Goal: Task Accomplishment & Management: Manage account settings

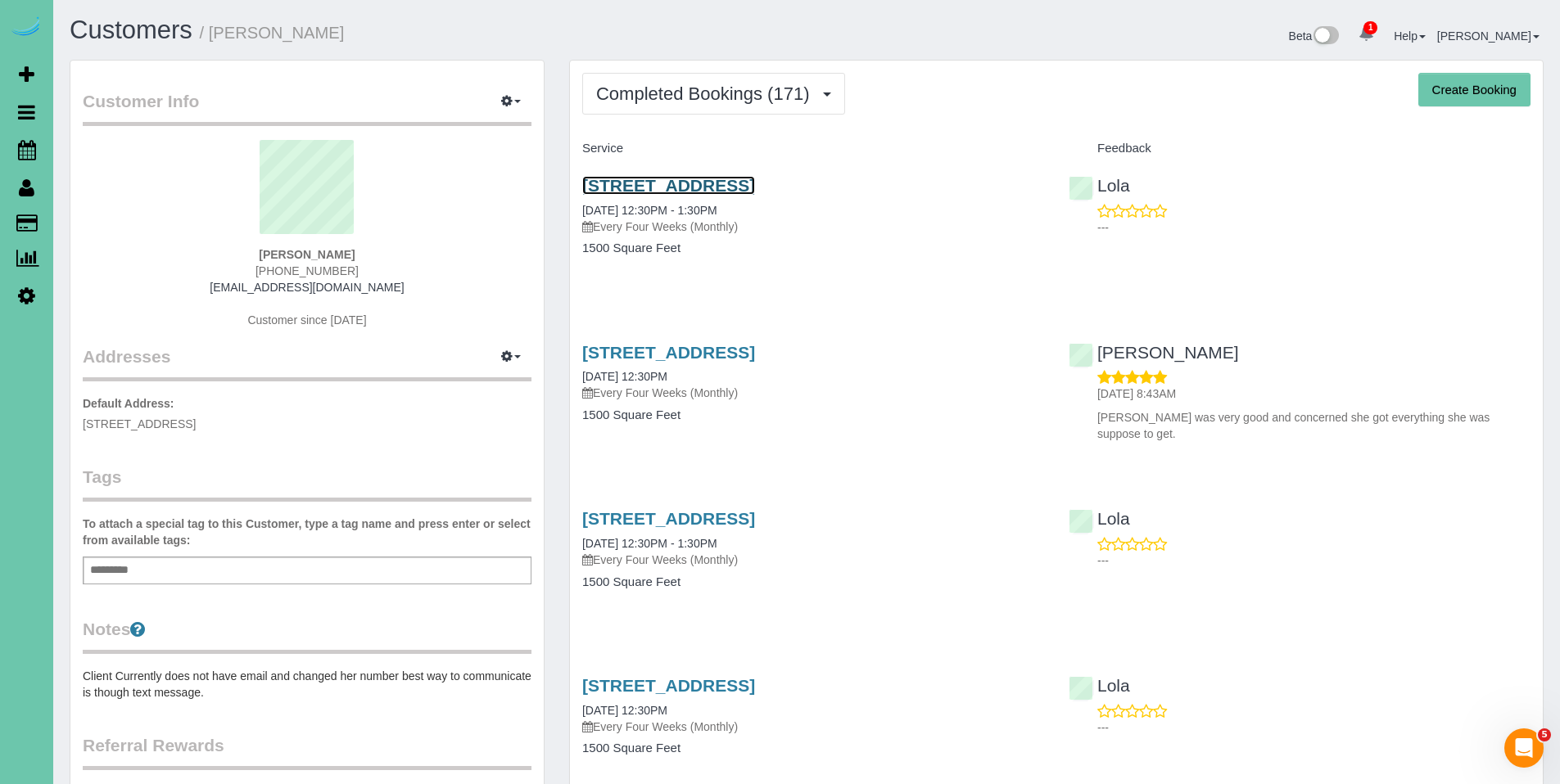
click at [673, 192] on link "1312 N 209 Street, Elkhorn, NE 68022" at bounding box center [669, 186] width 173 height 19
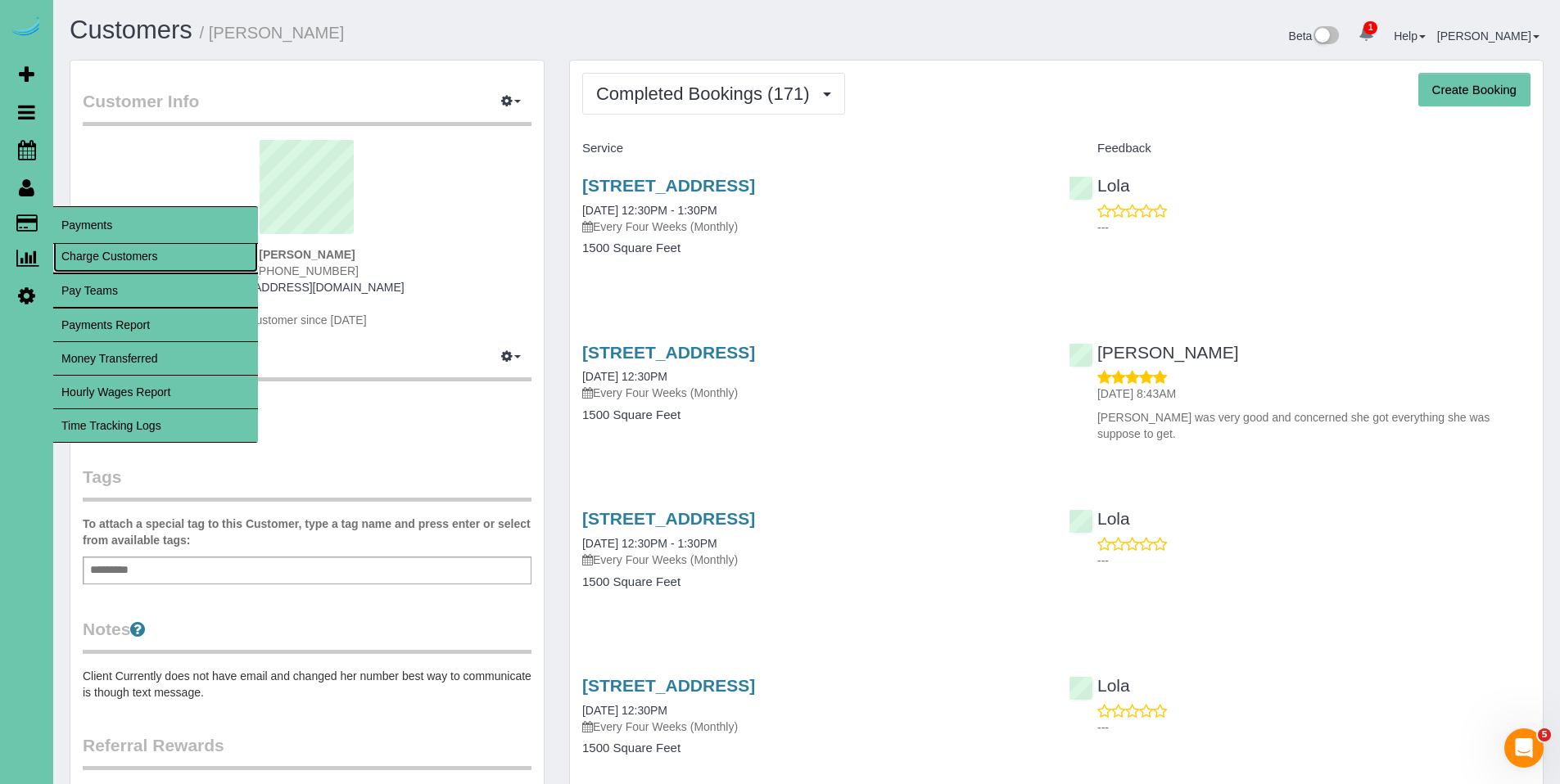
click at [92, 254] on link "Charge Customers" at bounding box center [155, 257] width 204 height 33
select select
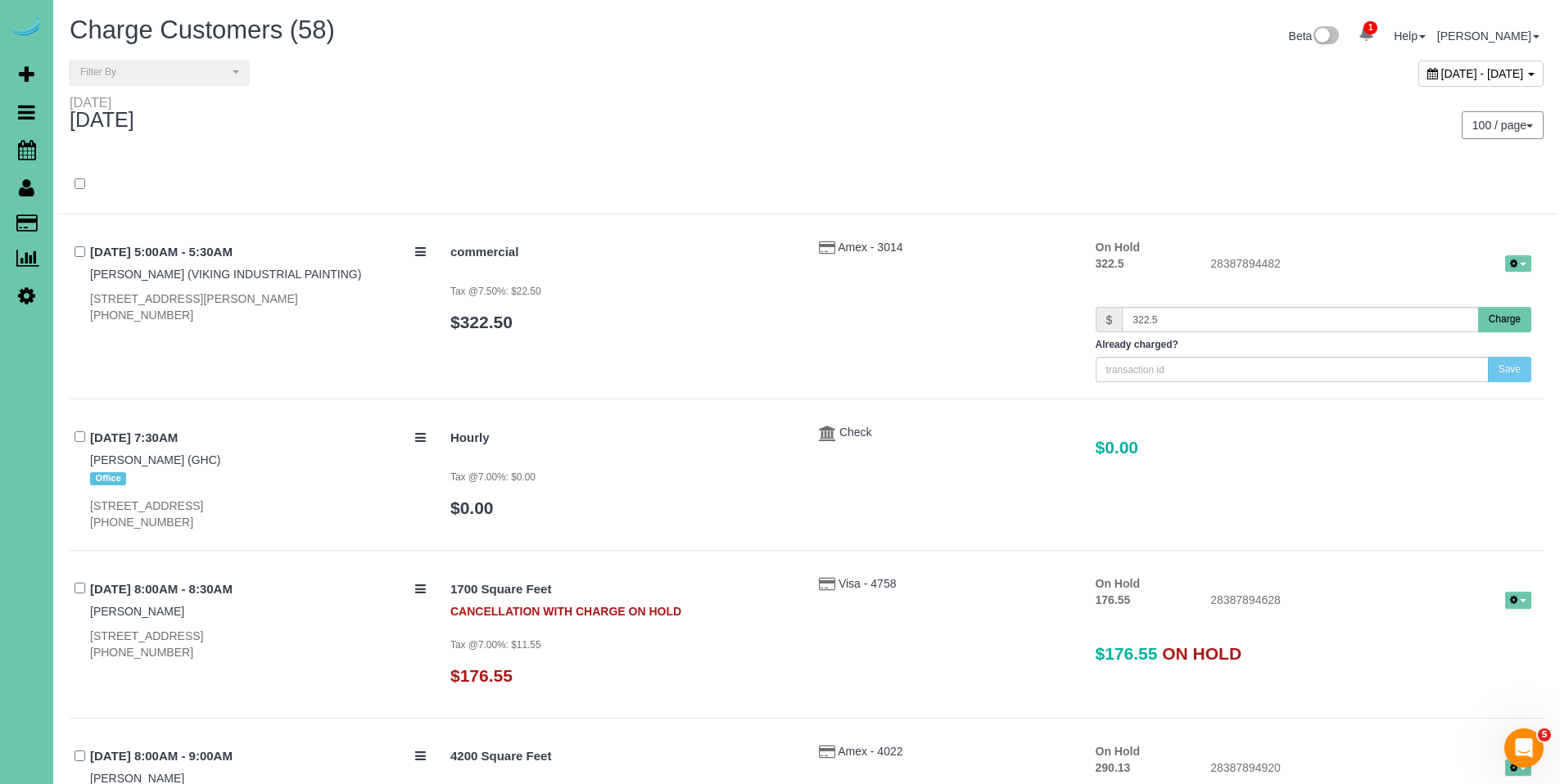
click at [1427, 72] on icon at bounding box center [1432, 73] width 10 height 11
type input "**********"
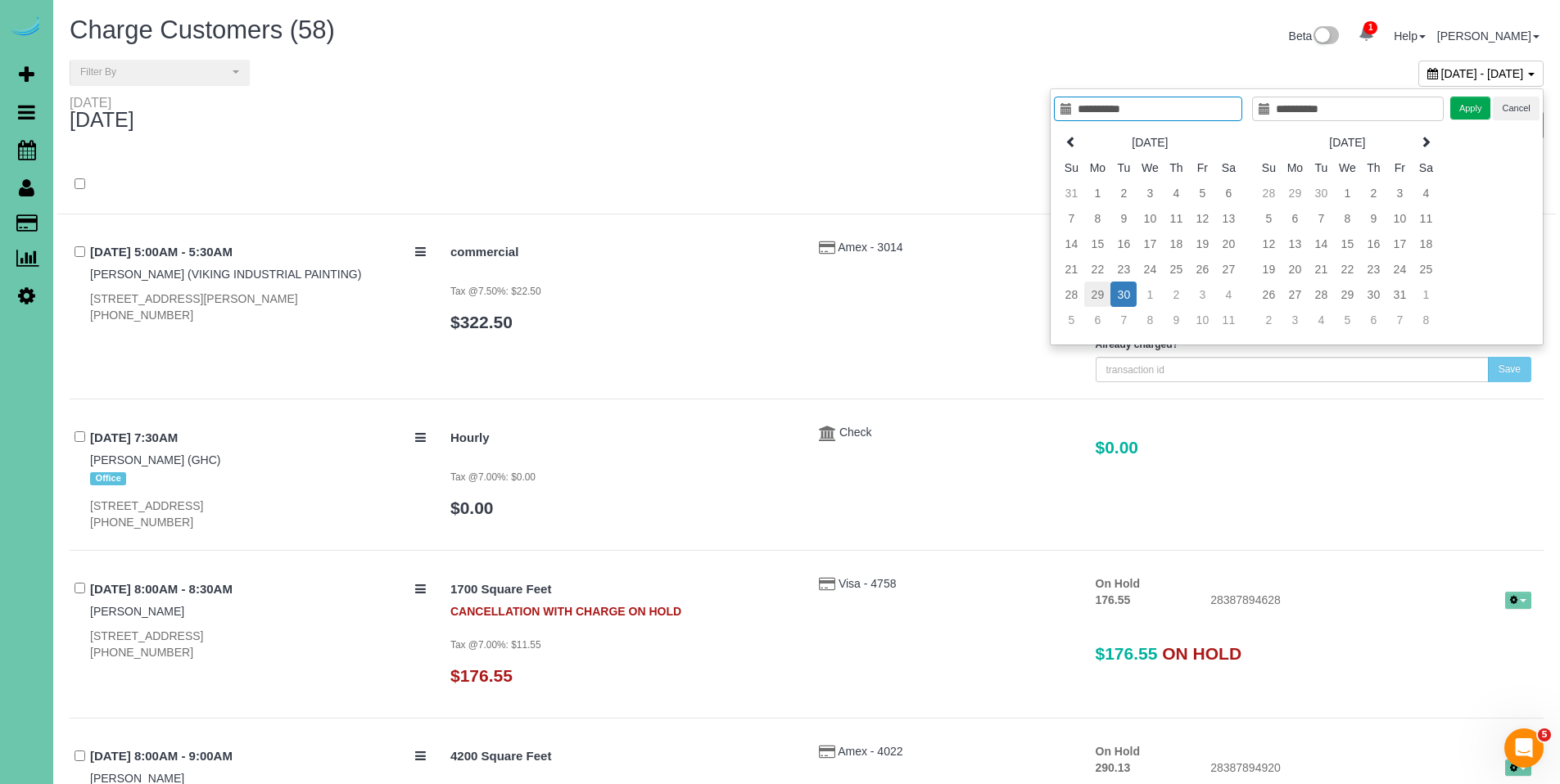
type input "**********"
click at [1094, 288] on td "29" at bounding box center [1098, 294] width 26 height 25
type input "**********"
click at [1094, 288] on td "29" at bounding box center [1098, 294] width 26 height 25
type input "**********"
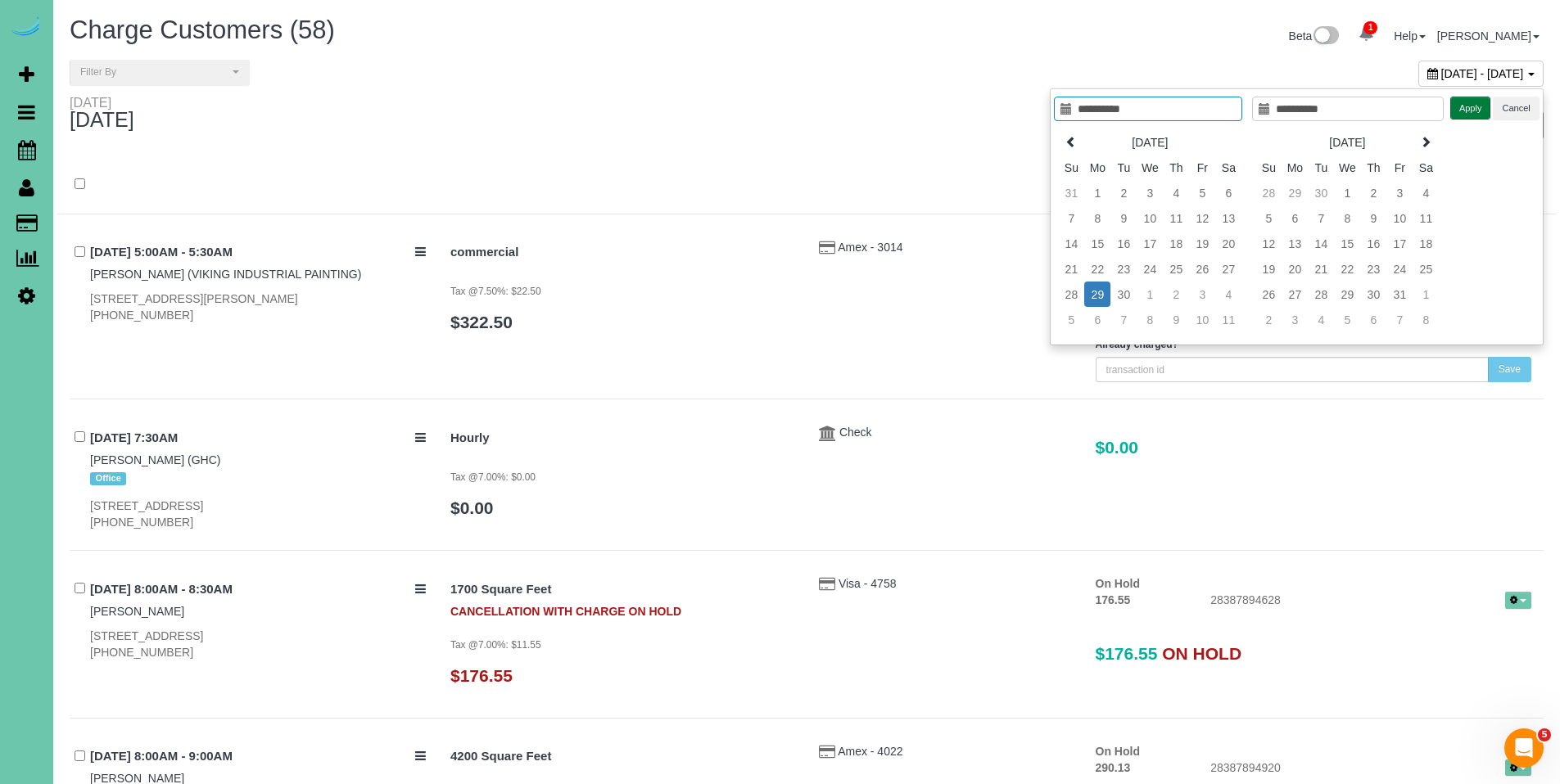
click at [1459, 101] on button "Apply" at bounding box center [1471, 108] width 41 height 24
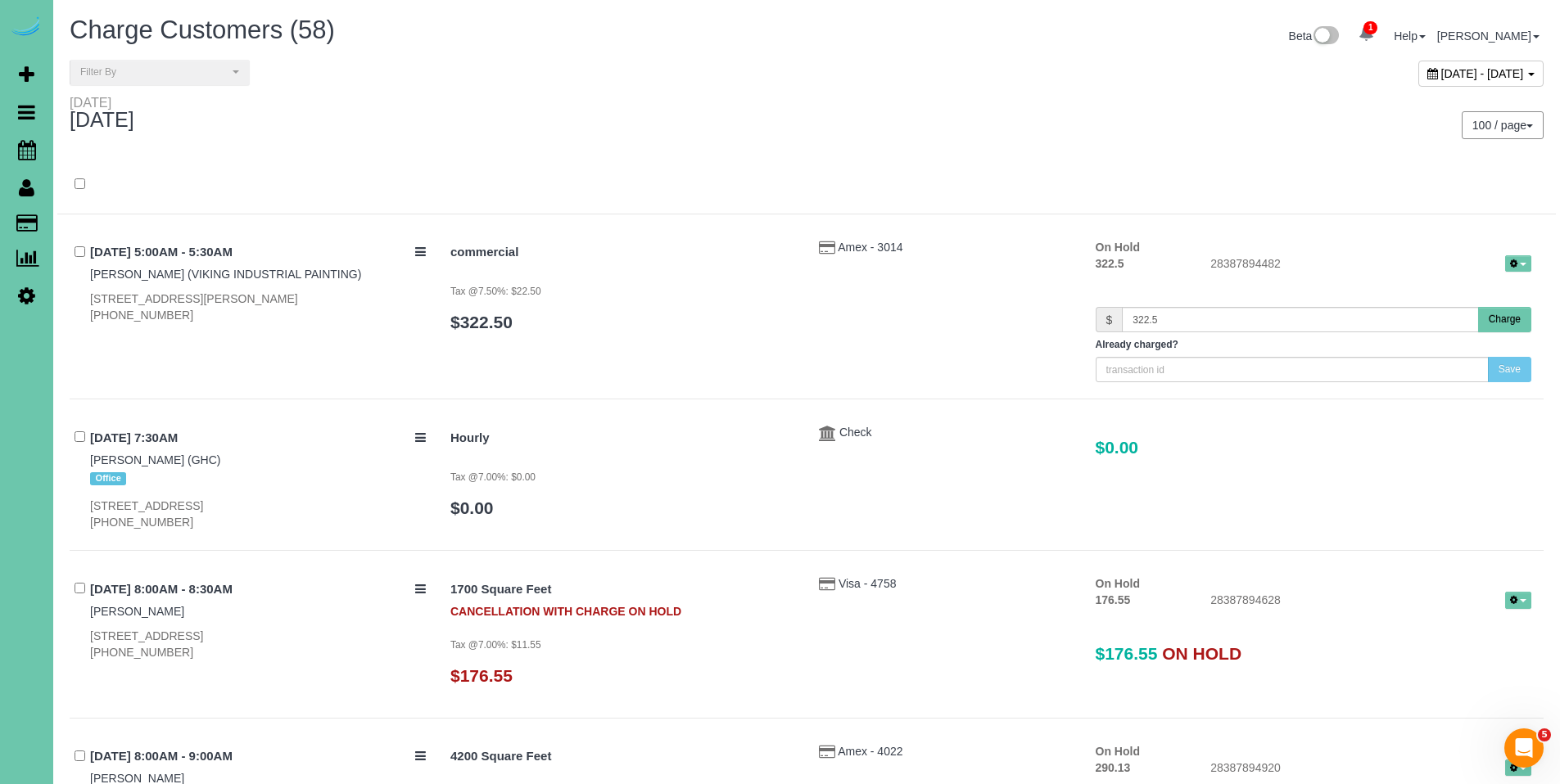
click at [1459, 101] on div "100 / page 10 / page 20 / page 30 / page 40 / page 50 / page 100 / page" at bounding box center [1182, 125] width 749 height 60
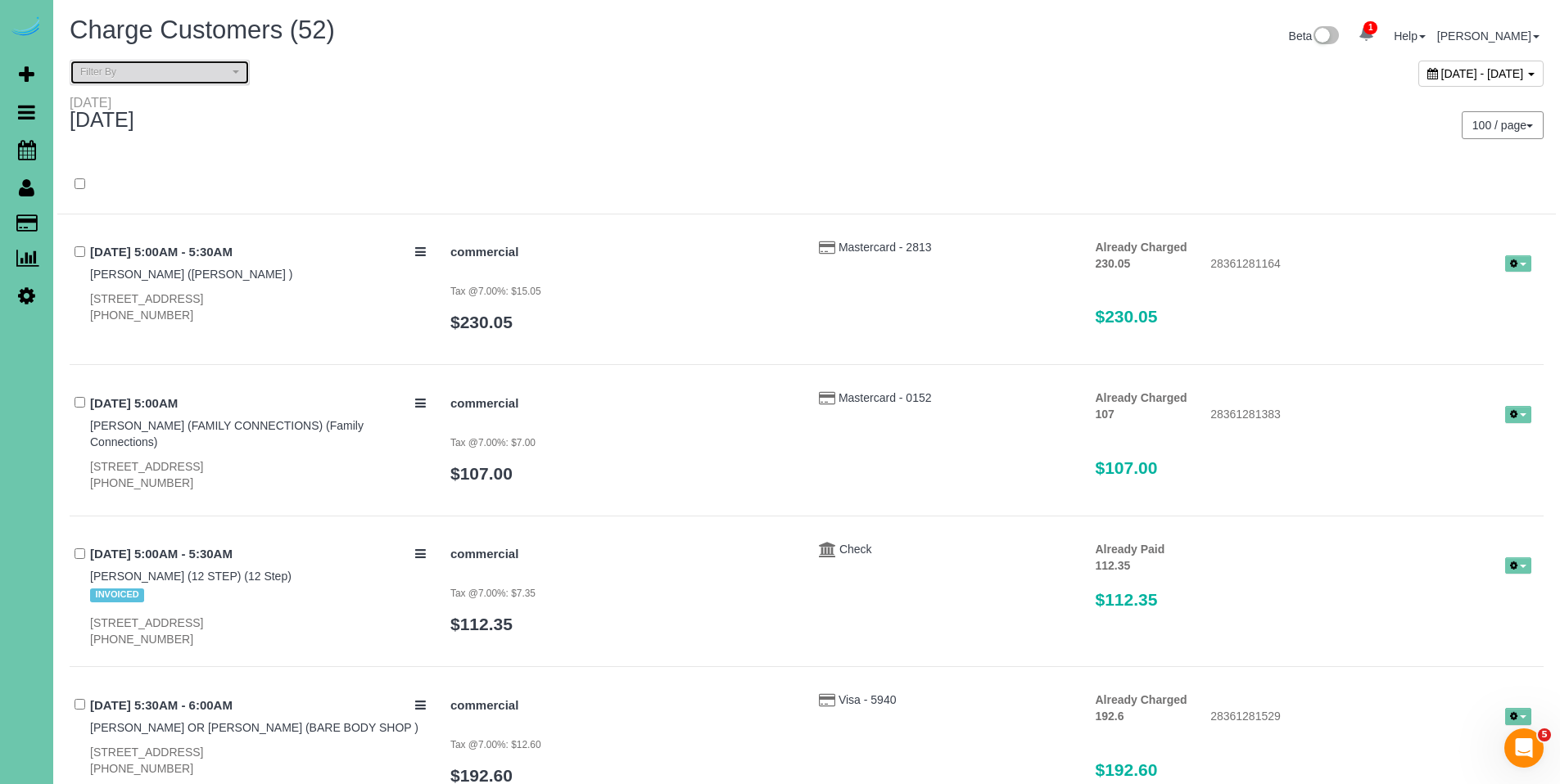
click at [187, 76] on span "Filter By" at bounding box center [155, 72] width 148 height 14
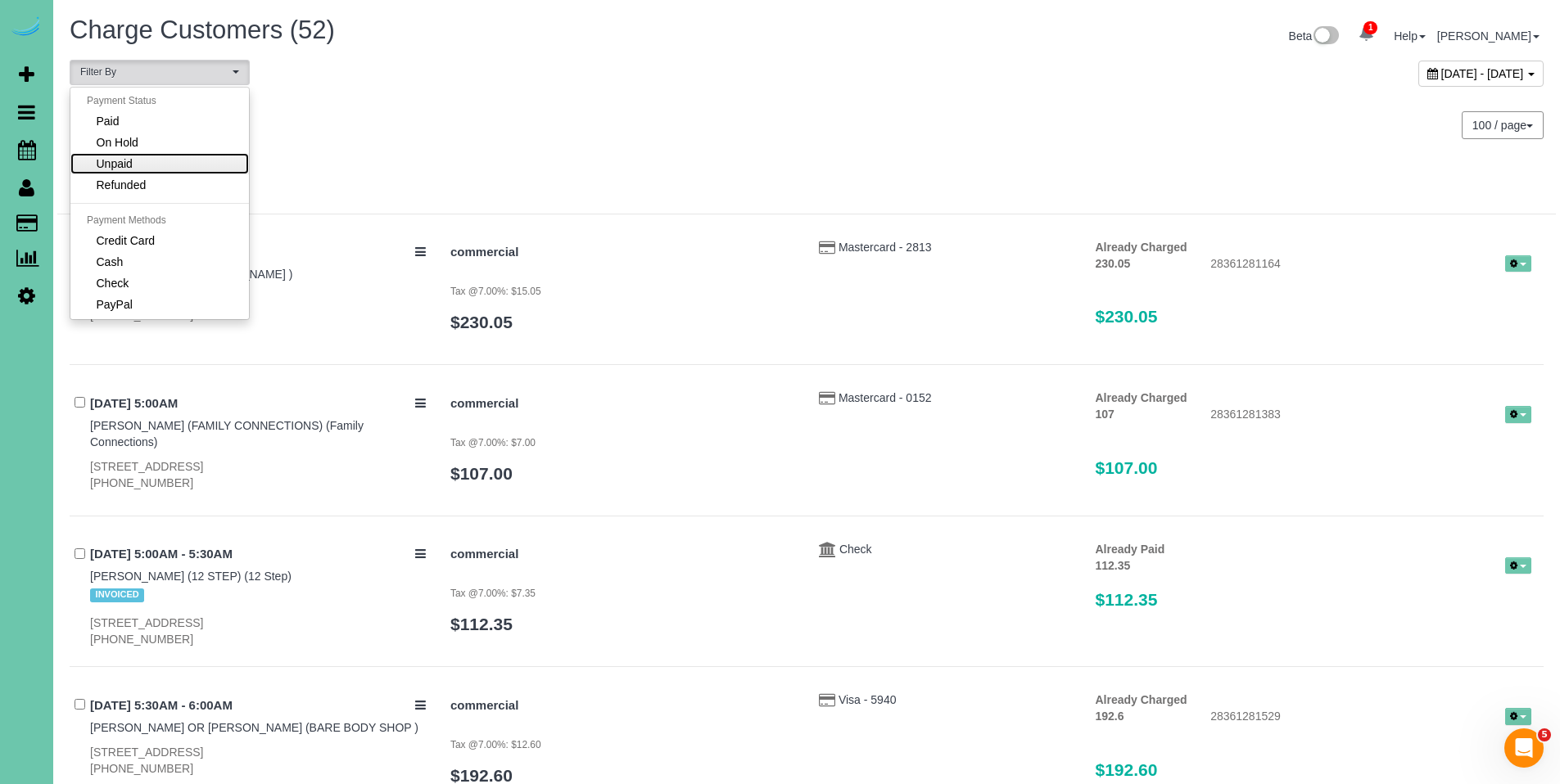
click at [188, 165] on link "Unpaid" at bounding box center [160, 163] width 178 height 21
select select "******"
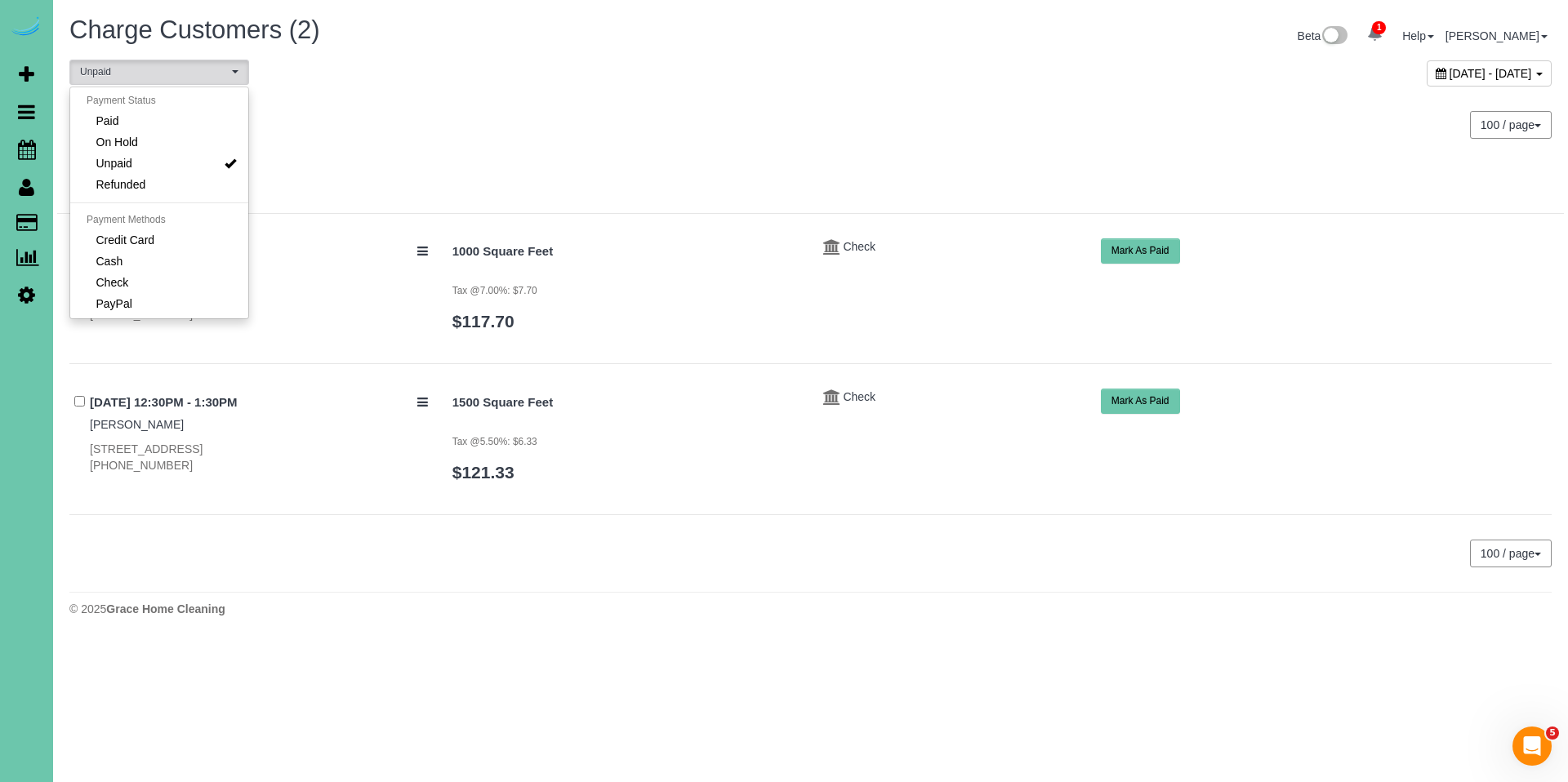
click at [1151, 401] on button "Mark As Paid" at bounding box center [1140, 401] width 79 height 25
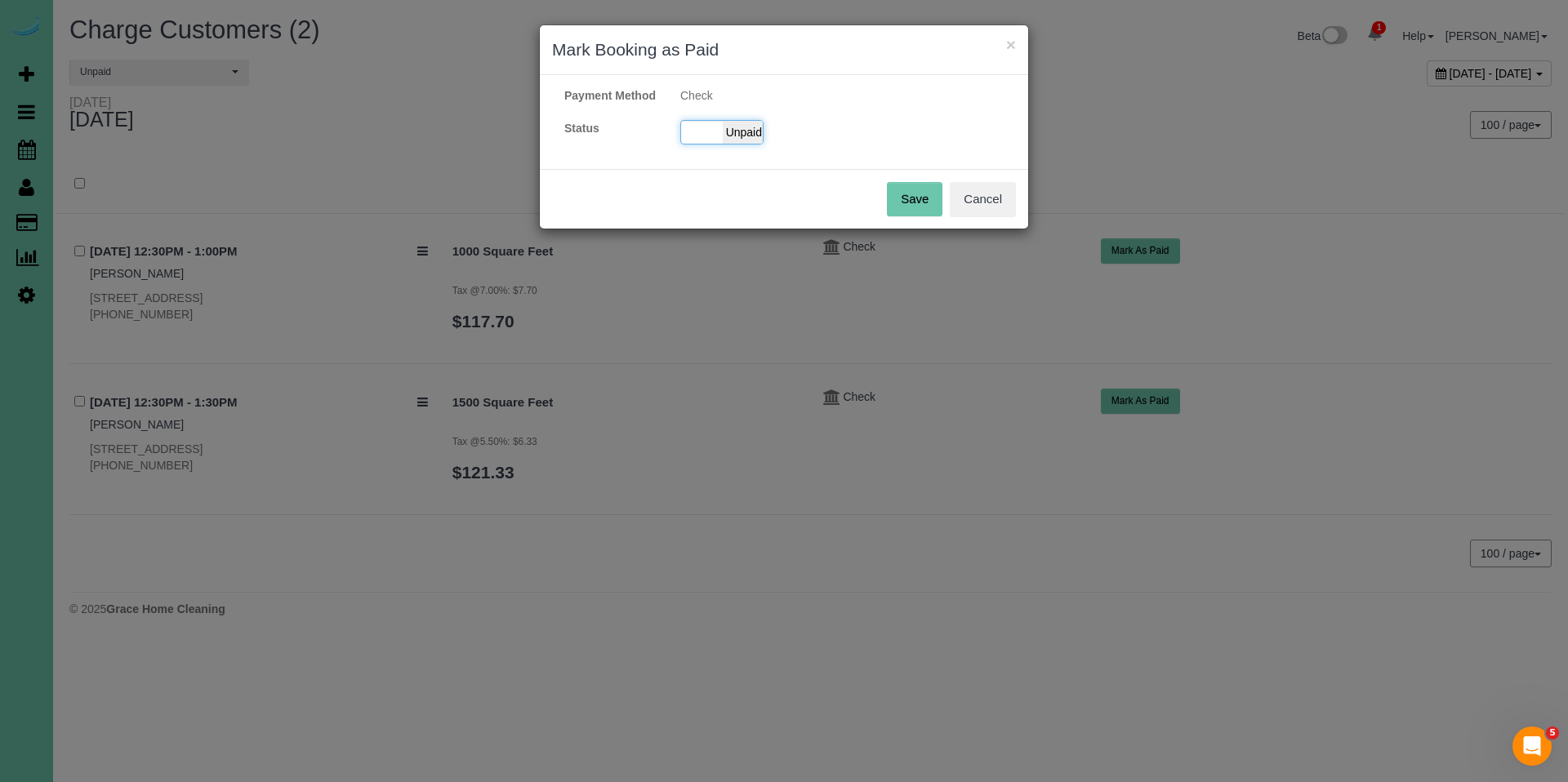
click at [754, 144] on span "Unpaid" at bounding box center [743, 132] width 41 height 23
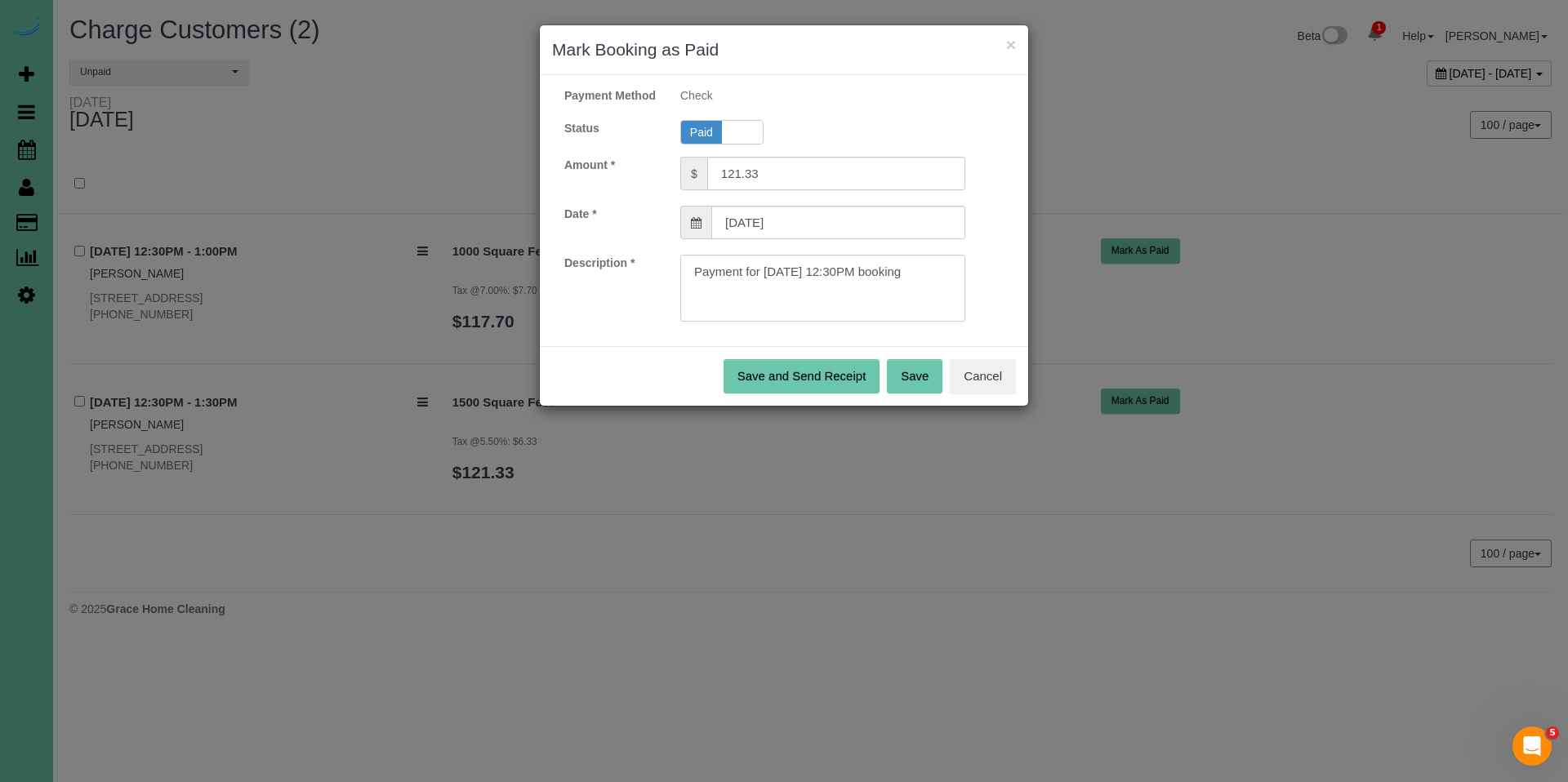
click at [935, 288] on textarea at bounding box center [822, 288] width 285 height 67
type textarea "Payment for 09/29/2025 12:30PM booking. Ck#759 for $121.33."
click at [916, 387] on button "Save" at bounding box center [915, 376] width 56 height 34
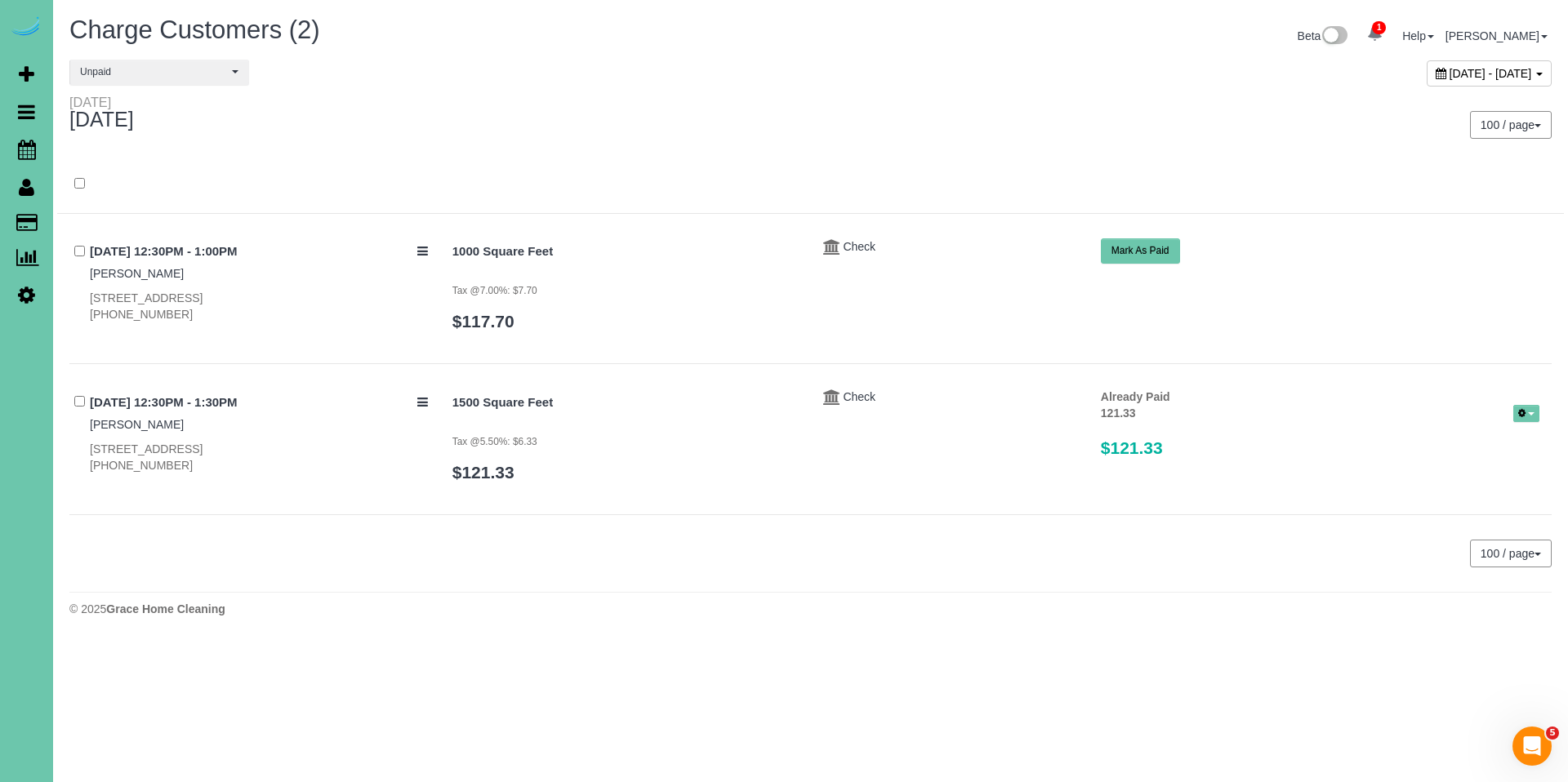
click at [1436, 76] on icon at bounding box center [1442, 73] width 10 height 11
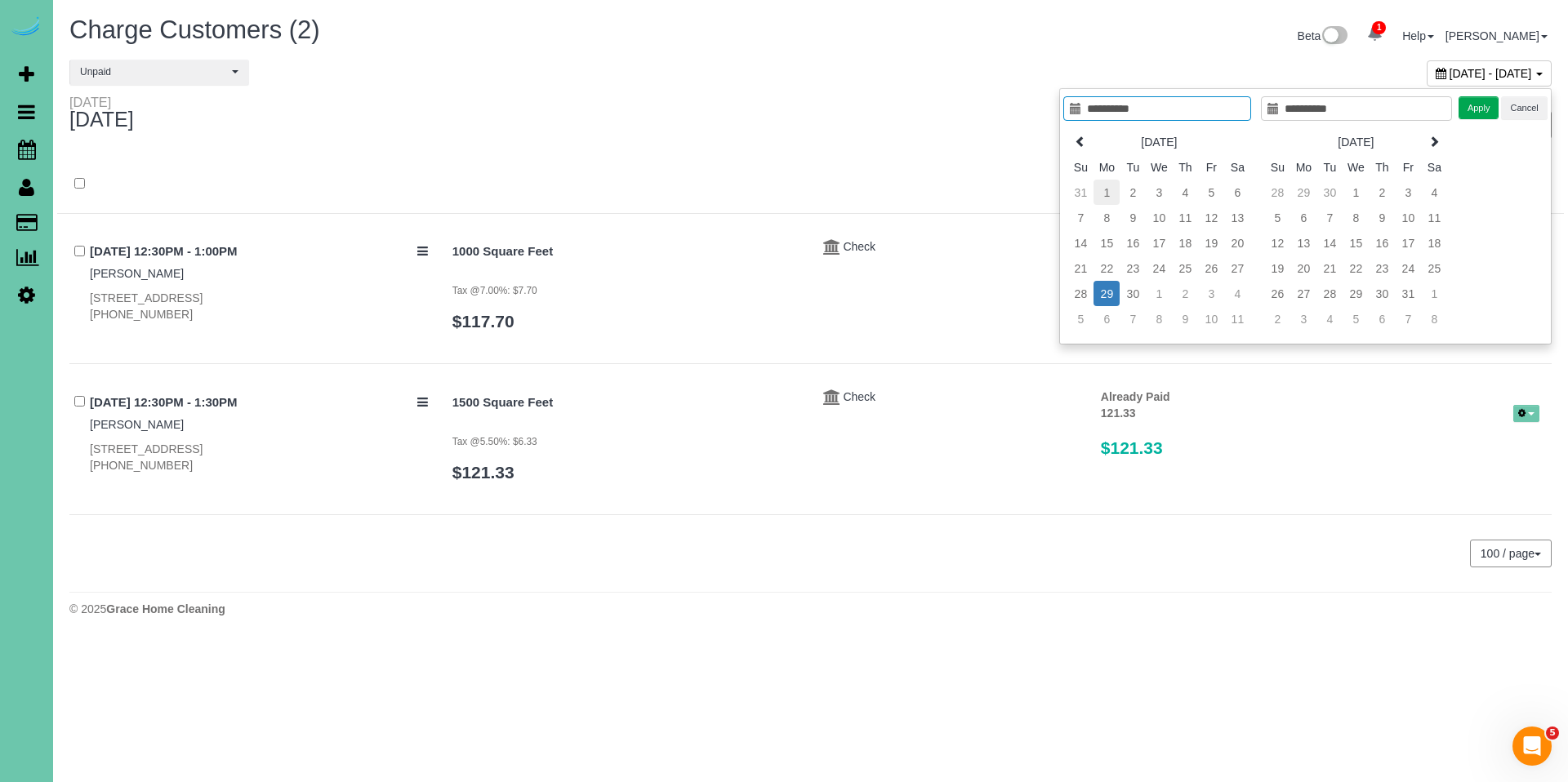
type input "**********"
click at [1111, 189] on td "1" at bounding box center [1107, 192] width 26 height 25
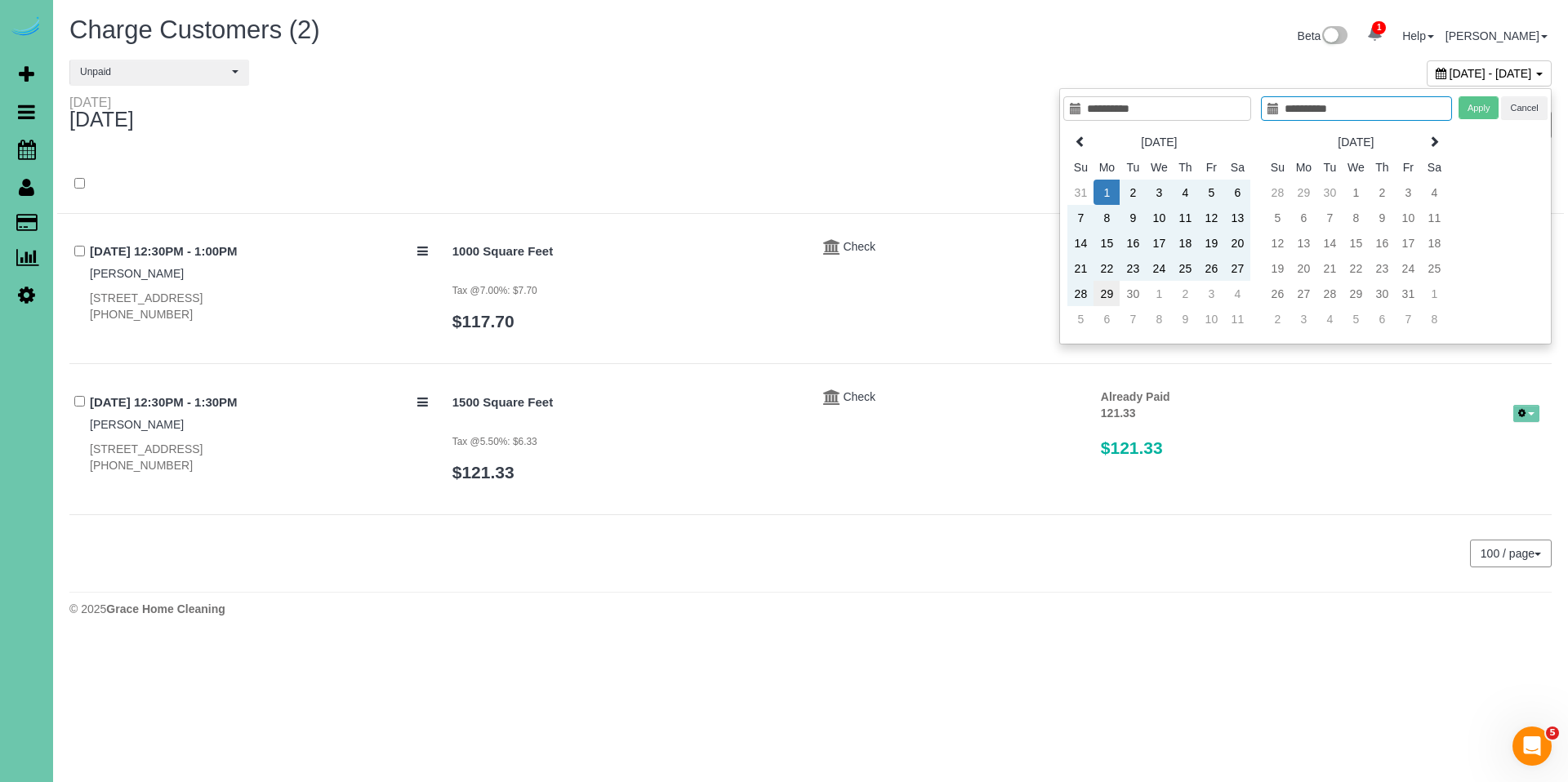
type input "**********"
click at [1102, 291] on td "29" at bounding box center [1107, 293] width 26 height 25
click at [1482, 109] on button "Apply" at bounding box center [1479, 108] width 41 height 24
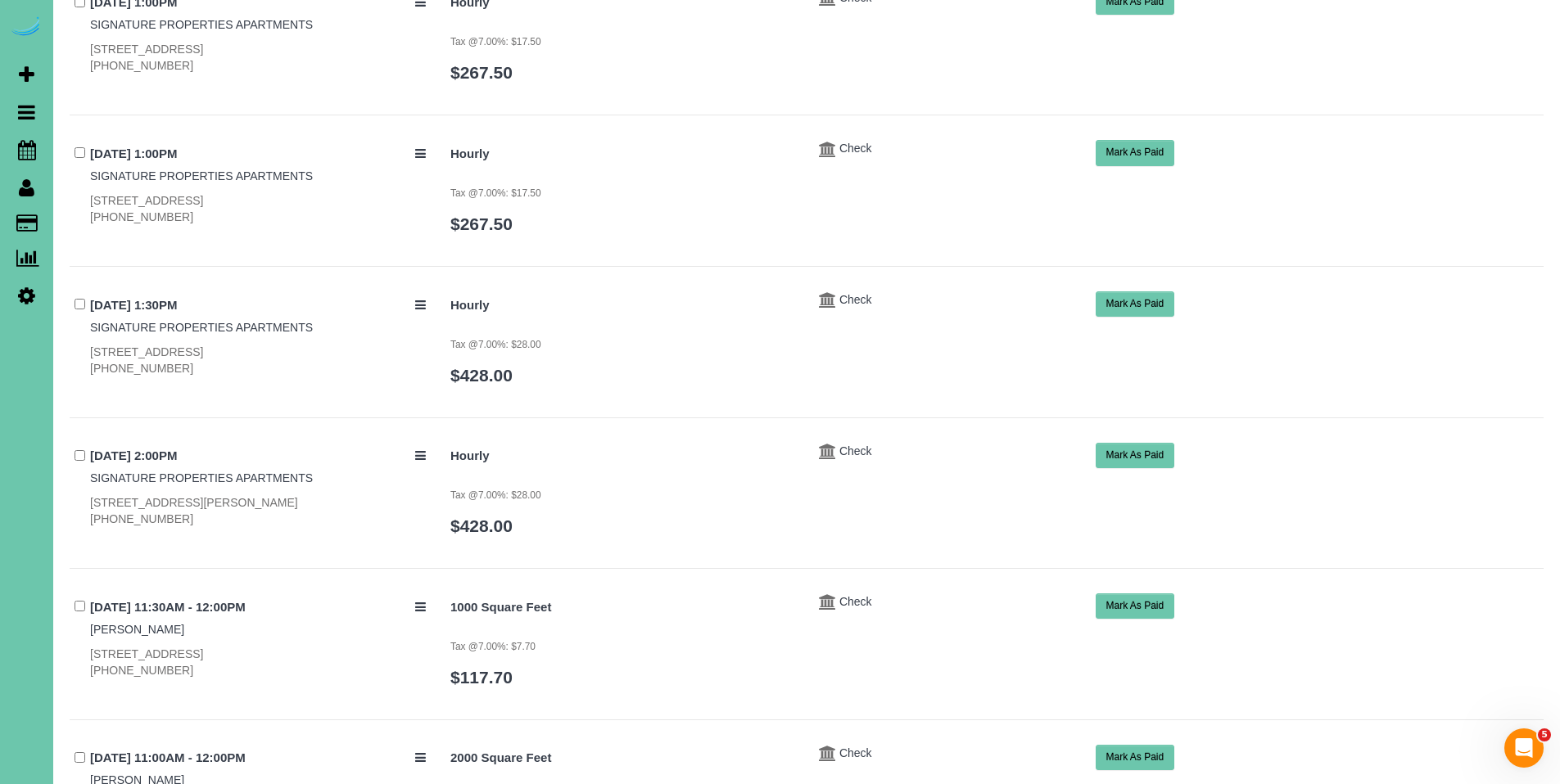
scroll to position [0, 0]
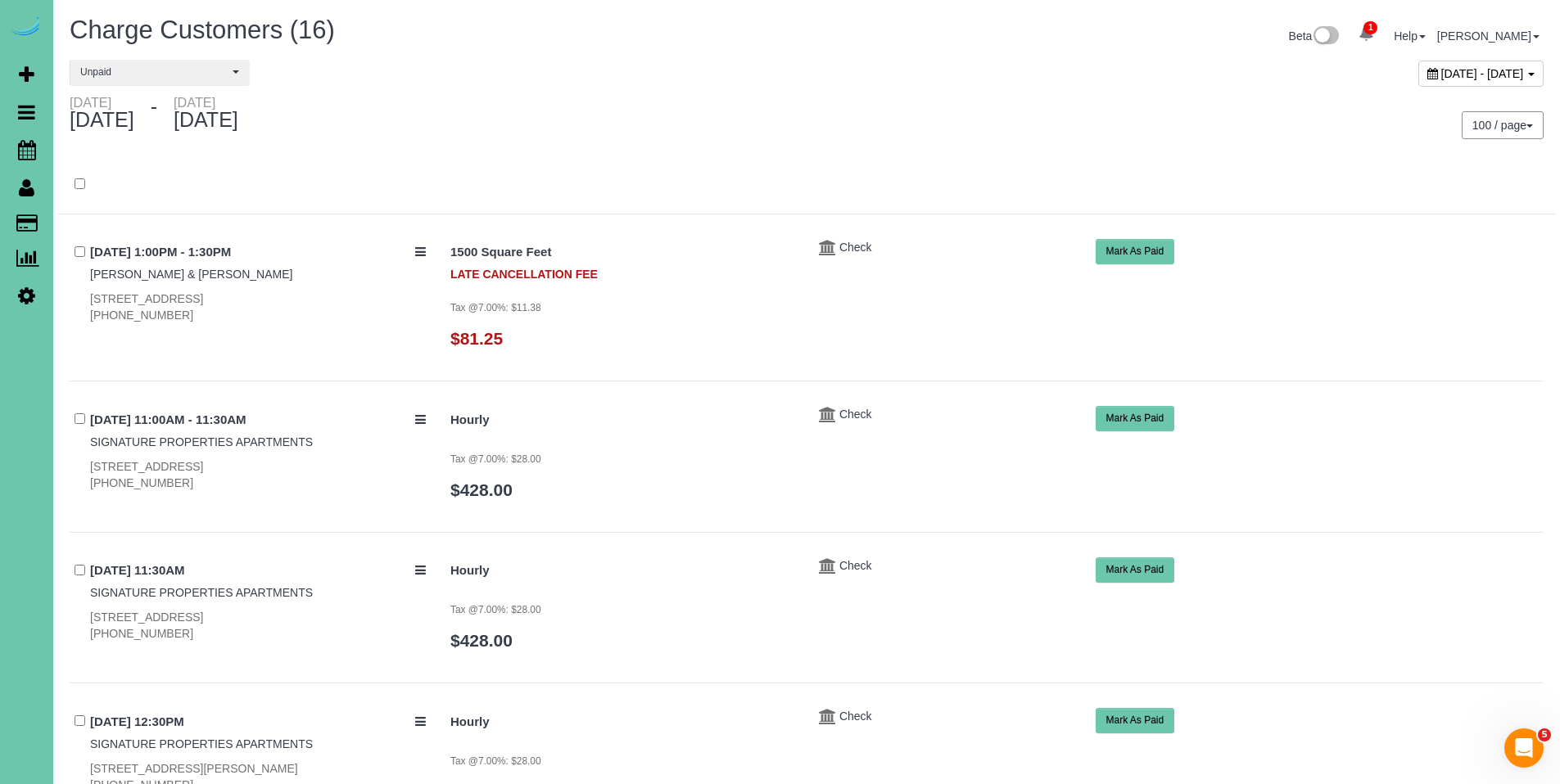
click at [1427, 73] on icon at bounding box center [1432, 73] width 10 height 11
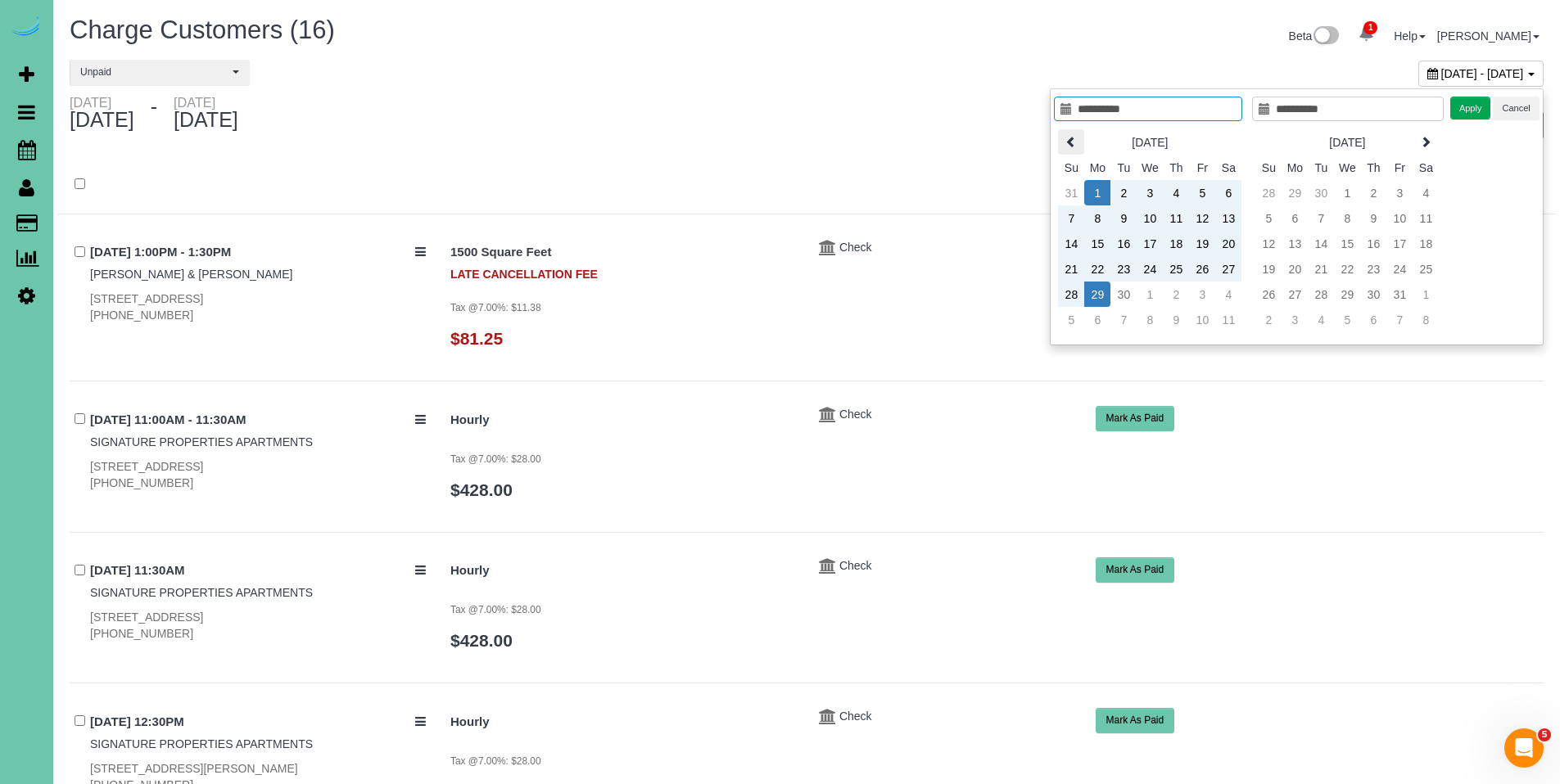
click at [1066, 136] on icon at bounding box center [1071, 141] width 11 height 11
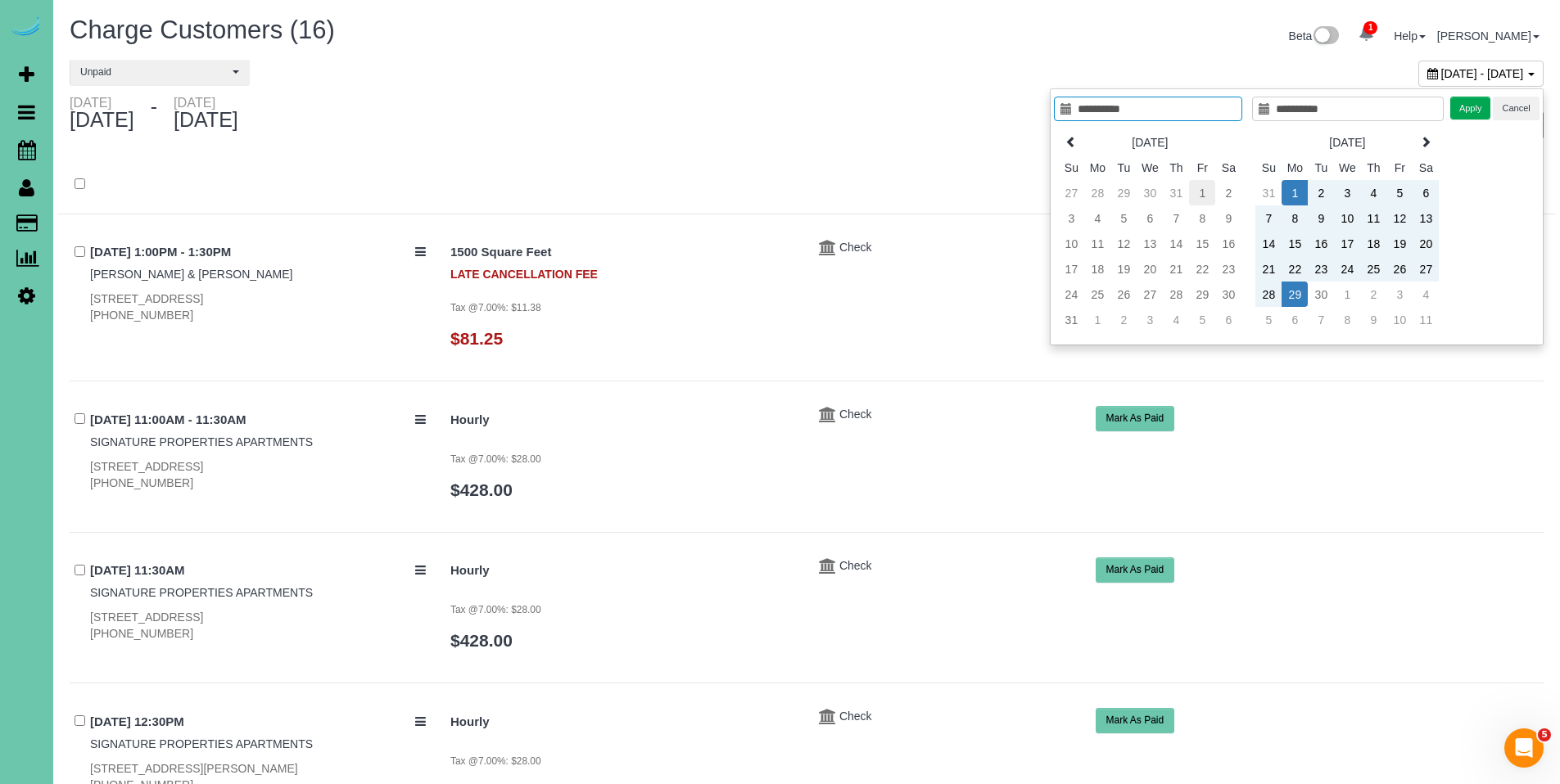
type input "**********"
click at [1206, 188] on td "1" at bounding box center [1203, 192] width 26 height 25
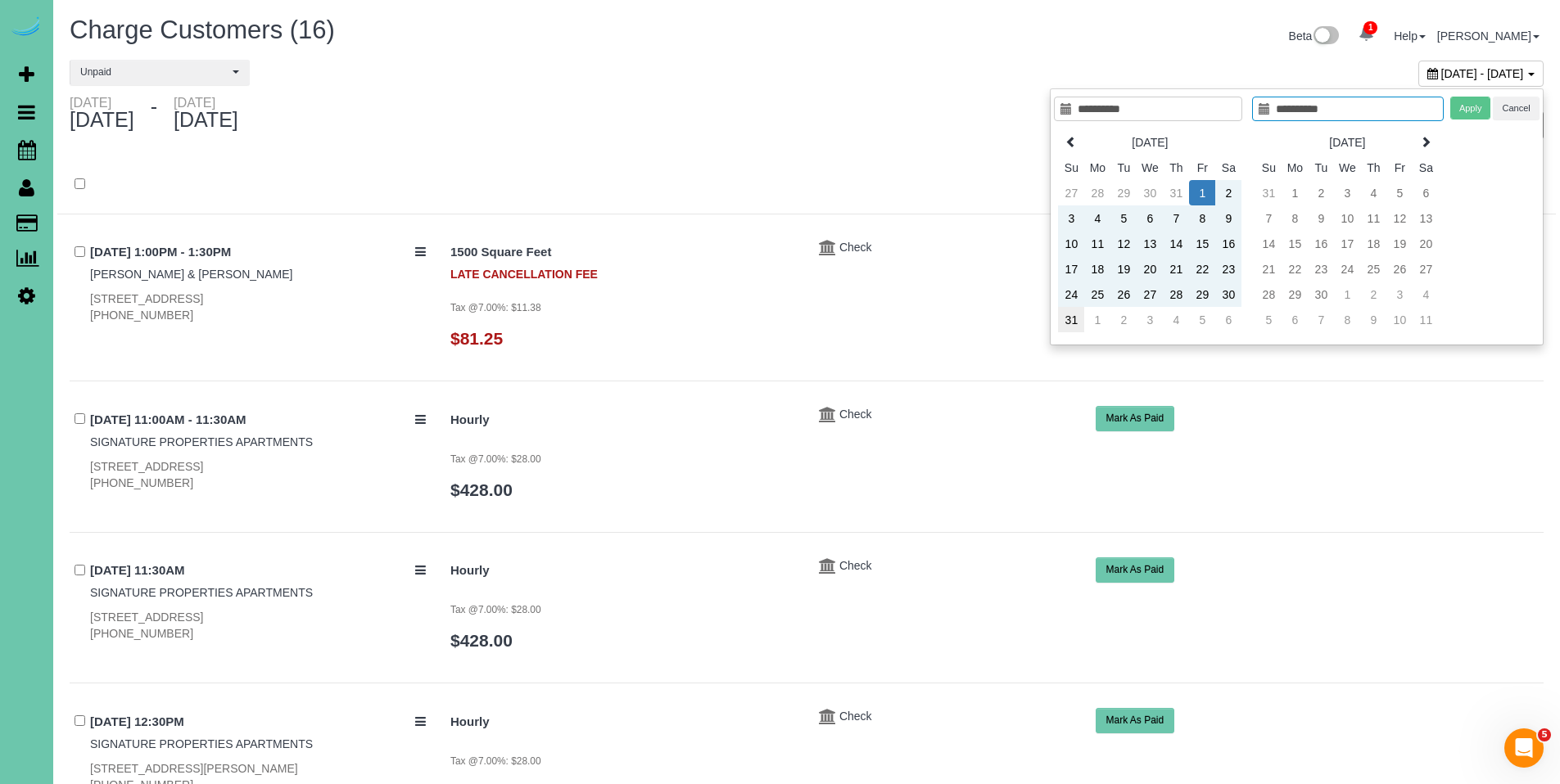
type input "**********"
click at [1072, 331] on td "31" at bounding box center [1072, 320] width 26 height 25
click at [1474, 107] on button "Apply" at bounding box center [1471, 108] width 41 height 24
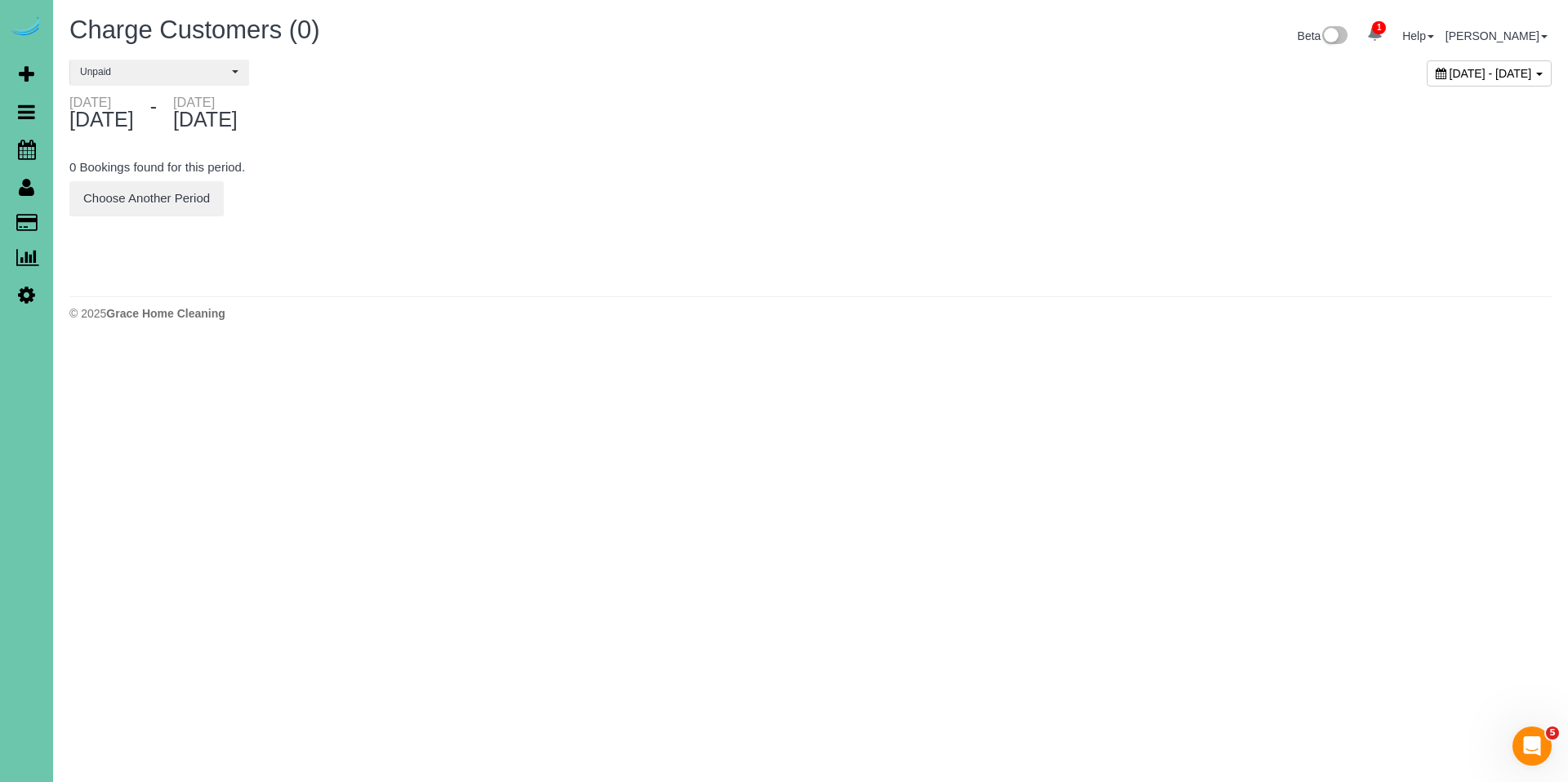
click at [1436, 71] on icon at bounding box center [1442, 73] width 10 height 11
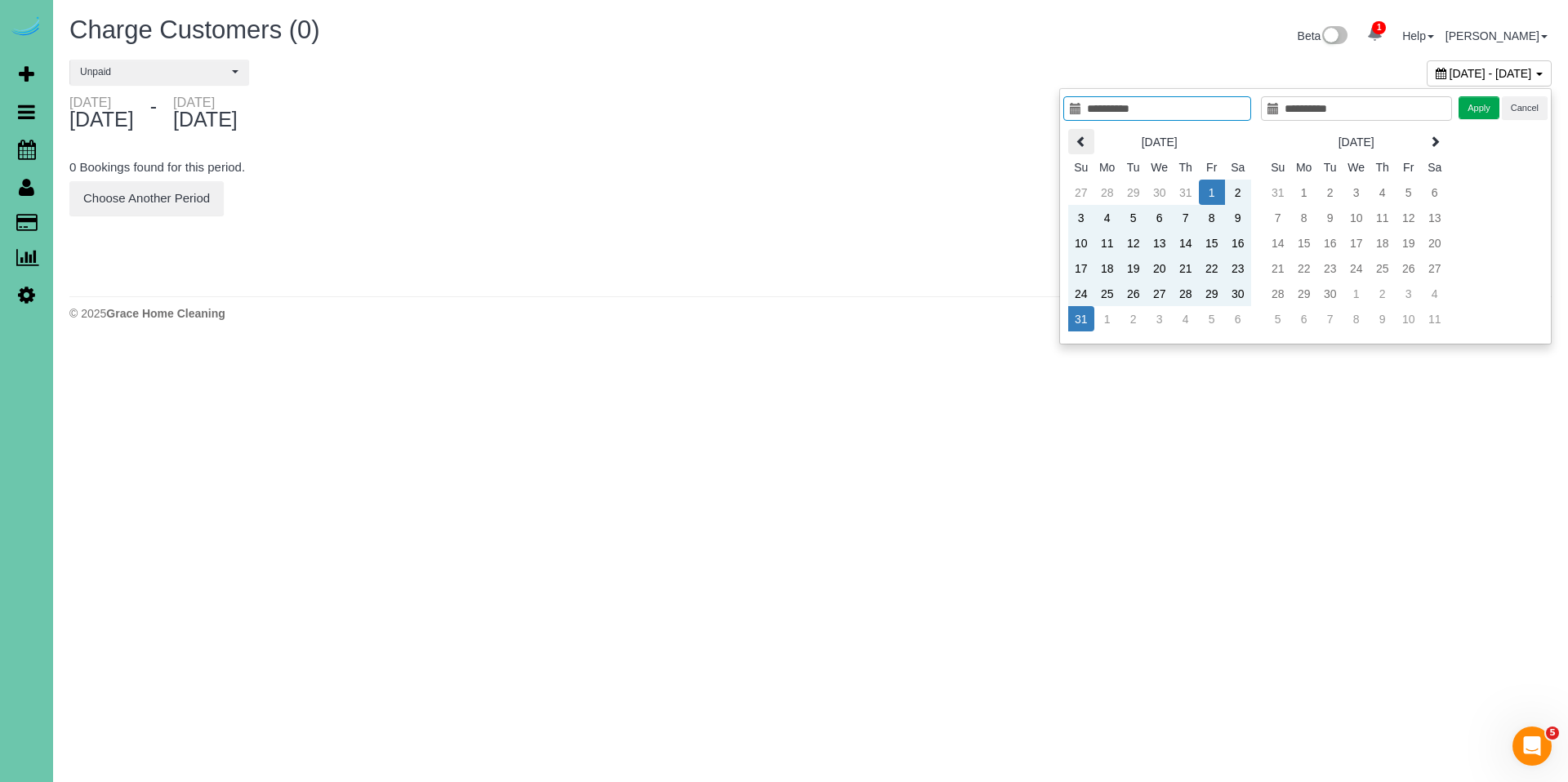
click at [1077, 141] on icon at bounding box center [1081, 141] width 11 height 11
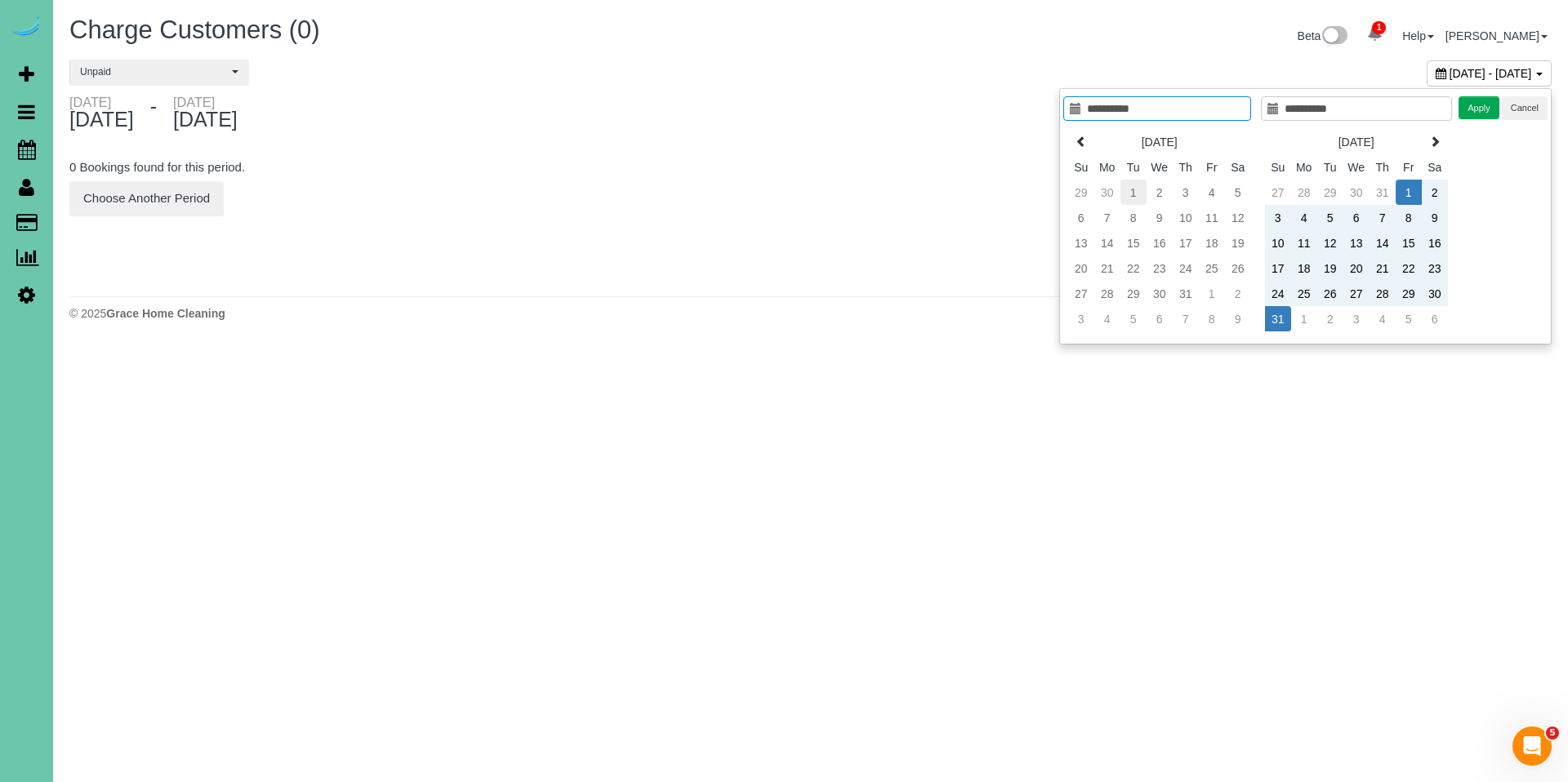
type input "**********"
click at [1140, 195] on td "1" at bounding box center [1134, 192] width 26 height 25
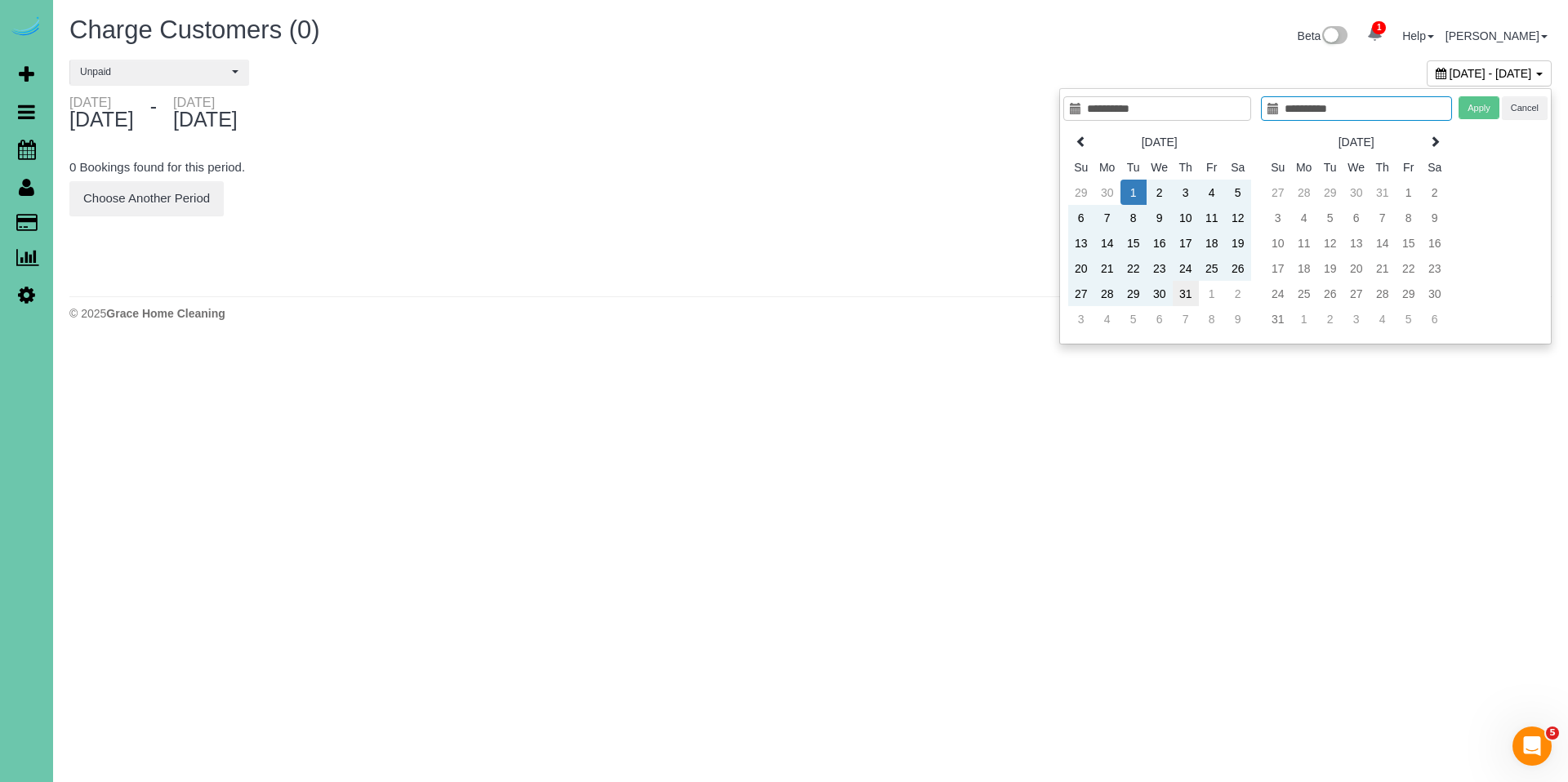
type input "**********"
click at [1186, 299] on td "31" at bounding box center [1186, 293] width 26 height 25
click at [1478, 111] on button "Apply" at bounding box center [1479, 108] width 41 height 24
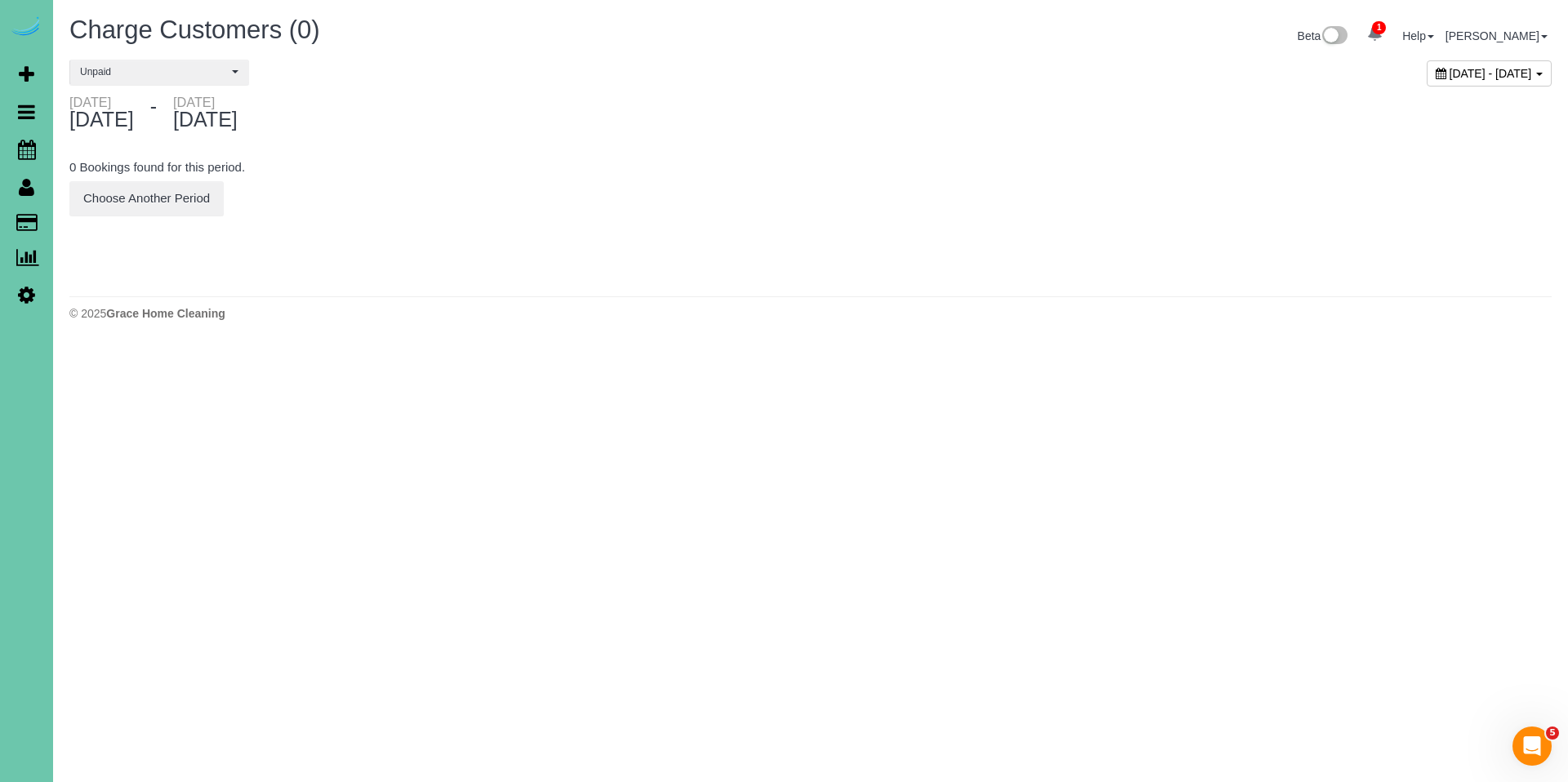
click at [1436, 75] on icon at bounding box center [1442, 73] width 10 height 11
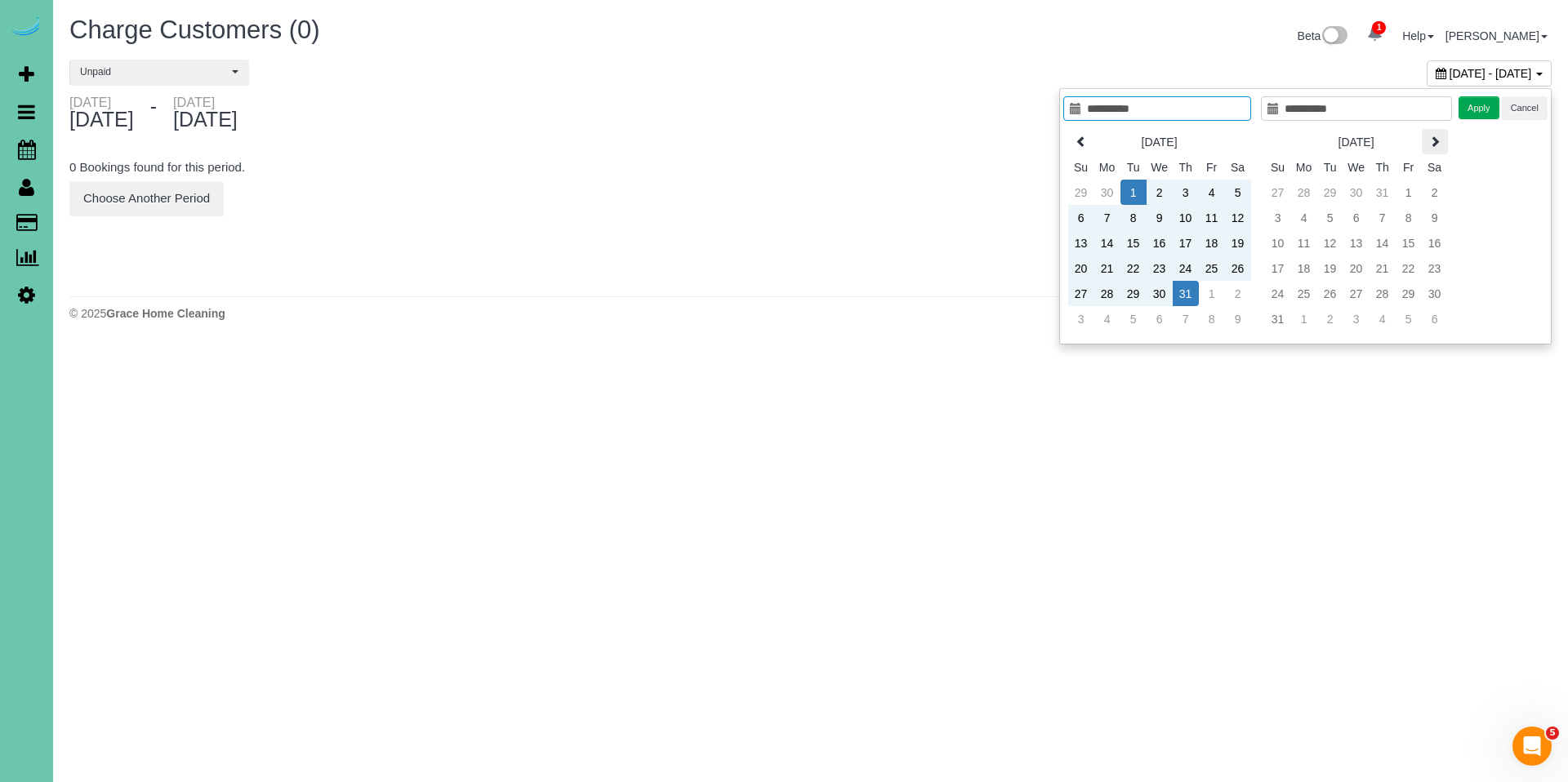
click at [1438, 149] on th at bounding box center [1436, 141] width 26 height 25
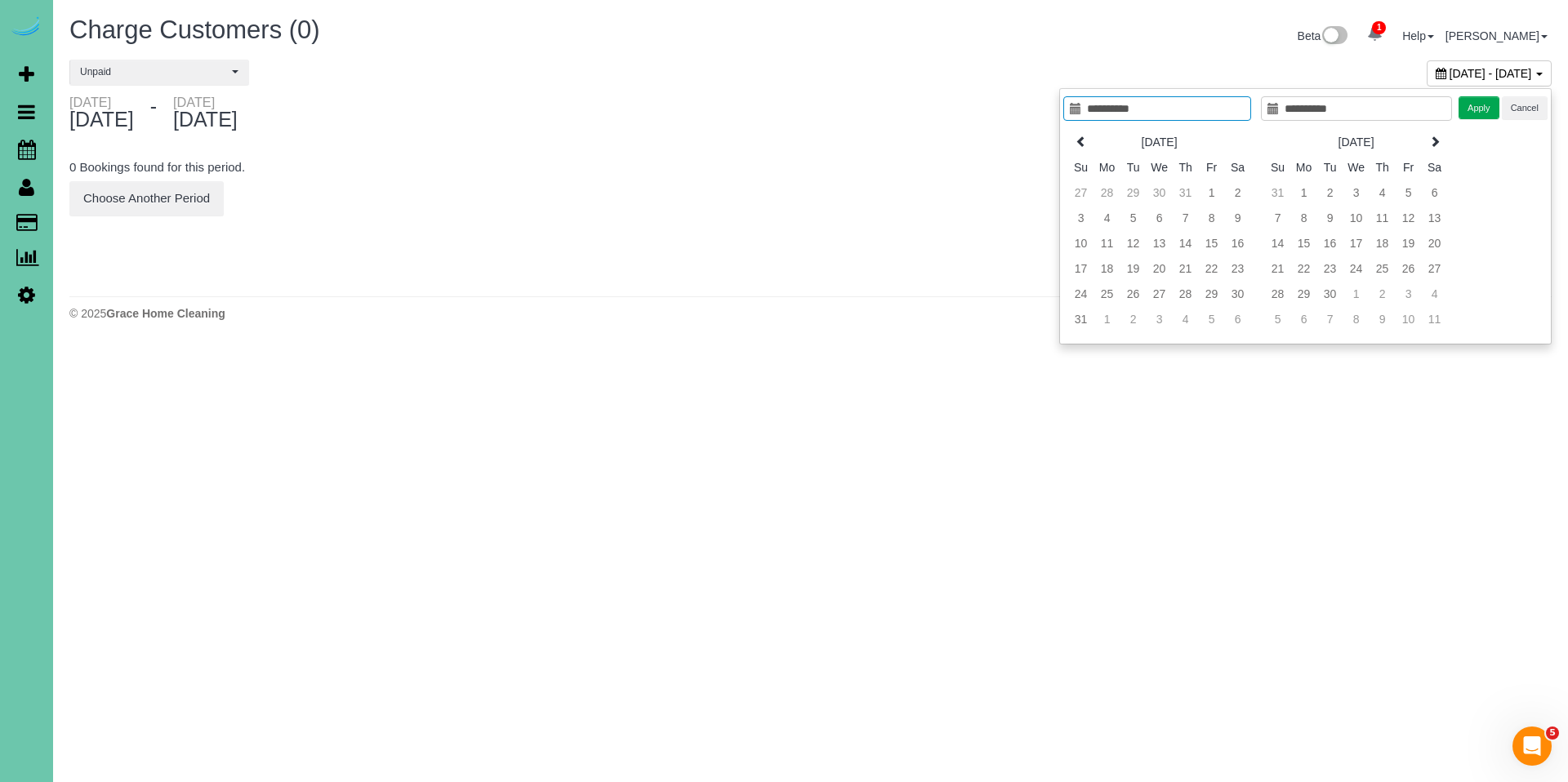
click at [1438, 149] on th at bounding box center [1436, 141] width 26 height 25
type input "**********"
click at [1130, 295] on td "30" at bounding box center [1134, 293] width 26 height 25
type input "**********"
click at [1130, 295] on td "30" at bounding box center [1134, 293] width 26 height 25
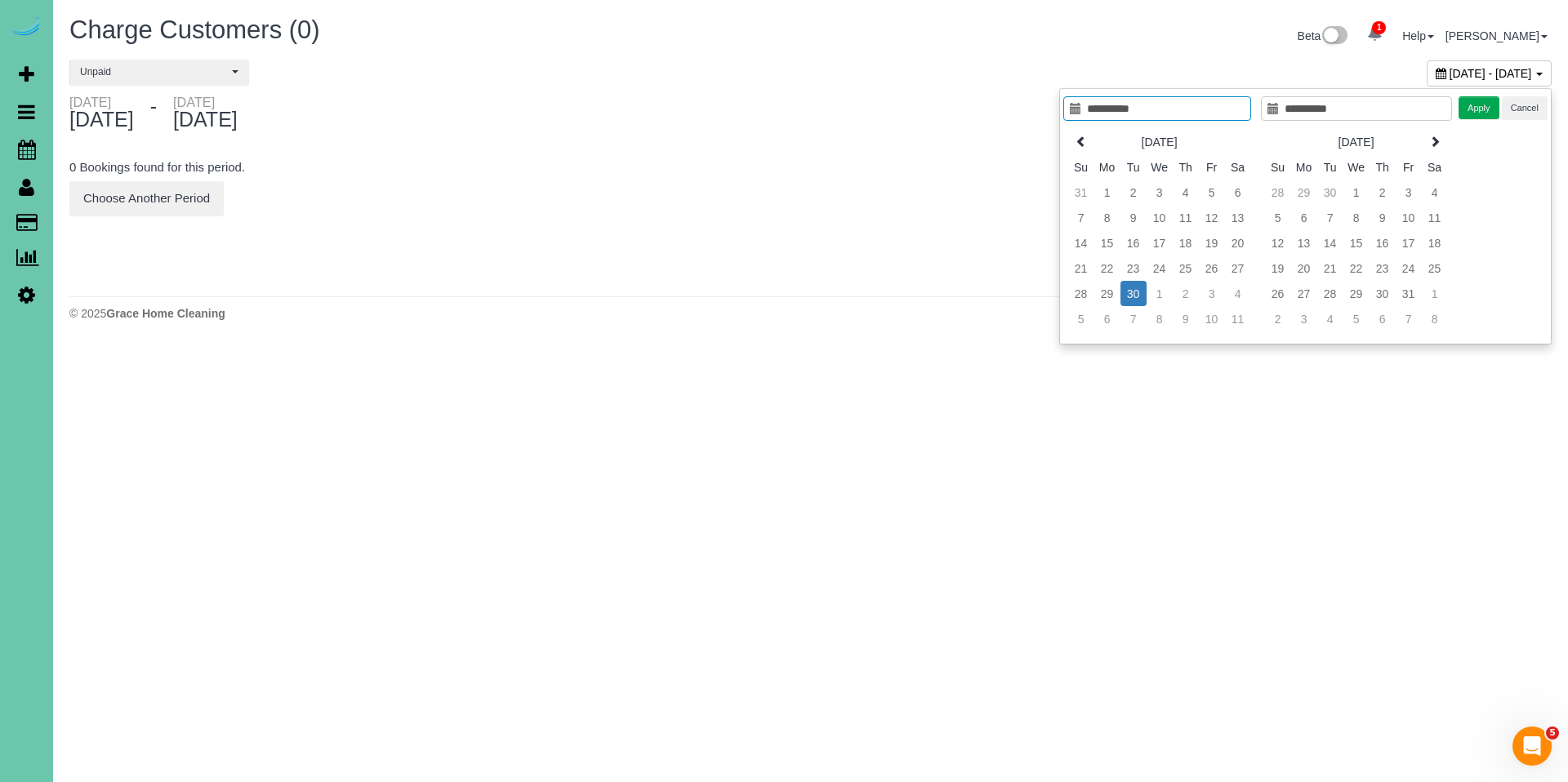
type input "**********"
click at [1484, 103] on button "Apply" at bounding box center [1479, 108] width 41 height 24
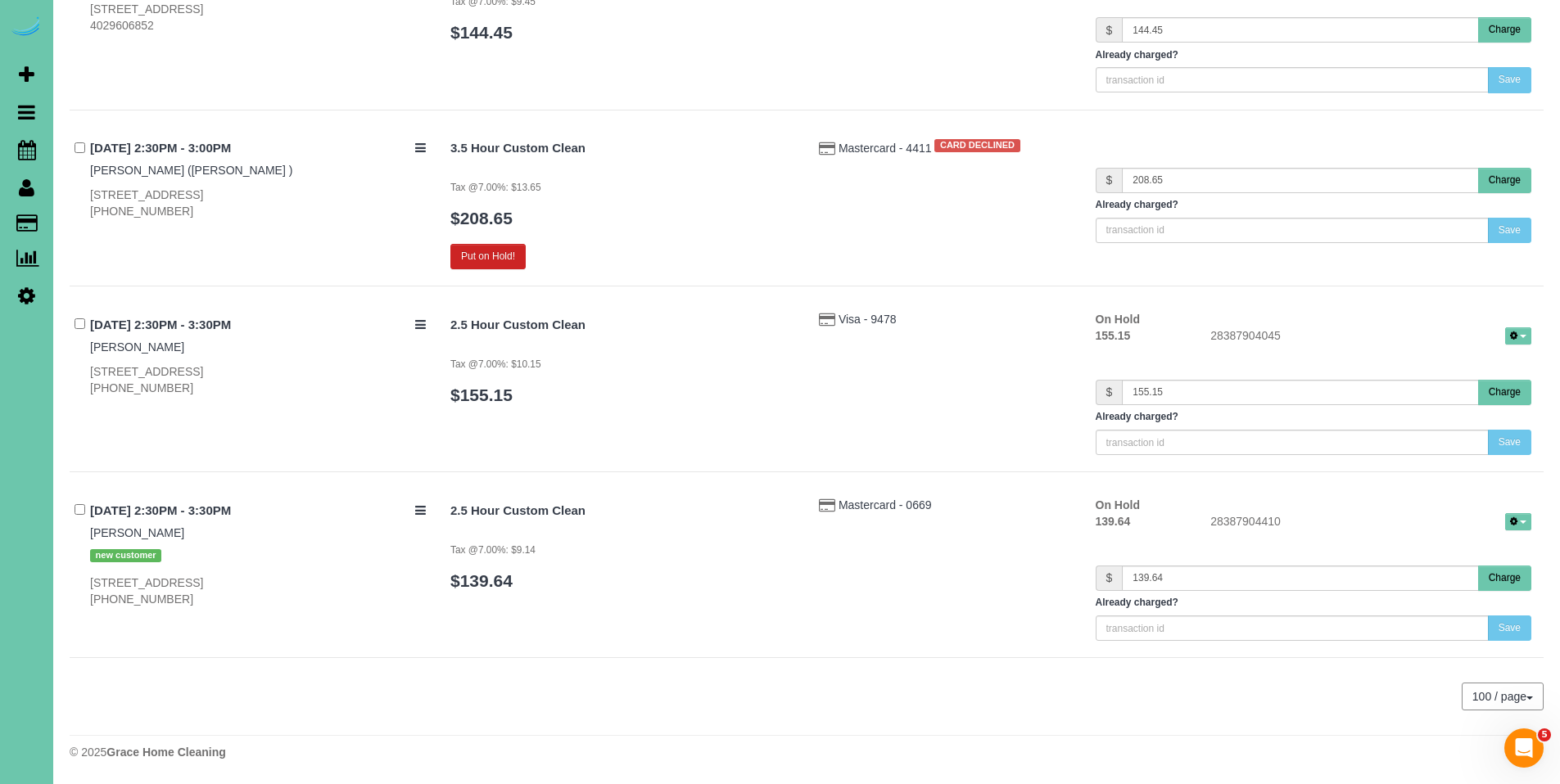
scroll to position [8983, 0]
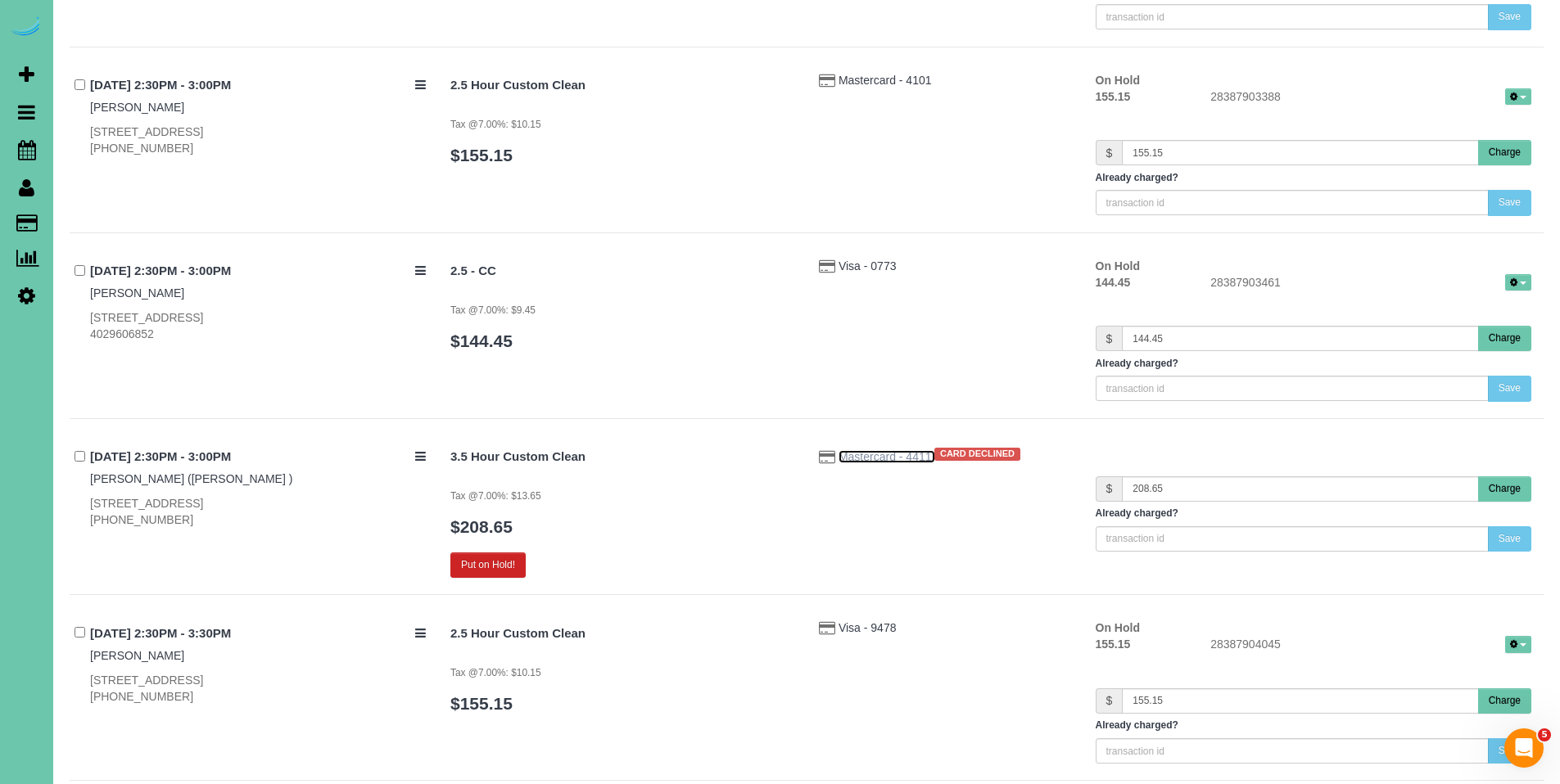
click at [869, 456] on span "Mastercard - 4411" at bounding box center [887, 457] width 97 height 13
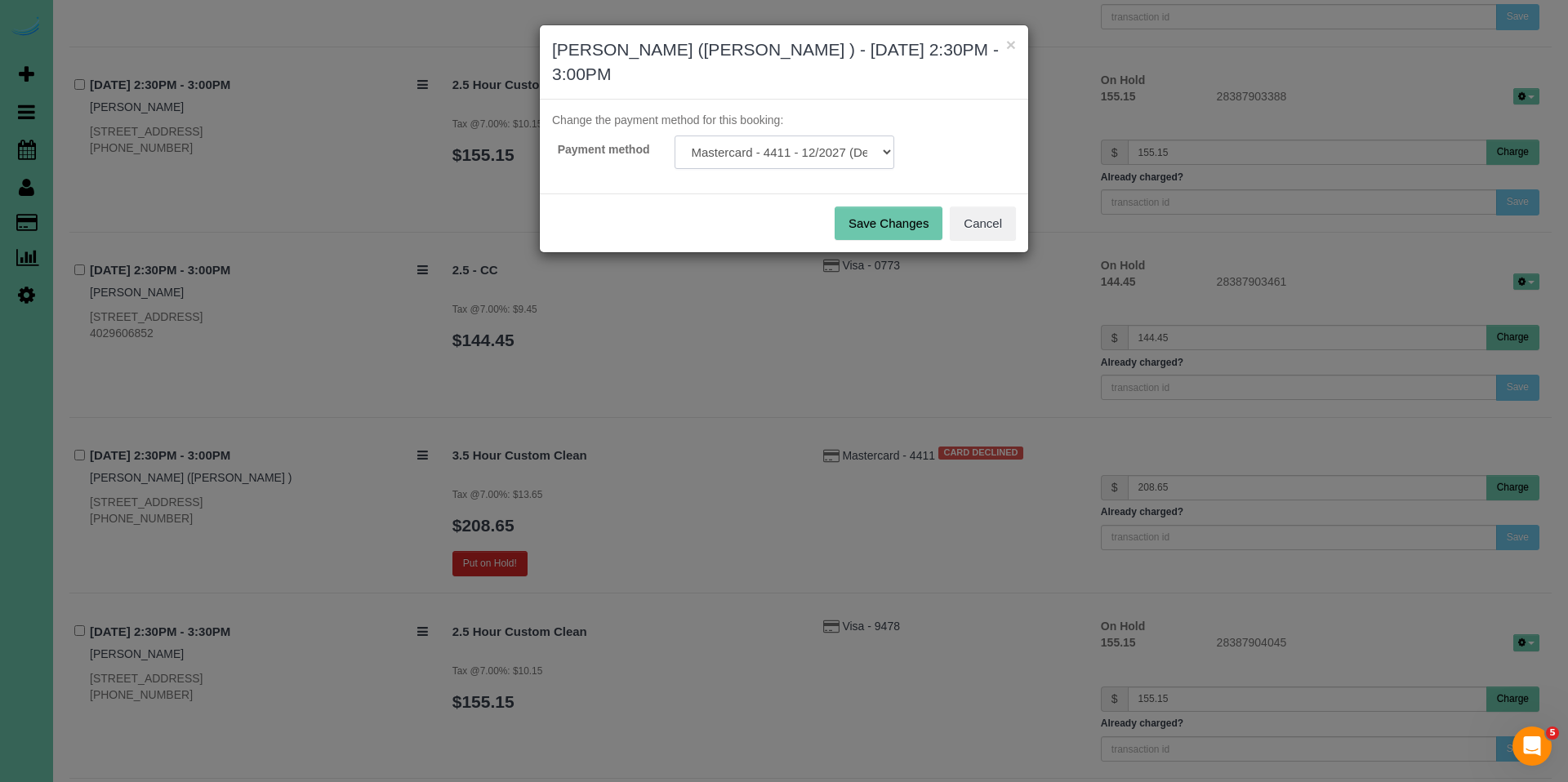
click at [821, 159] on select "Mastercard - 4411 - 12/2027 (Default) Mastercard - 2813 - 12/2027 Add Credit Ca…" at bounding box center [785, 152] width 220 height 33
select select "string:fspay-858f0d01-cce9-4df5-9d09-18bc533f61da"
click at [675, 136] on select "Mastercard - 4411 - 12/2027 (Default) Mastercard - 2813 - 12/2027 Add Credit Ca…" at bounding box center [785, 152] width 220 height 33
click at [891, 225] on button "Save Changes" at bounding box center [889, 223] width 108 height 34
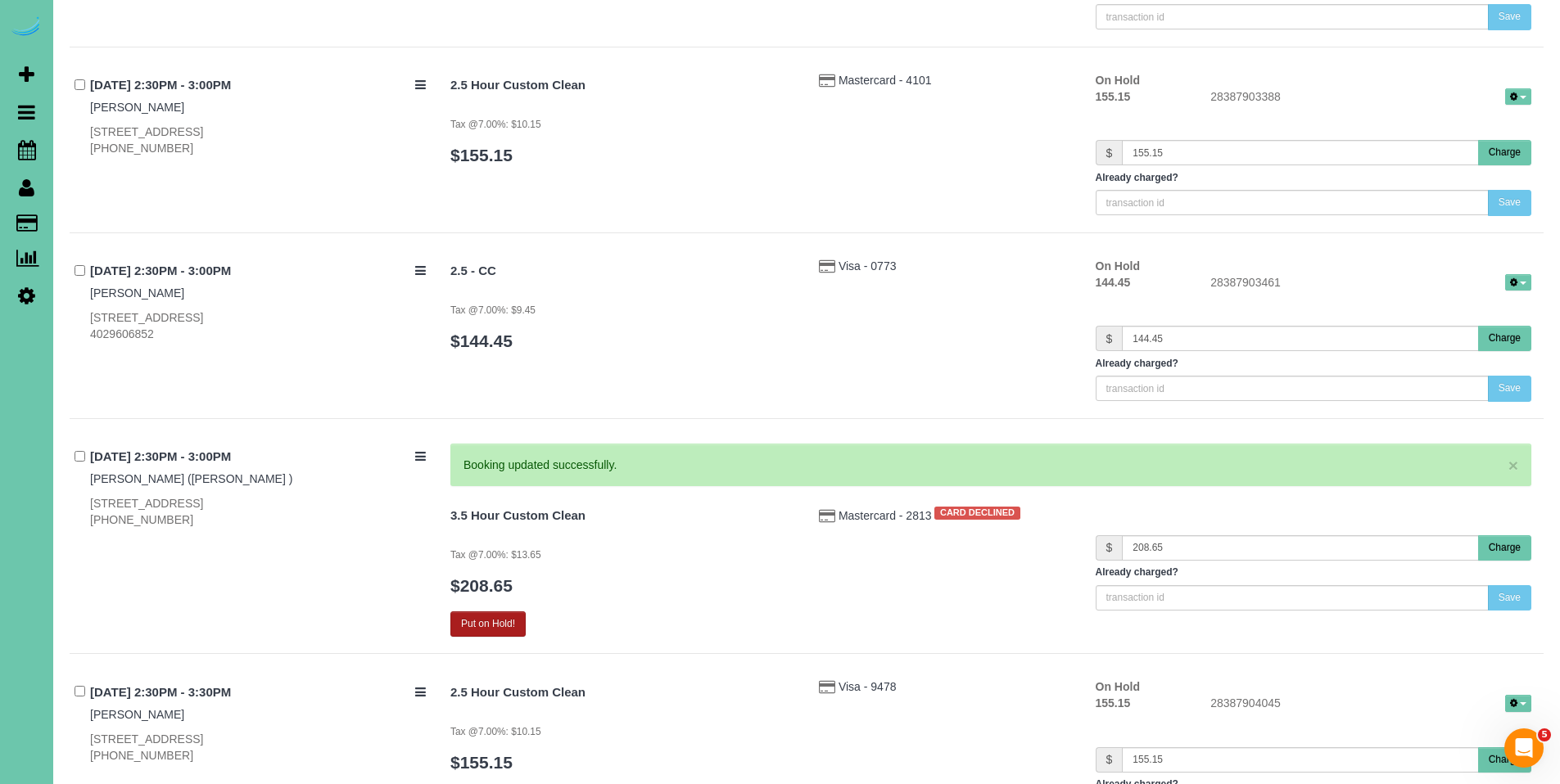
click at [496, 624] on button "Put on Hold!" at bounding box center [488, 623] width 75 height 25
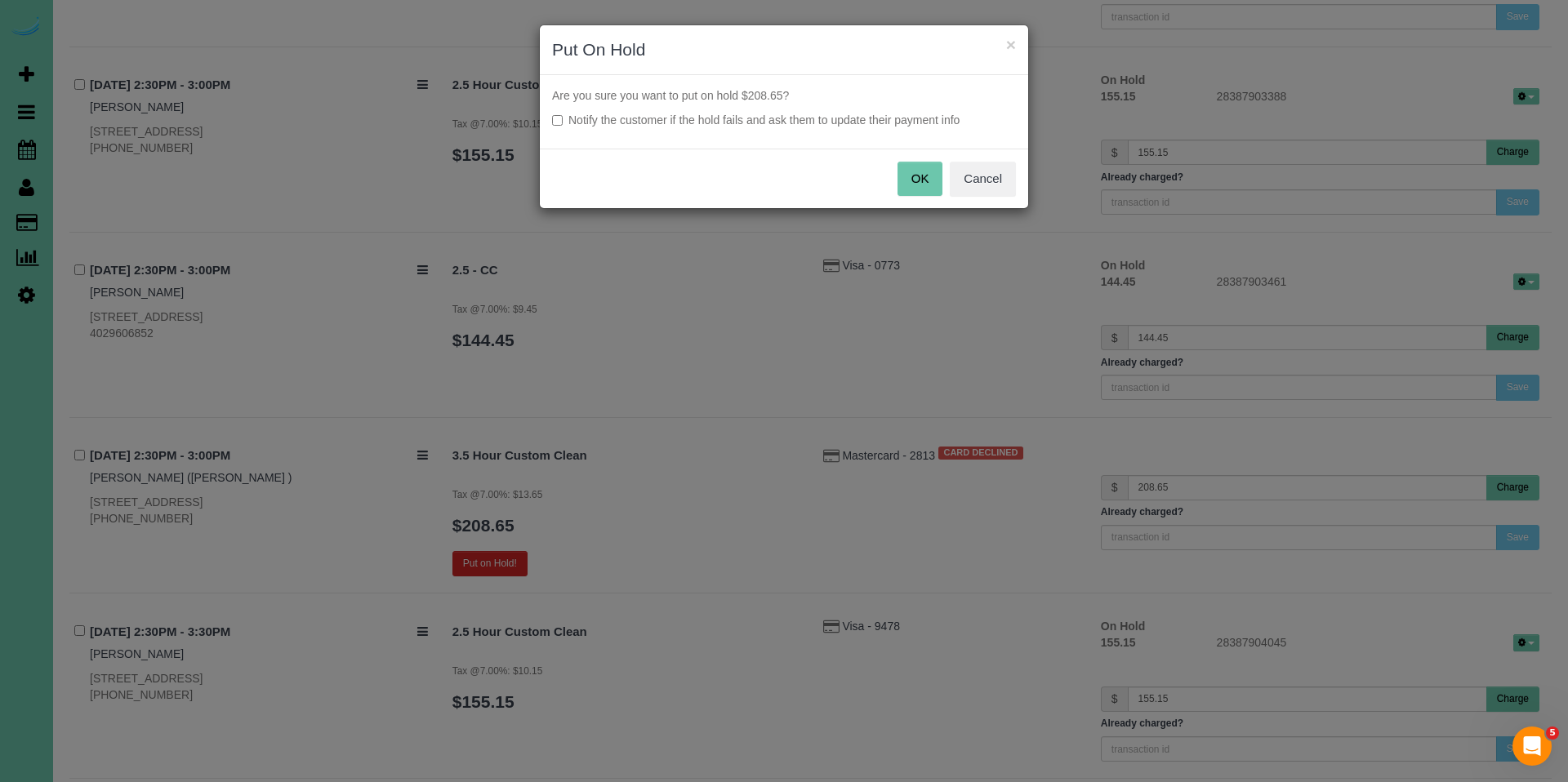
click at [927, 167] on button "OK" at bounding box center [921, 179] width 46 height 34
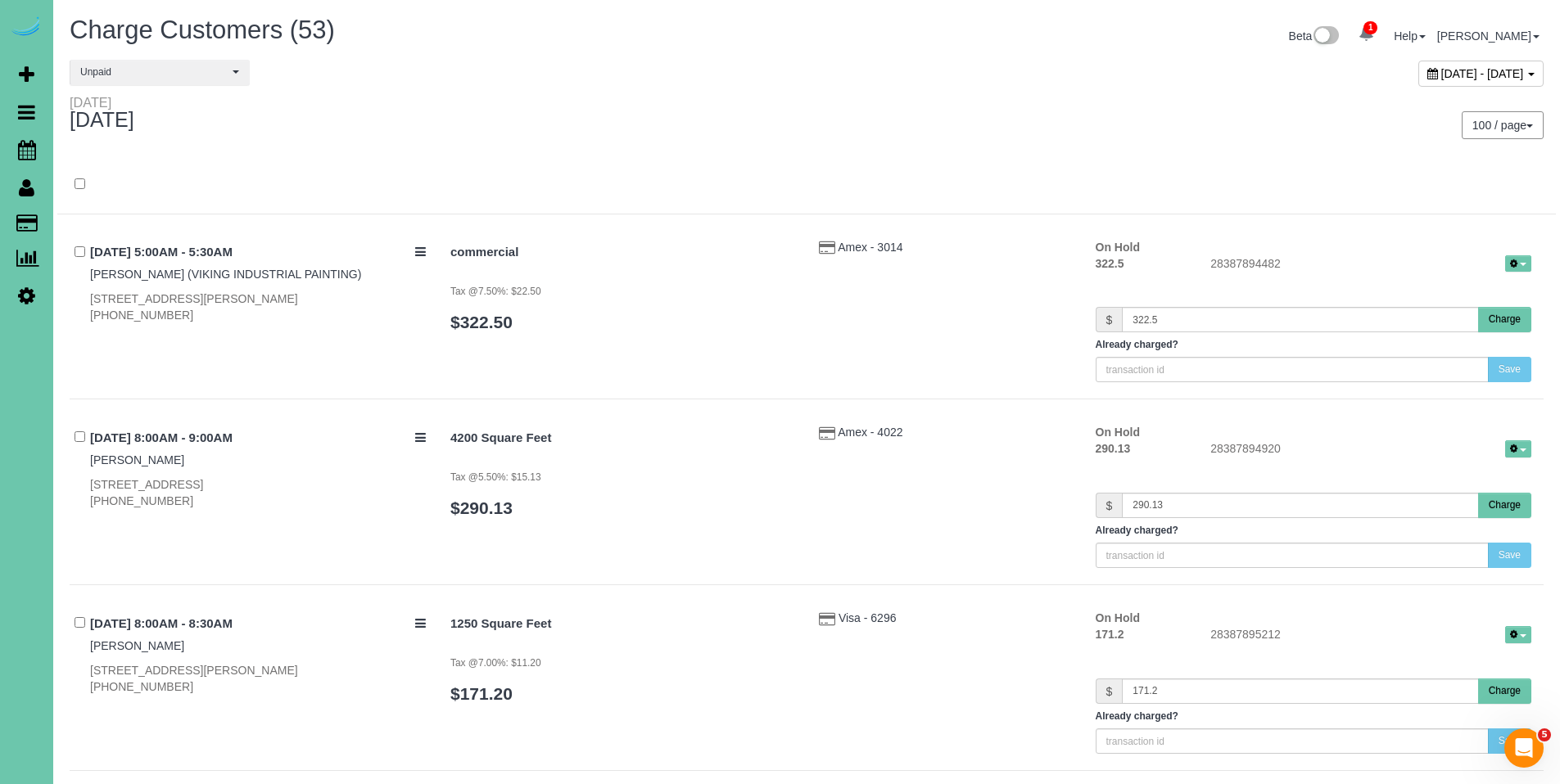
scroll to position [31, 0]
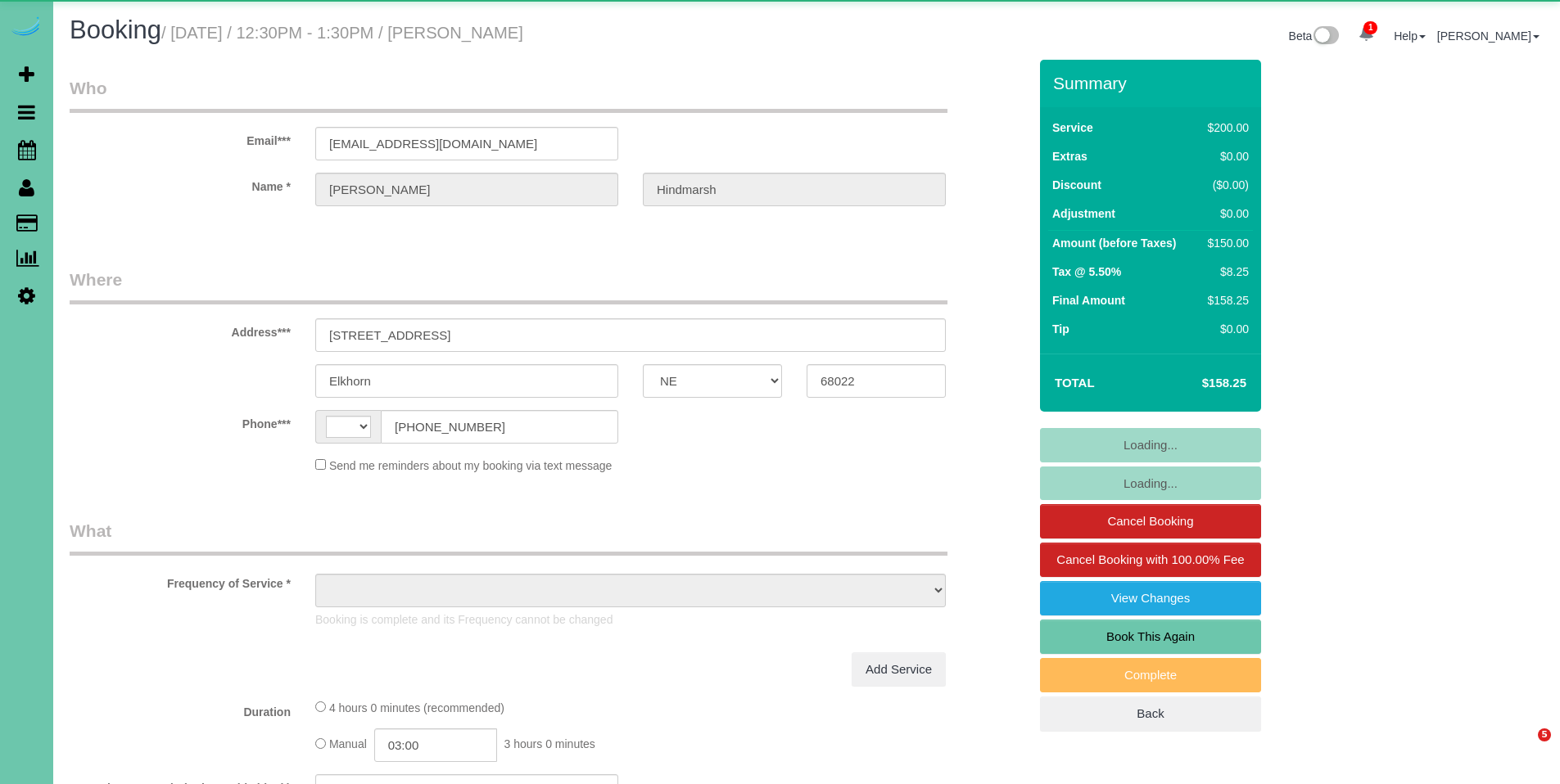
select select "NE"
select select "string:[GEOGRAPHIC_DATA]"
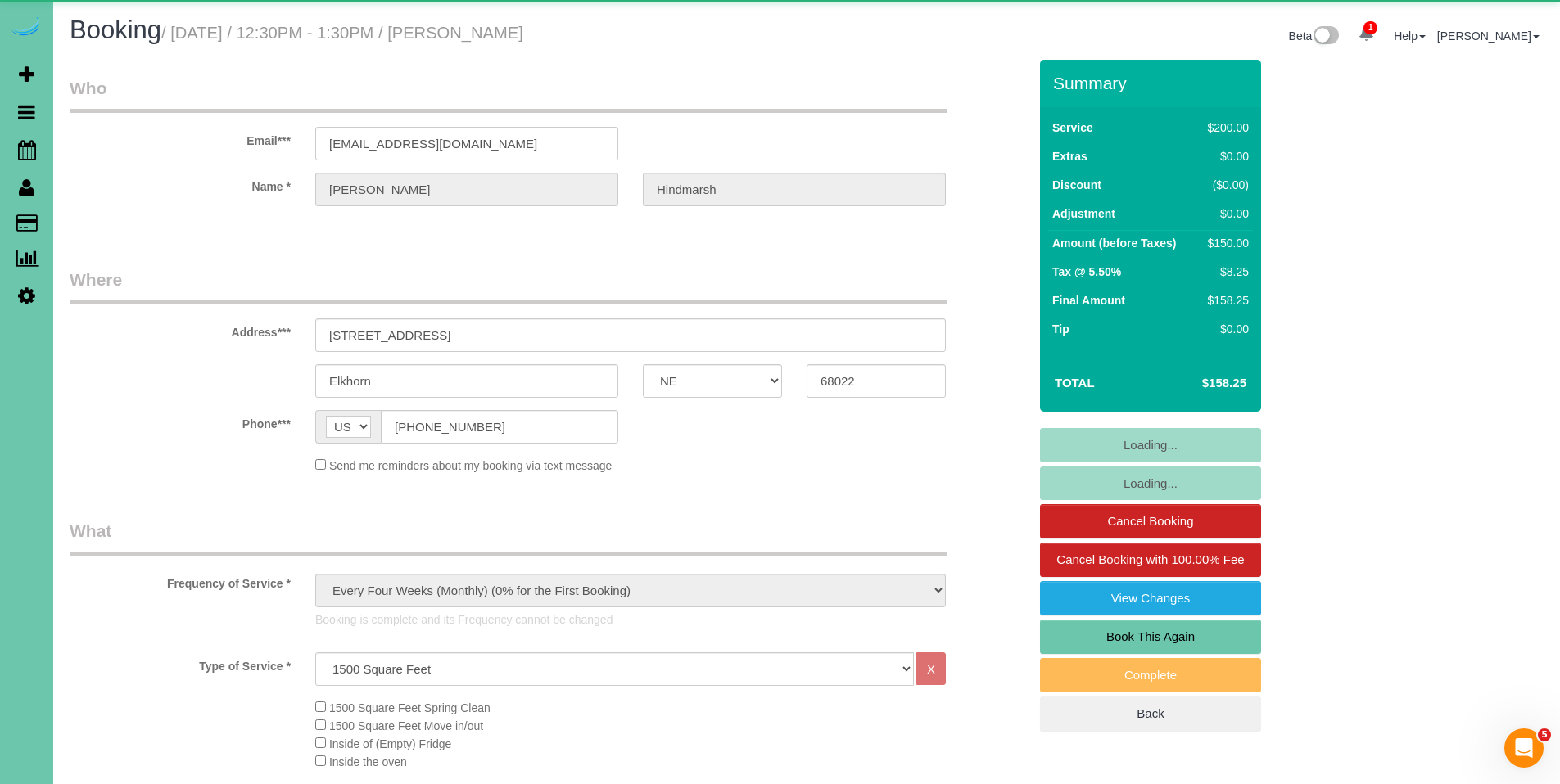
select select "object:912"
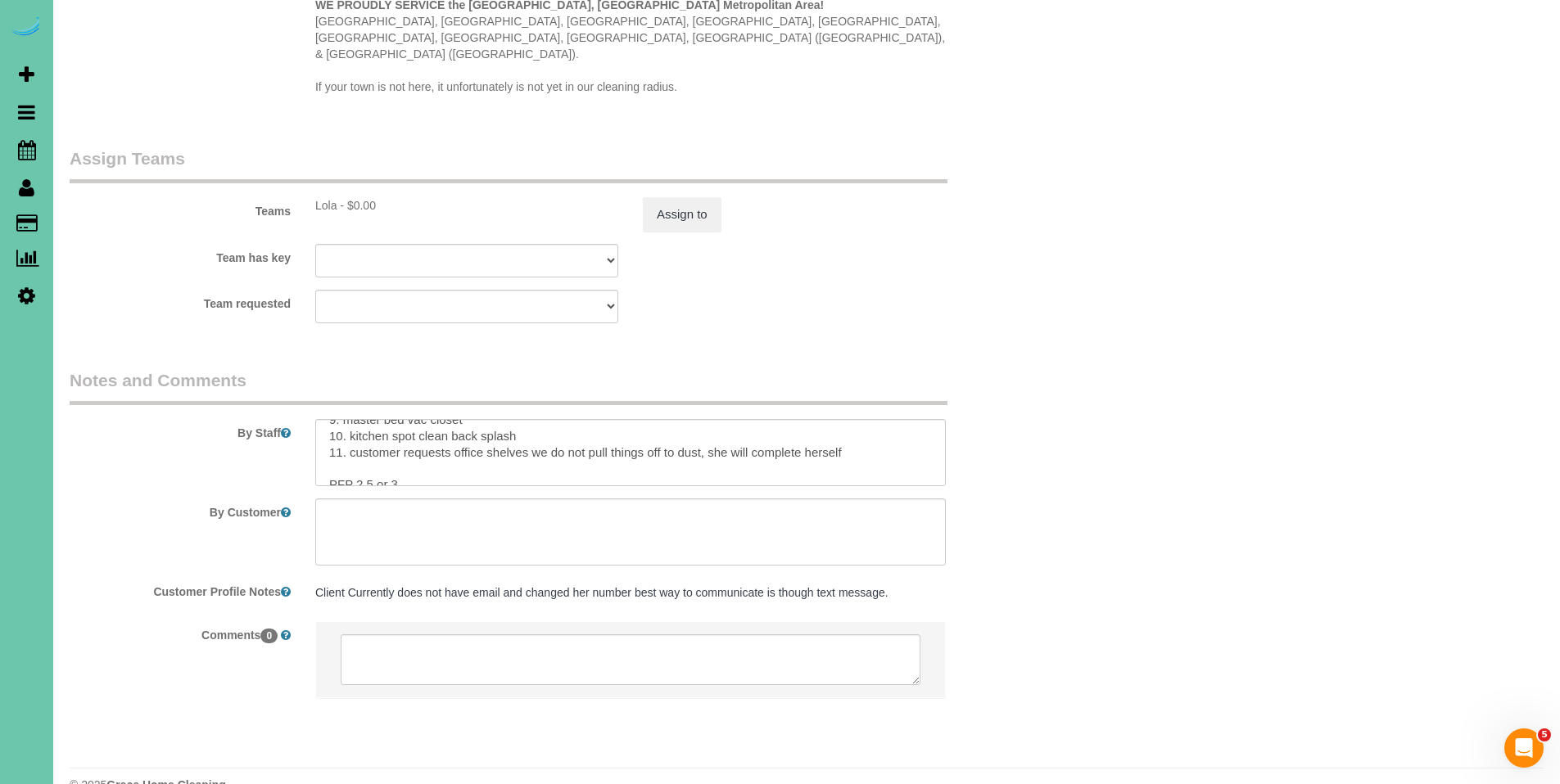
scroll to position [179, 0]
drag, startPoint x: 421, startPoint y: 421, endPoint x: 378, endPoint y: 421, distance: 43.0
click at [378, 421] on textarea at bounding box center [631, 452] width 631 height 67
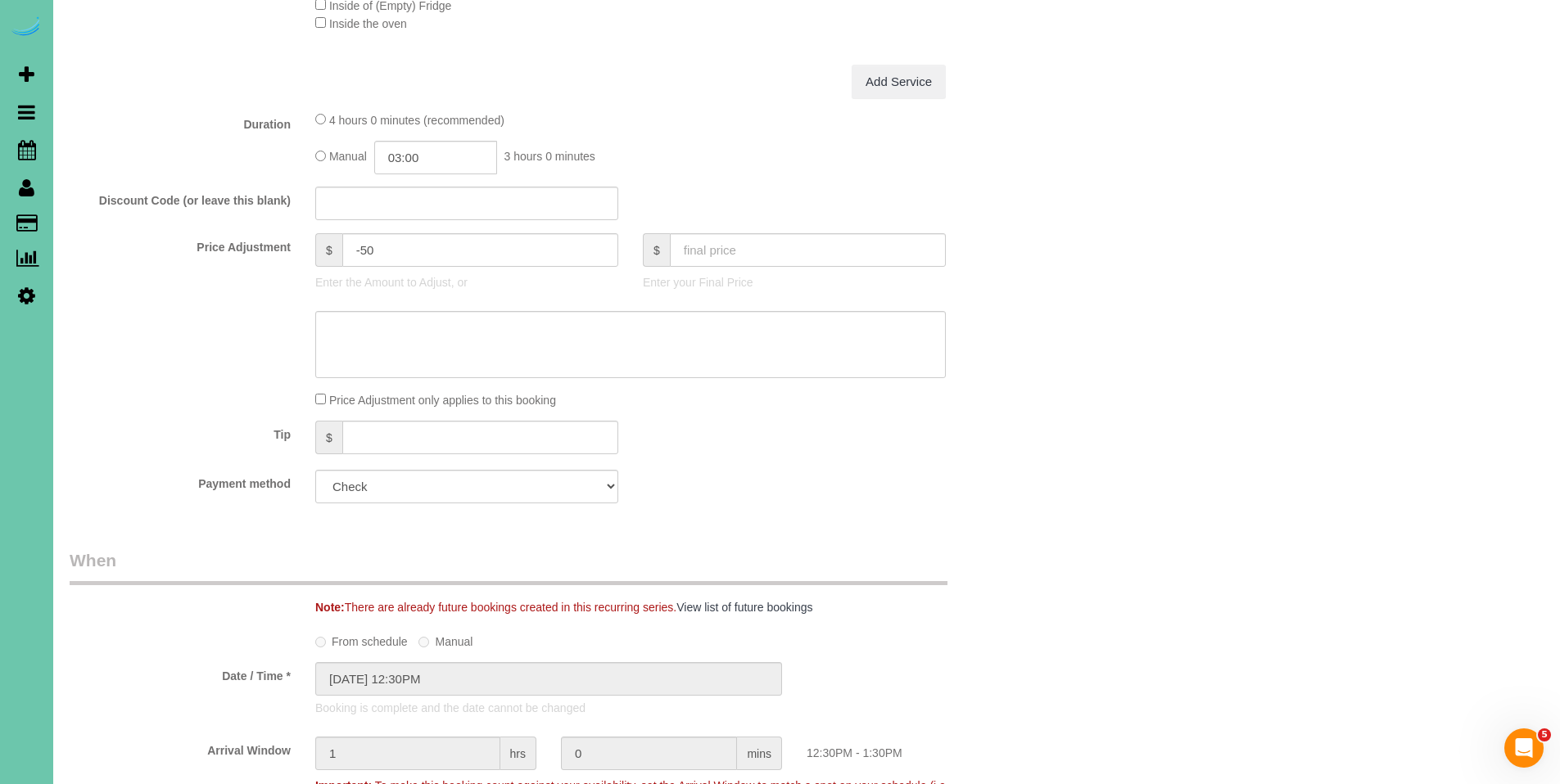
scroll to position [594, 0]
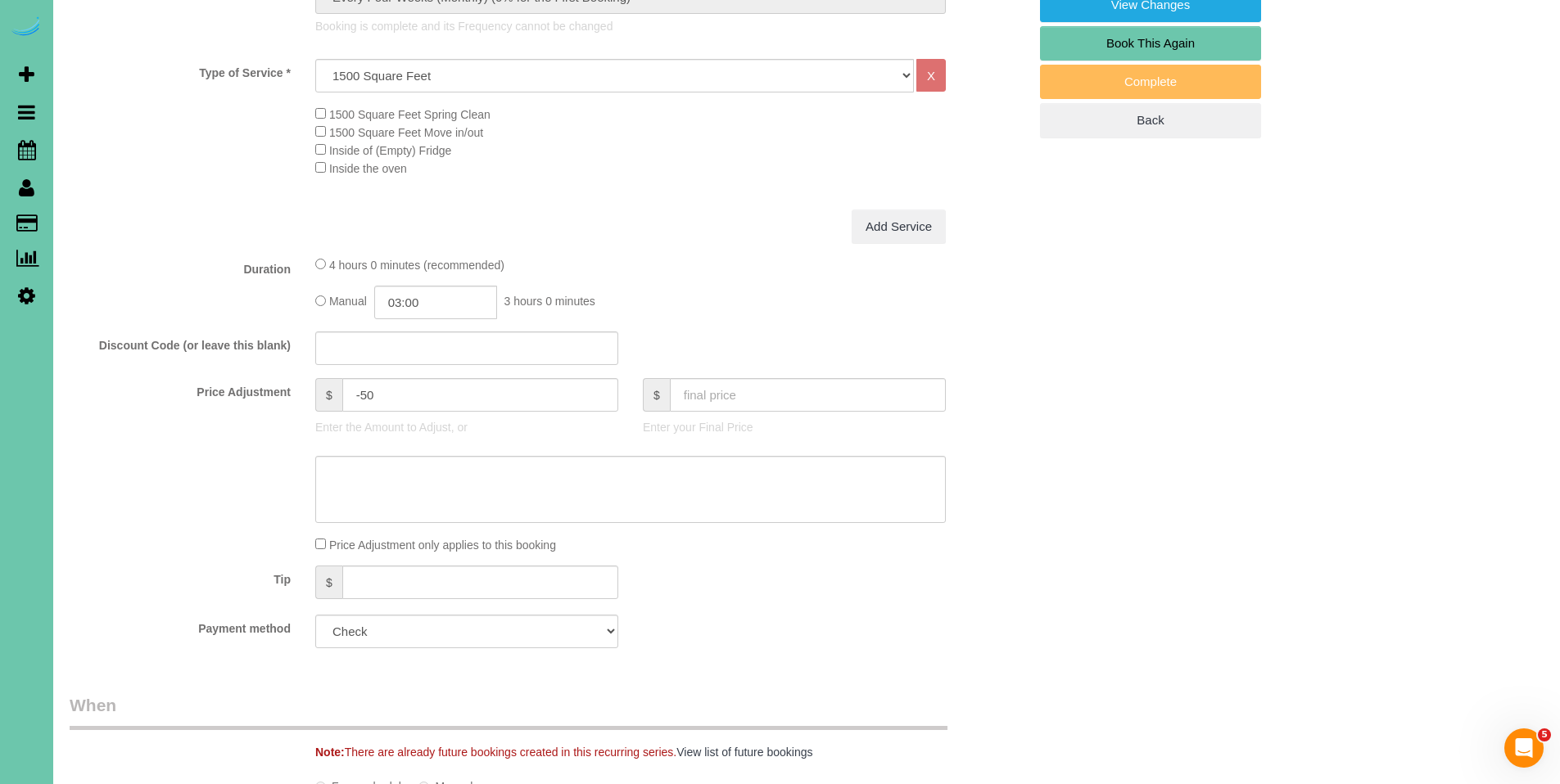
type textarea "1. Check 2. Customer will let in 3. Recurring bi-weekly; main floor and basemen…"
click at [724, 395] on input "text" at bounding box center [808, 395] width 276 height 33
type input "121.33"
type input "-84.99"
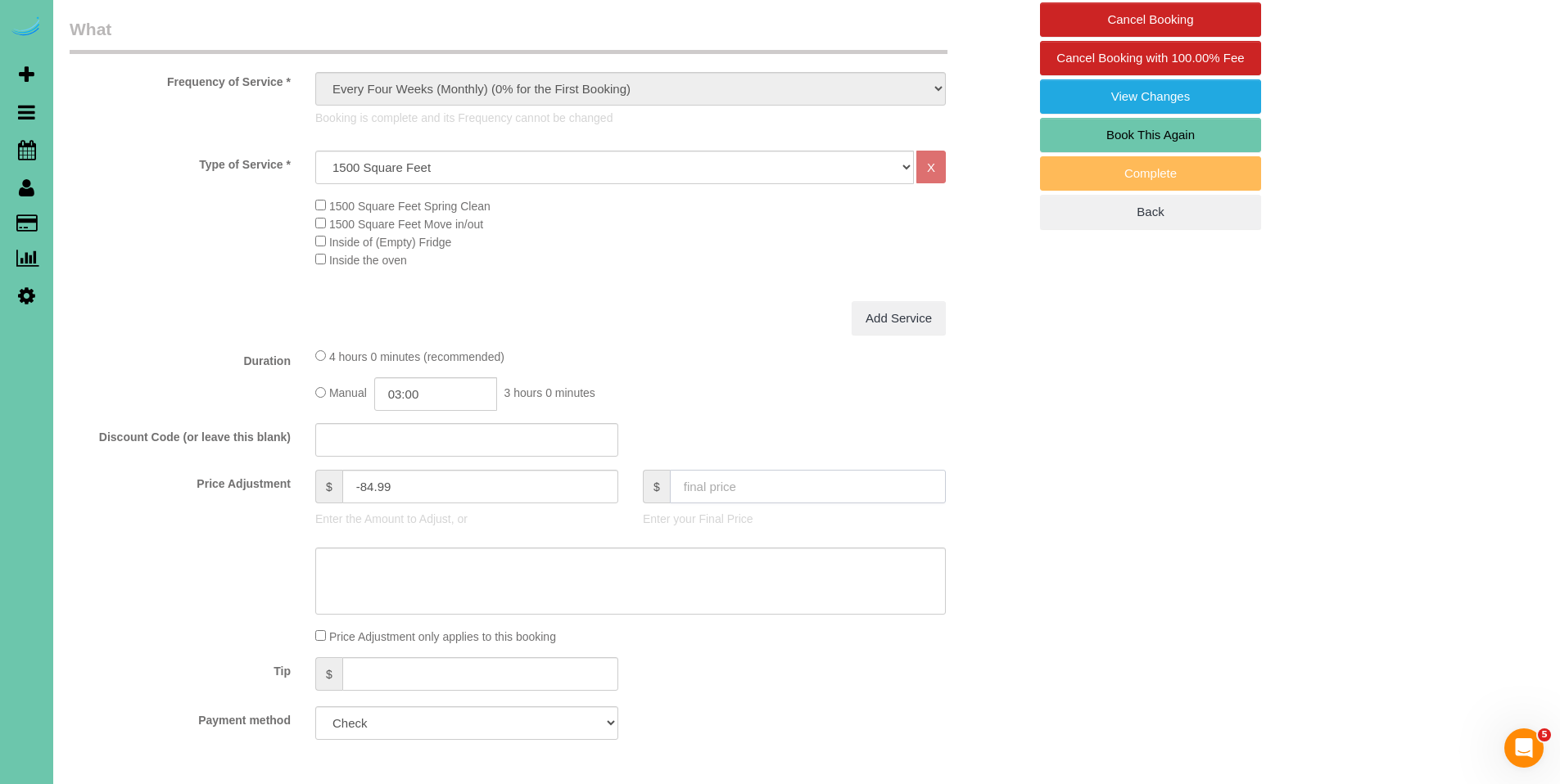
scroll to position [503, 0]
click at [690, 478] on input "text" at bounding box center [808, 485] width 276 height 33
type input "121.32"
type input "-85"
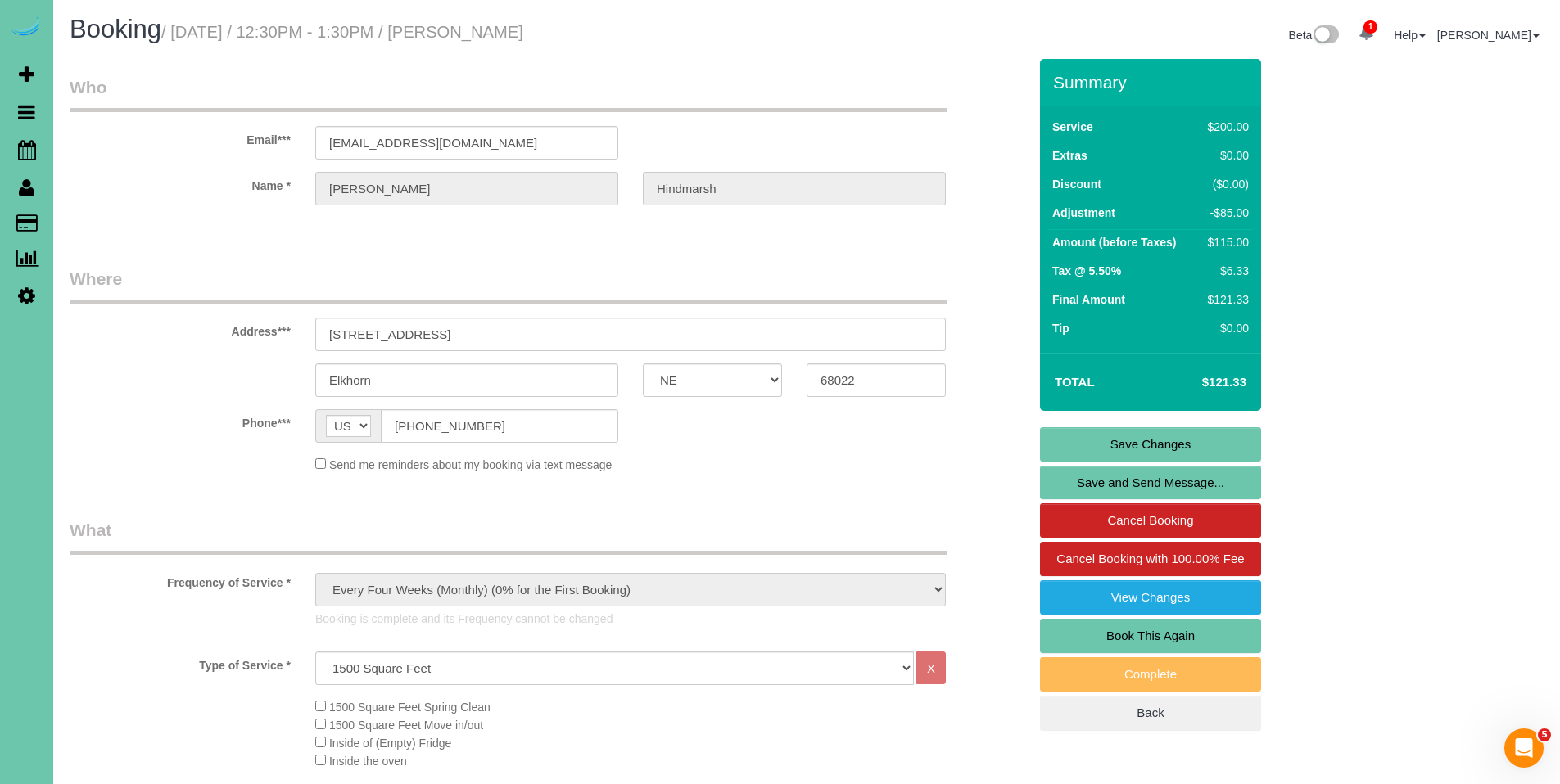
scroll to position [0, 0]
click at [1151, 444] on link "Save Changes" at bounding box center [1150, 444] width 221 height 34
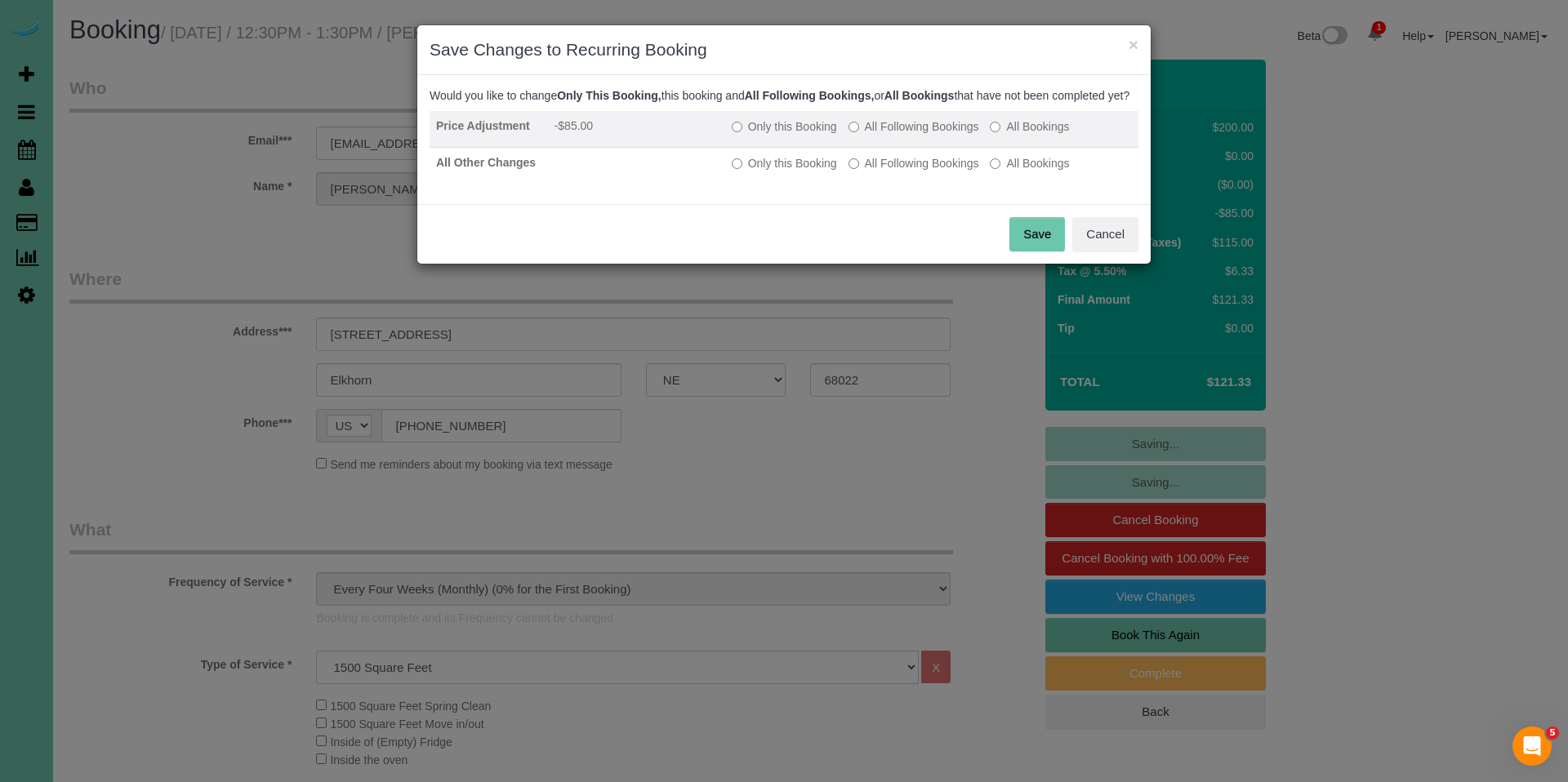
click at [794, 135] on label "Only this Booking" at bounding box center [784, 126] width 105 height 17
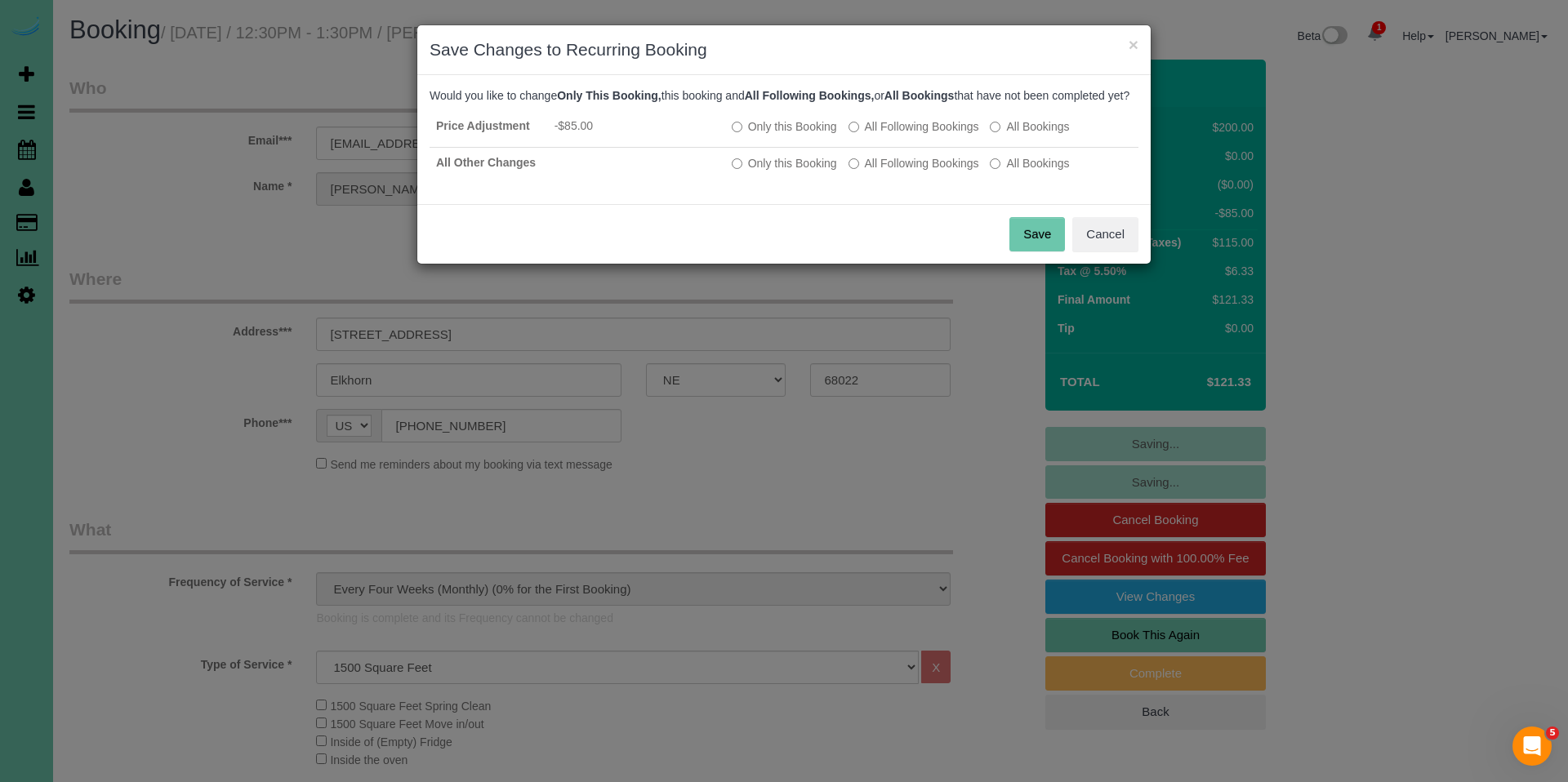
click at [1026, 249] on button "Save" at bounding box center [1037, 233] width 56 height 34
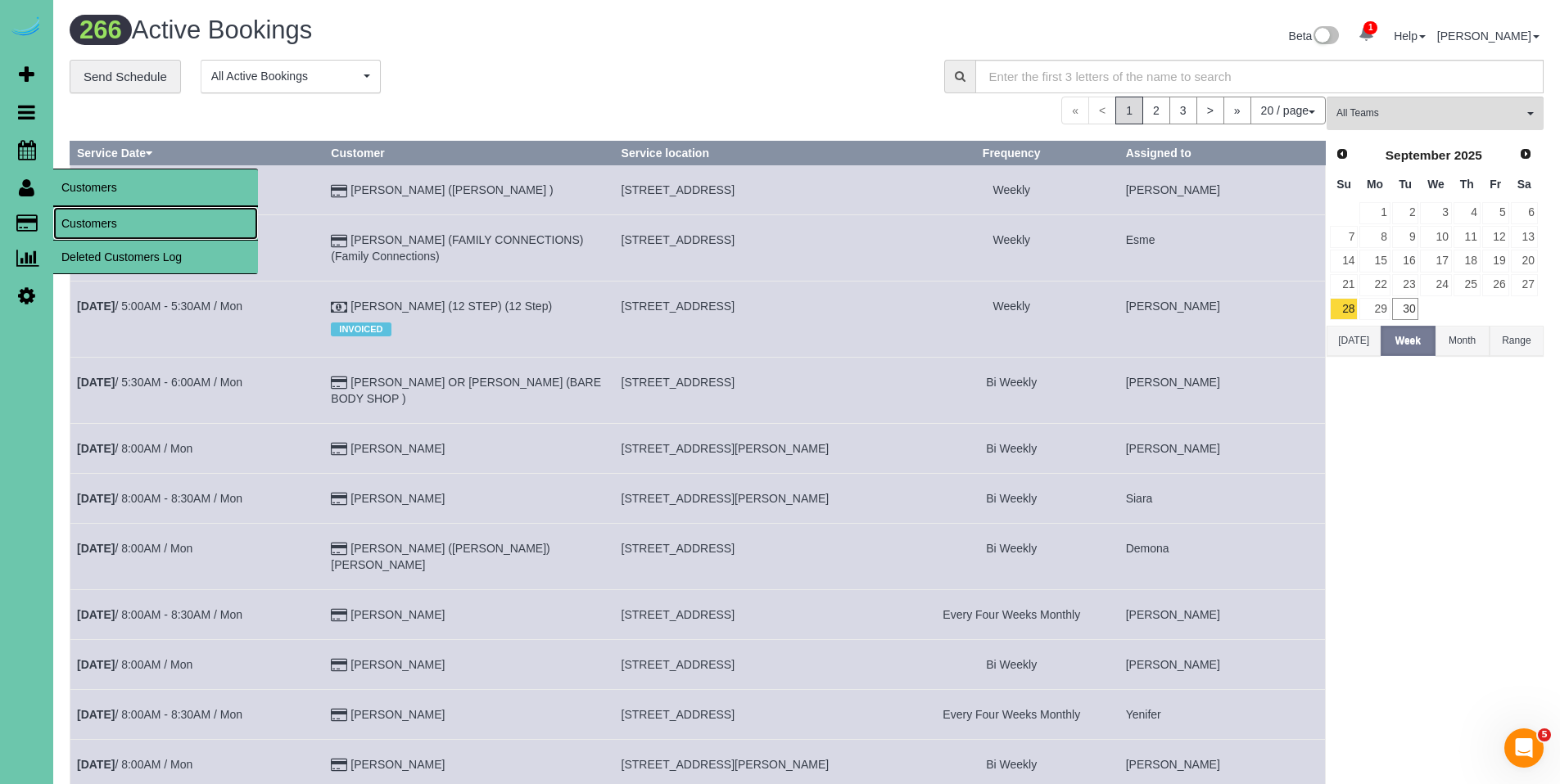
click at [86, 218] on link "Customers" at bounding box center [155, 224] width 204 height 33
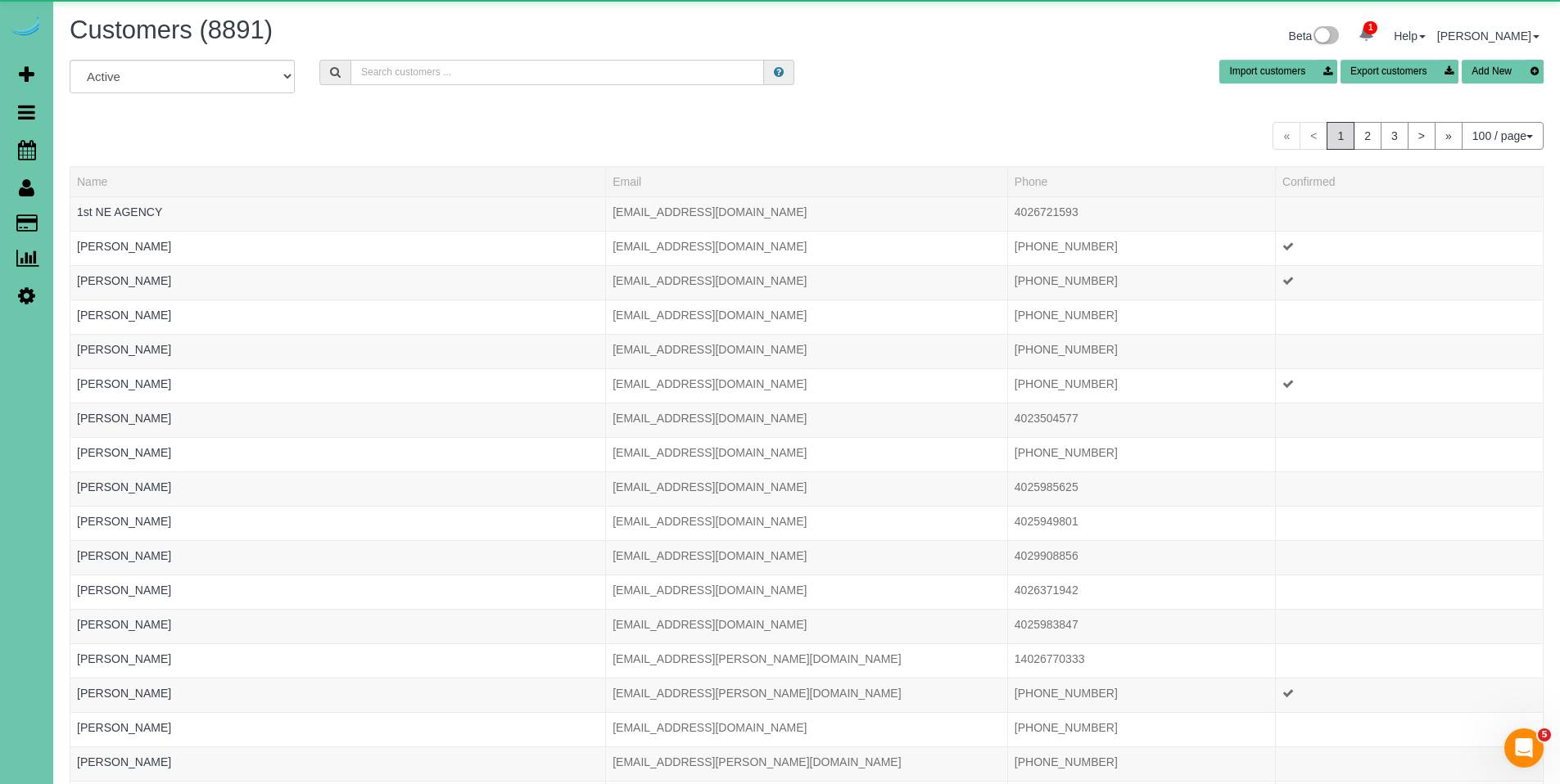
click at [439, 72] on input "text" at bounding box center [557, 72] width 414 height 25
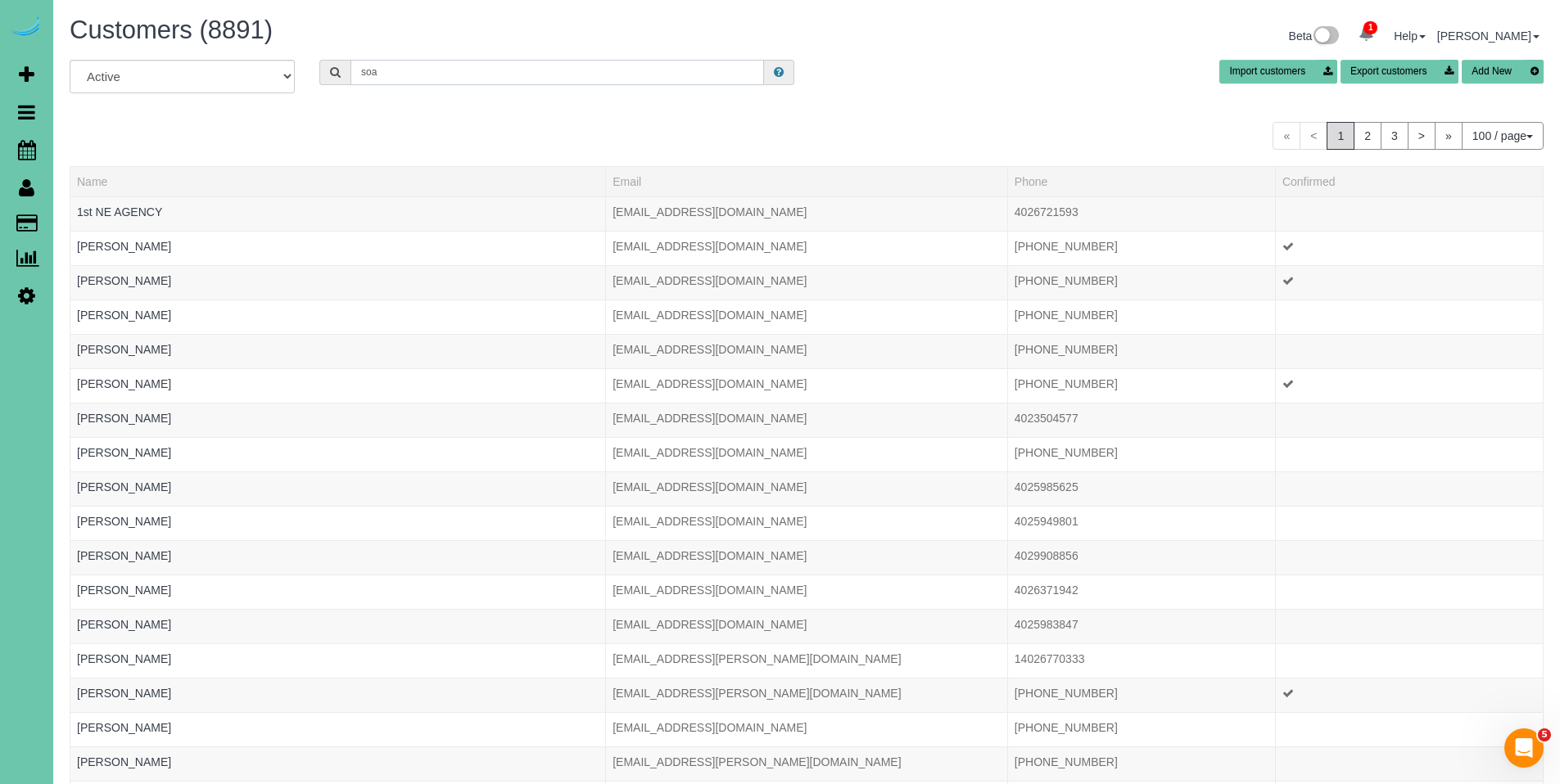
type input "SOA"
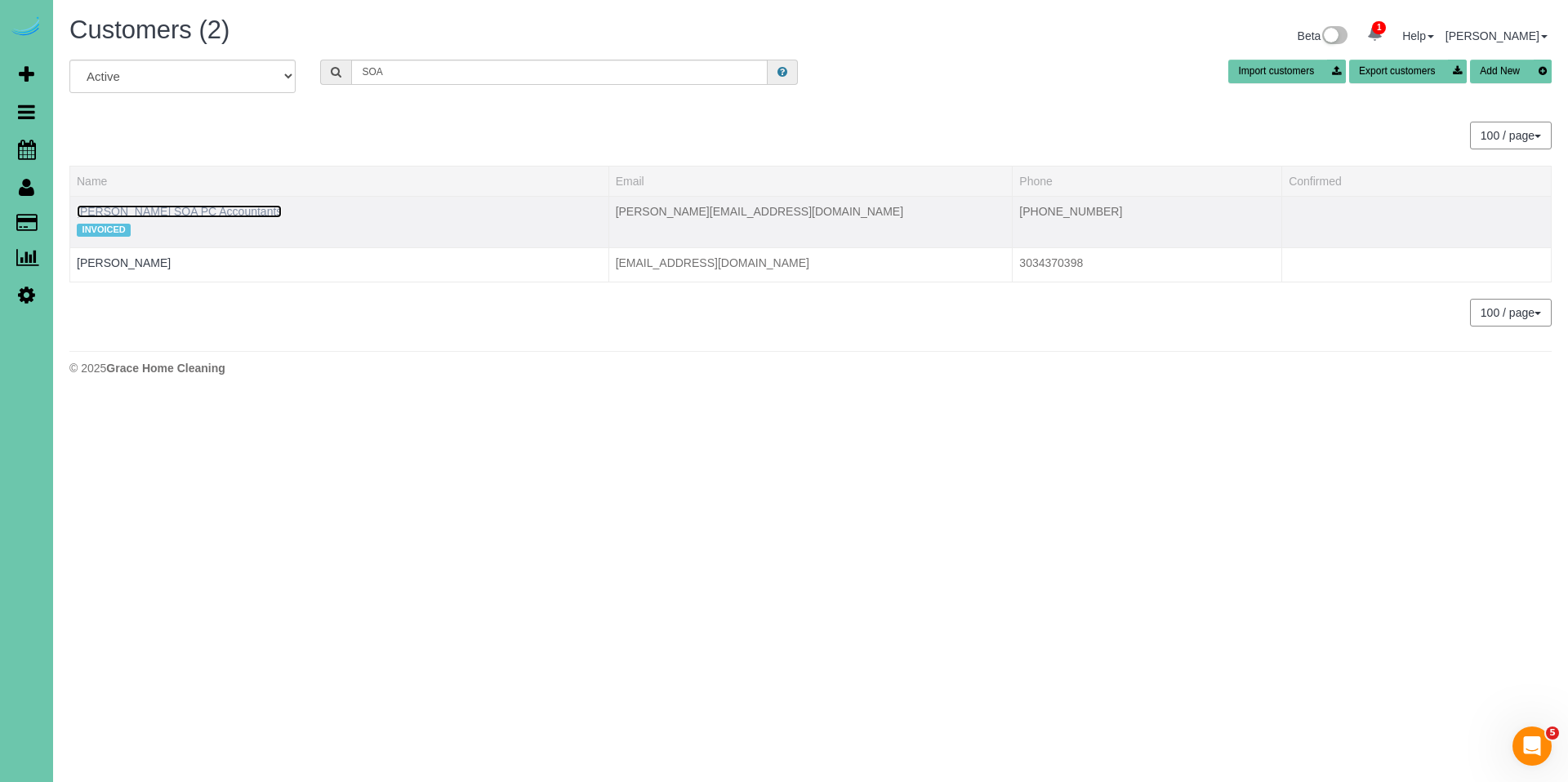
click at [184, 215] on link "Sarah Conrad SOA PC Accountants" at bounding box center [179, 211] width 205 height 13
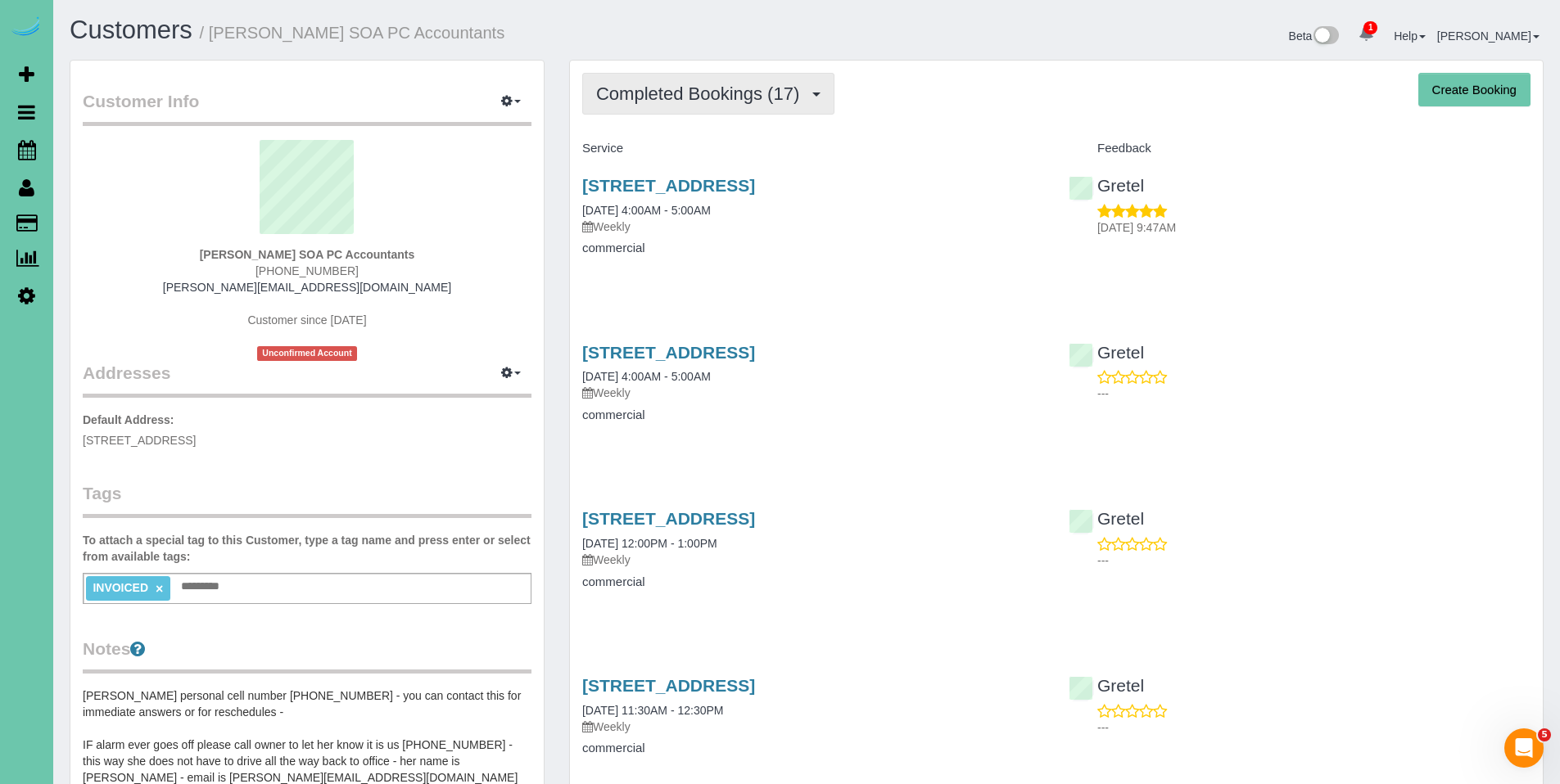
click at [693, 104] on button "Completed Bookings (17)" at bounding box center [708, 93] width 252 height 42
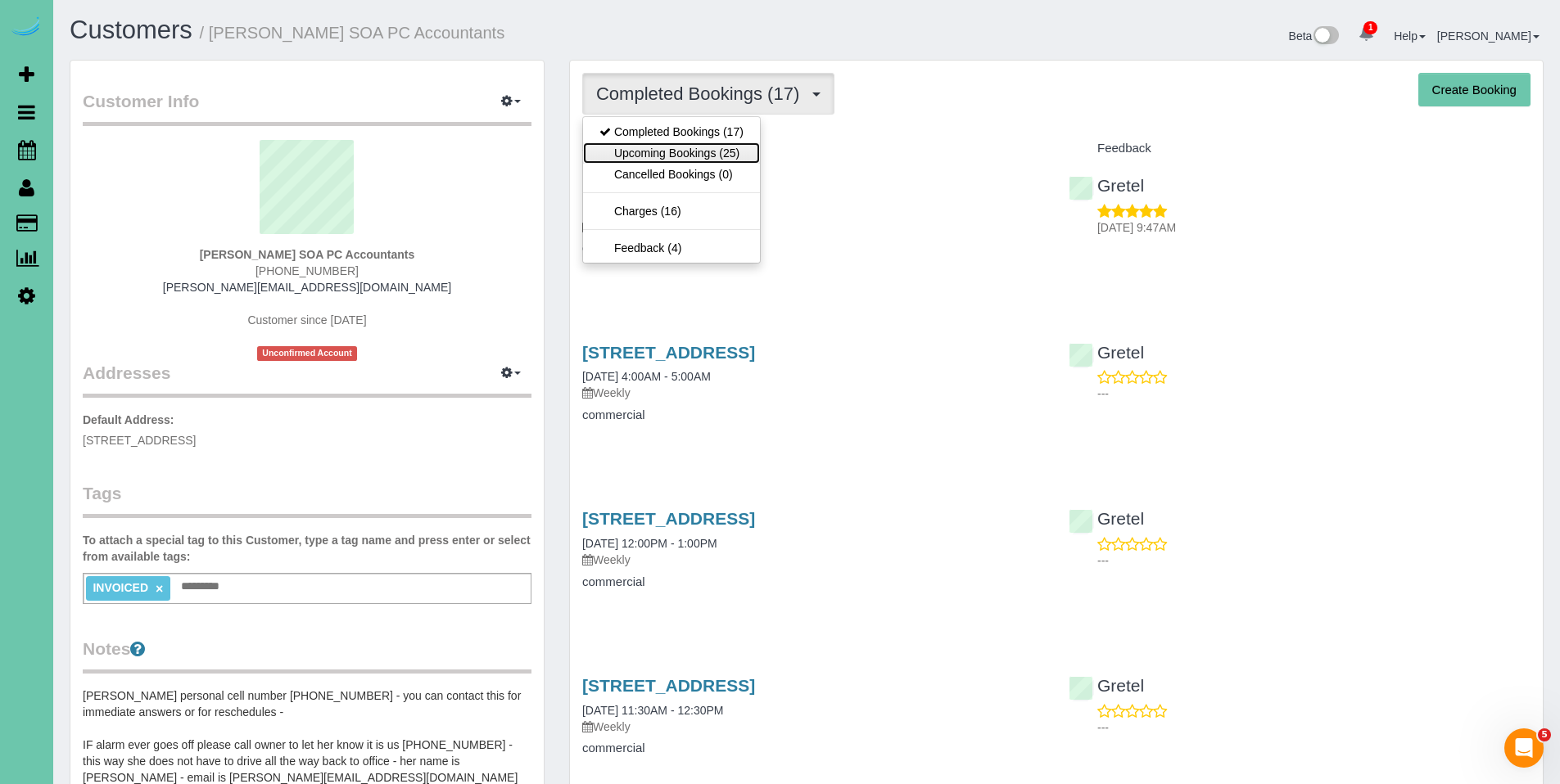
click at [682, 150] on link "Upcoming Bookings (25)" at bounding box center [672, 153] width 177 height 21
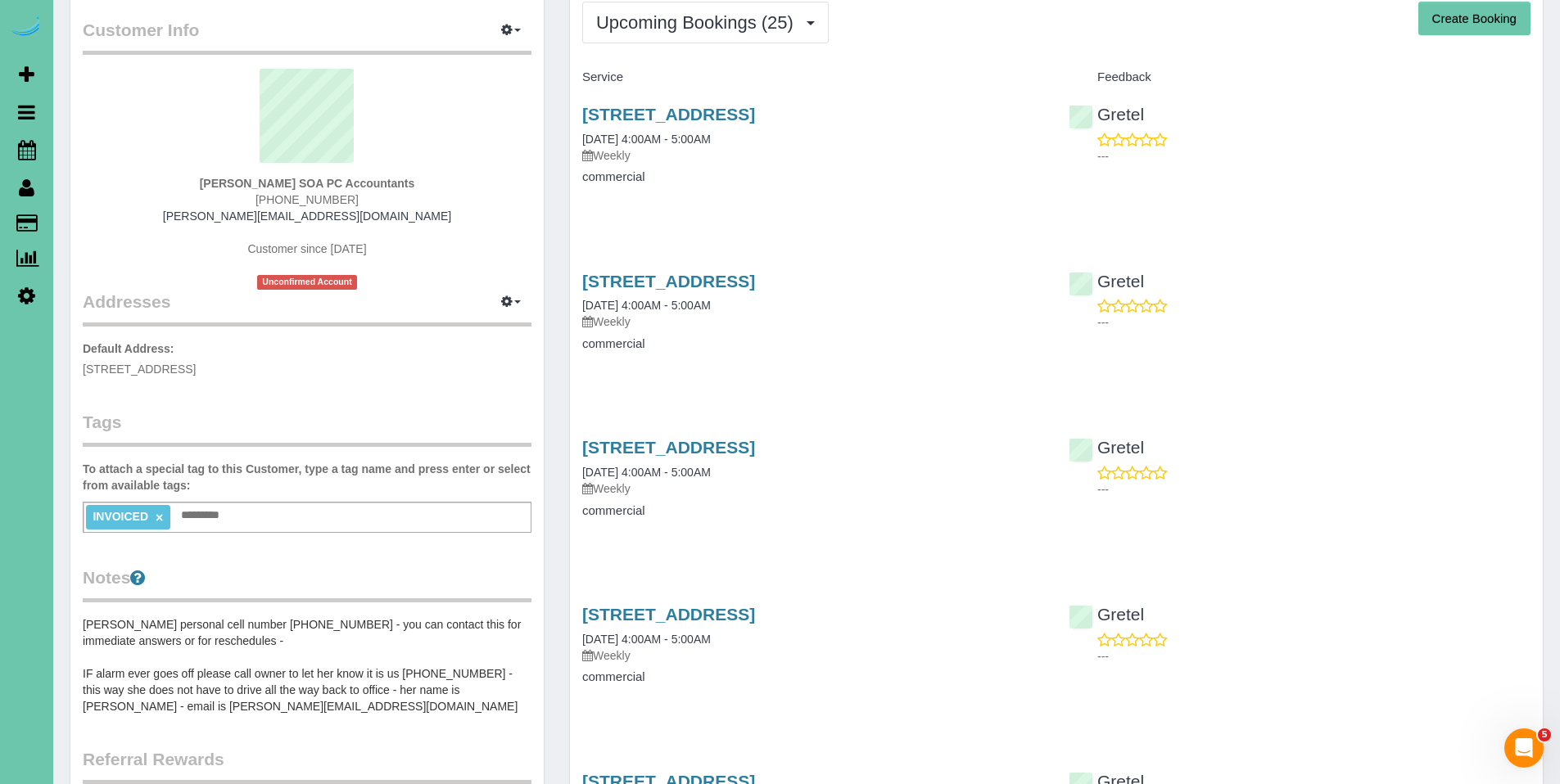
scroll to position [29, 0]
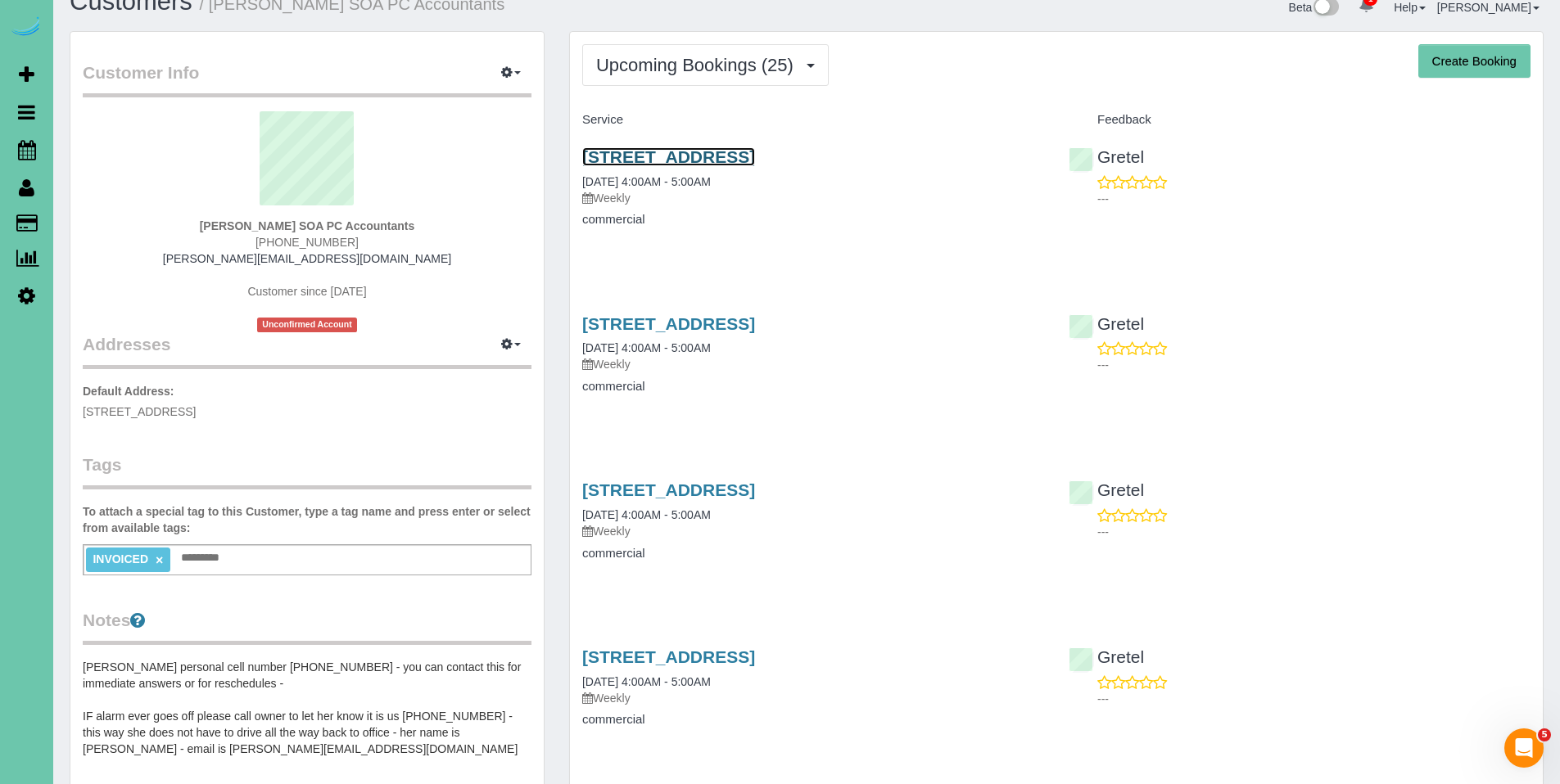
click at [701, 160] on link "13434 A St, Omaha, NE 68144" at bounding box center [669, 157] width 173 height 19
click at [686, 61] on span "Upcoming Bookings (25)" at bounding box center [699, 65] width 205 height 20
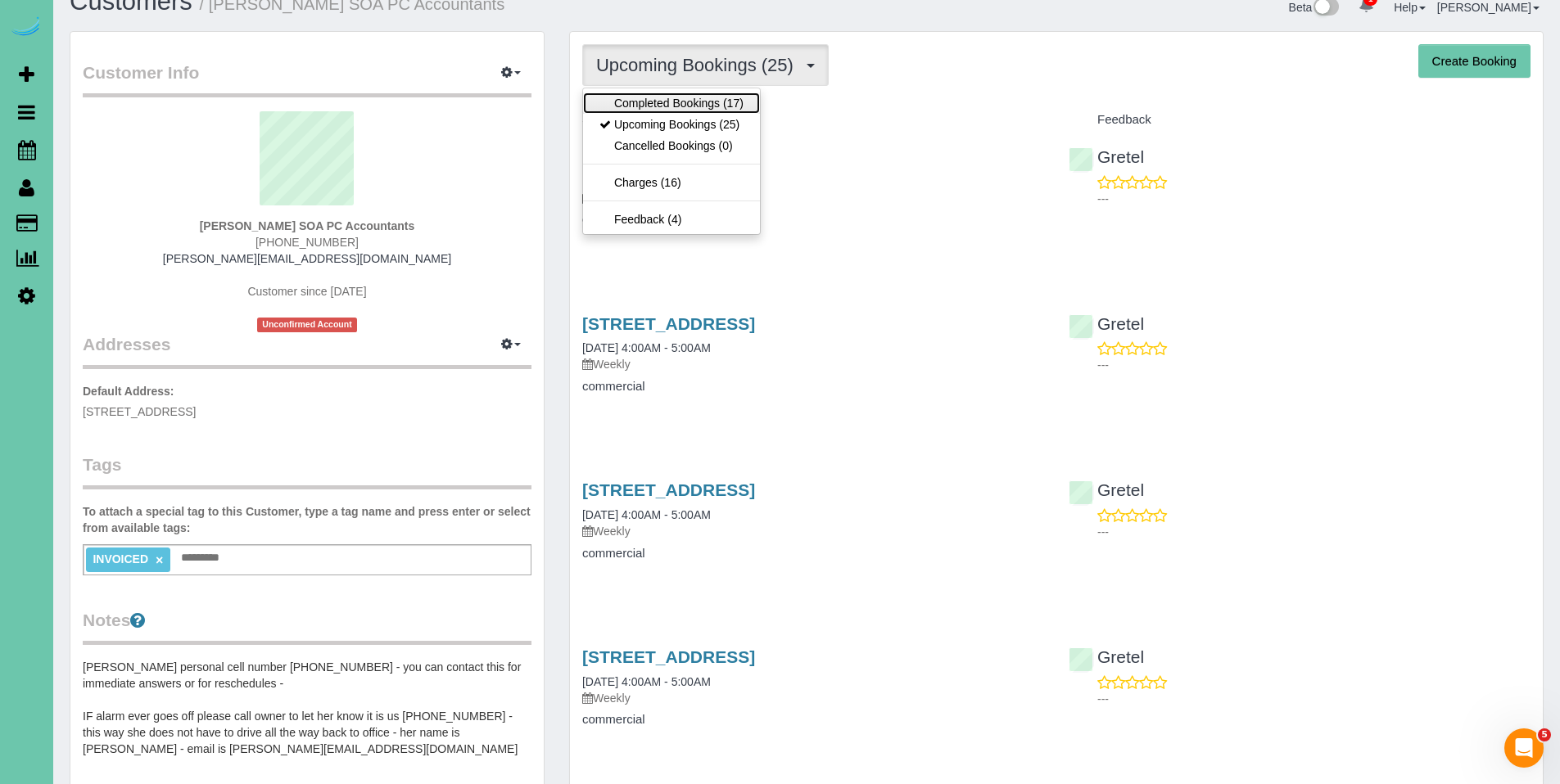
click at [665, 104] on link "Completed Bookings (17)" at bounding box center [672, 103] width 177 height 21
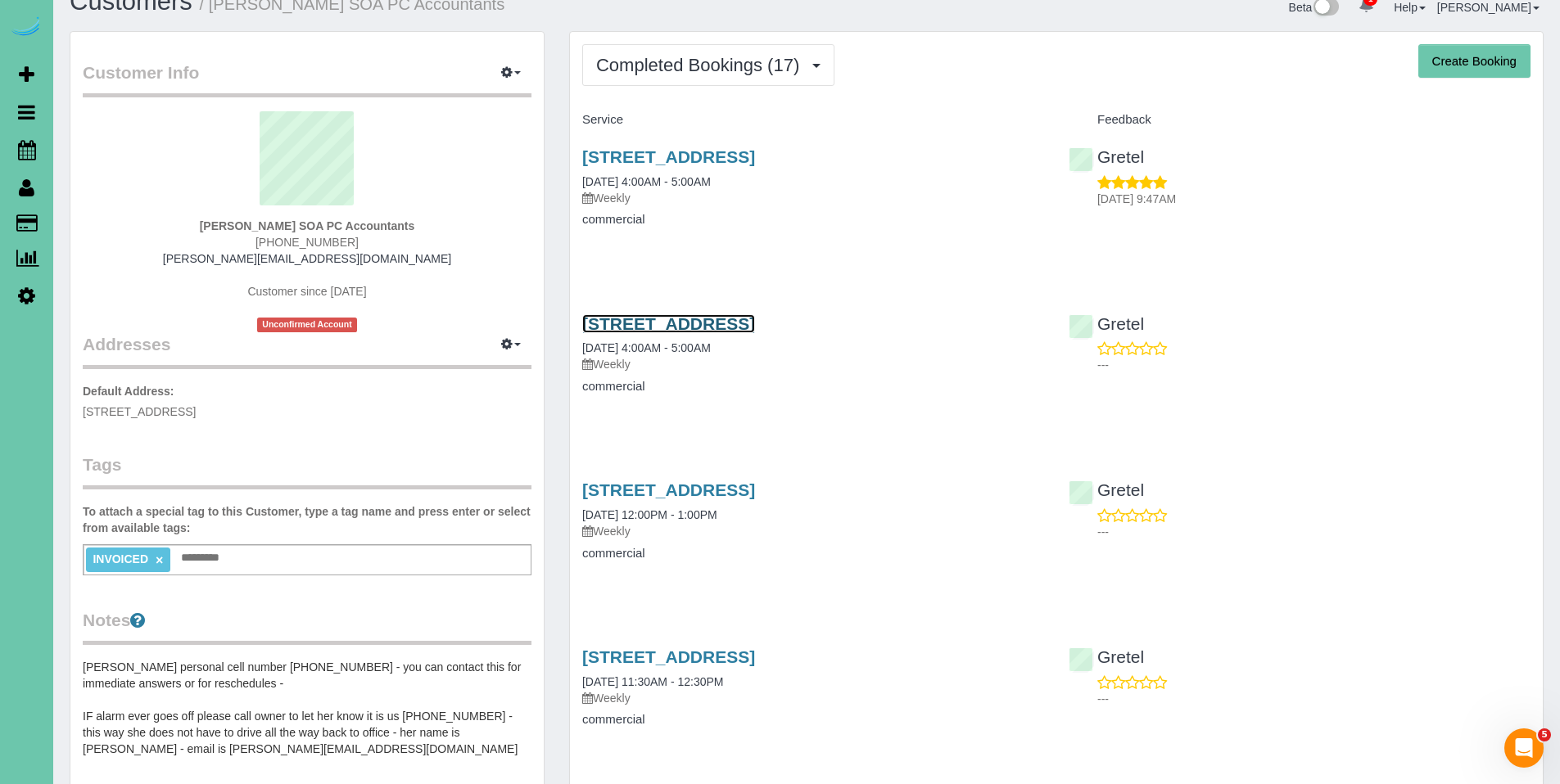
click at [700, 320] on link "13434 A St, Omaha, NE 68144" at bounding box center [669, 324] width 173 height 19
click at [707, 76] on button "Completed Bookings (17)" at bounding box center [708, 65] width 252 height 42
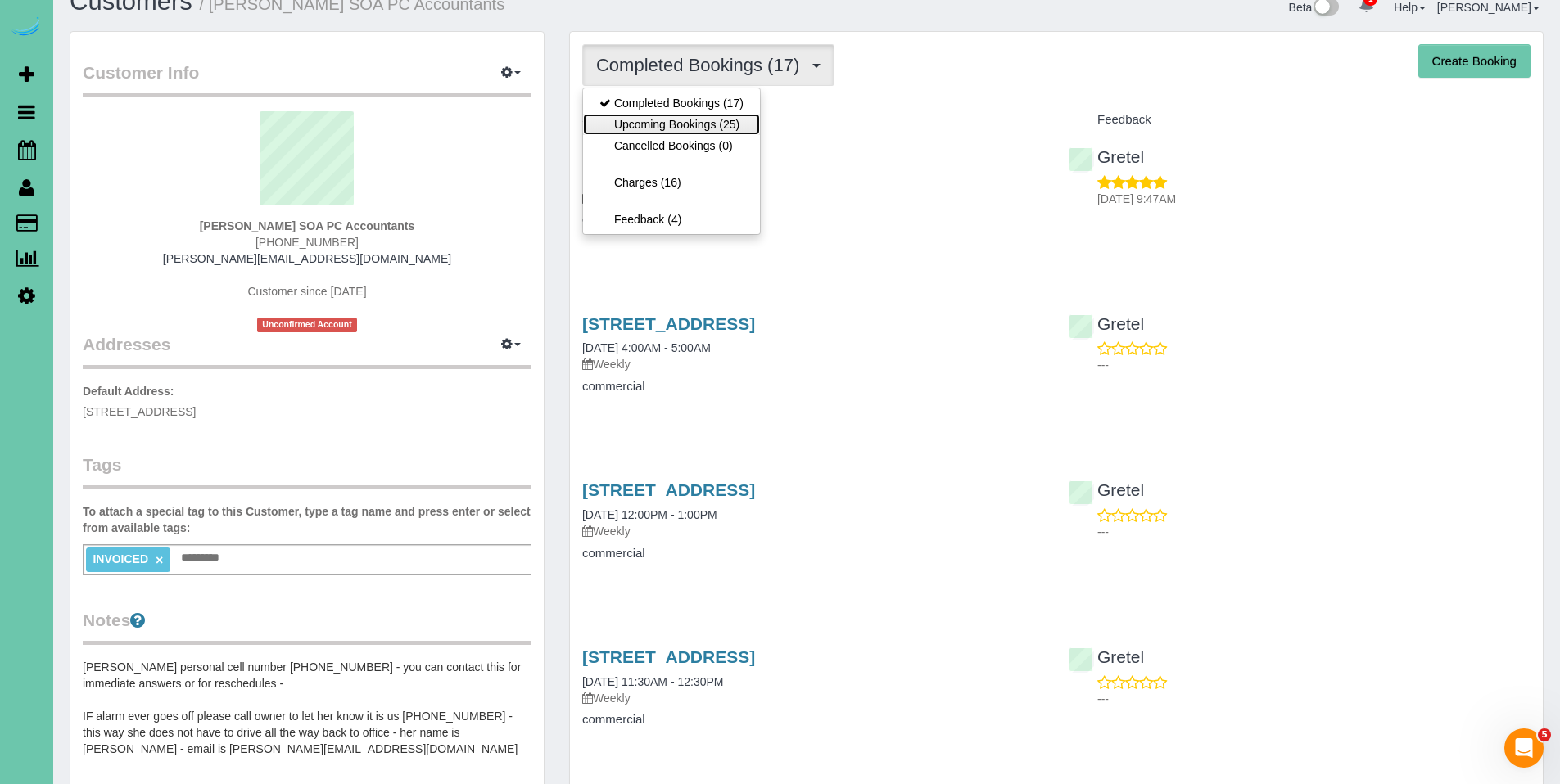
click at [680, 123] on link "Upcoming Bookings (25)" at bounding box center [672, 124] width 177 height 21
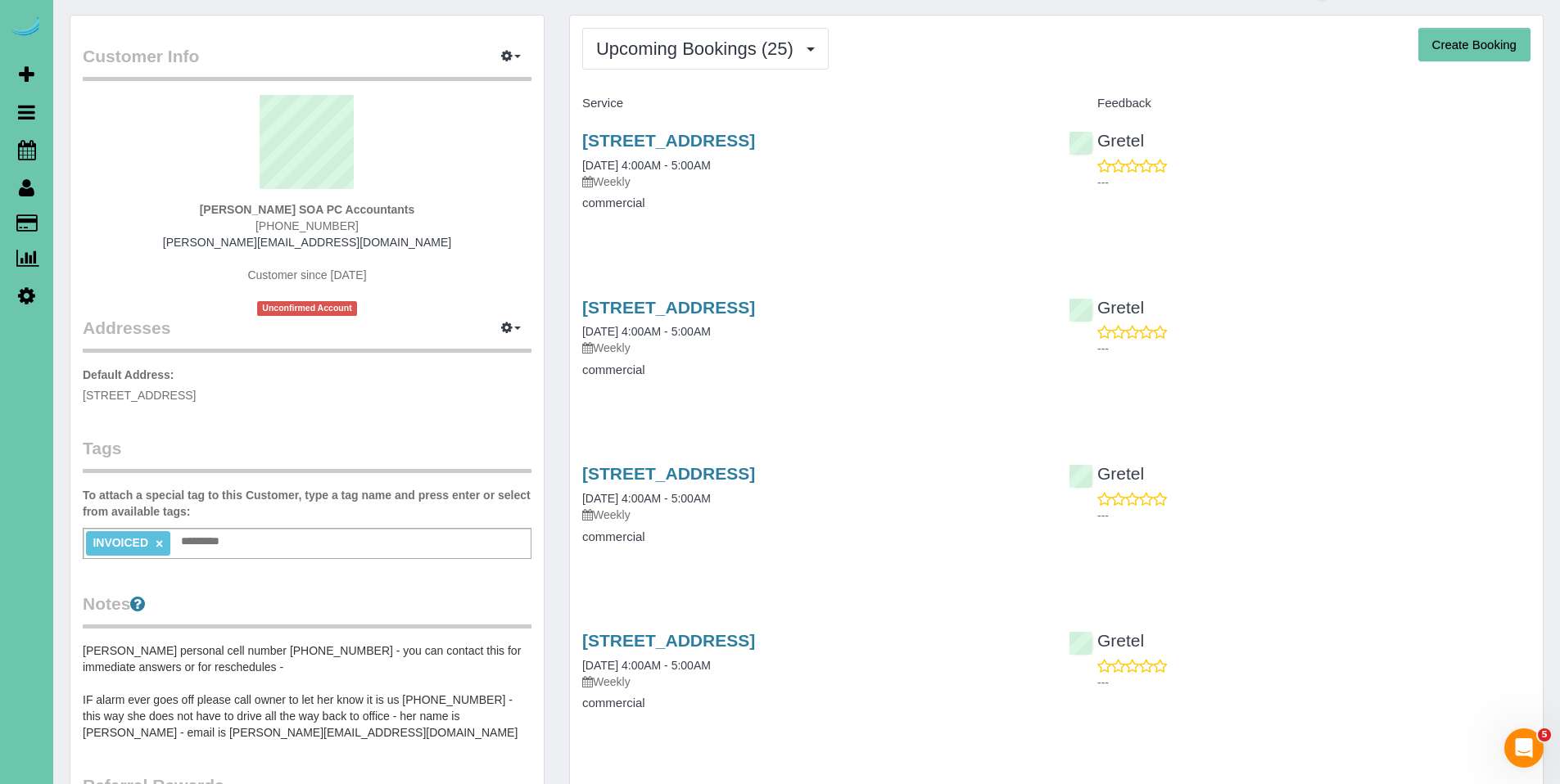
scroll to position [0, 0]
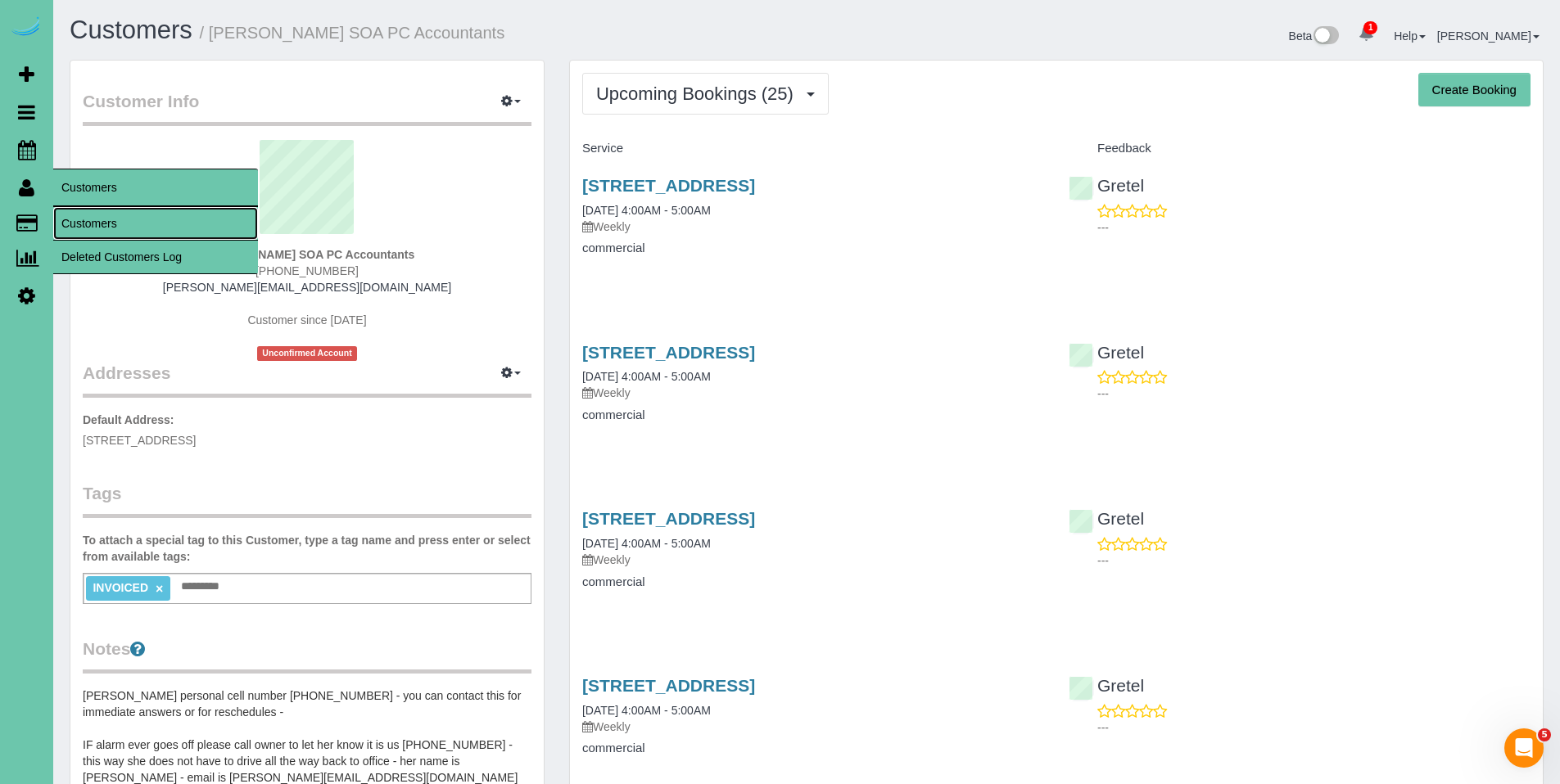
click at [87, 226] on link "Customers" at bounding box center [155, 224] width 204 height 33
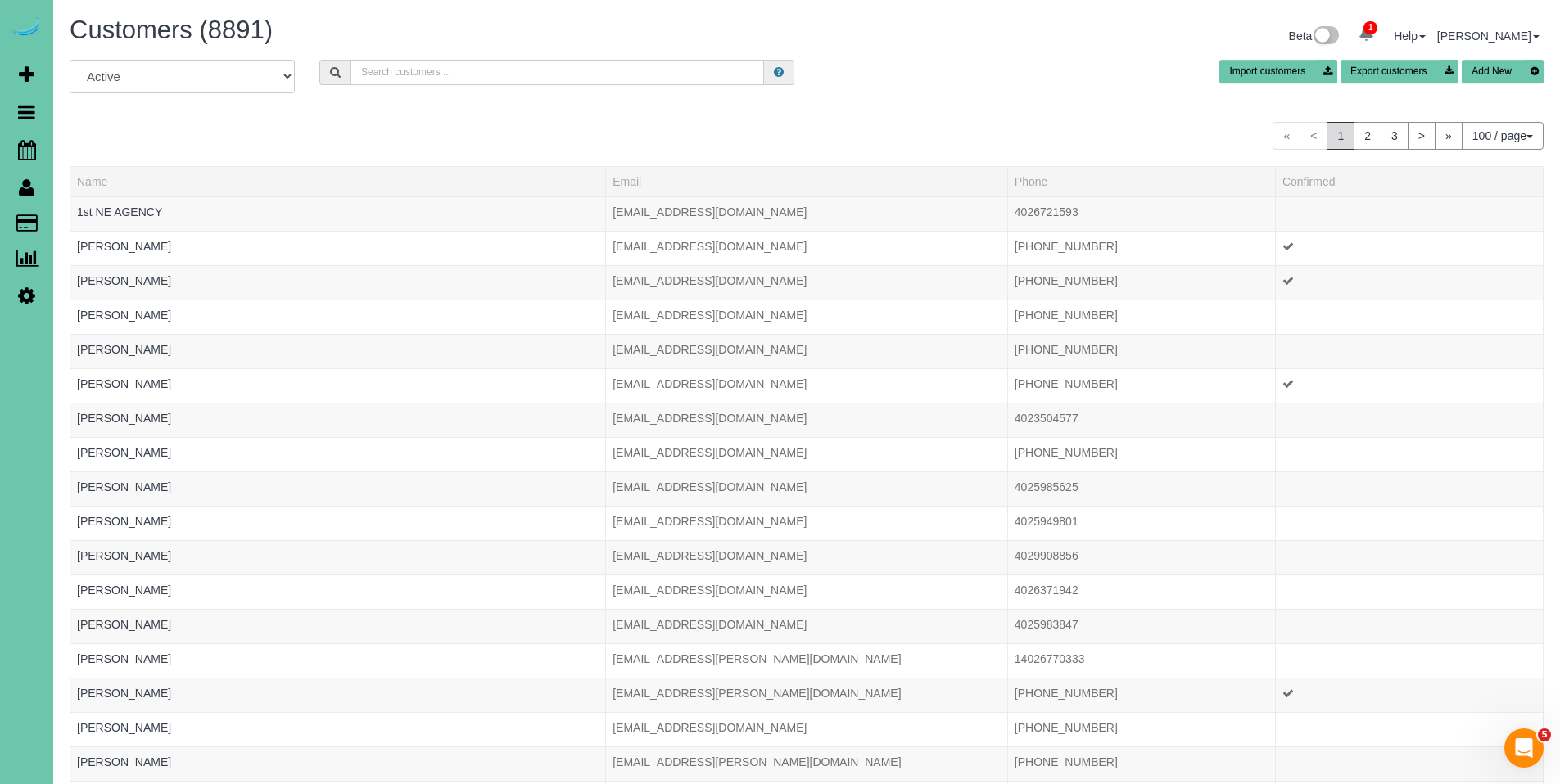
click at [593, 79] on input "text" at bounding box center [557, 72] width 414 height 25
type input "paula whittle"
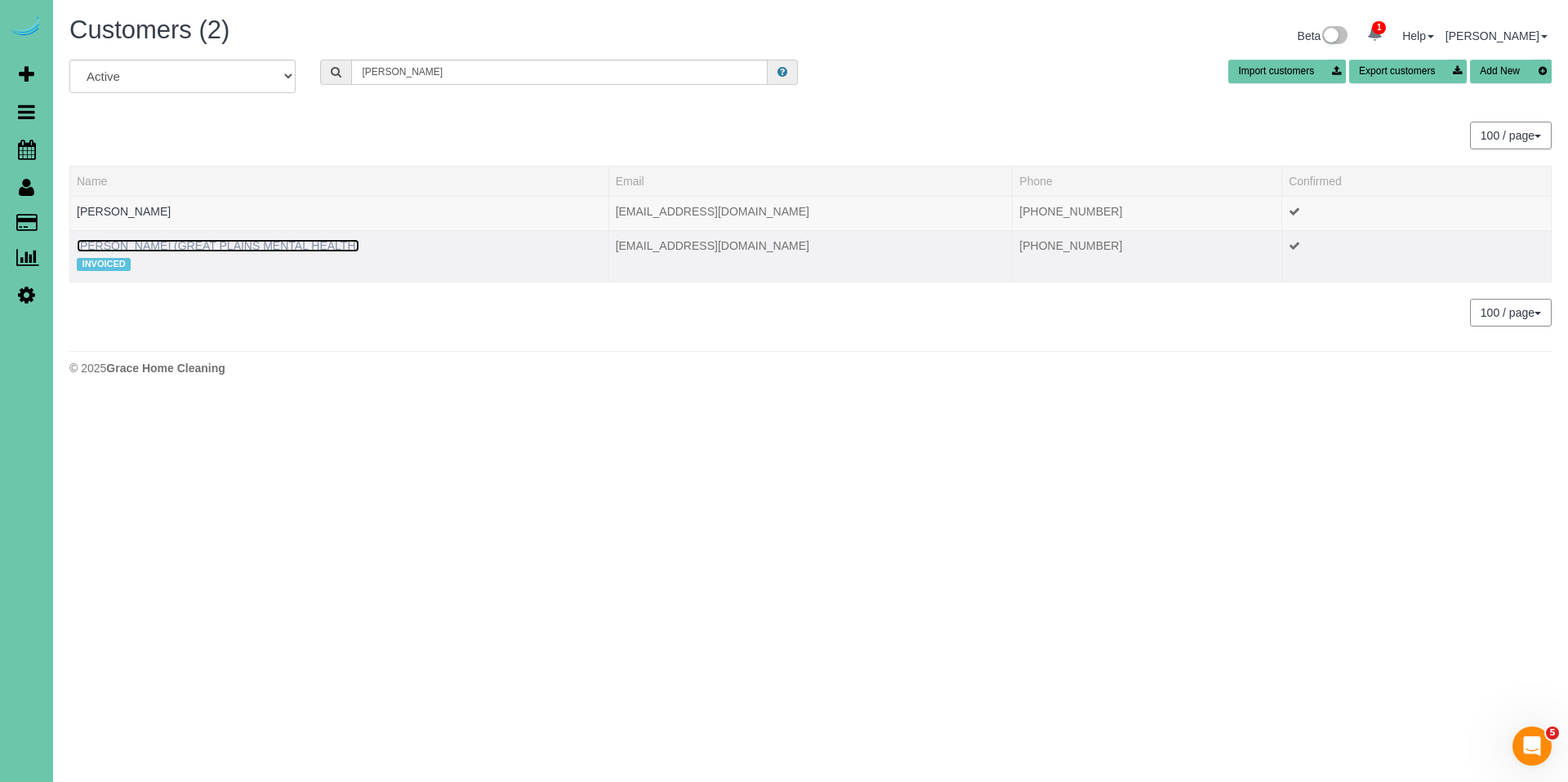
click at [247, 243] on link "PAULA WHITTLE (GREAT PLAINS MENTAL HEALTH)" at bounding box center [218, 246] width 282 height 13
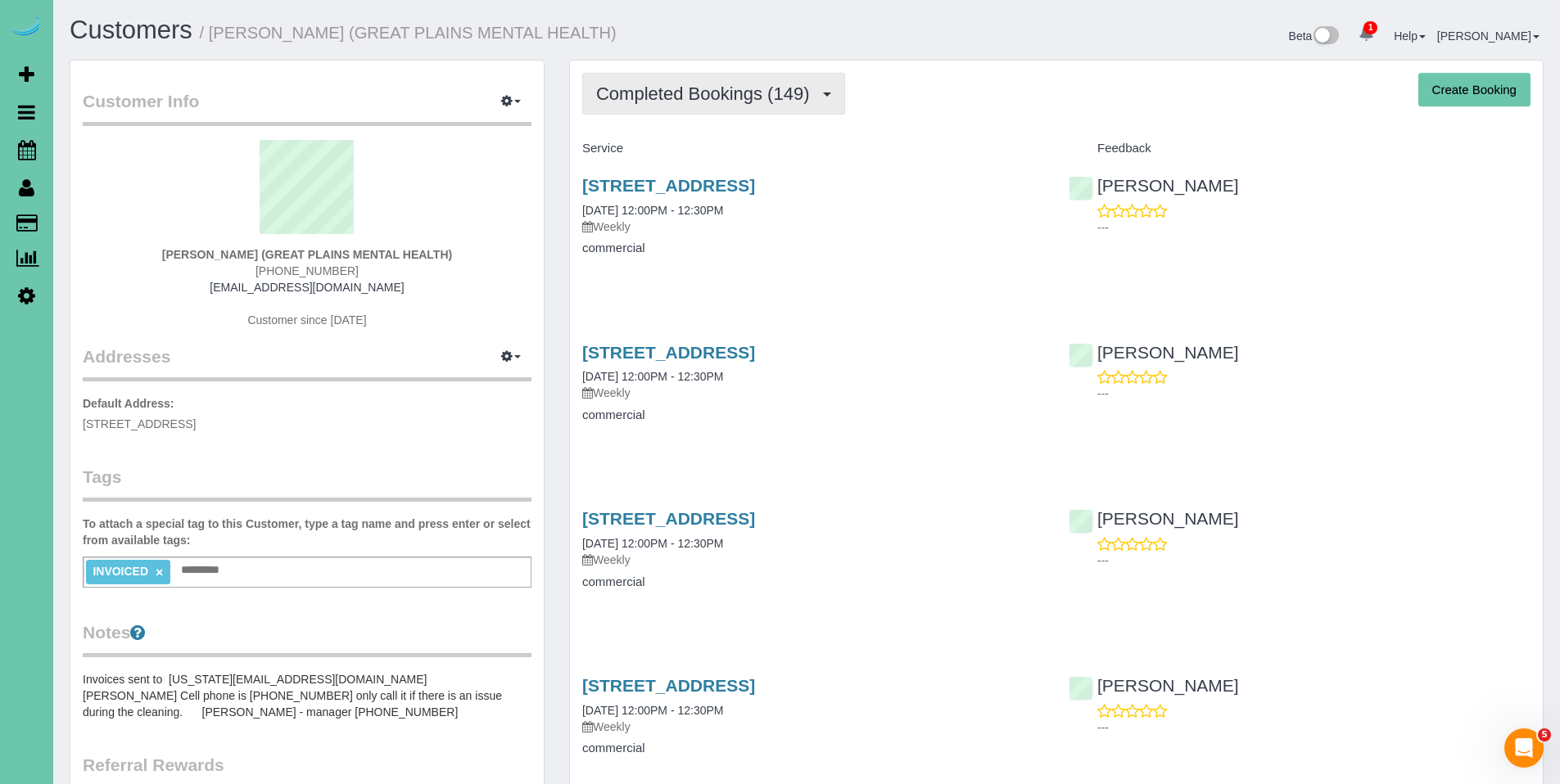
click at [662, 91] on span "Completed Bookings (149)" at bounding box center [707, 93] width 221 height 20
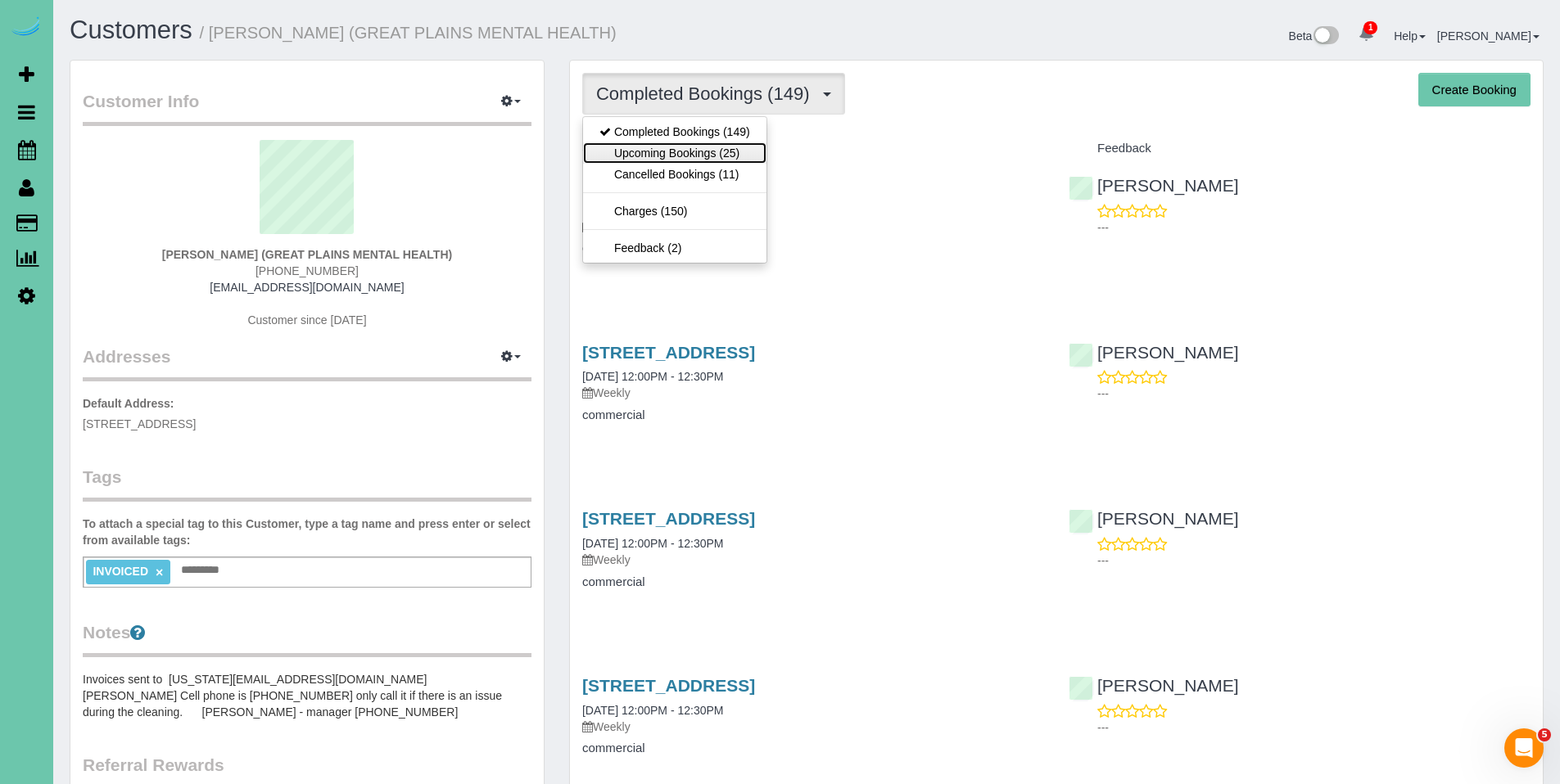
click at [651, 153] on link "Upcoming Bookings (25)" at bounding box center [675, 153] width 183 height 21
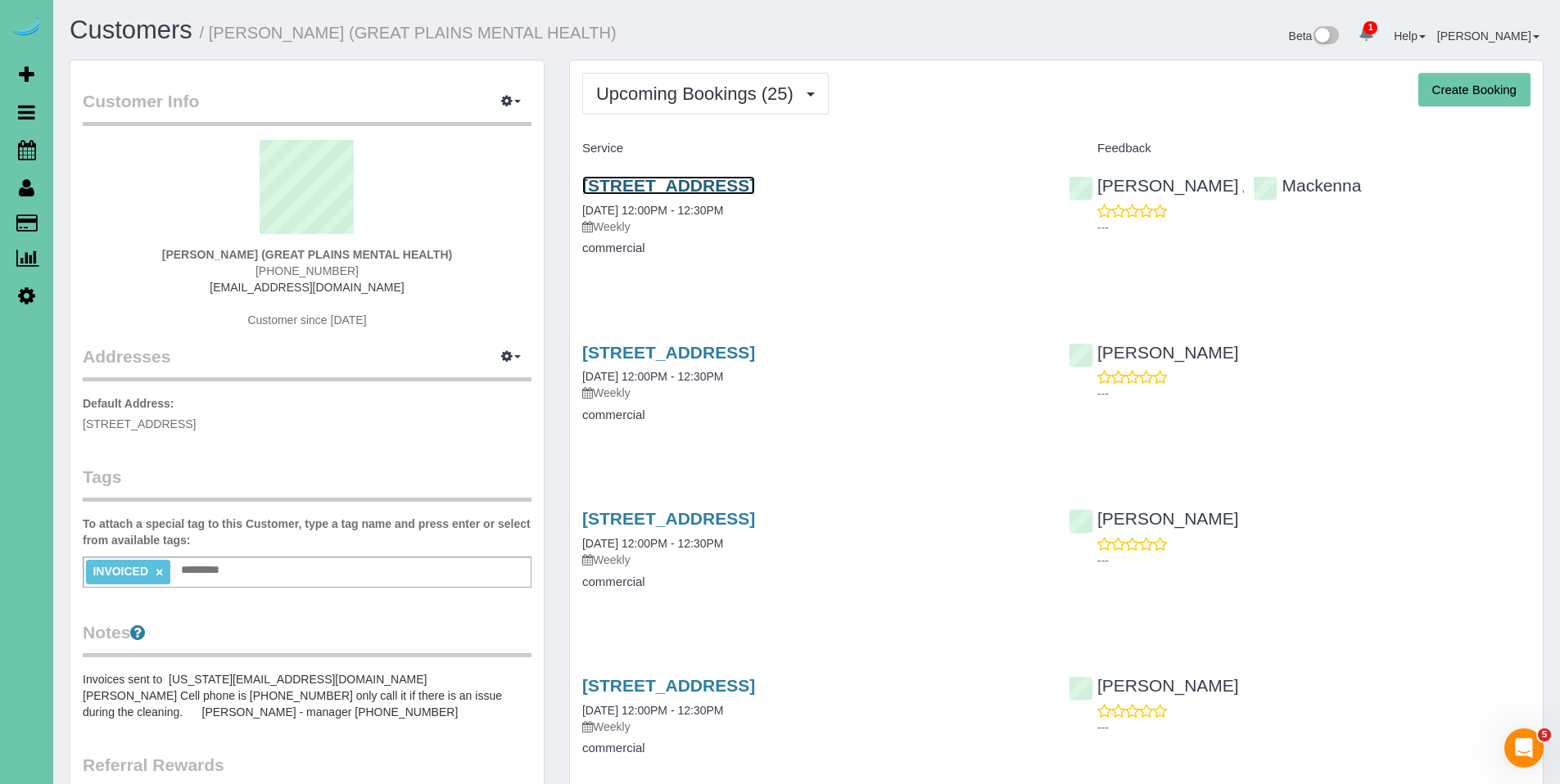
click at [715, 181] on link "4610 S 133rd St, Omaha, NE 68137" at bounding box center [669, 186] width 173 height 19
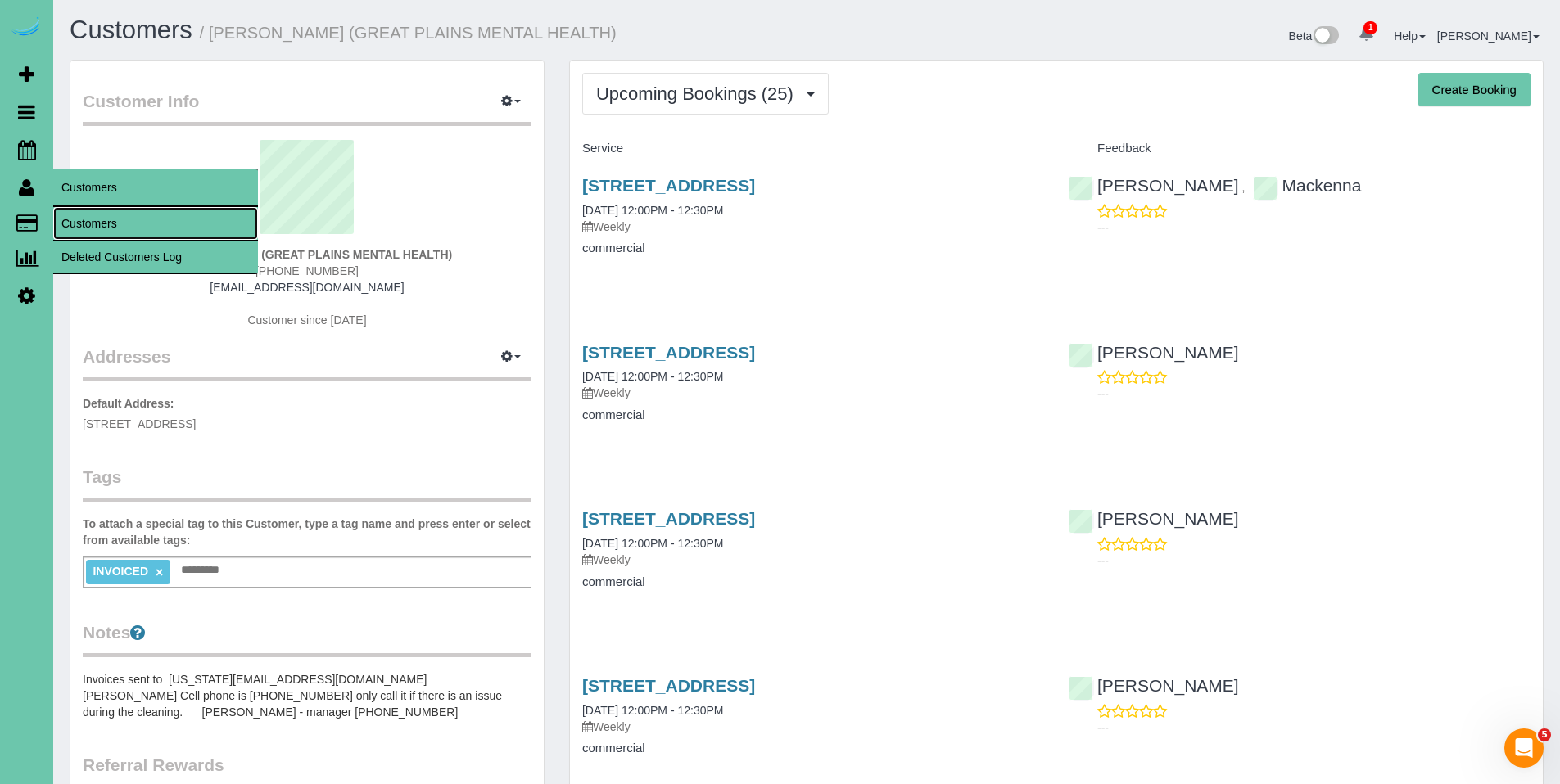
drag, startPoint x: 96, startPoint y: 219, endPoint x: 110, endPoint y: 210, distance: 16.6
click at [97, 219] on link "Customers" at bounding box center [155, 224] width 204 height 33
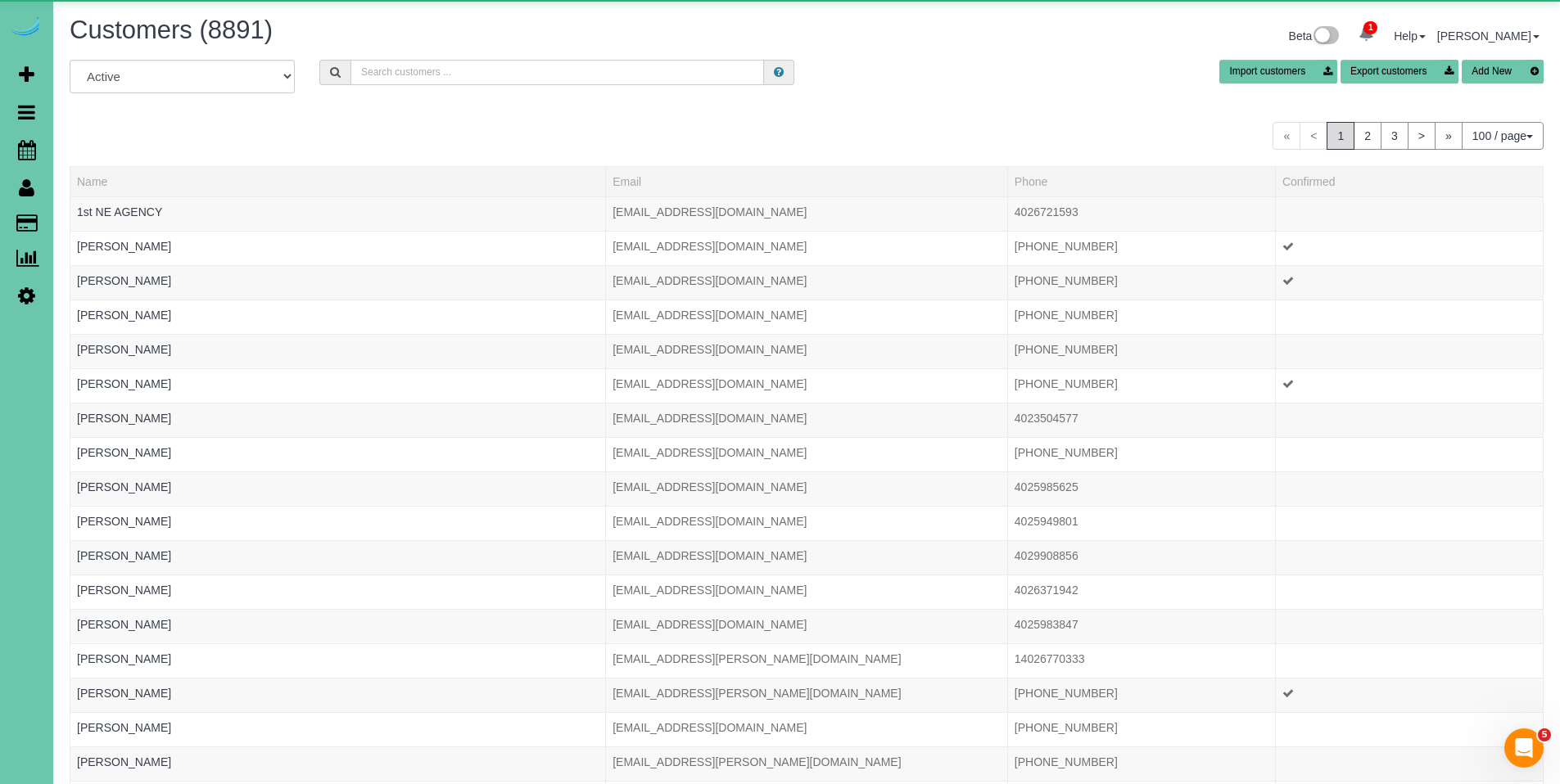
click at [494, 76] on input "text" at bounding box center [557, 72] width 414 height 25
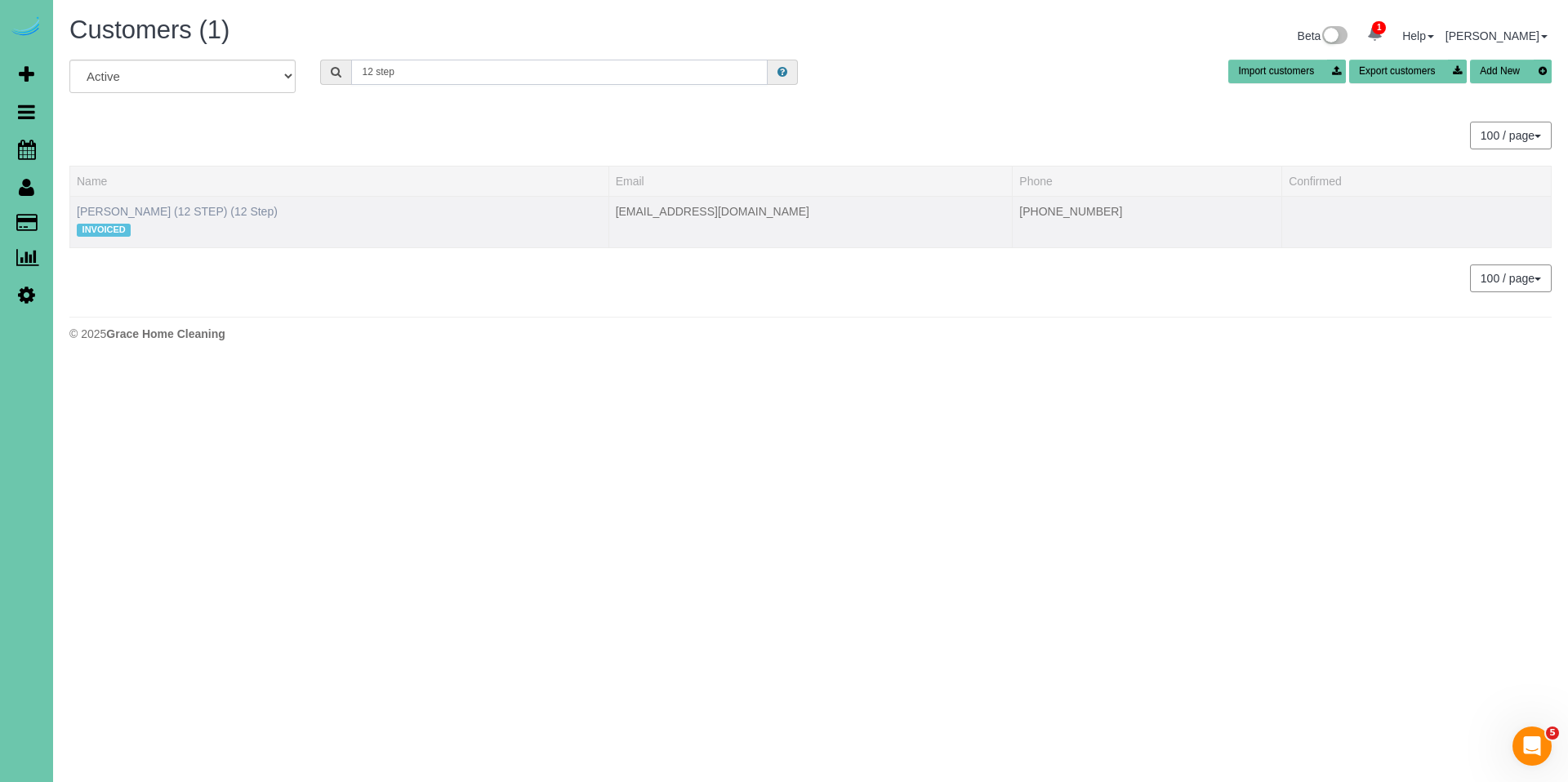
type input "12 step"
click at [159, 209] on link "KATHY BETTS (12 STEP) (12 Step)" at bounding box center [177, 211] width 201 height 13
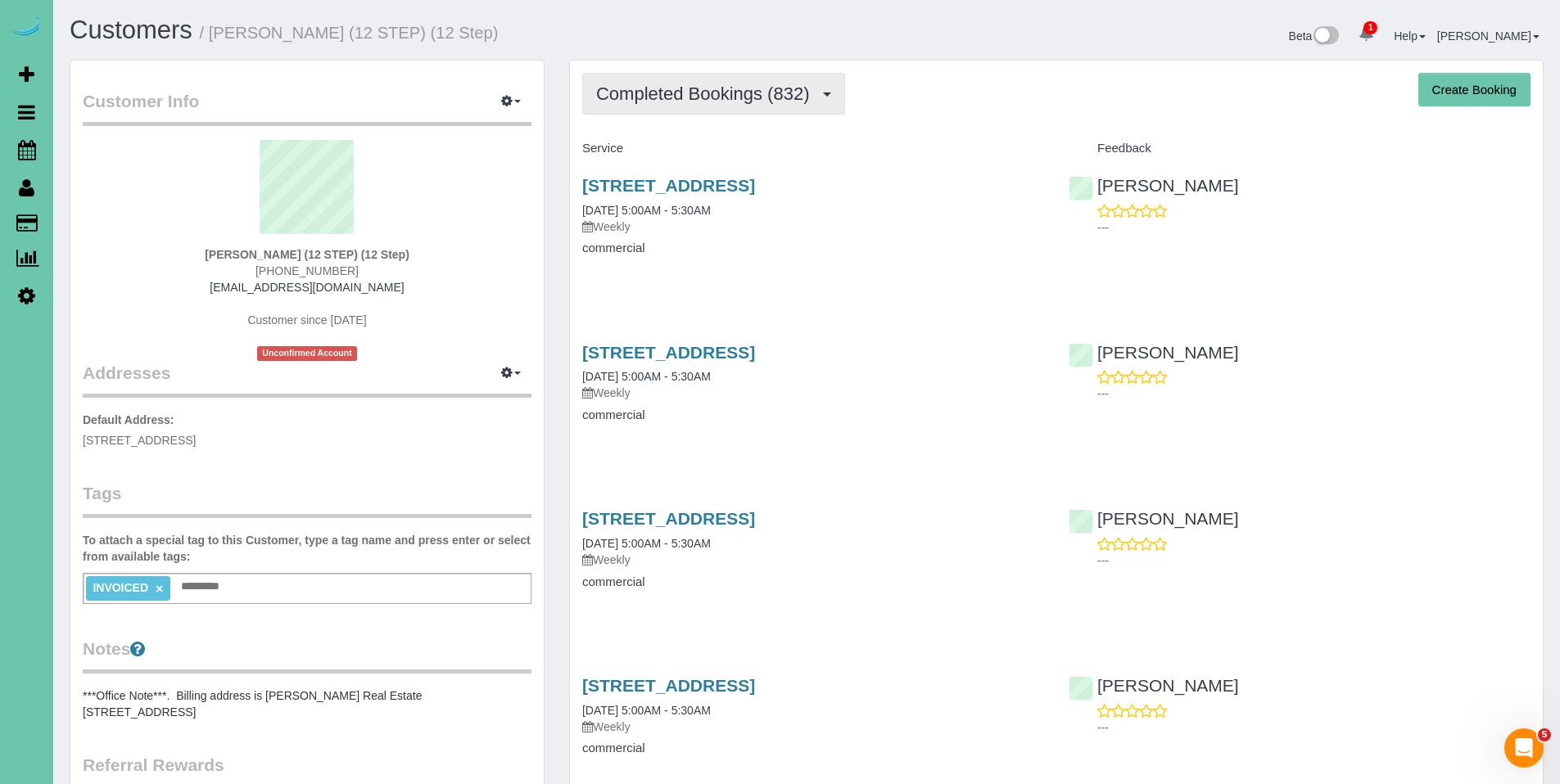
click at [677, 101] on span "Completed Bookings (832)" at bounding box center [707, 93] width 221 height 20
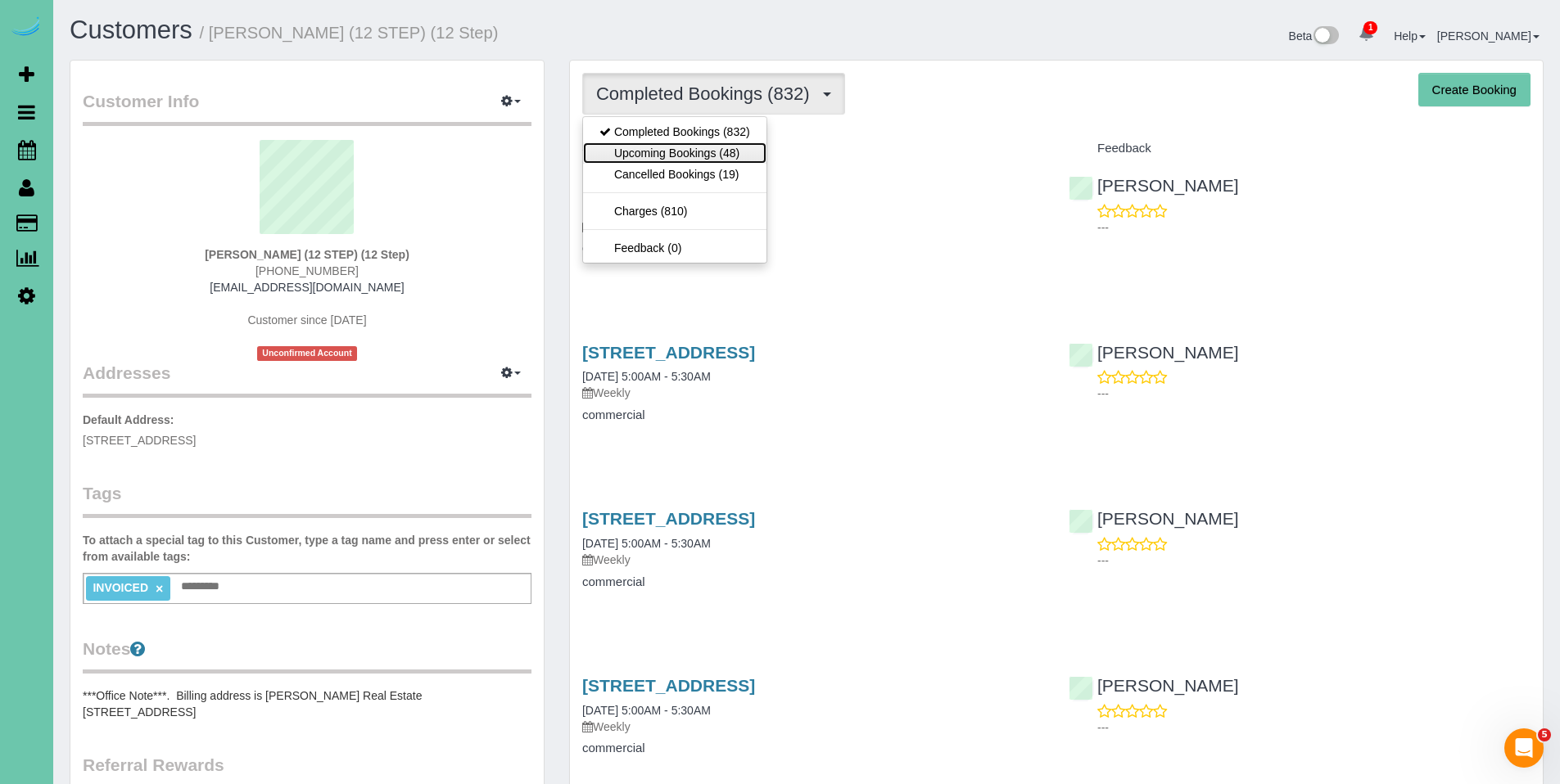
click at [665, 149] on link "Upcoming Bookings (48)" at bounding box center [675, 153] width 183 height 21
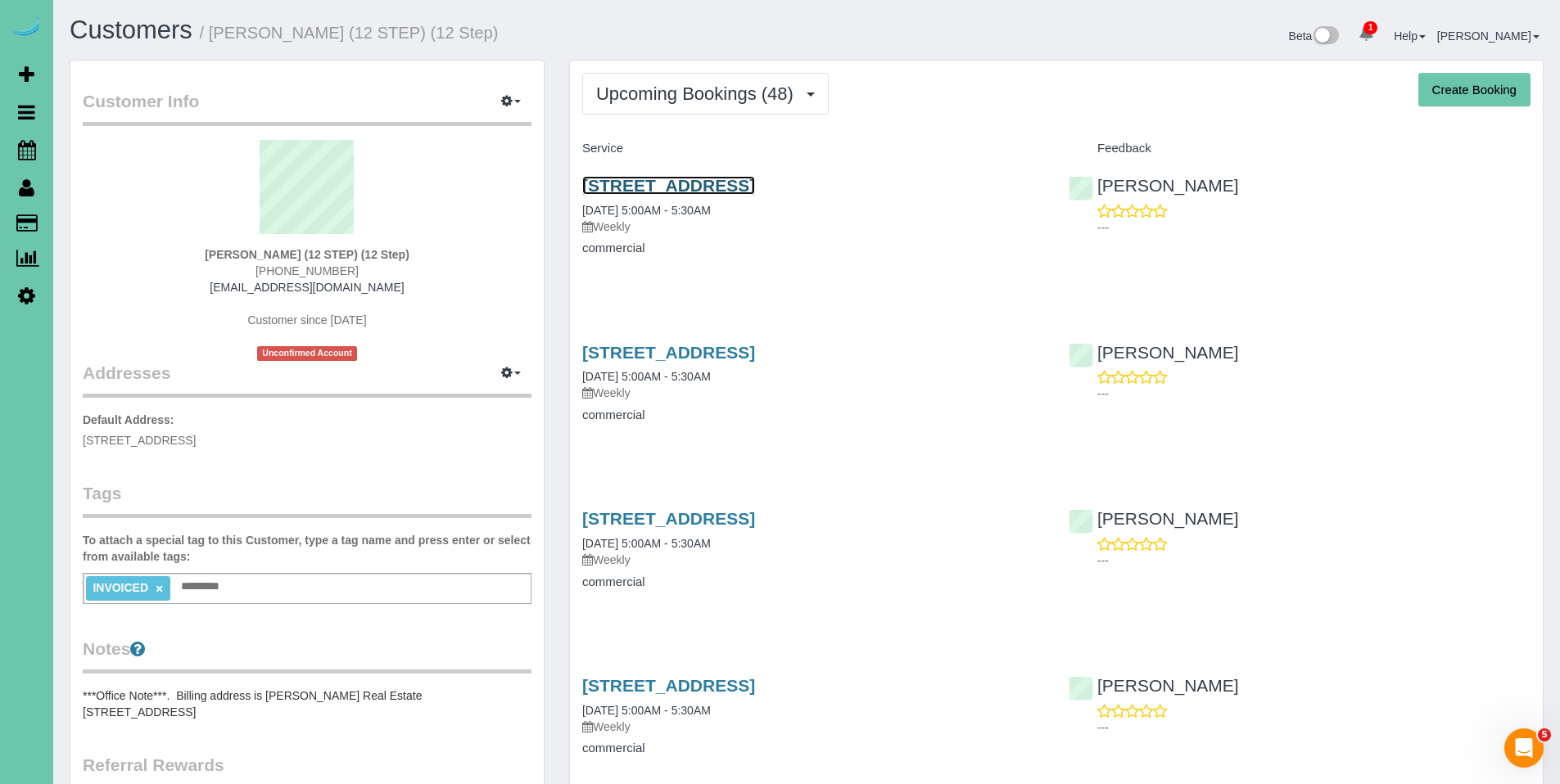
click at [701, 189] on link "7306 Grant Street, Omaha, NE 68134" at bounding box center [669, 186] width 173 height 19
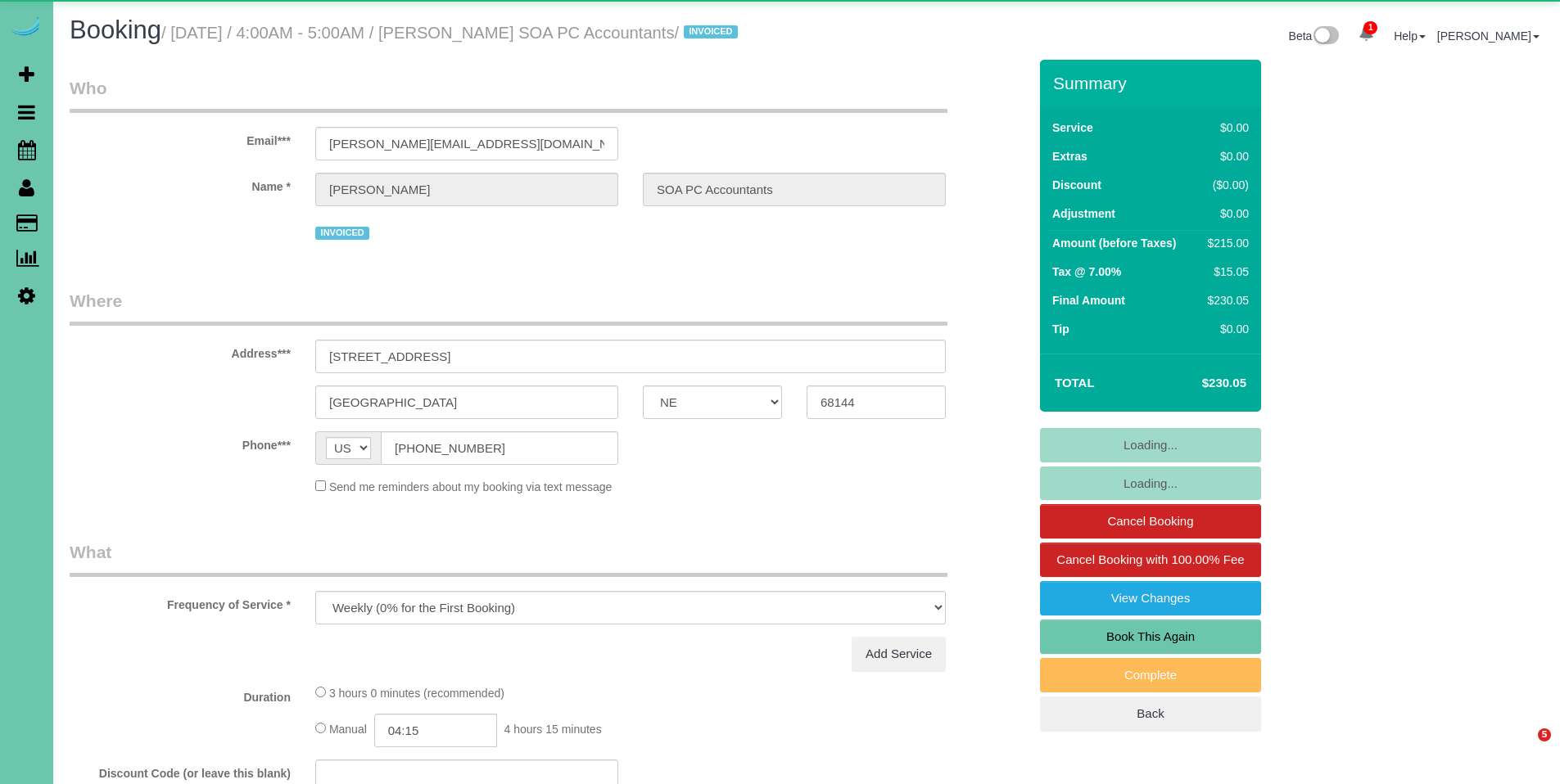
select select "NE"
select select "object:886"
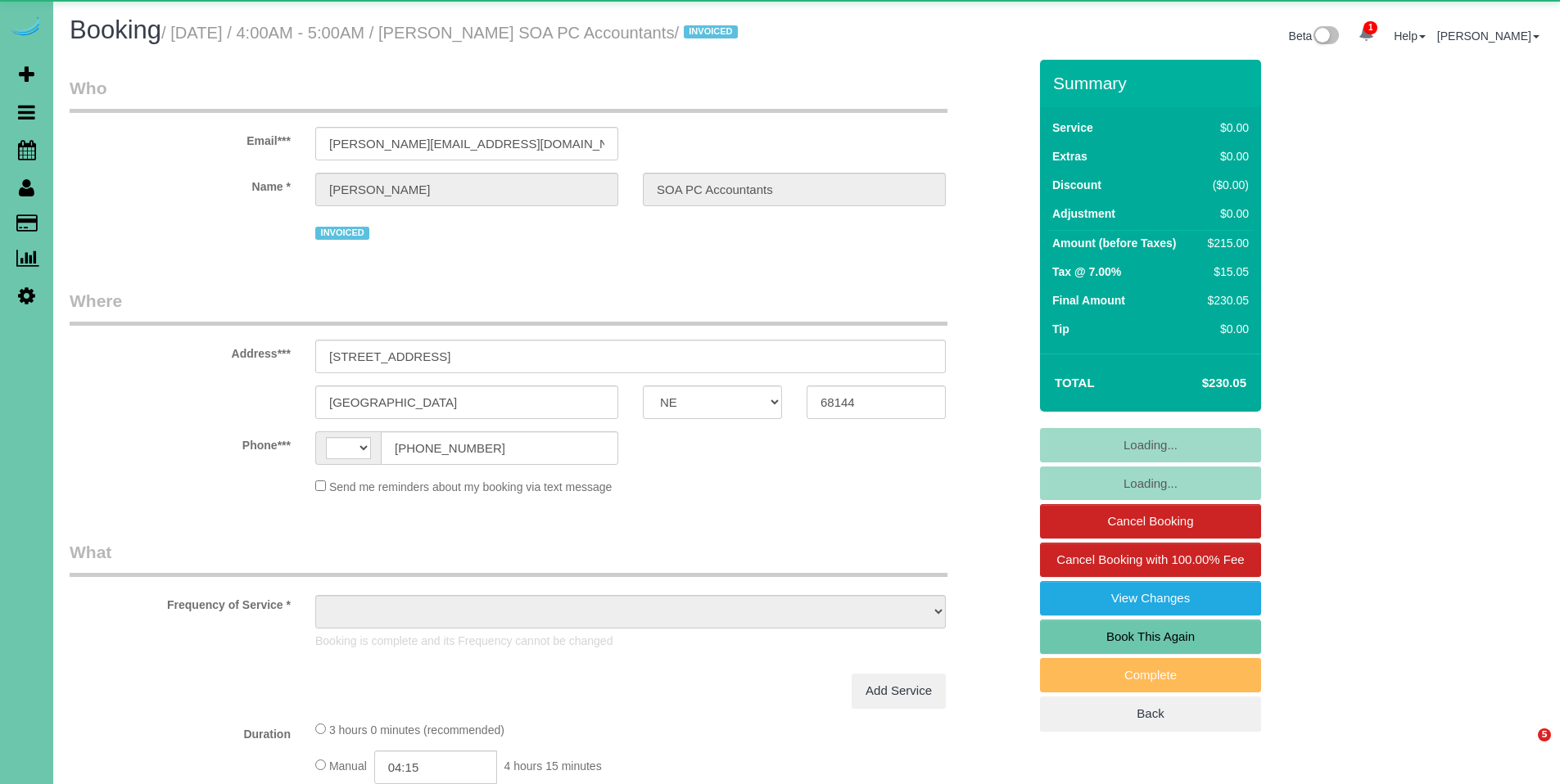
select select "NE"
select select "string:US"
select select "object:837"
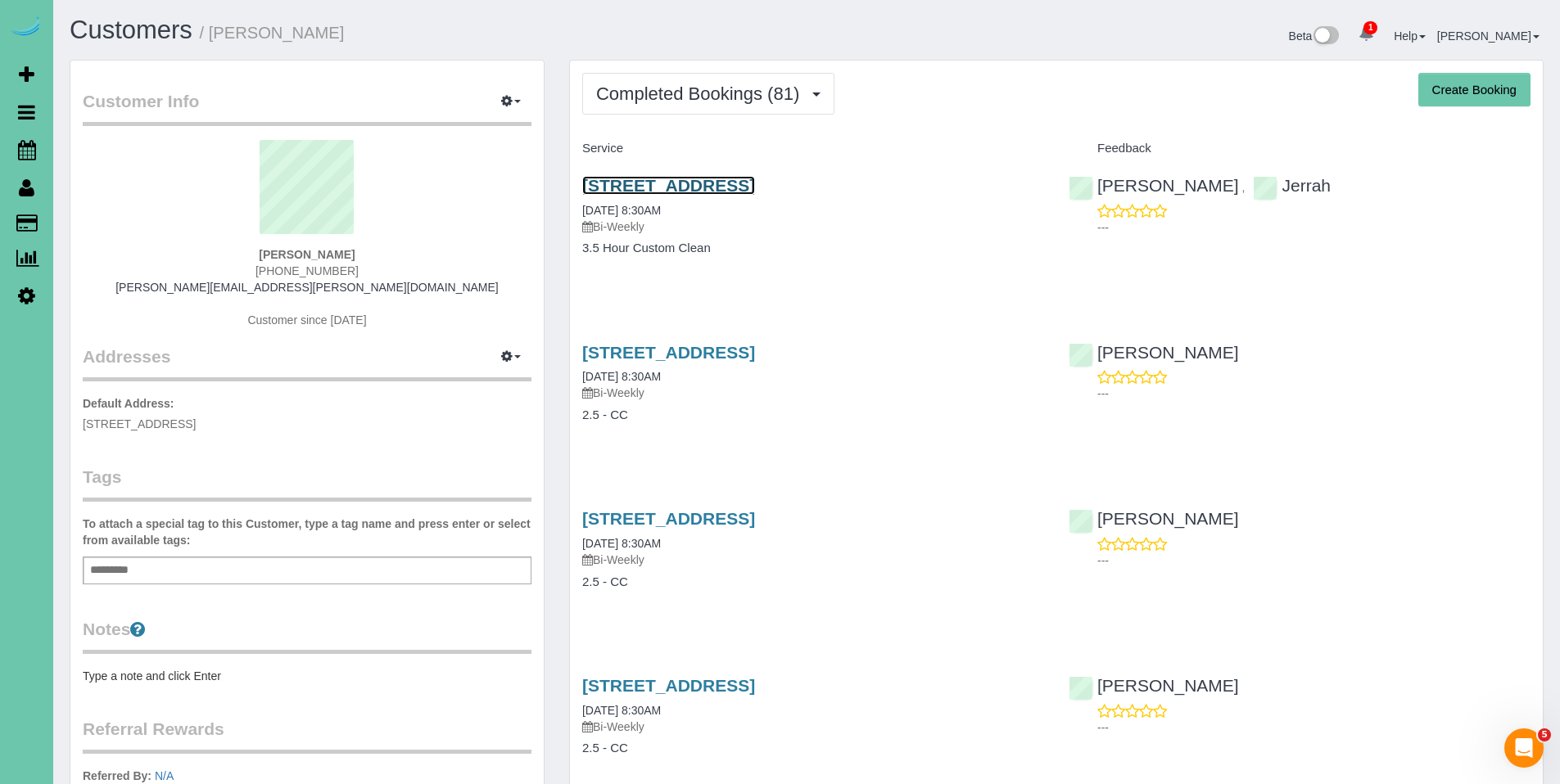
click at [731, 187] on link "[STREET_ADDRESS]" at bounding box center [669, 186] width 173 height 19
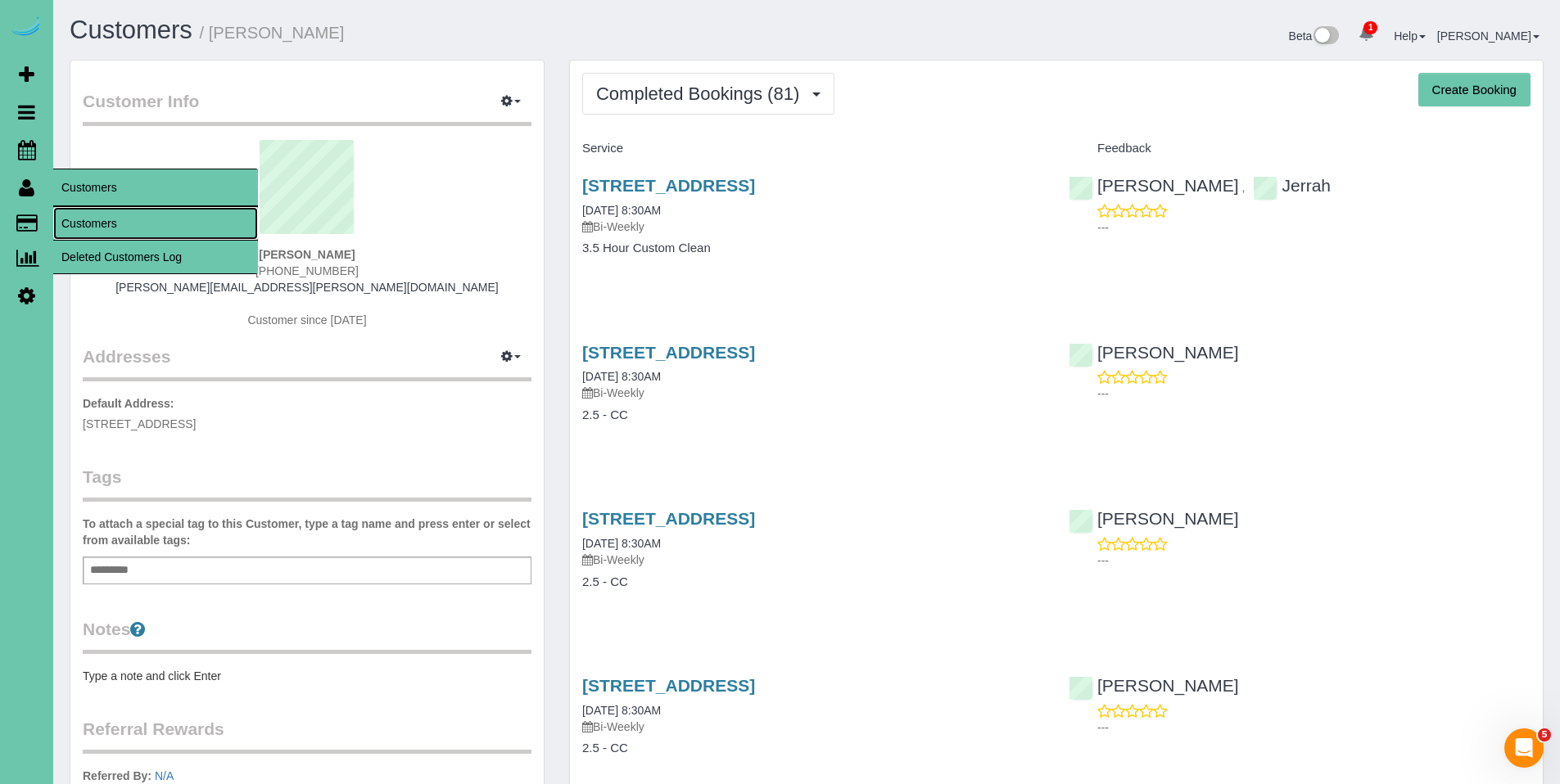
click at [102, 222] on link "Customers" at bounding box center [155, 224] width 204 height 33
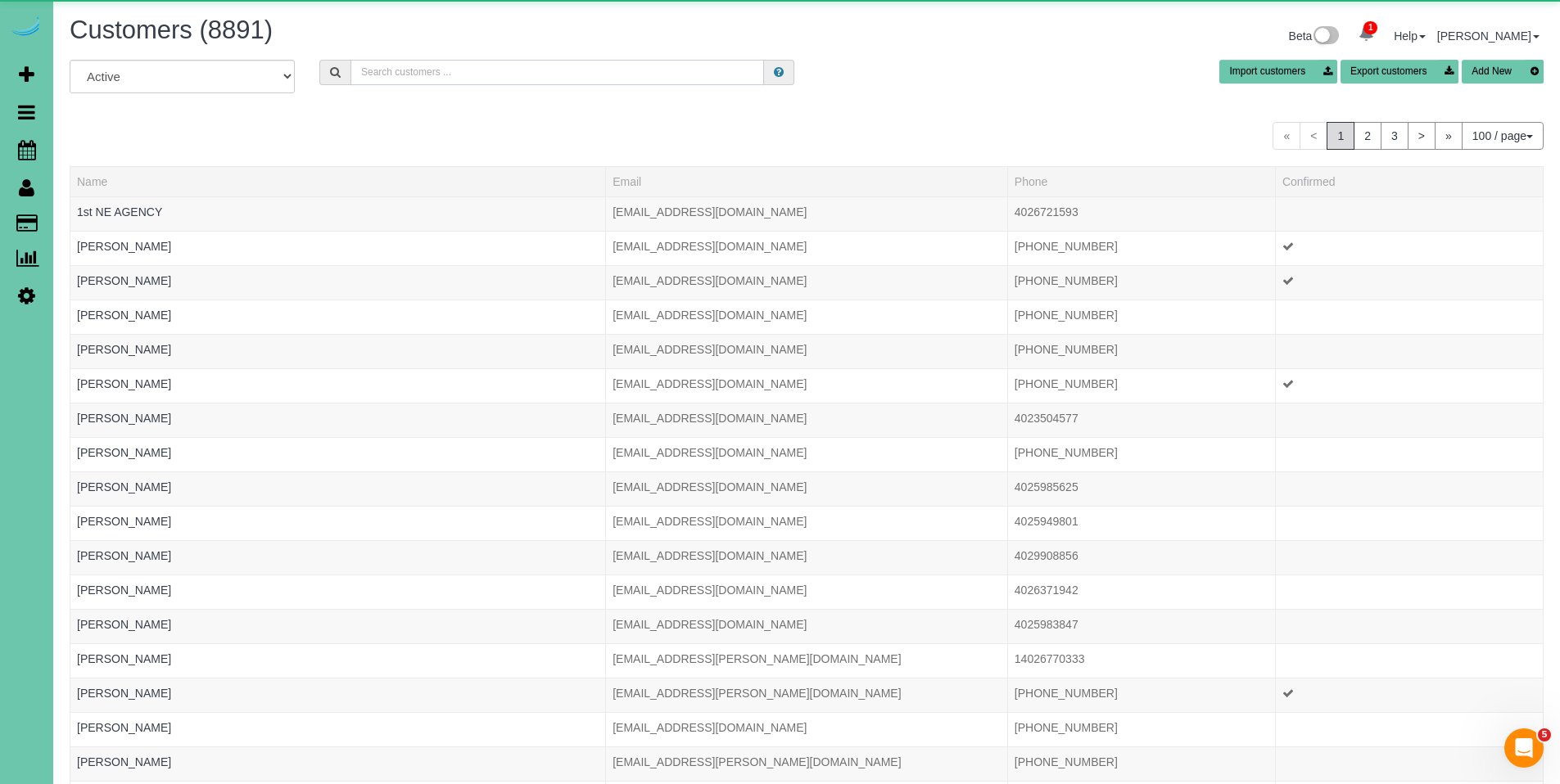
click at [579, 79] on input "text" at bounding box center [557, 72] width 414 height 25
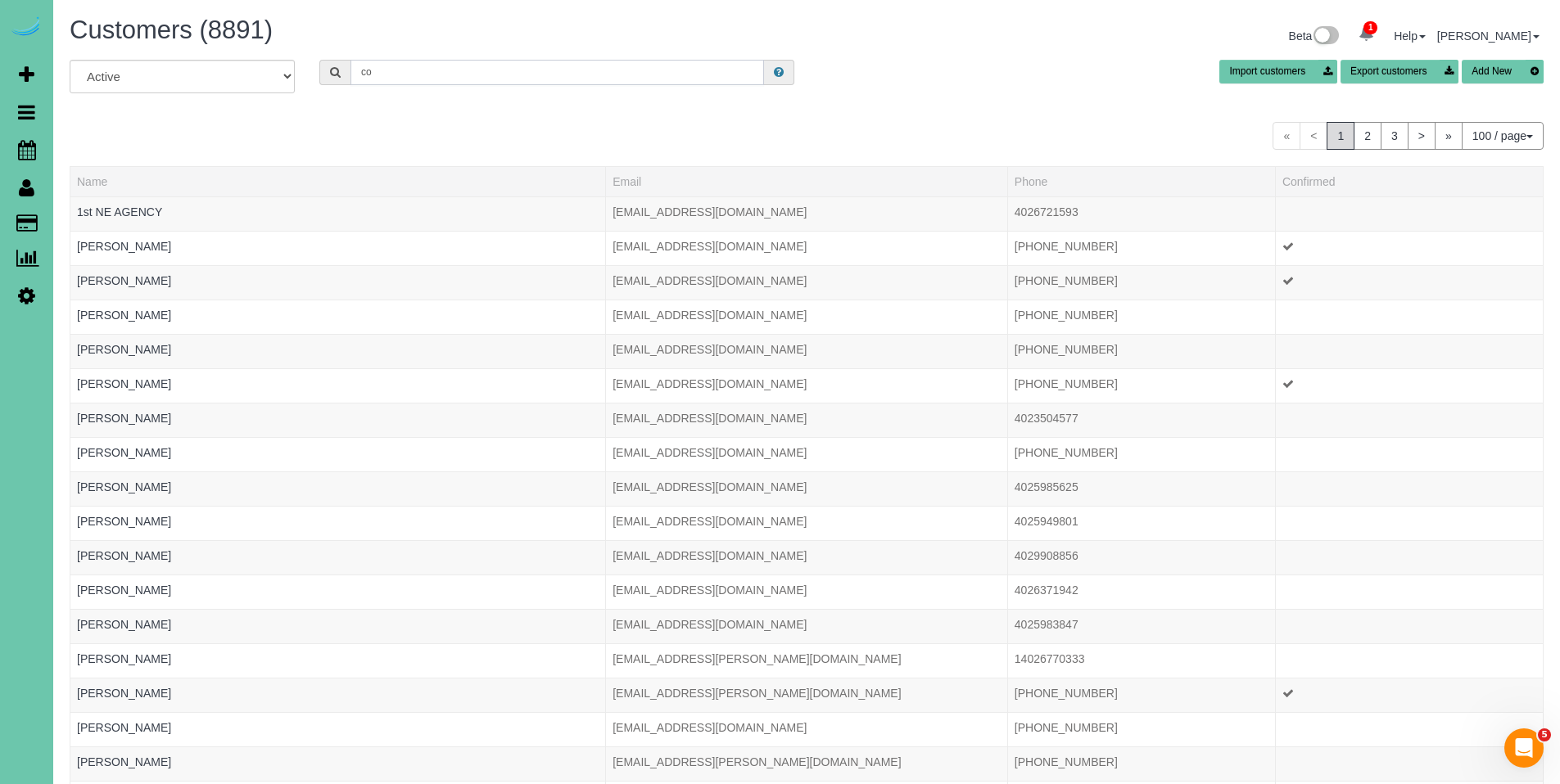
type input "c"
type input "an"
click at [72, 155] on span "Scheduler" at bounding box center [155, 149] width 204 height 38
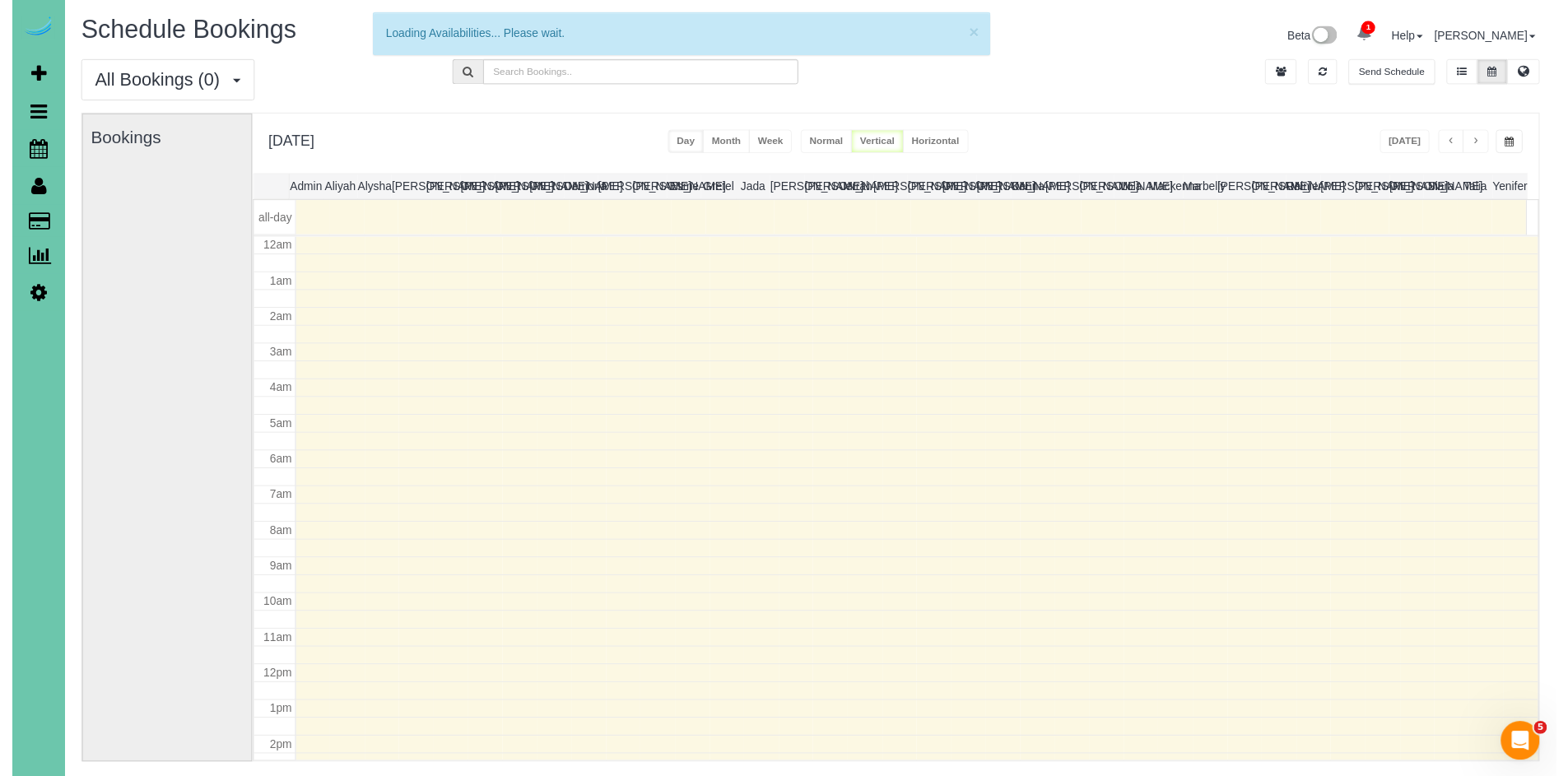
scroll to position [218, 0]
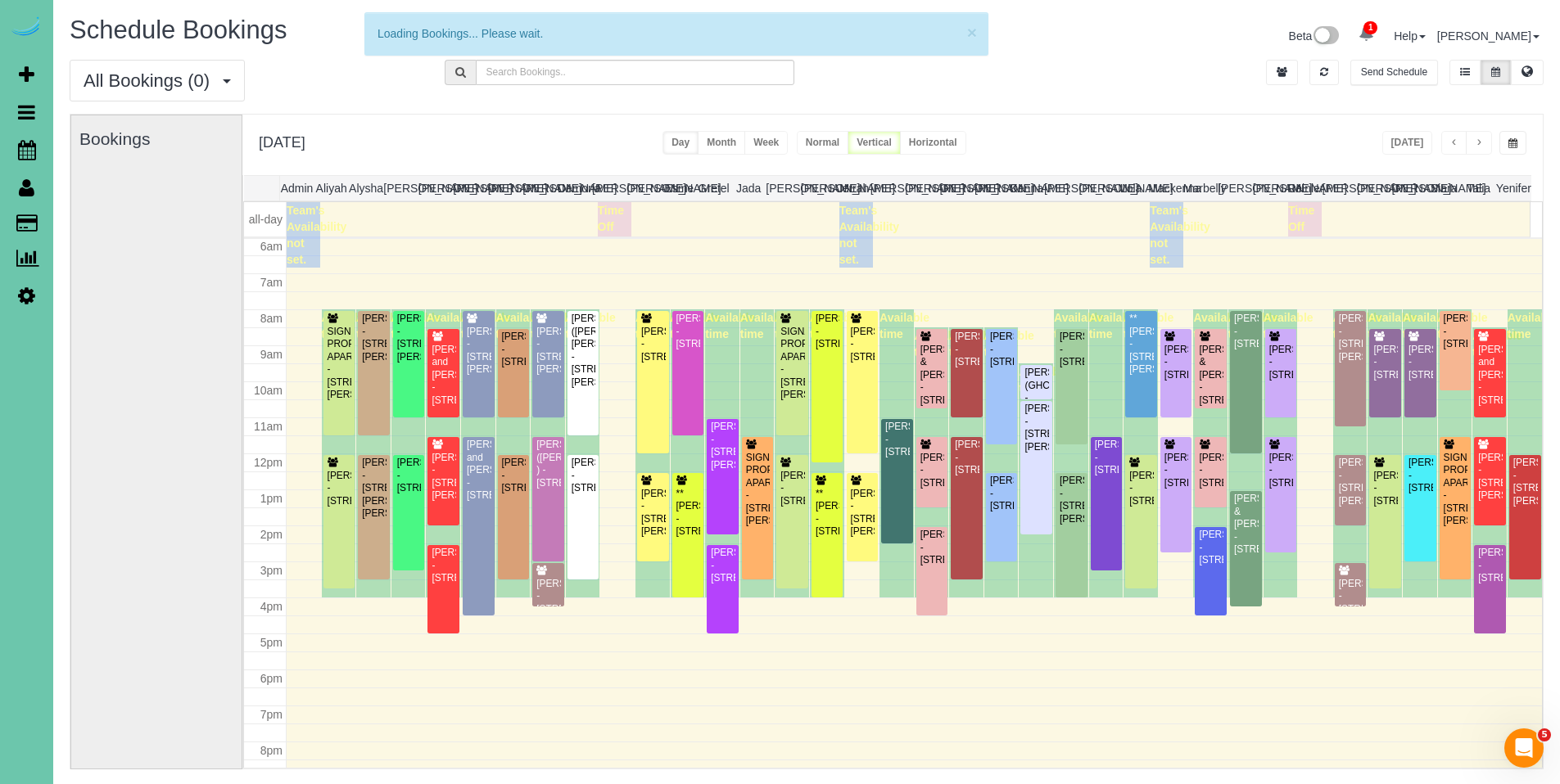
click at [1516, 147] on span "button" at bounding box center [1513, 142] width 9 height 10
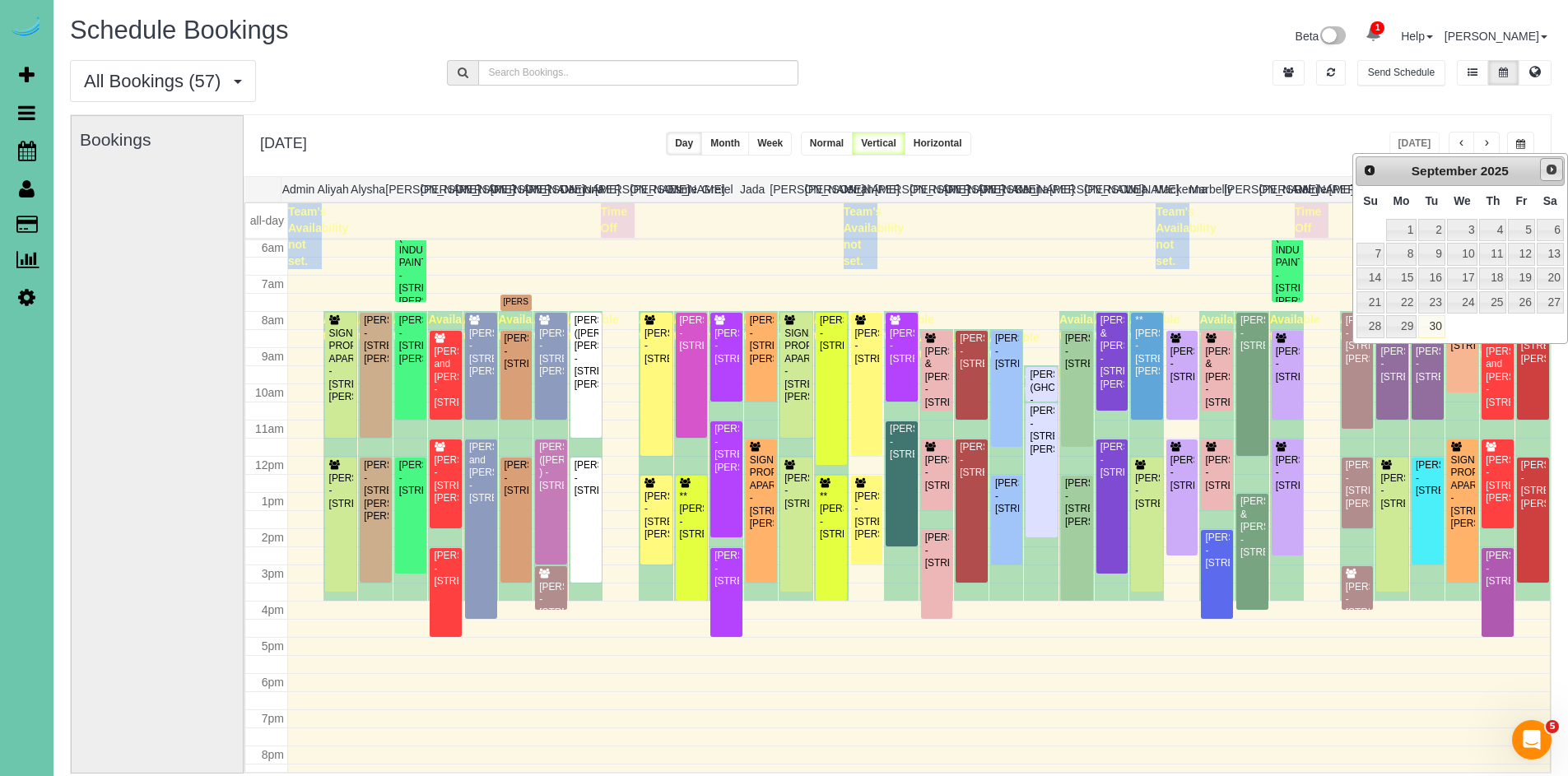
click at [1554, 178] on link "Next" at bounding box center [1551, 169] width 23 height 23
click at [1531, 231] on link "3" at bounding box center [1521, 229] width 26 height 22
type input "**********"
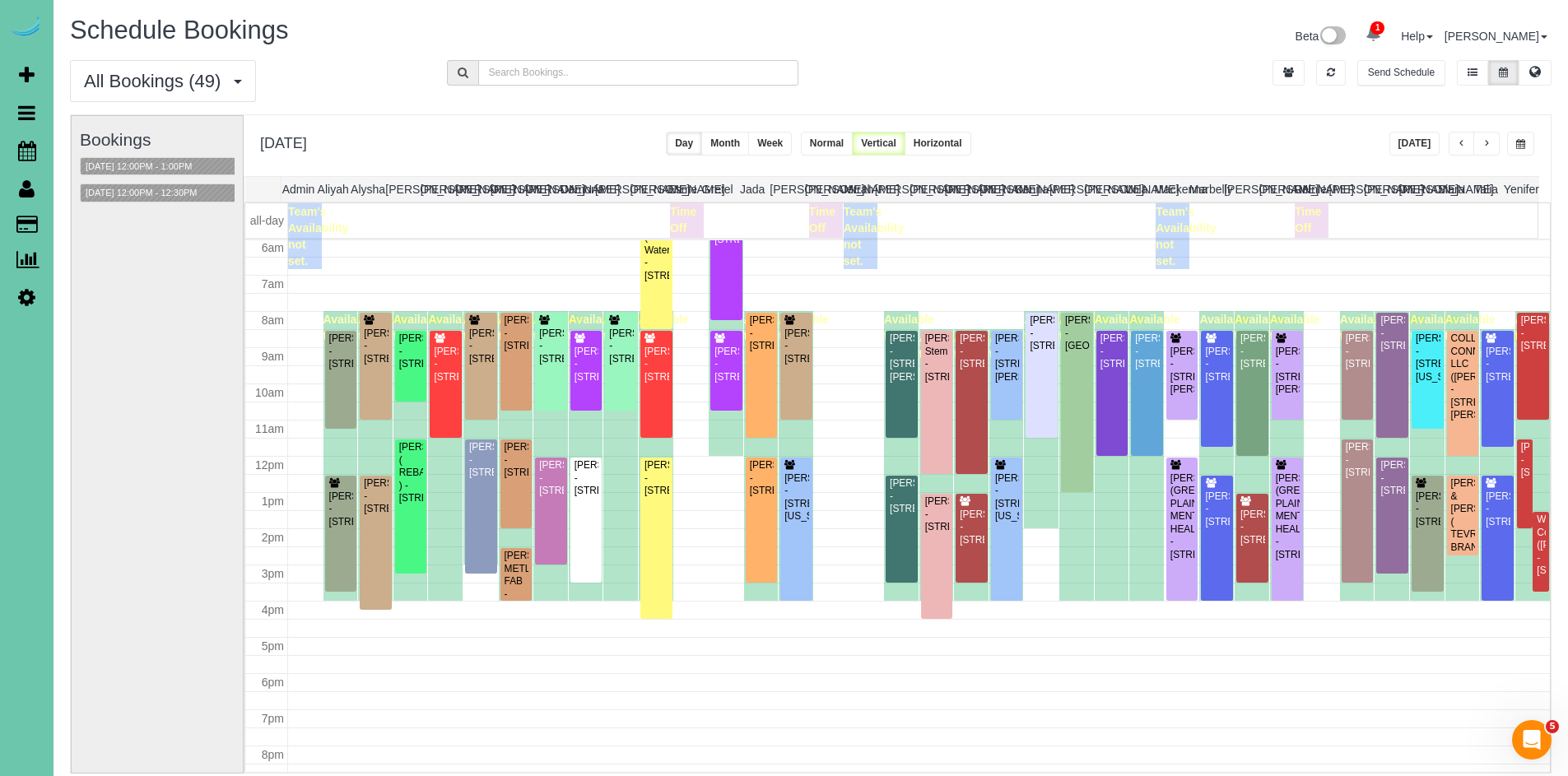
click at [617, 63] on input "text" at bounding box center [639, 72] width 321 height 25
type input "anderson"
click at [479, 473] on div "Cole Anderson - 517 S 118th St, Omaha, NE 68154" at bounding box center [481, 460] width 25 height 38
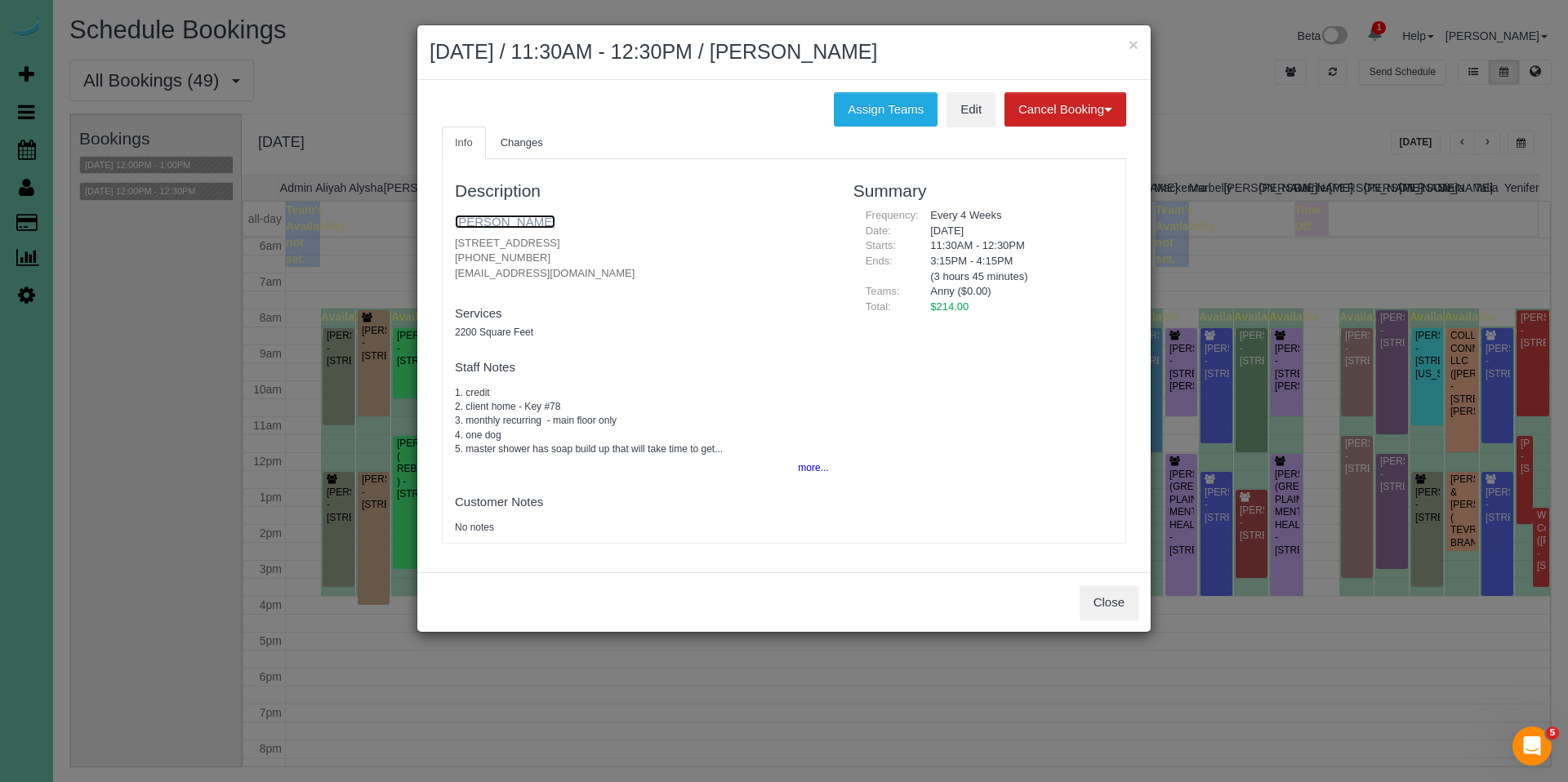
click at [480, 221] on link "Cole Anderson" at bounding box center [504, 222] width 100 height 14
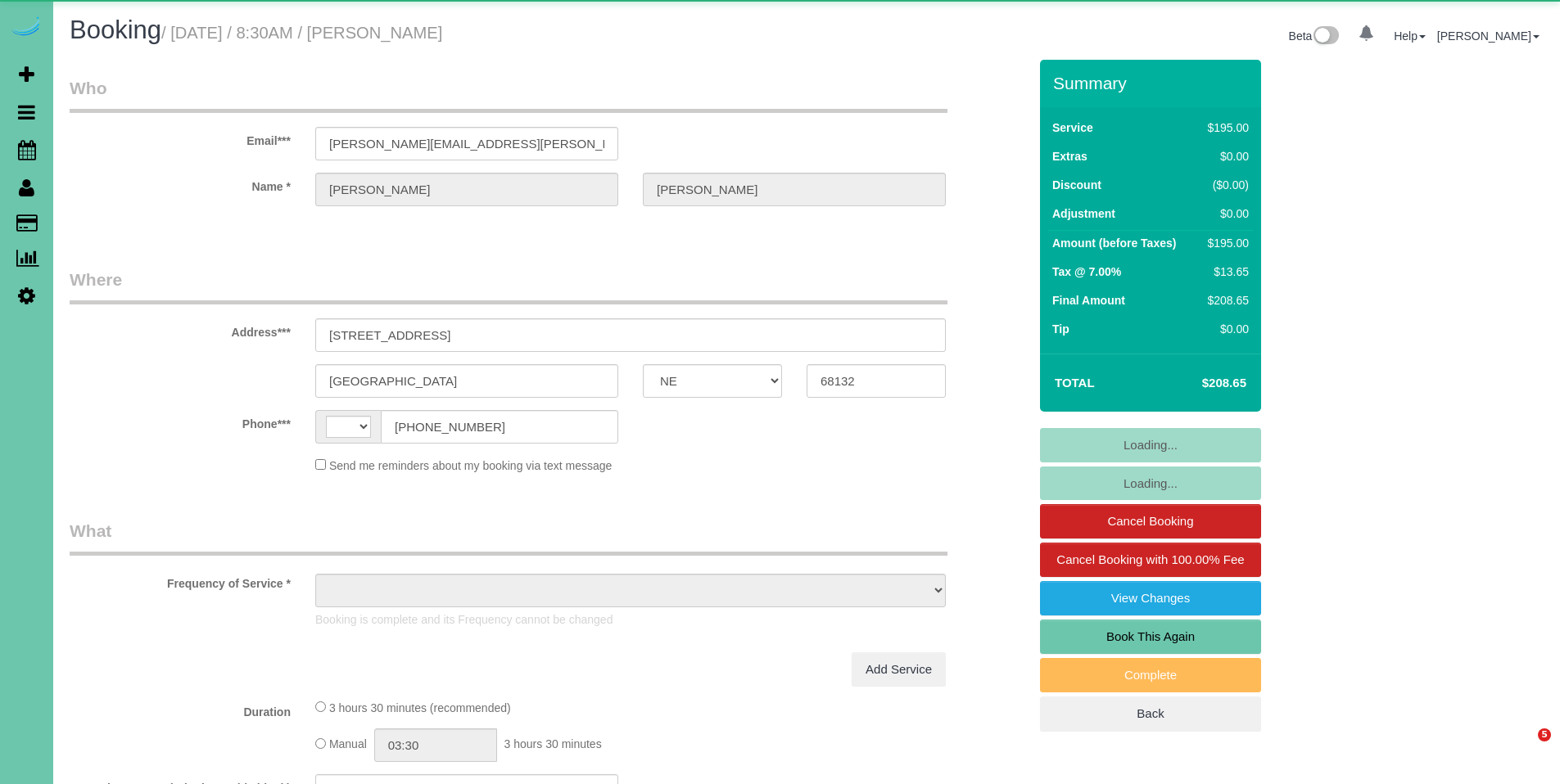
select select "NE"
select select "string:US"
select select "object:636"
select select "string:fspay-cf6d09dd-3363-4505-ae10-996af018aa10"
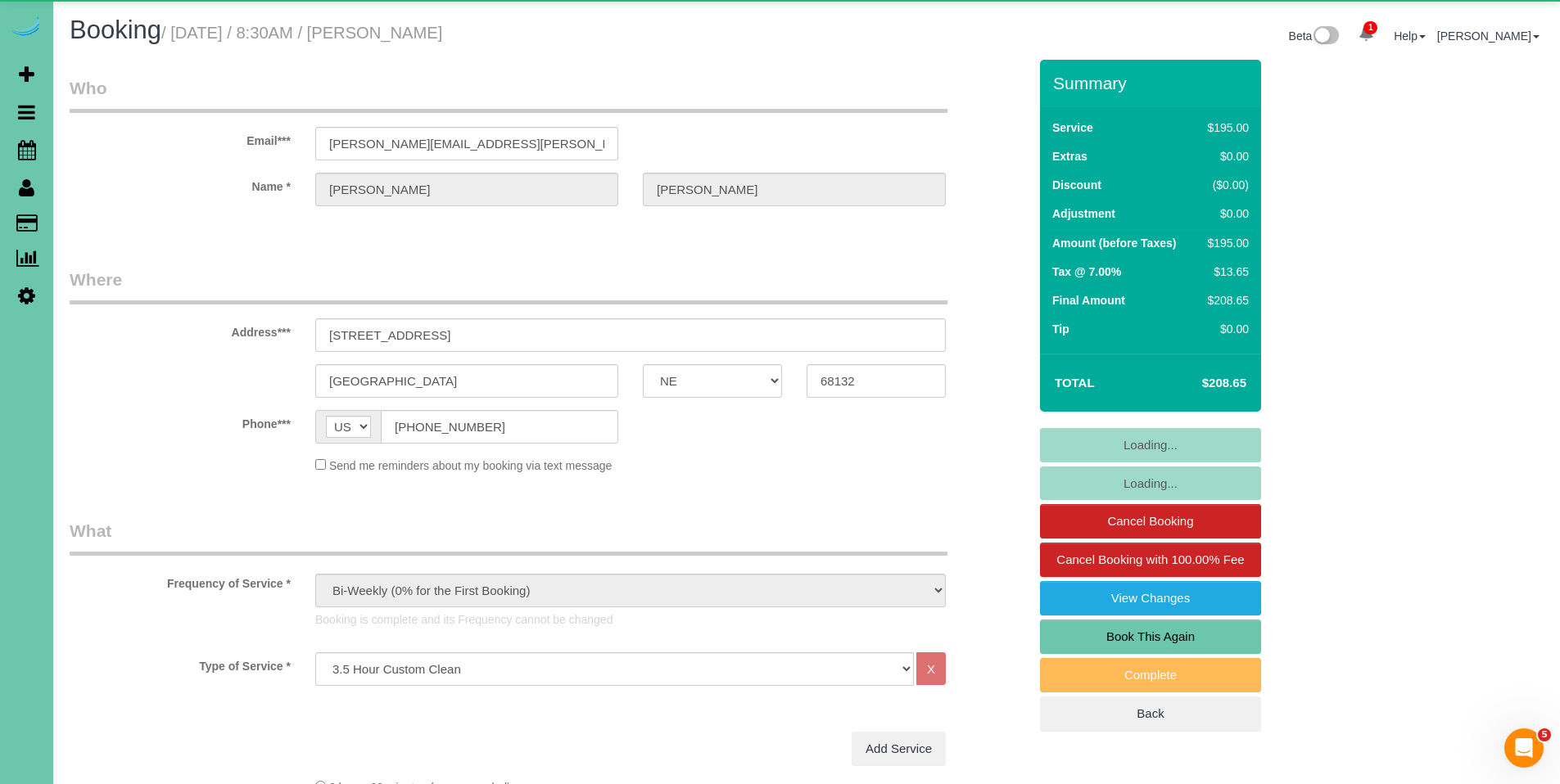
select select "object:902"
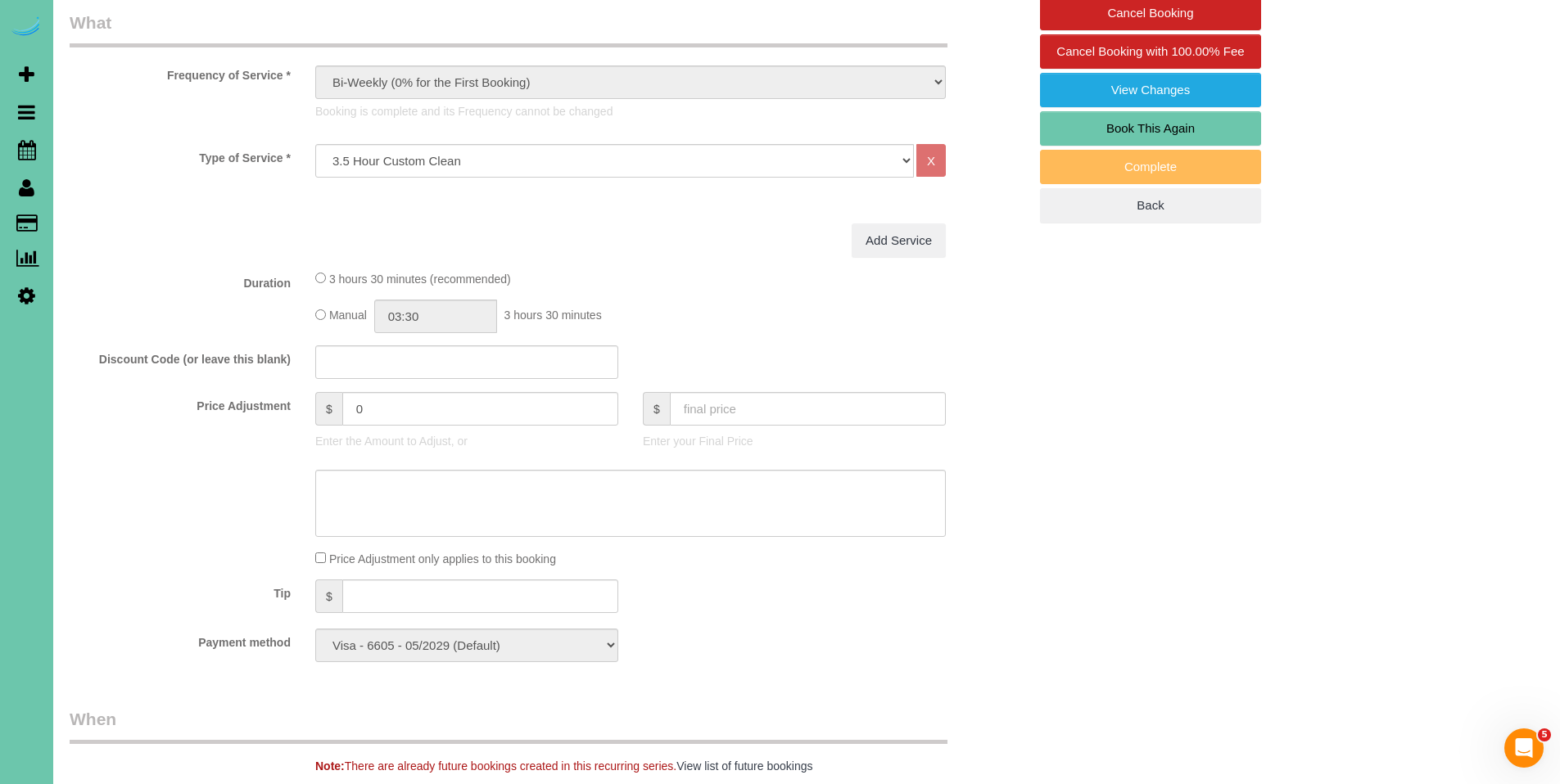
scroll to position [526, 0]
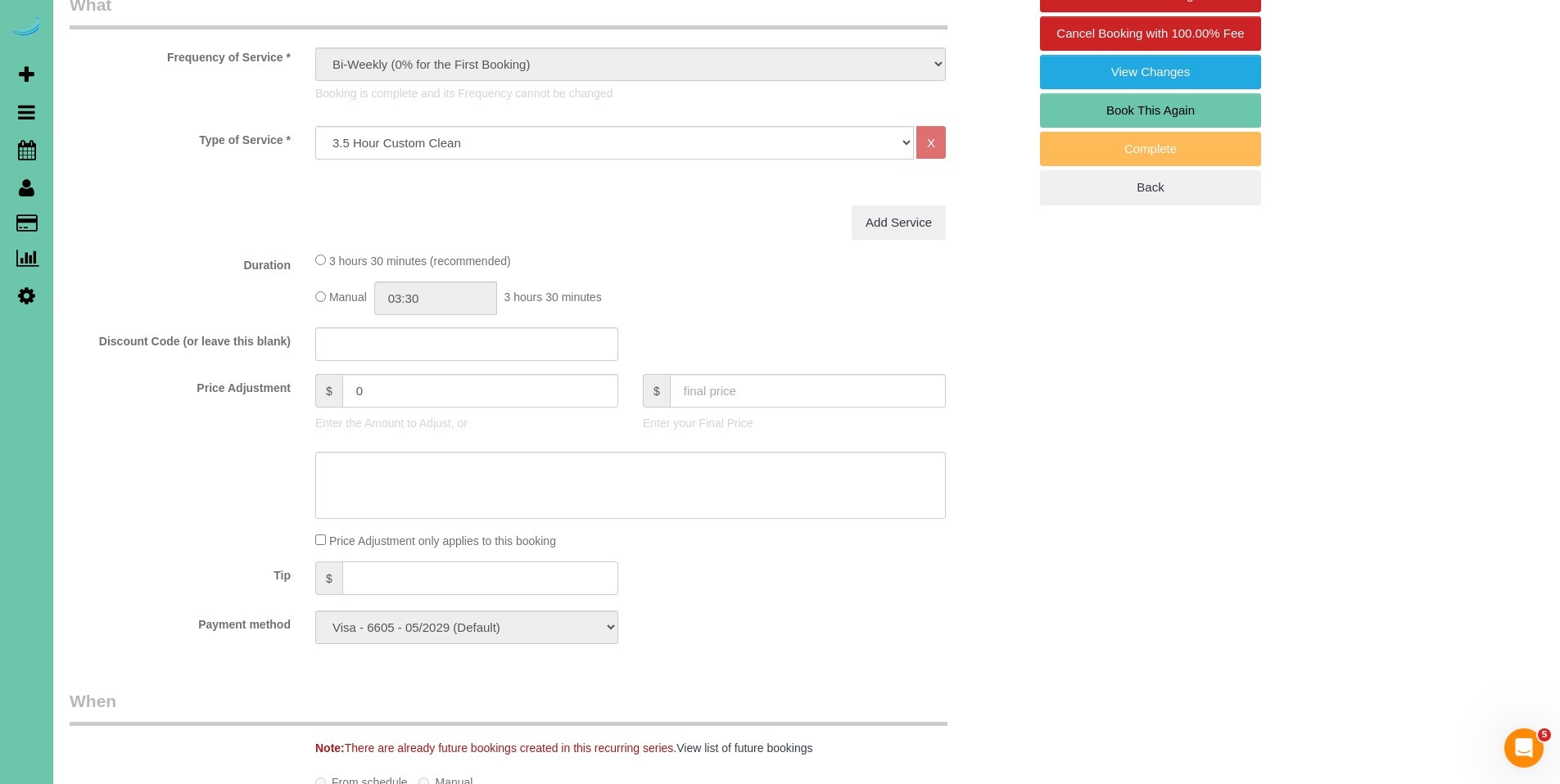
click at [400, 576] on input "text" at bounding box center [480, 578] width 276 height 33
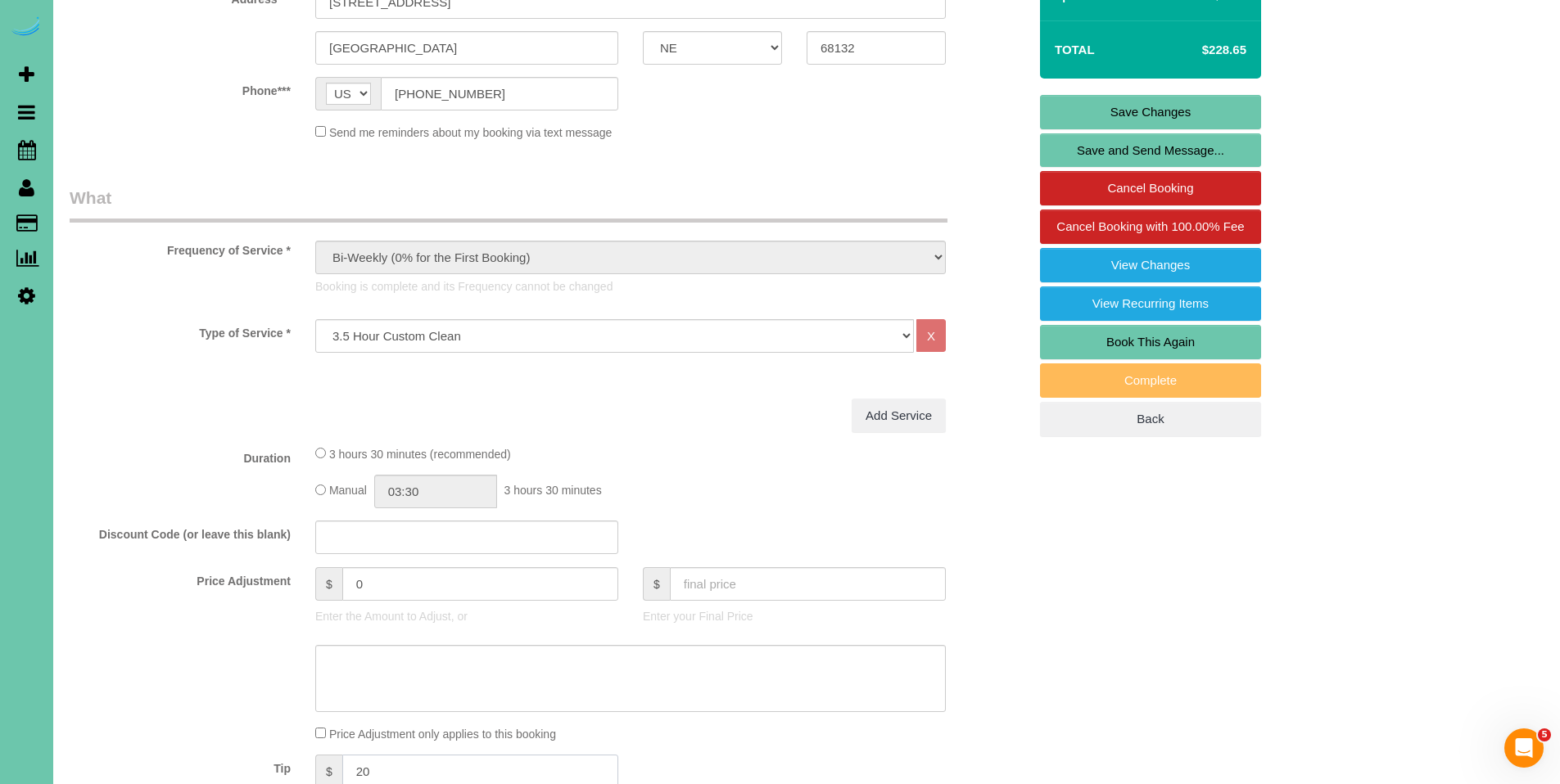
scroll to position [0, 0]
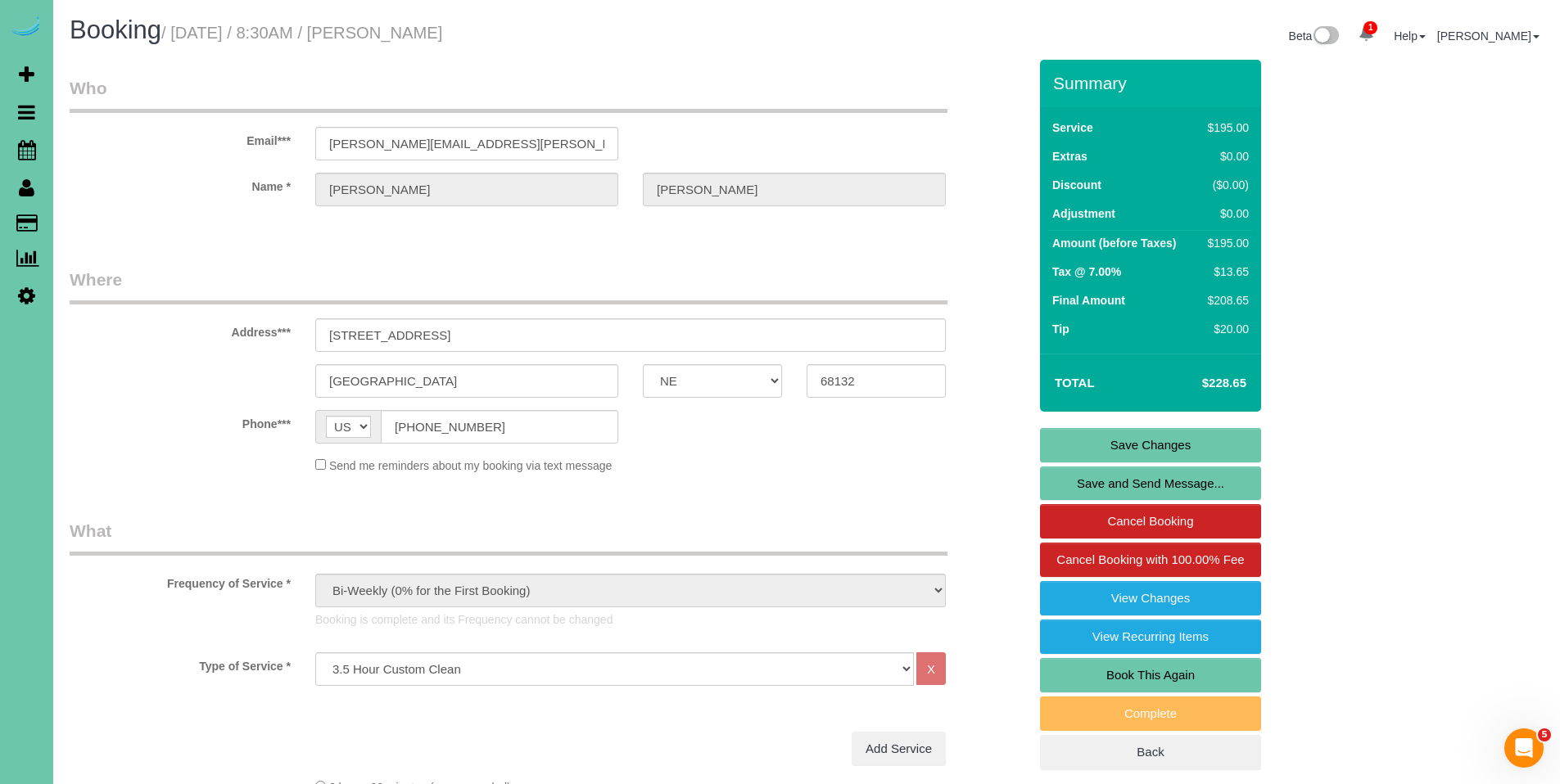
type input "20"
click at [1170, 447] on link "Save Changes" at bounding box center [1150, 444] width 221 height 34
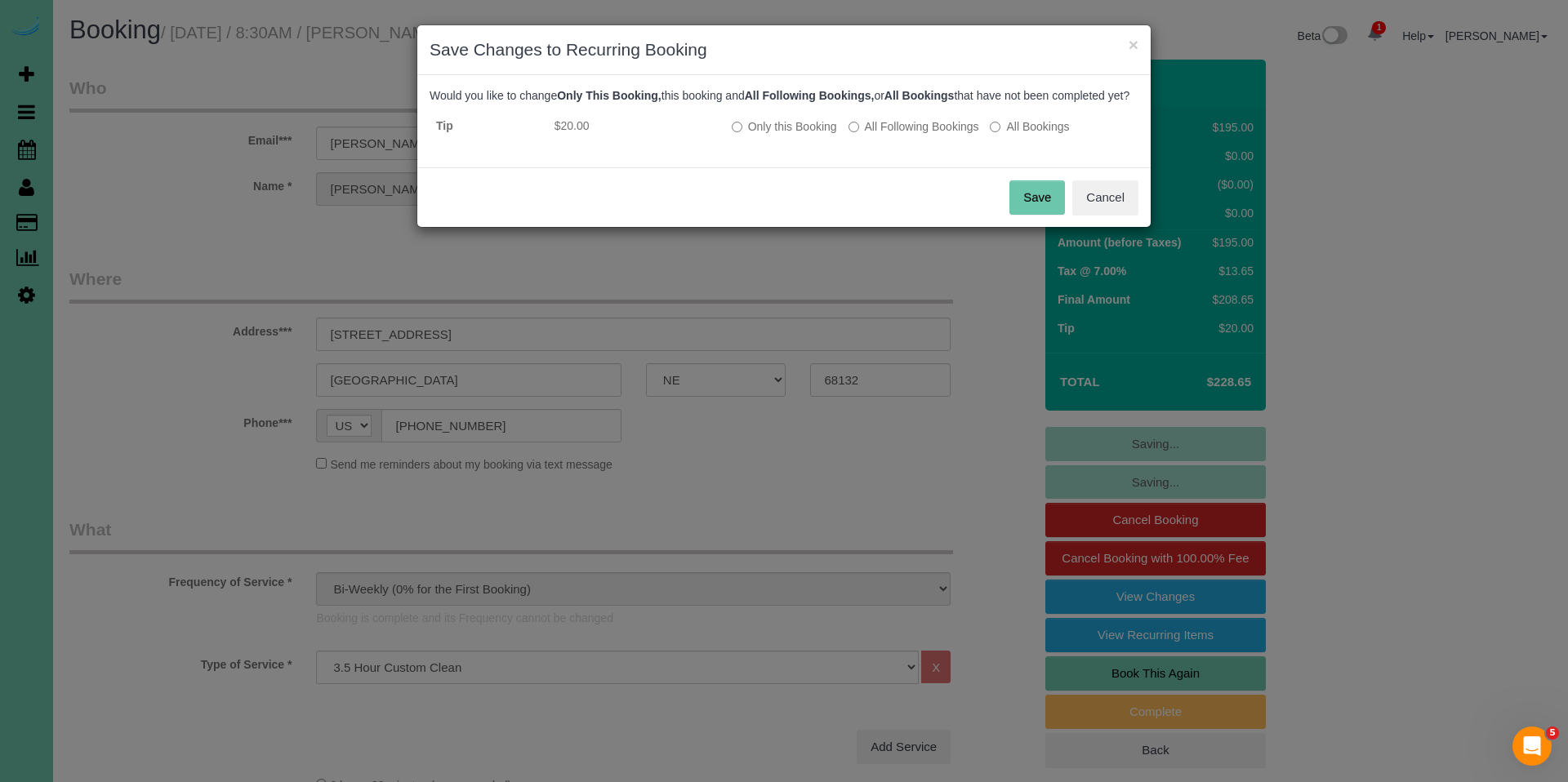
click at [1024, 208] on button "Save" at bounding box center [1037, 197] width 56 height 34
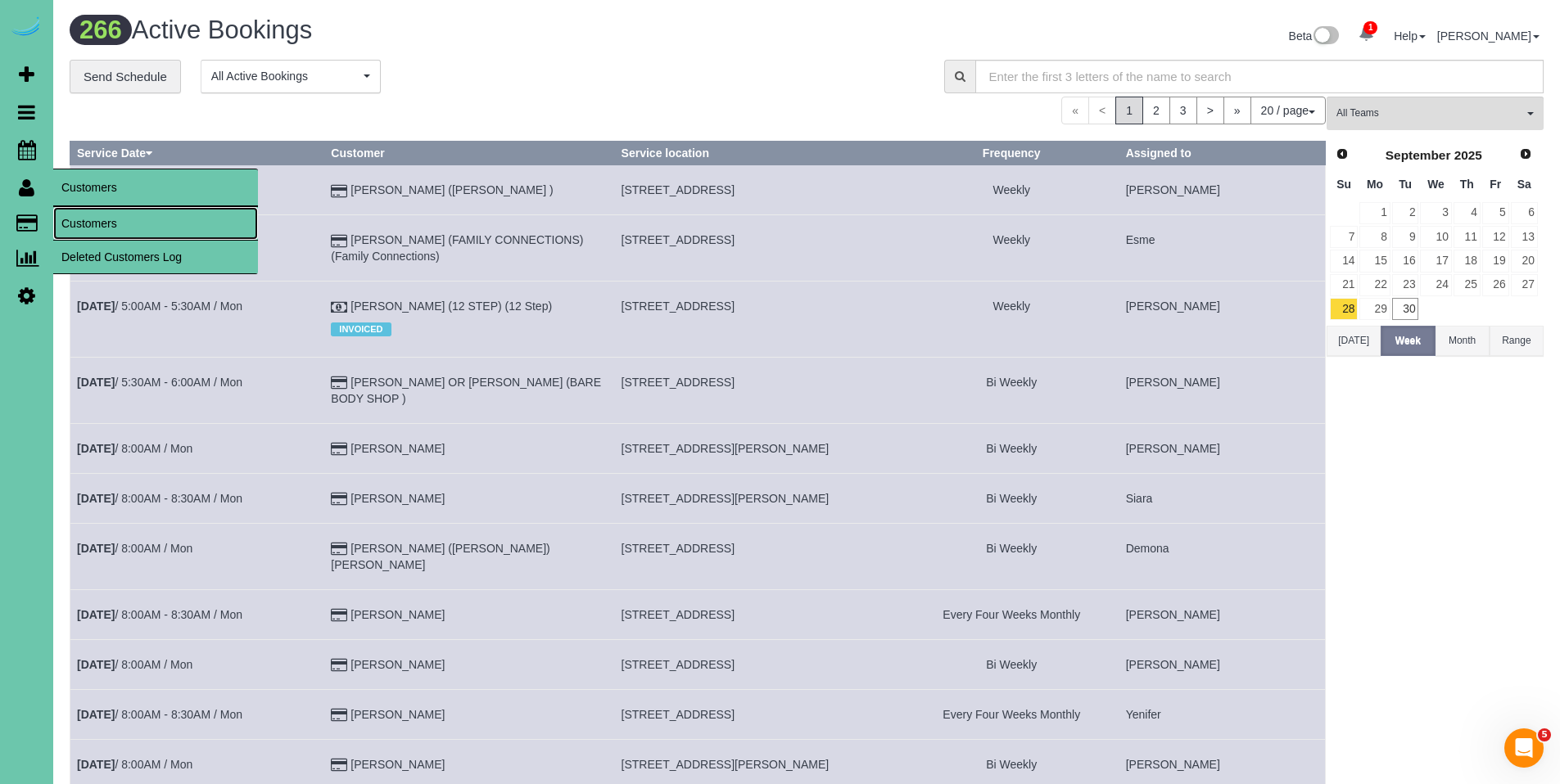
click at [111, 231] on link "Customers" at bounding box center [155, 224] width 204 height 33
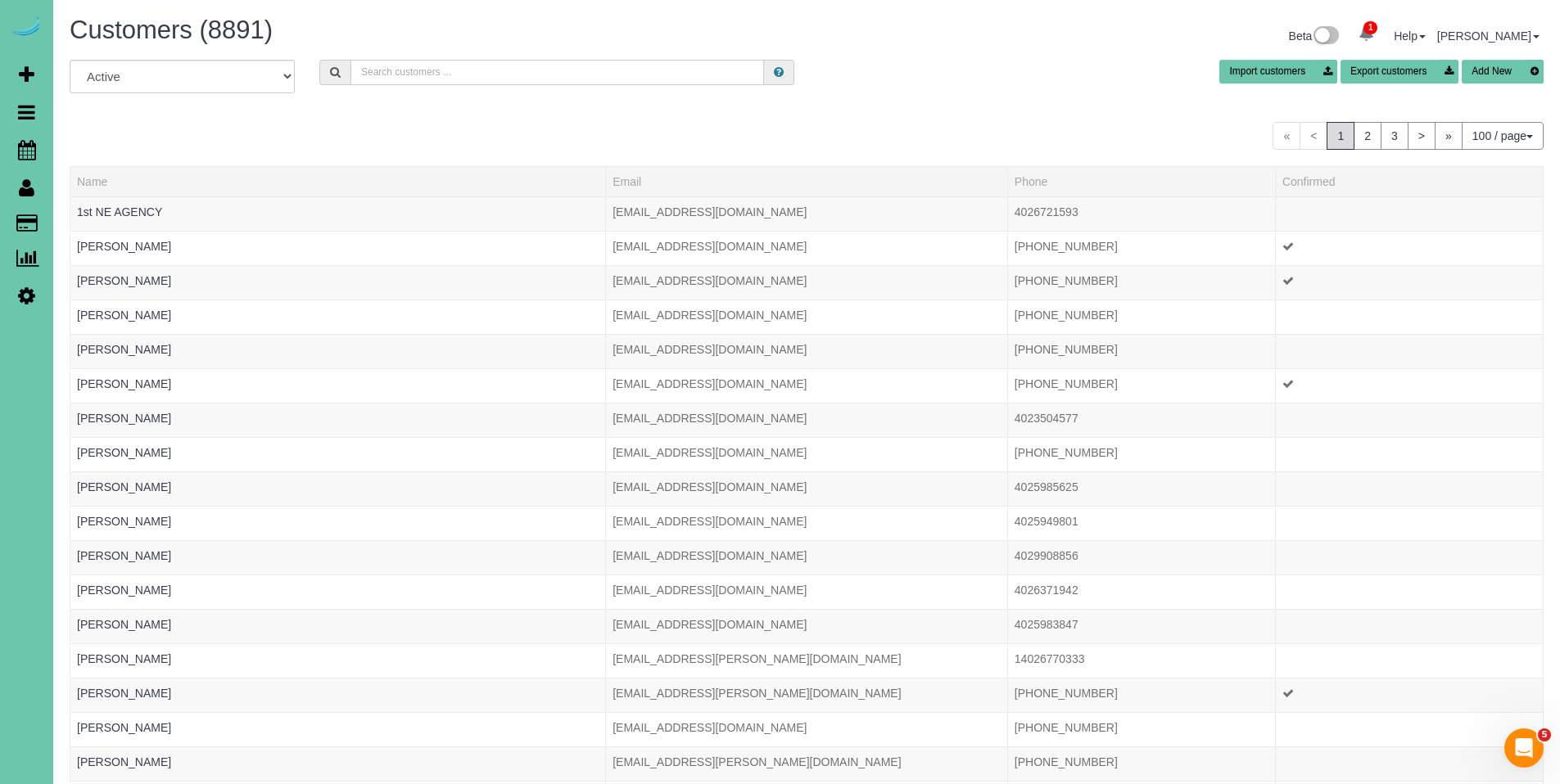
click at [481, 61] on input "text" at bounding box center [557, 72] width 414 height 25
type input "j"
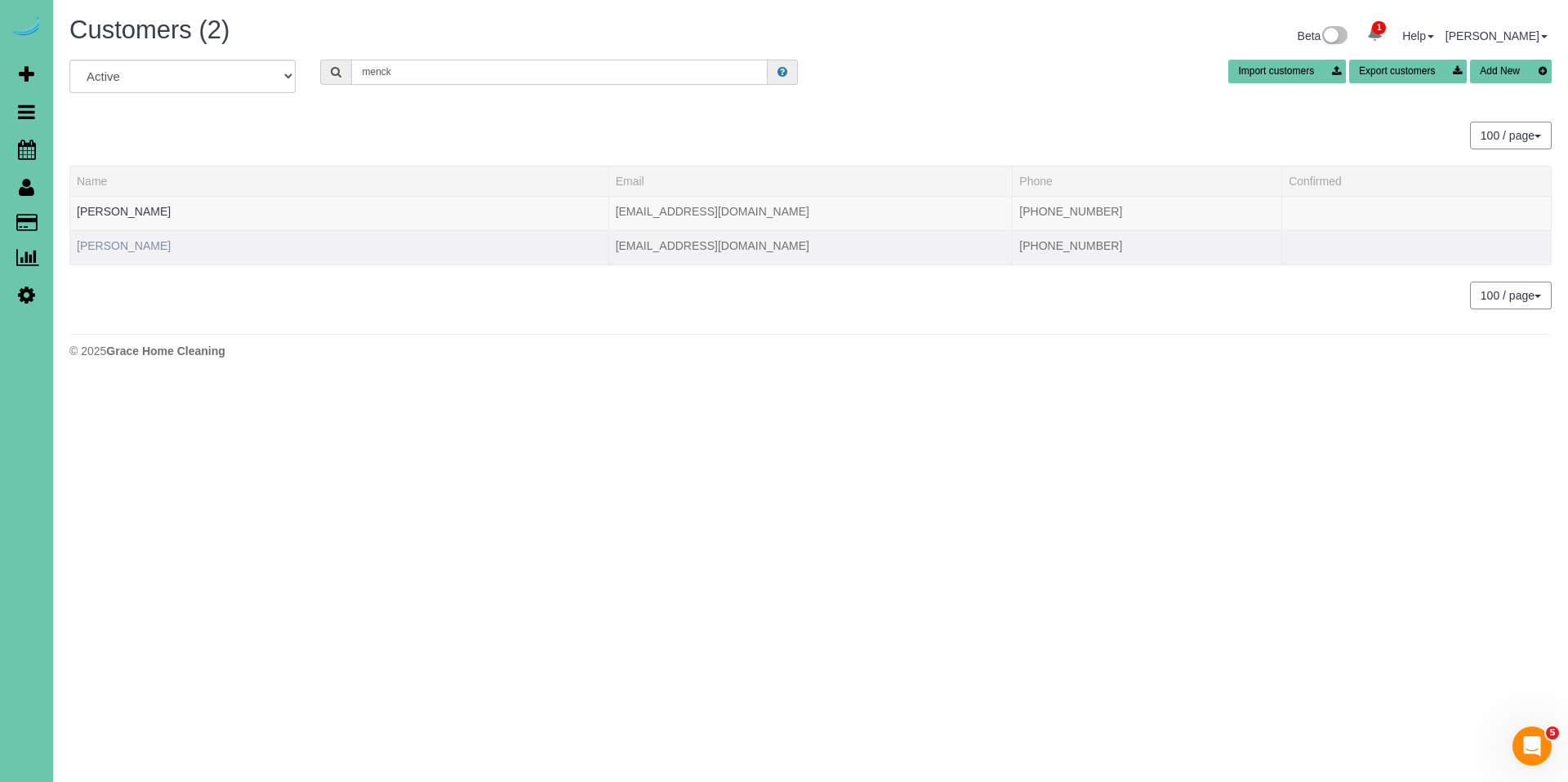
type input "menck"
click at [108, 243] on link "Jessie Menck" at bounding box center [124, 246] width 94 height 13
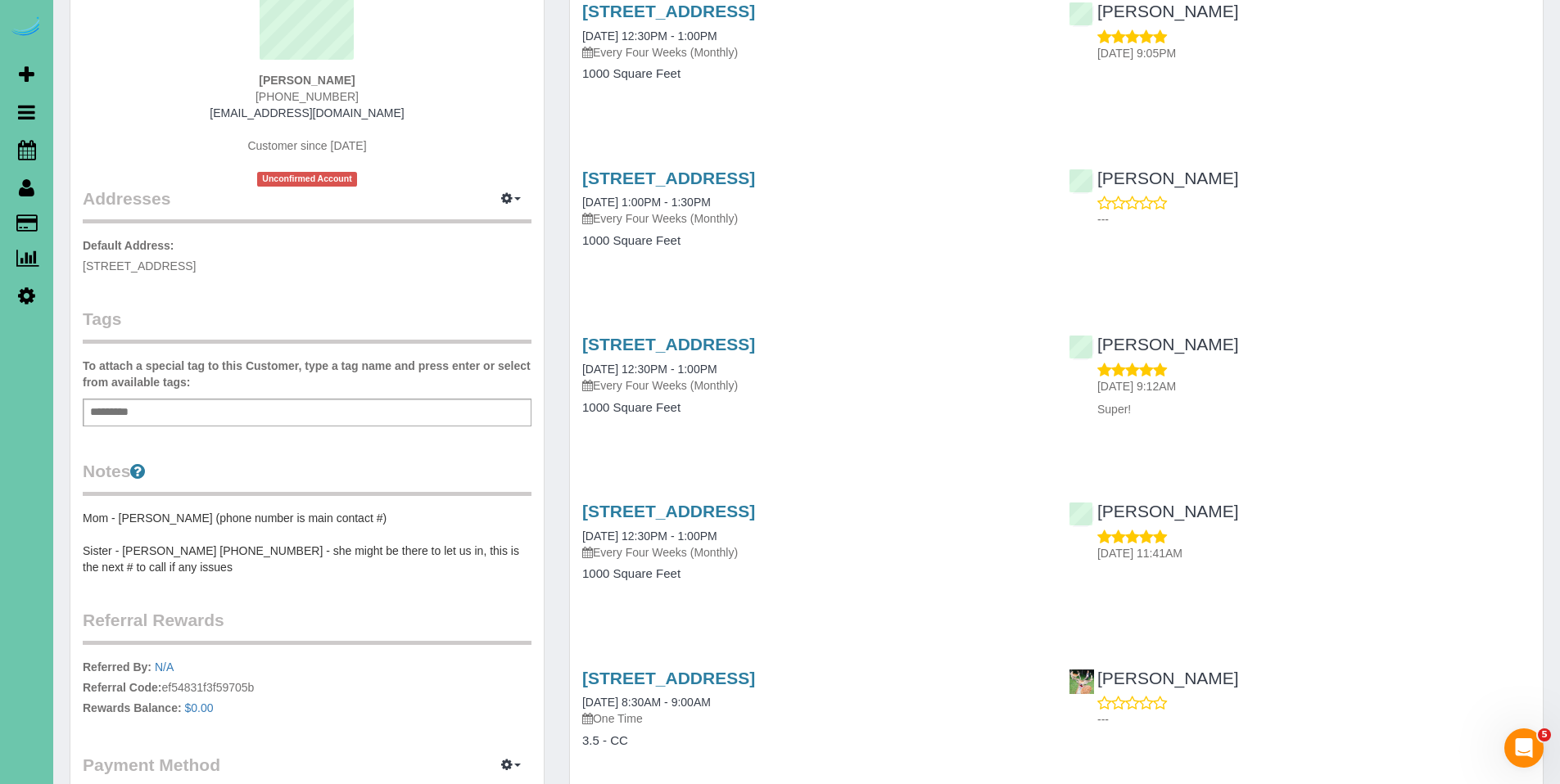
scroll to position [190, 0]
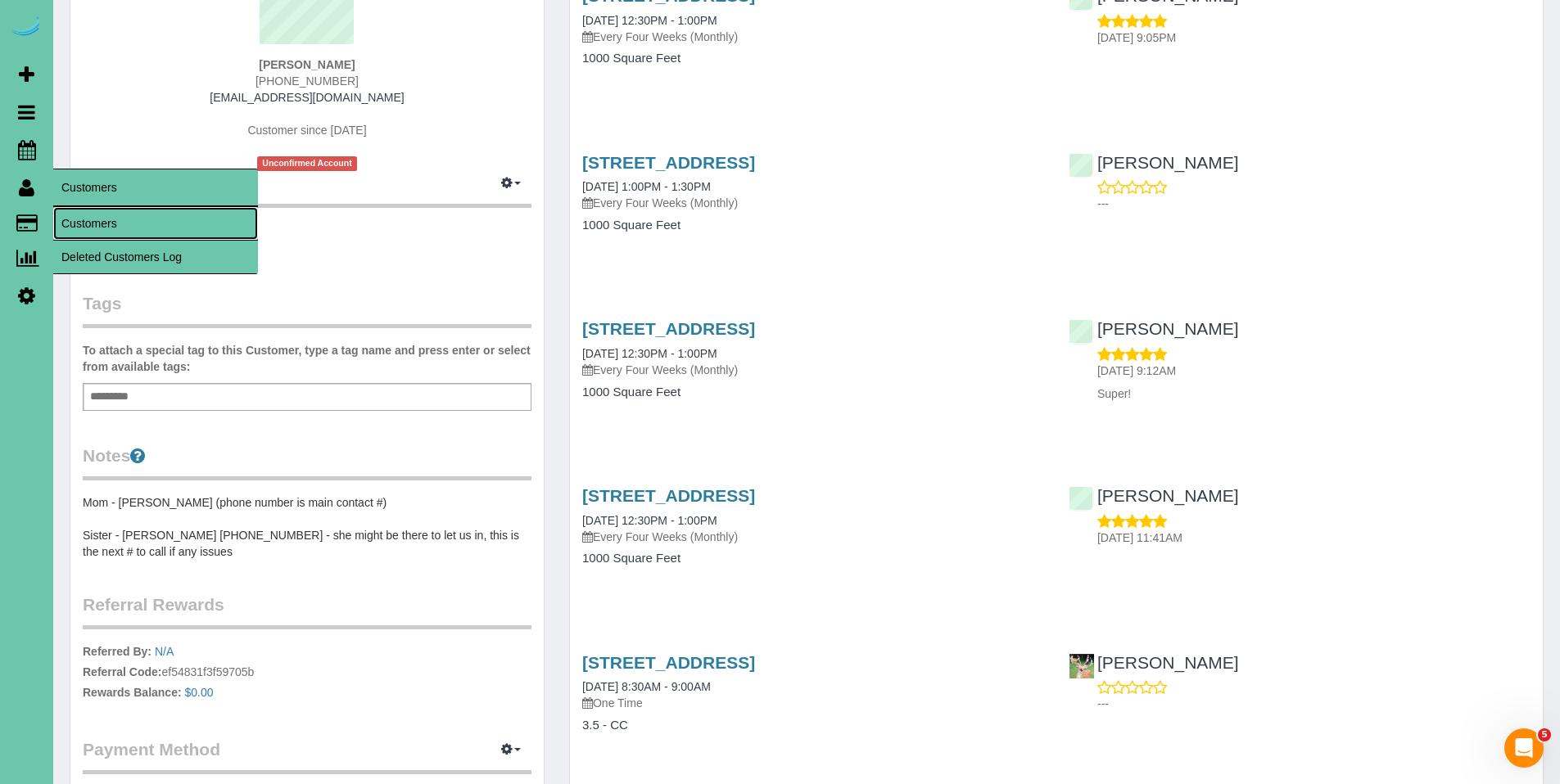
click at [74, 217] on link "Customers" at bounding box center [155, 224] width 204 height 33
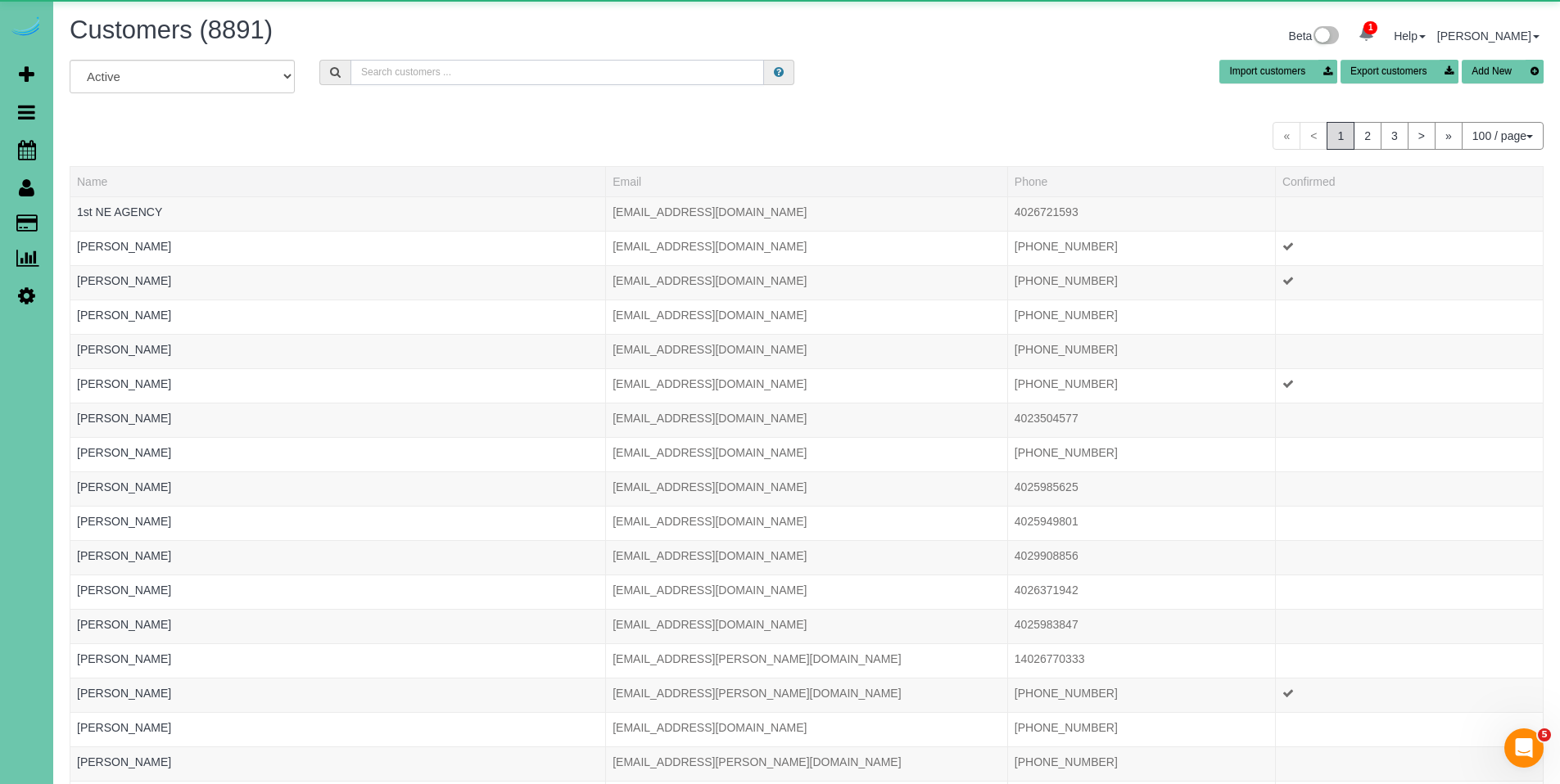
click at [456, 64] on input "text" at bounding box center [557, 72] width 414 height 25
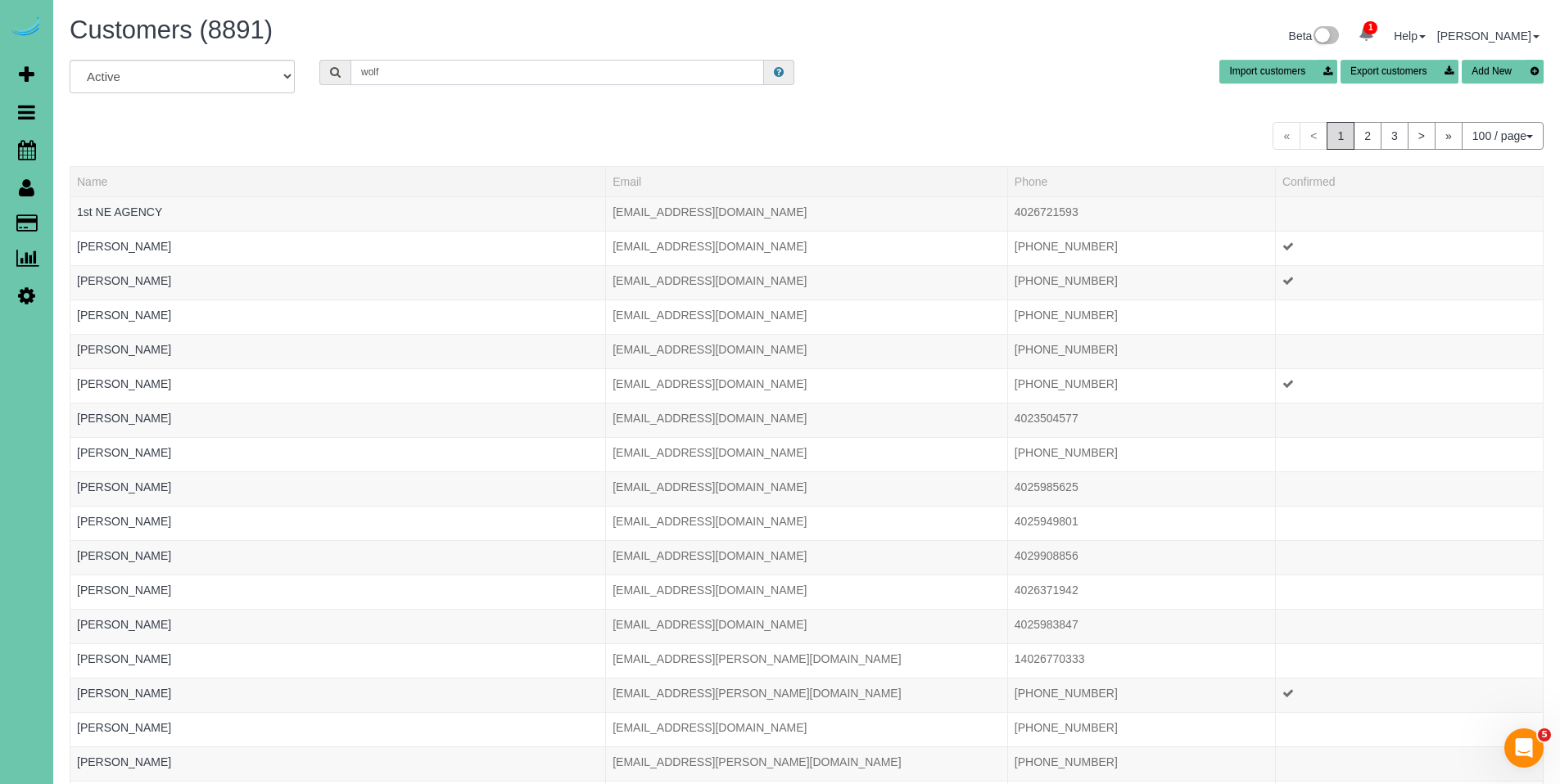
type input "wolf construction"
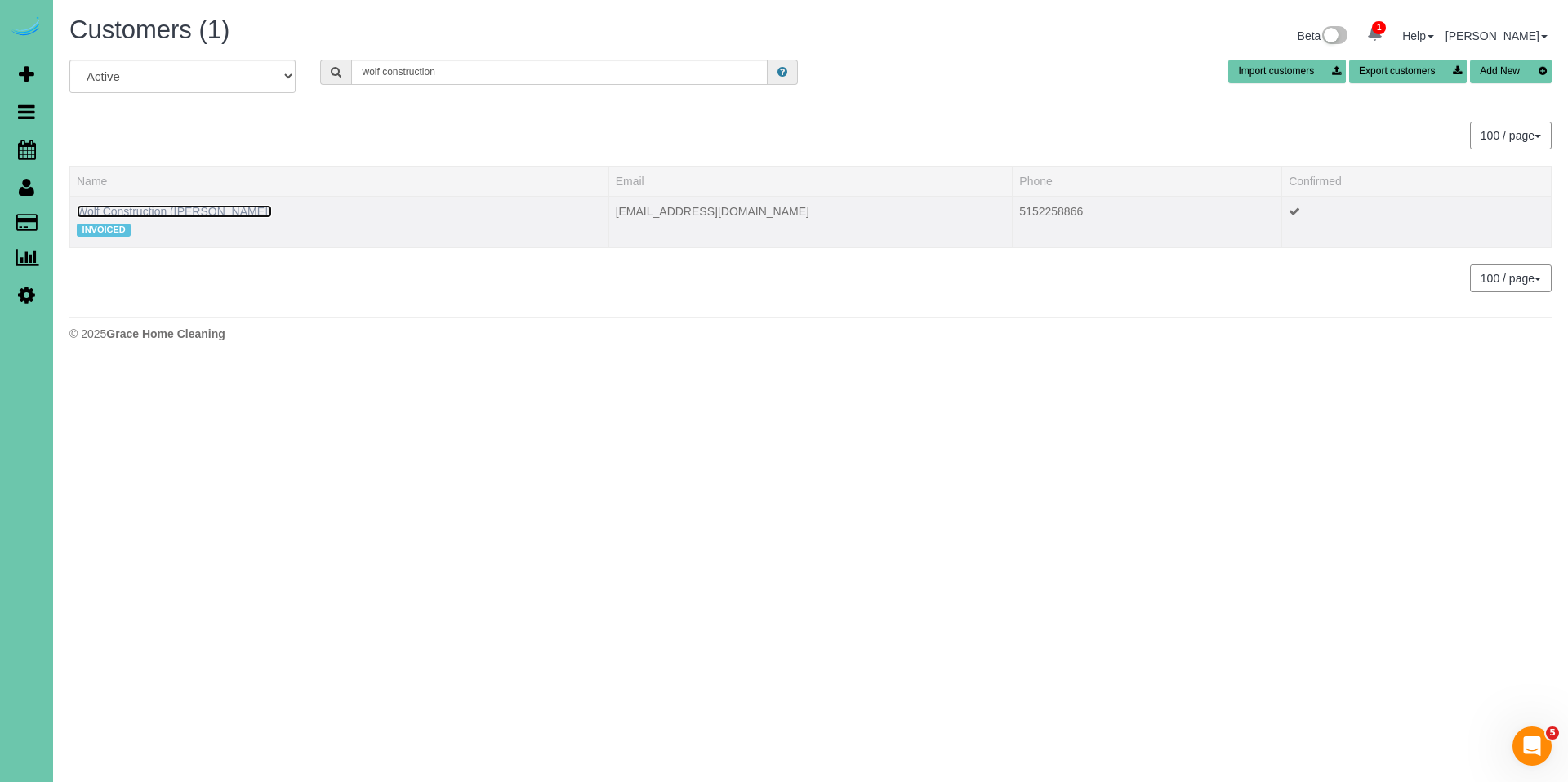
click at [223, 214] on link "Wolf Construction (Maggie Davitt)" at bounding box center [174, 211] width 195 height 13
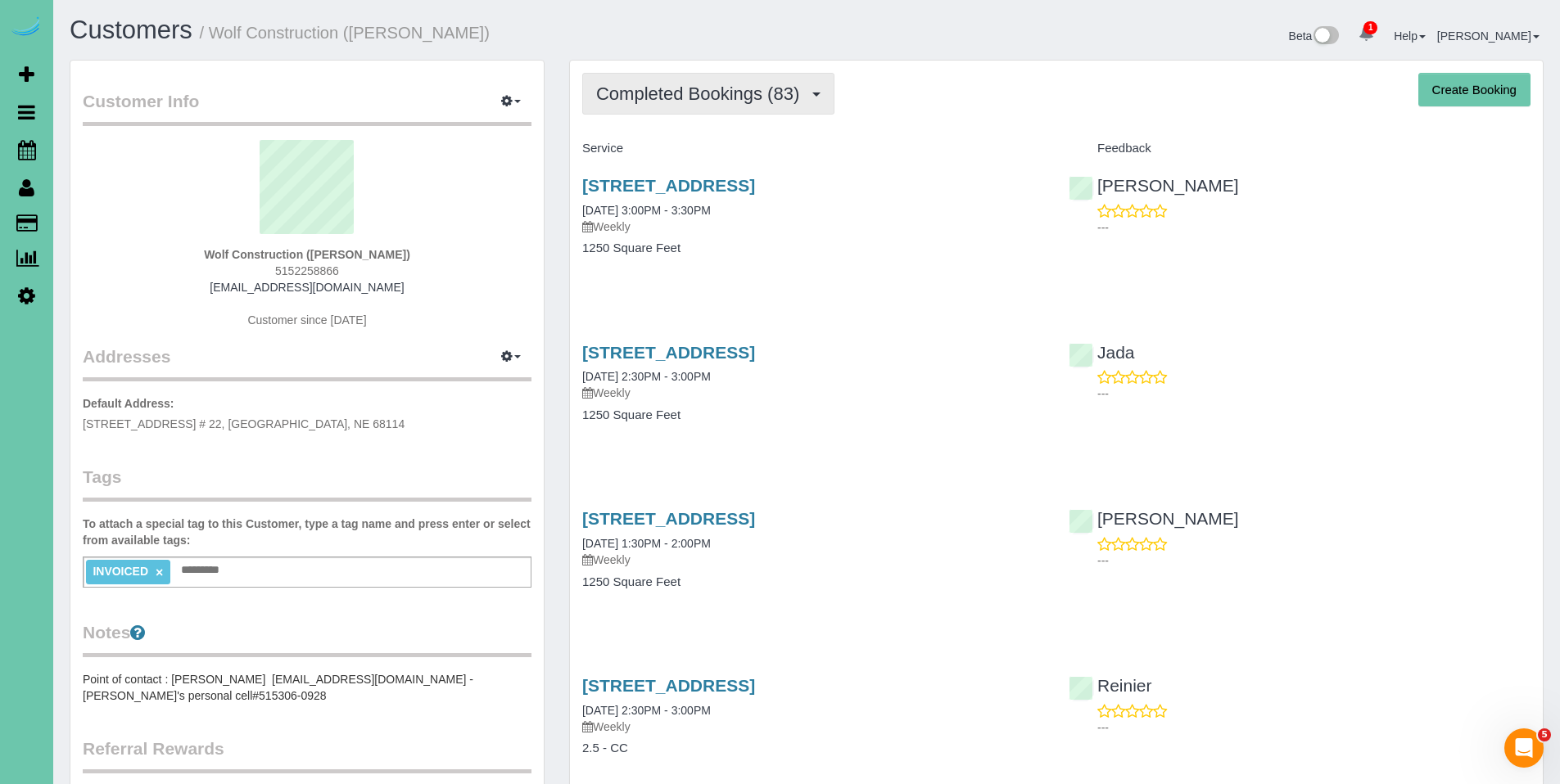
click at [678, 97] on span "Completed Bookings (83)" at bounding box center [702, 93] width 211 height 20
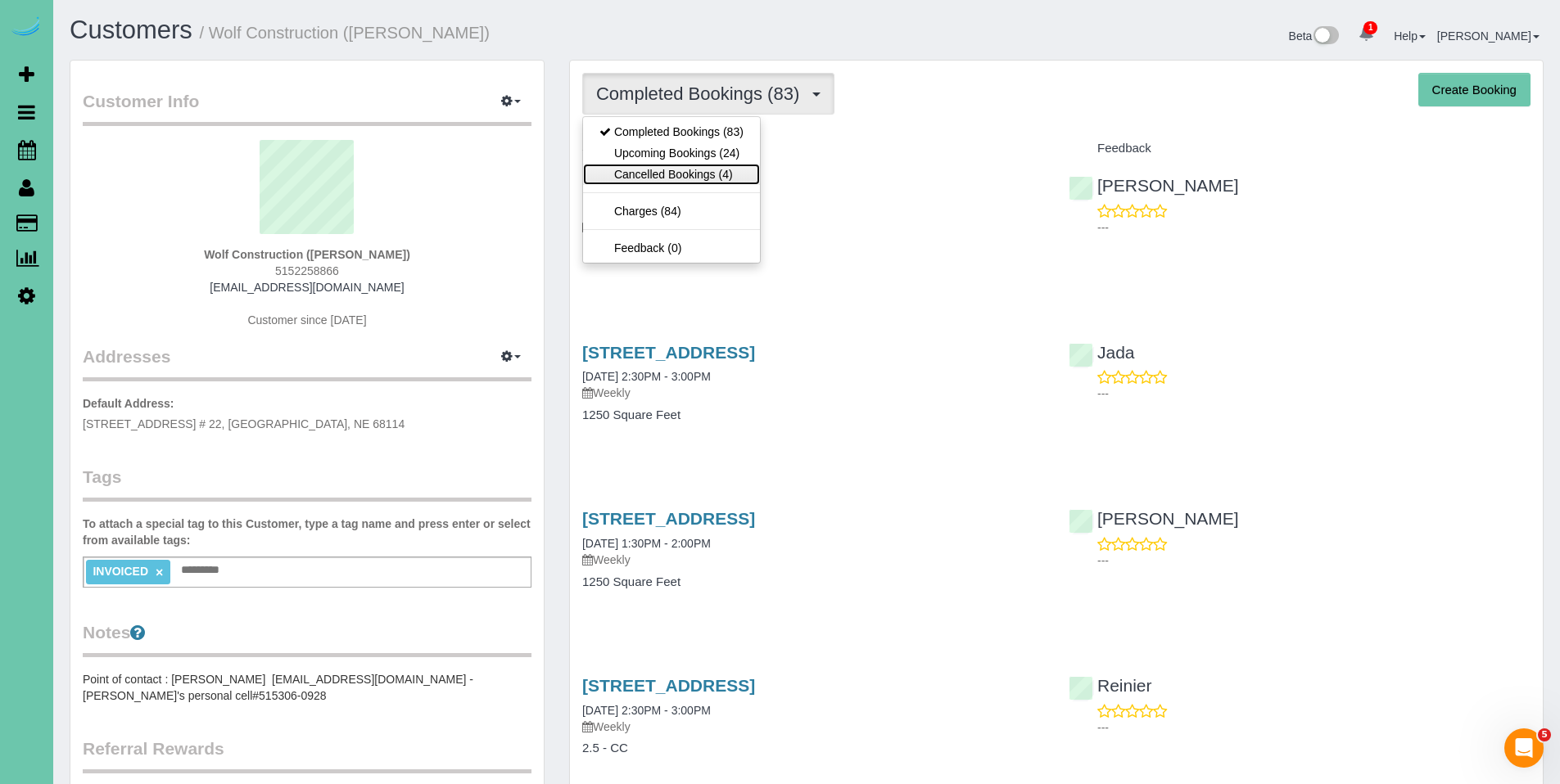
click at [669, 173] on link "Cancelled Bookings (4)" at bounding box center [672, 175] width 177 height 21
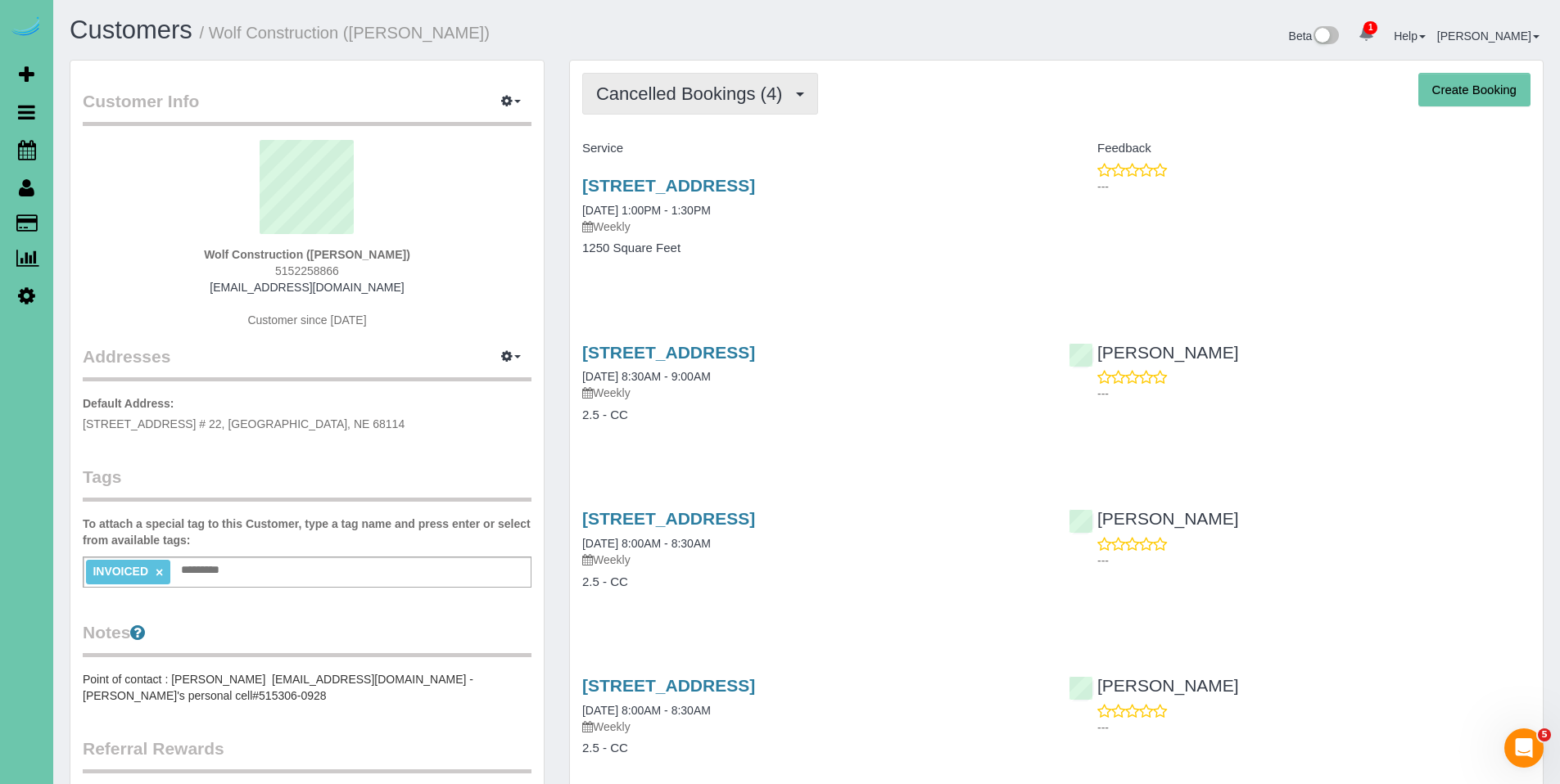
click at [659, 102] on span "Cancelled Bookings (4)" at bounding box center [694, 93] width 194 height 20
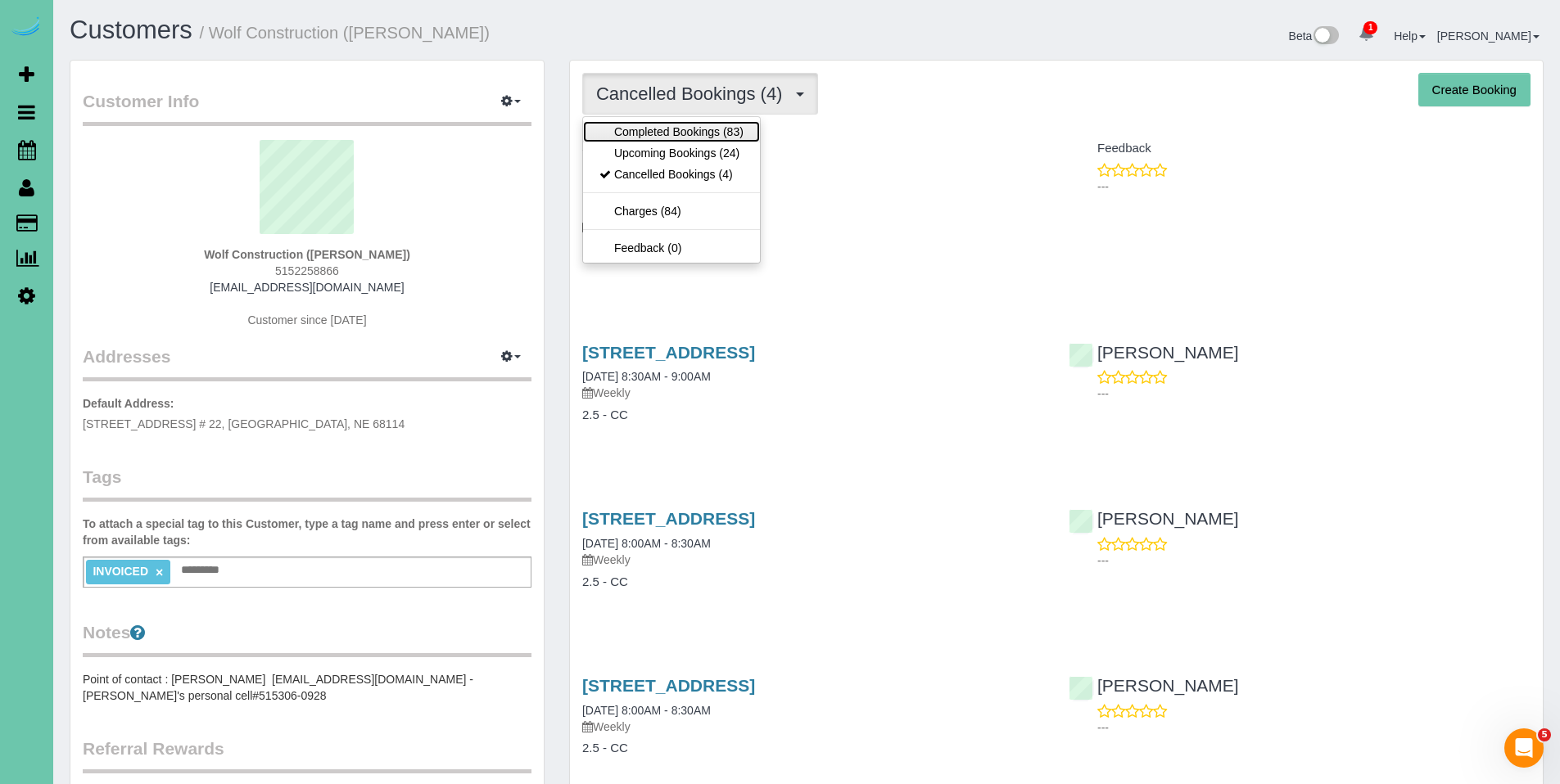
click at [658, 127] on link "Completed Bookings (83)" at bounding box center [672, 132] width 177 height 21
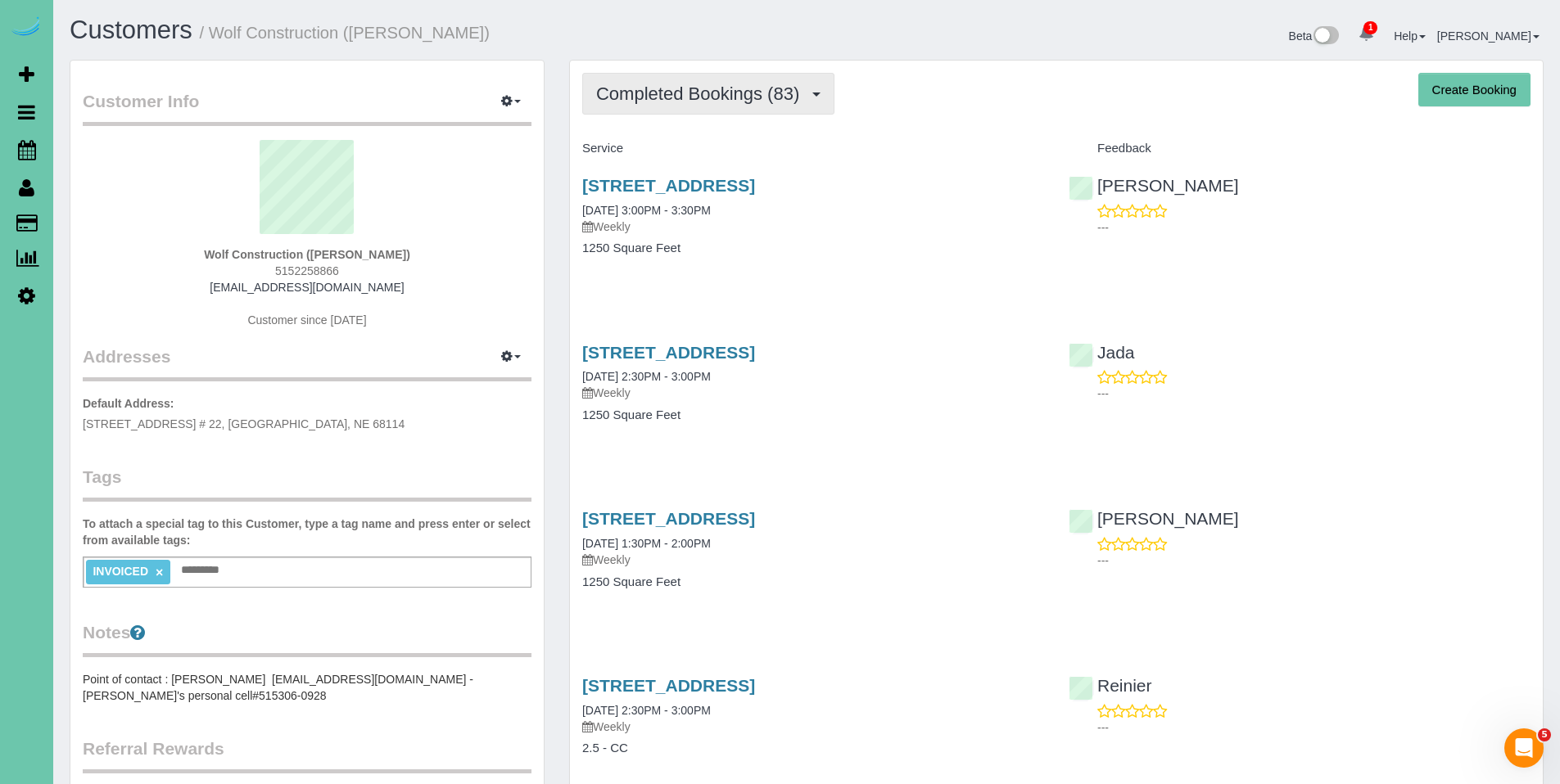
click at [690, 100] on span "Completed Bookings (83)" at bounding box center [702, 93] width 211 height 20
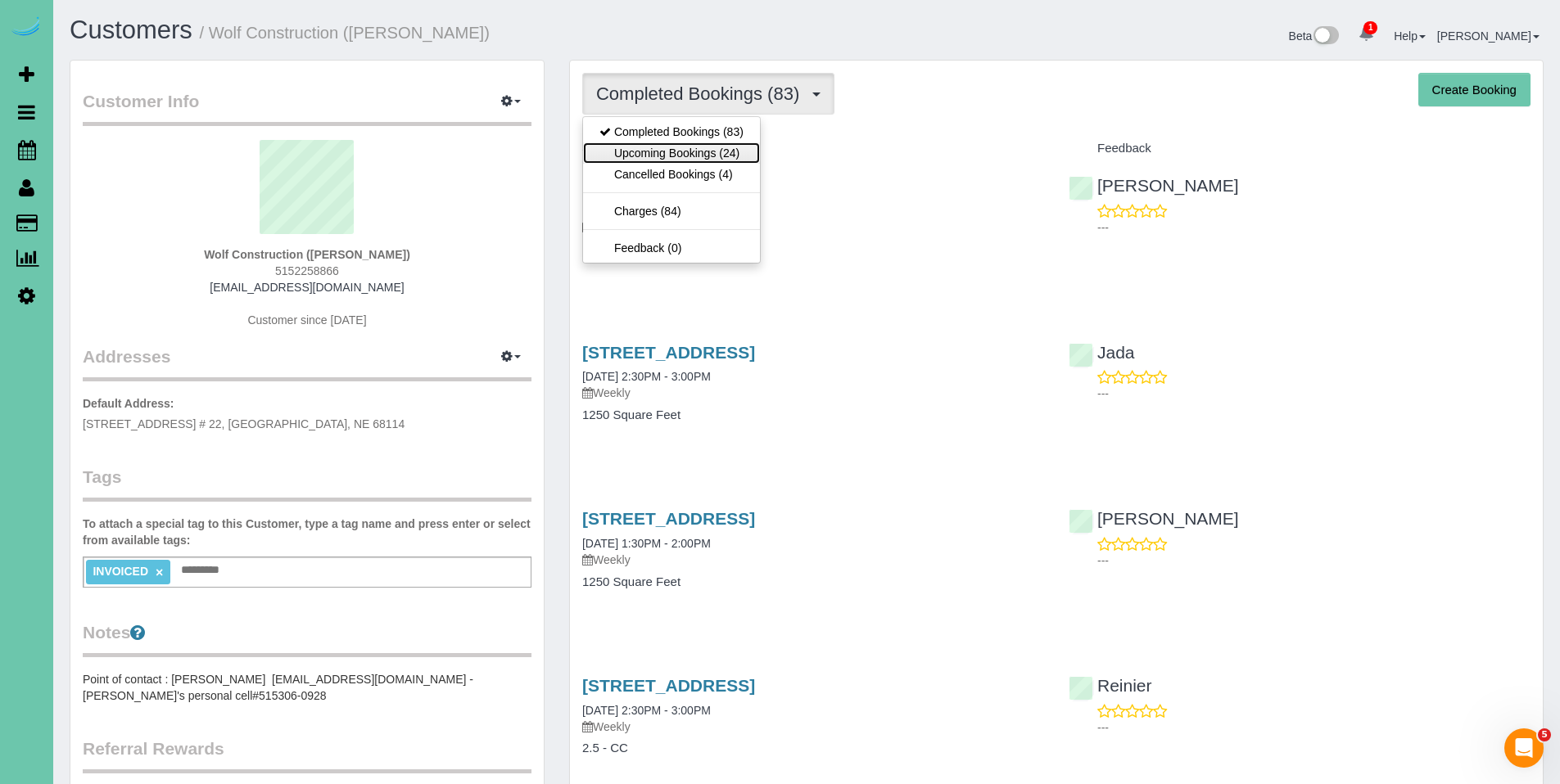
click at [672, 153] on link "Upcoming Bookings (24)" at bounding box center [672, 153] width 177 height 21
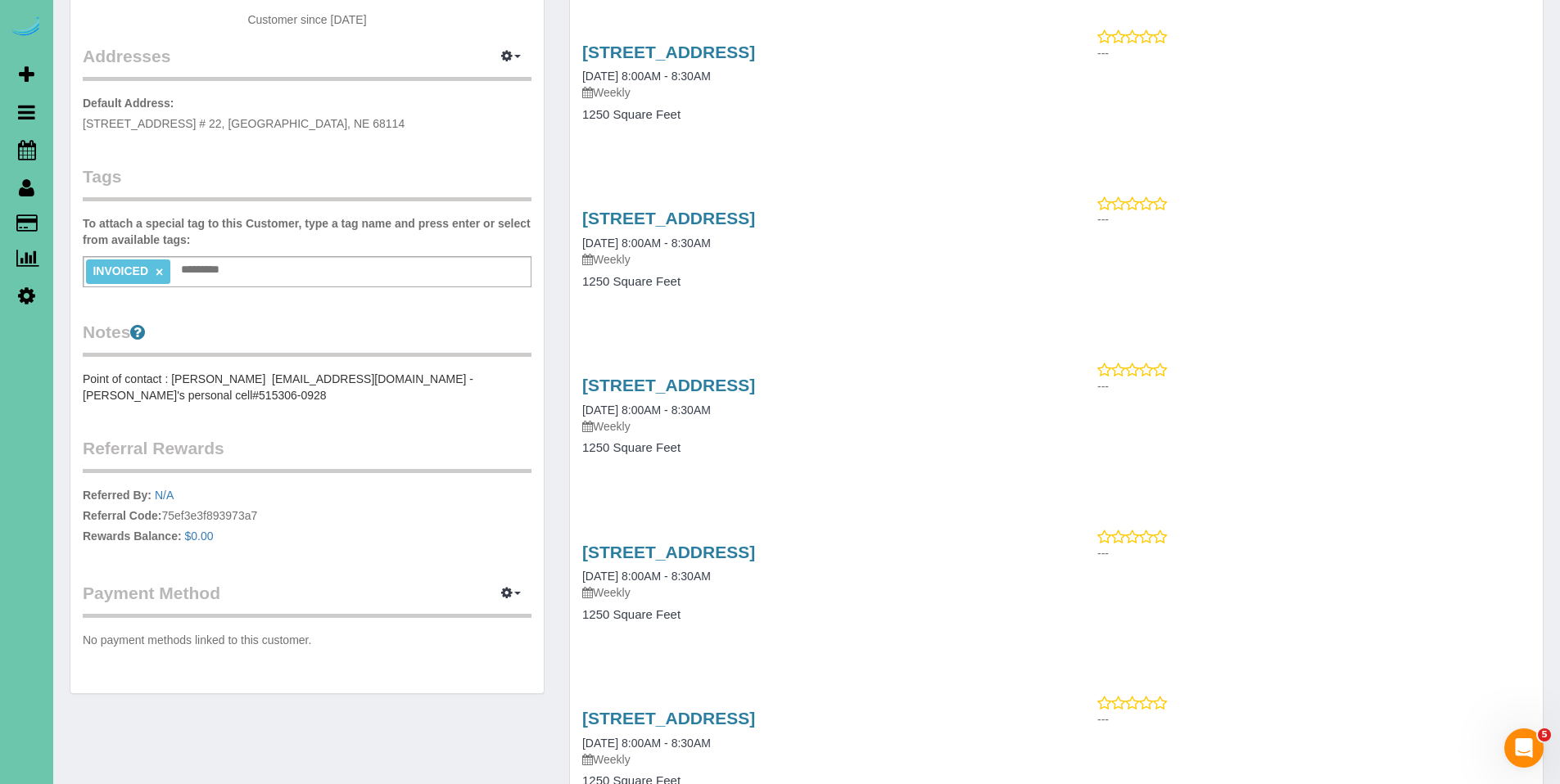
scroll to position [301, 0]
click at [706, 559] on link "5130 S 98th Ct #9, Omaha, NE 68127" at bounding box center [669, 552] width 173 height 19
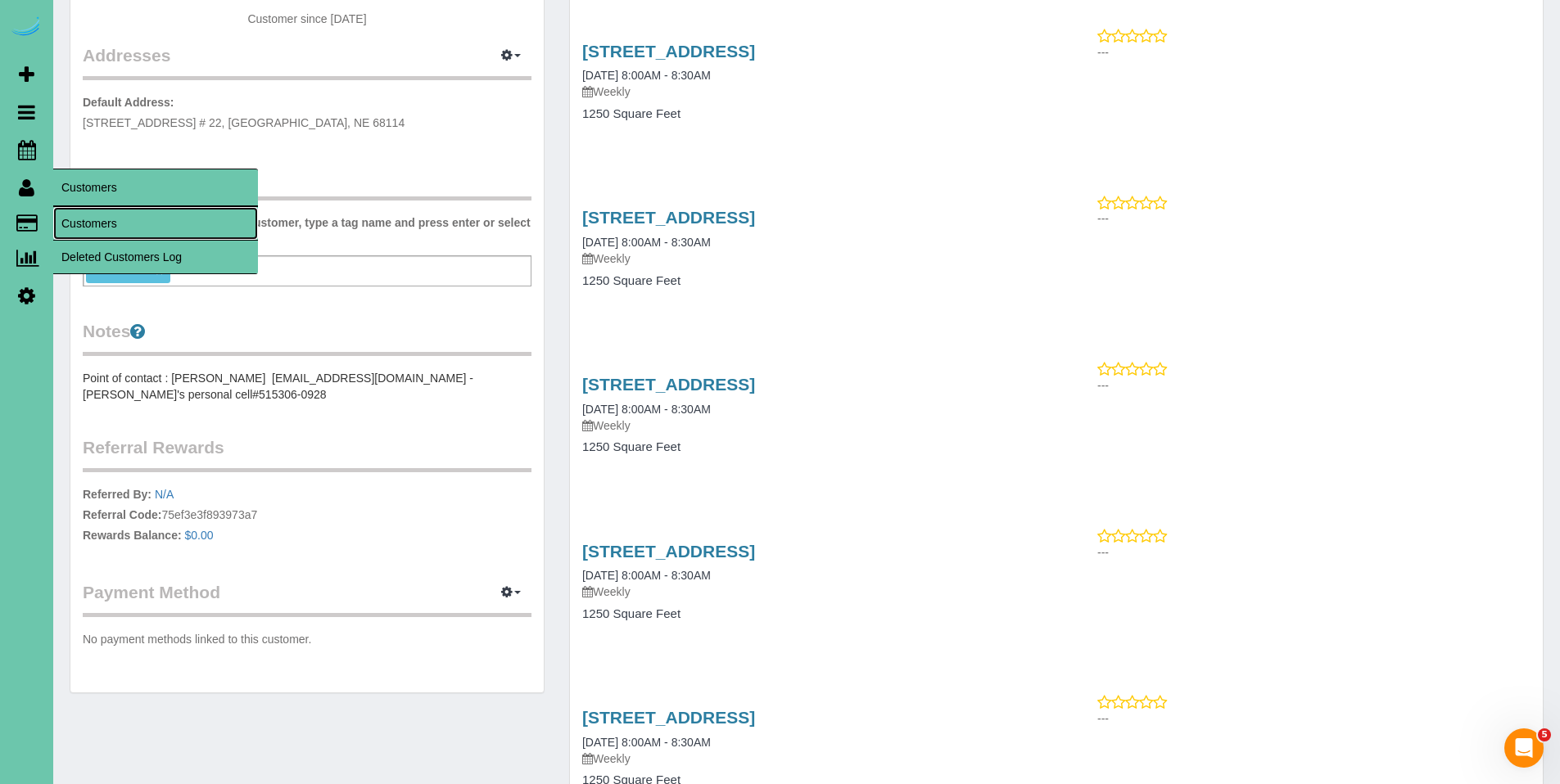
click at [101, 221] on link "Customers" at bounding box center [155, 224] width 204 height 33
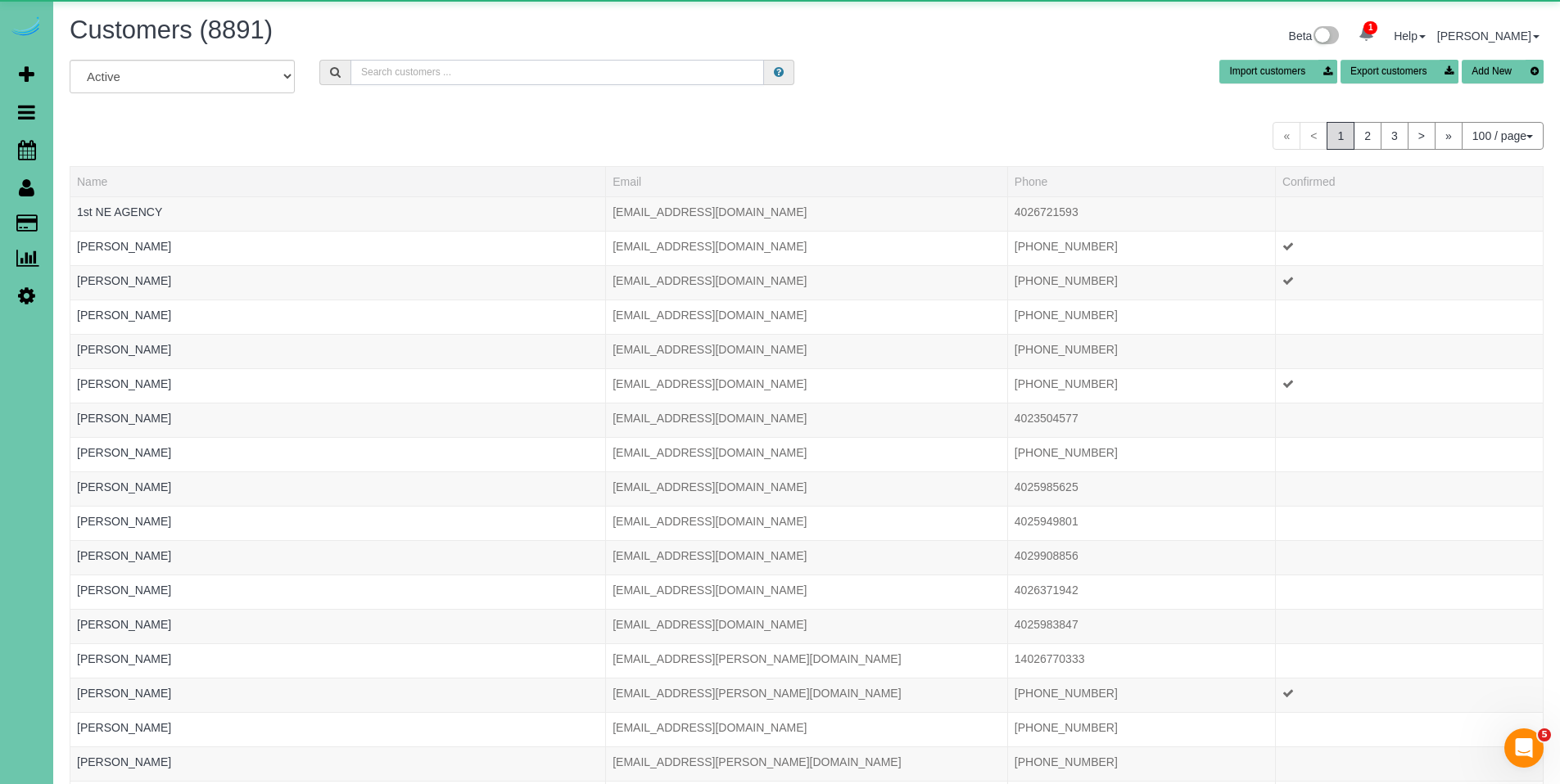
click at [564, 72] on input "text" at bounding box center [557, 72] width 414 height 25
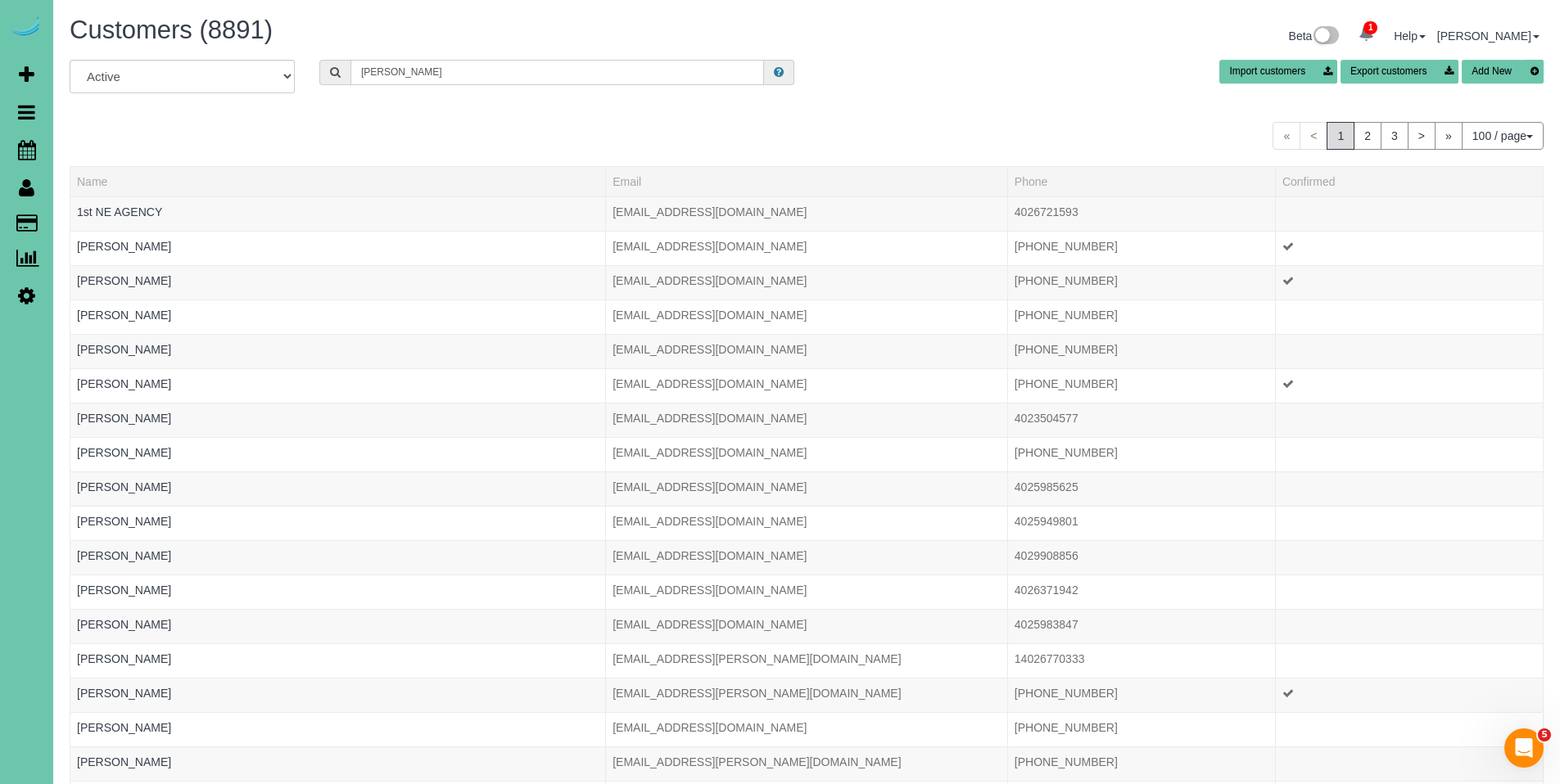
type input "millard fami"
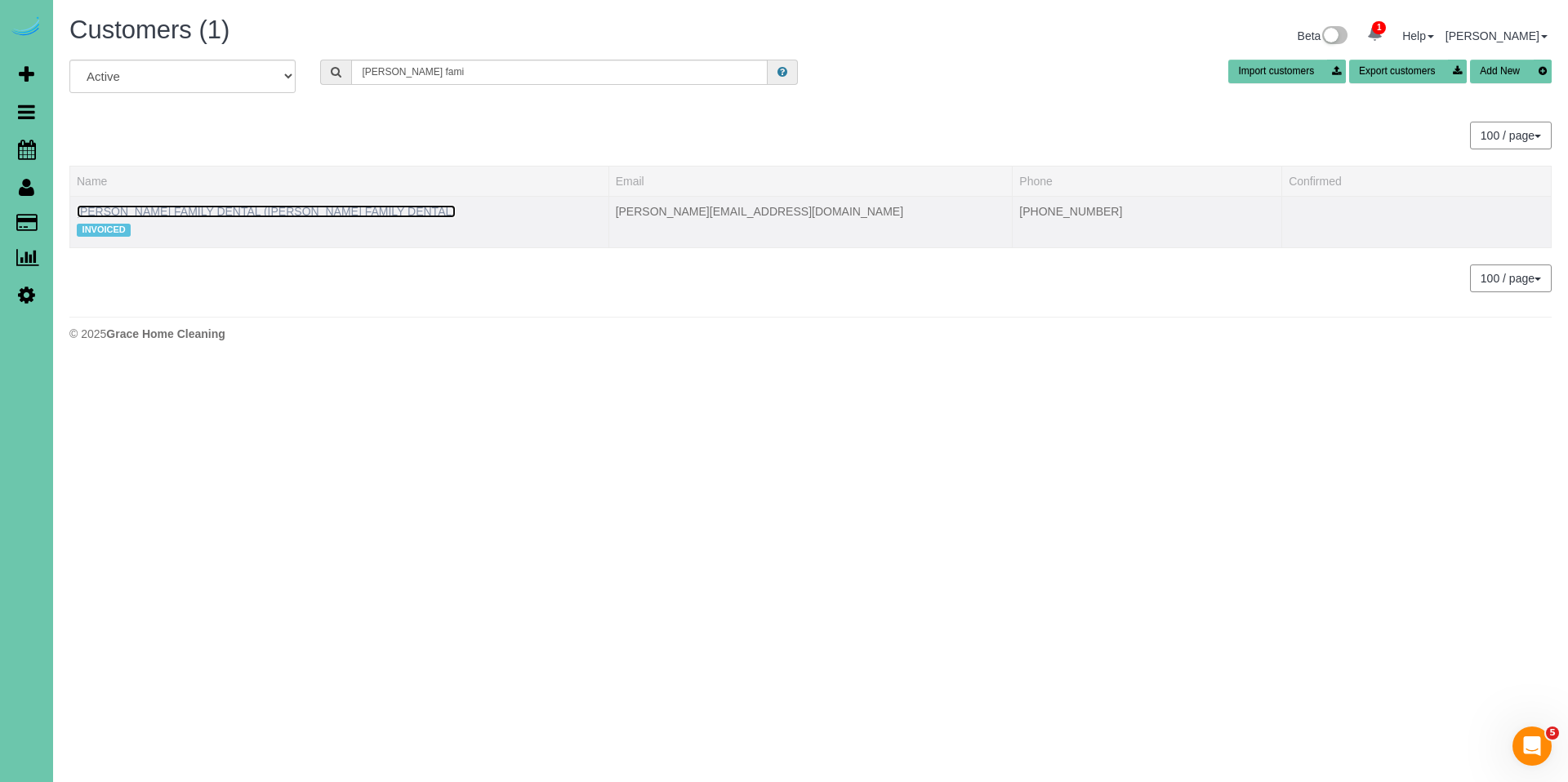
click at [267, 212] on link "MILLARD FAMILY DENTAL (MILLARD FAMILY DENTAL)" at bounding box center [266, 211] width 379 height 13
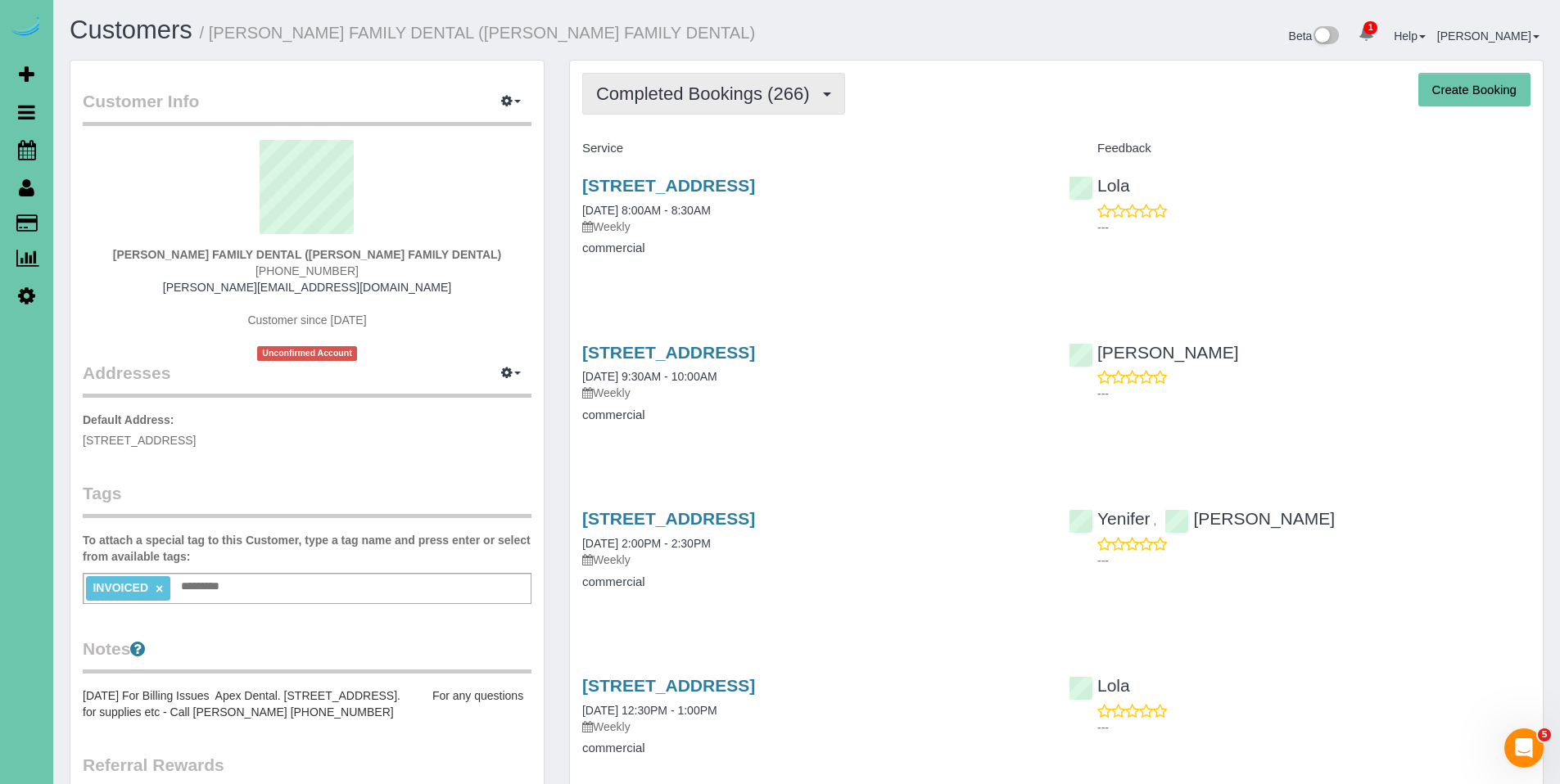
click at [714, 112] on button "Completed Bookings (266)" at bounding box center [714, 93] width 263 height 42
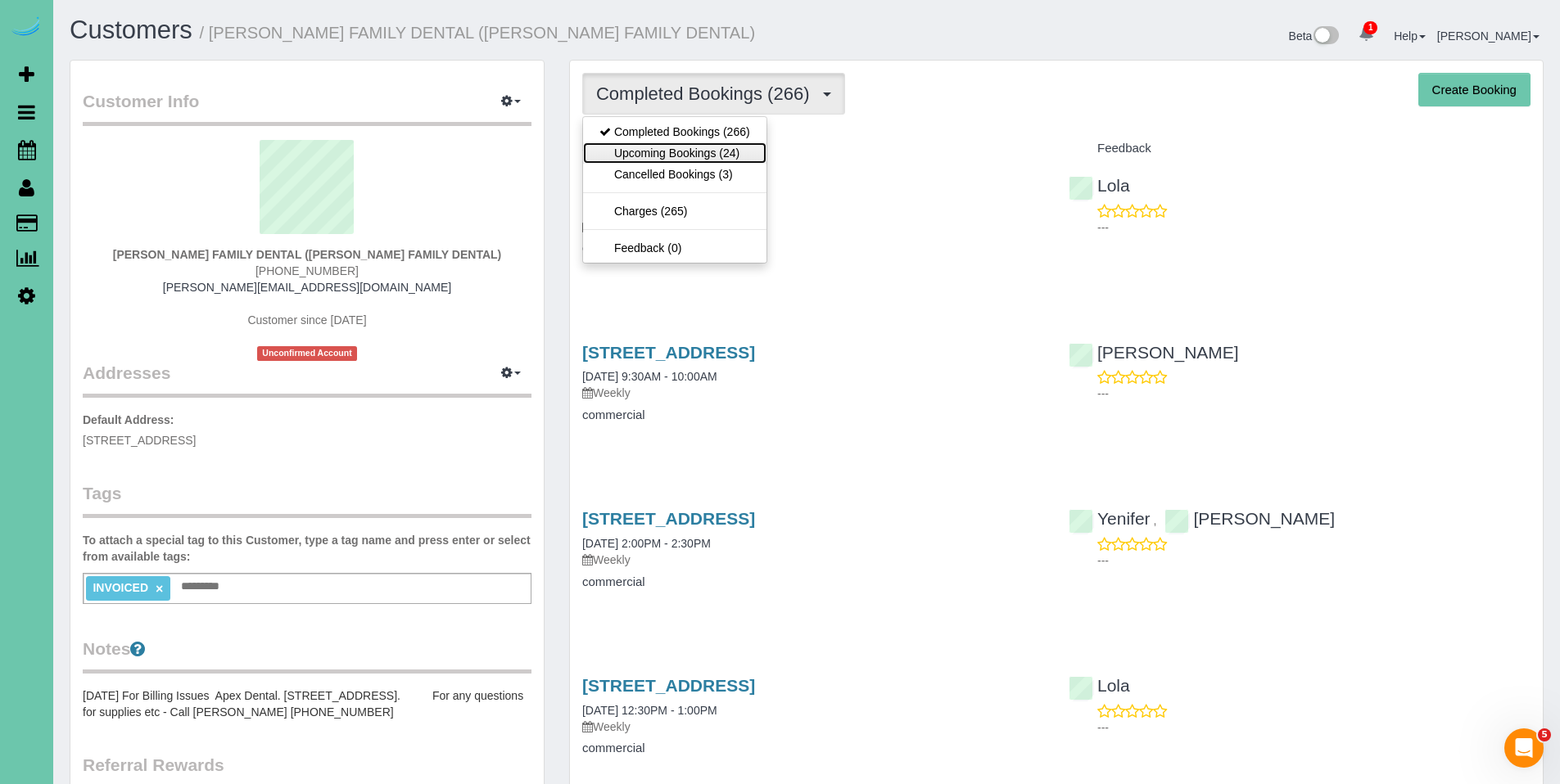
click at [687, 151] on link "Upcoming Bookings (24)" at bounding box center [675, 153] width 183 height 21
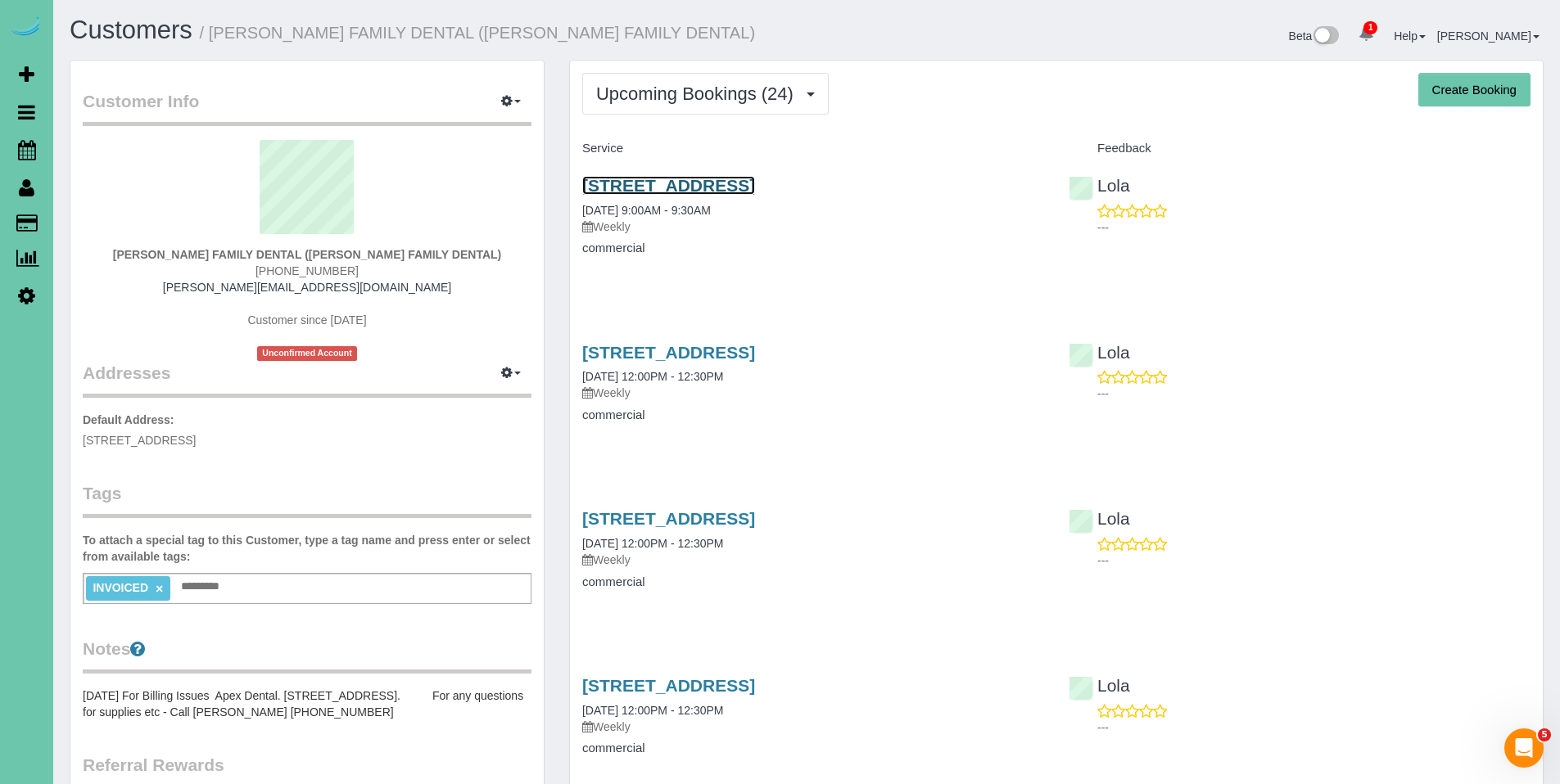
click at [729, 190] on link "14133 Q Street, Omaha, NE 68137" at bounding box center [669, 186] width 173 height 19
click at [683, 355] on link "14133 Q Street, Omaha, NE 68137" at bounding box center [669, 353] width 173 height 19
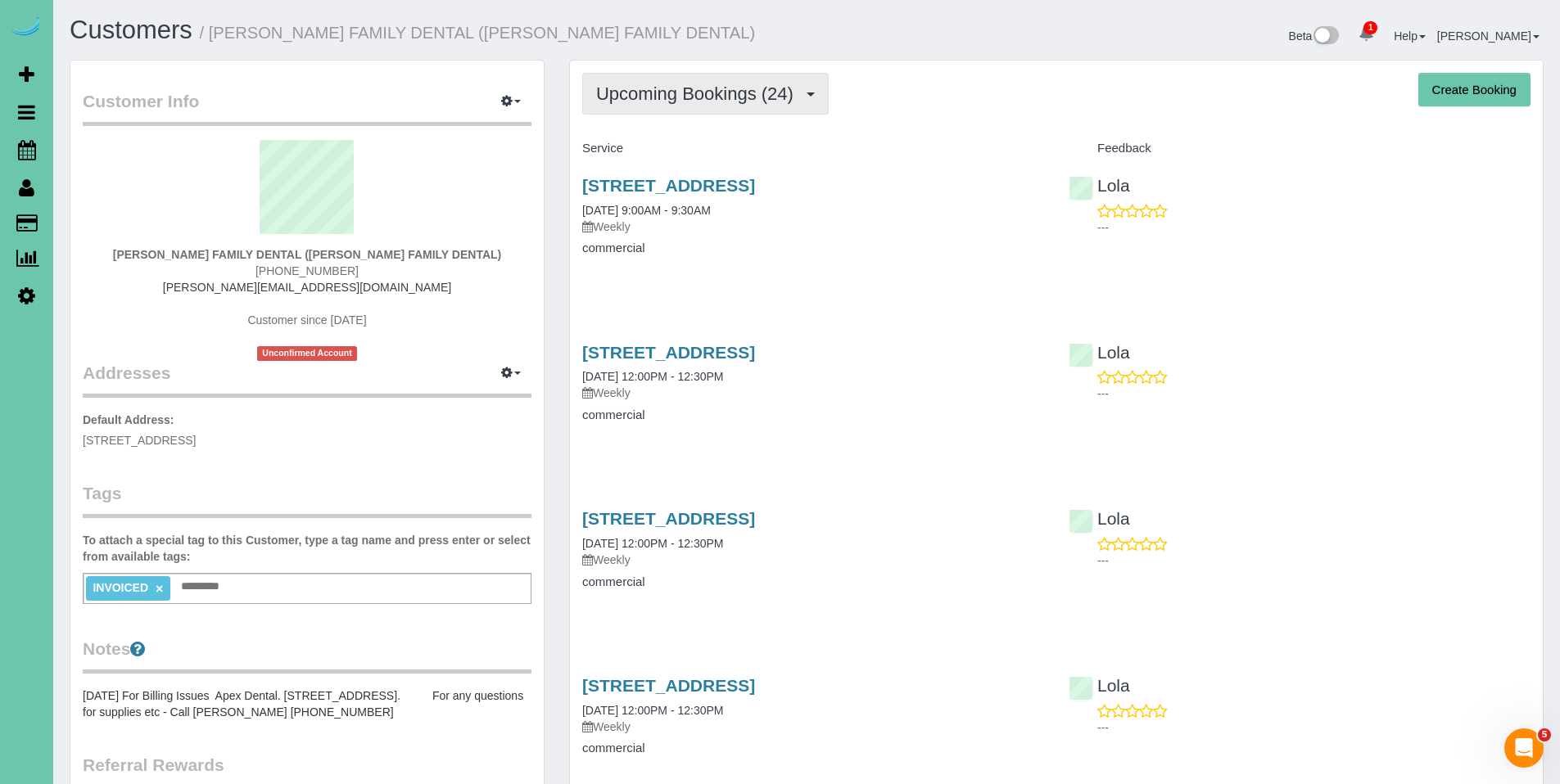
click at [652, 99] on span "Upcoming Bookings (24)" at bounding box center [699, 93] width 205 height 20
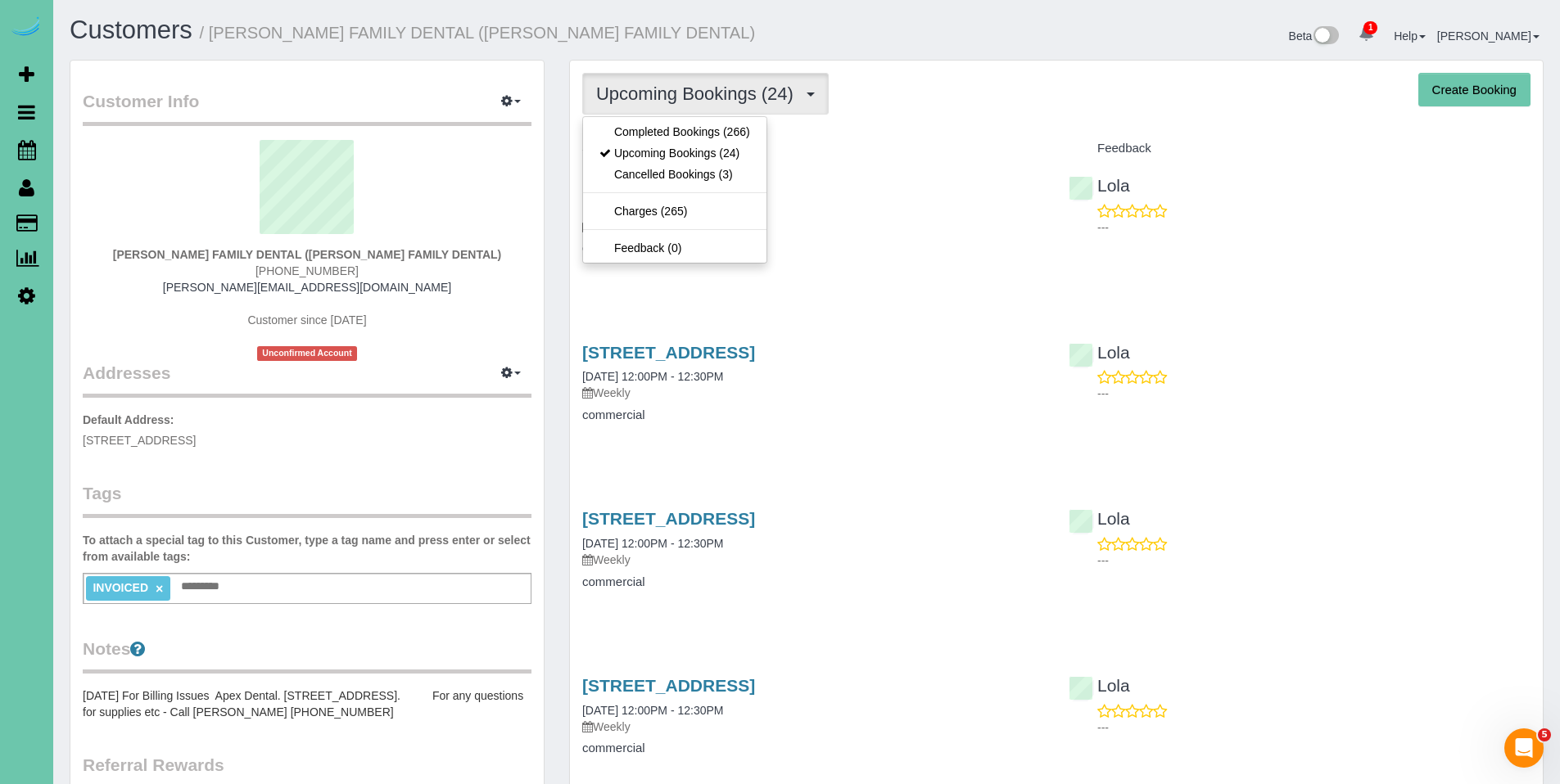
click at [644, 119] on ul "Completed Bookings (266) Upcoming Bookings (24) Cancelled Bookings (3) Charges …" at bounding box center [675, 189] width 185 height 148
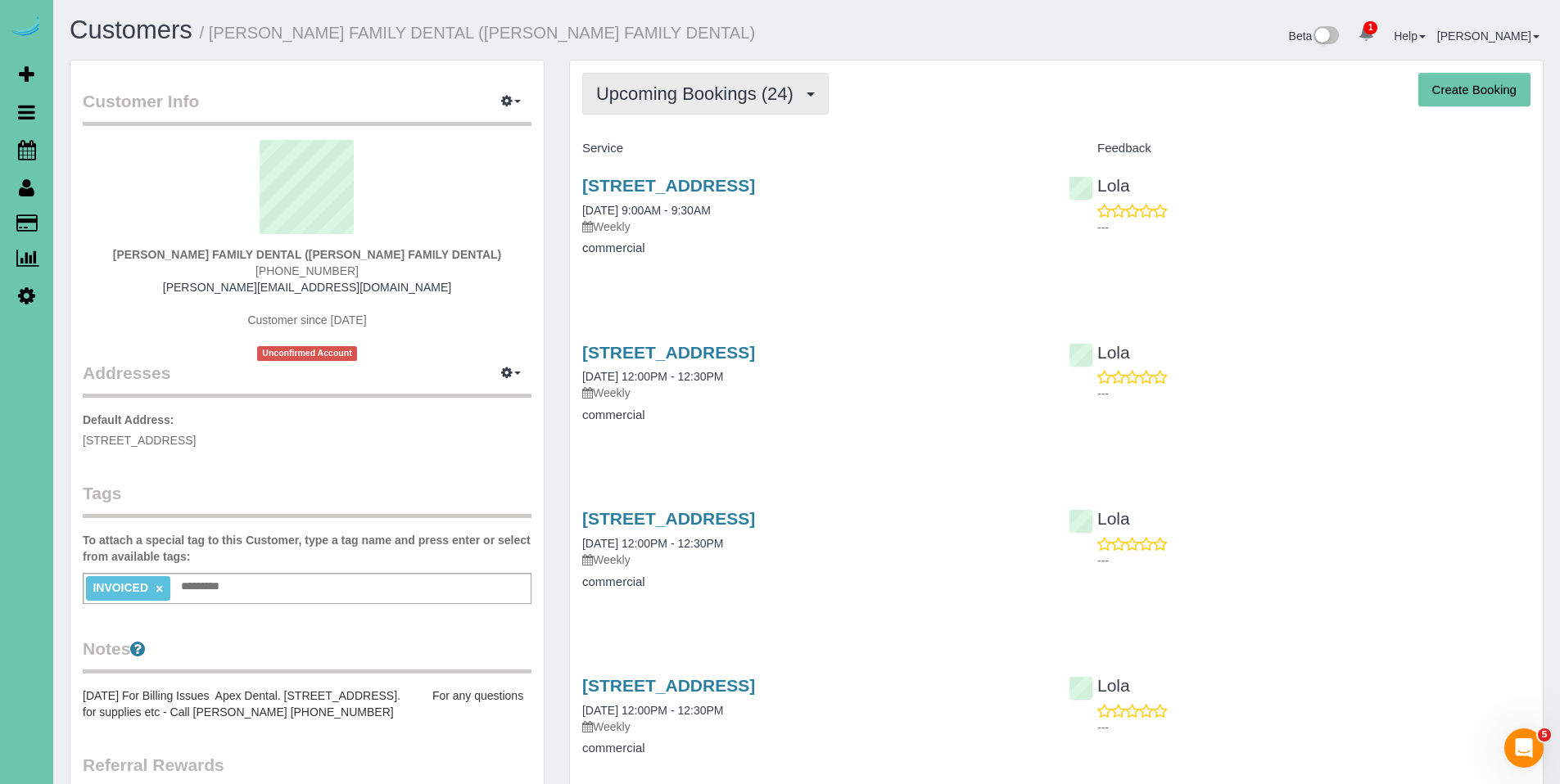
click at [636, 108] on button "Upcoming Bookings (24)" at bounding box center [706, 93] width 246 height 42
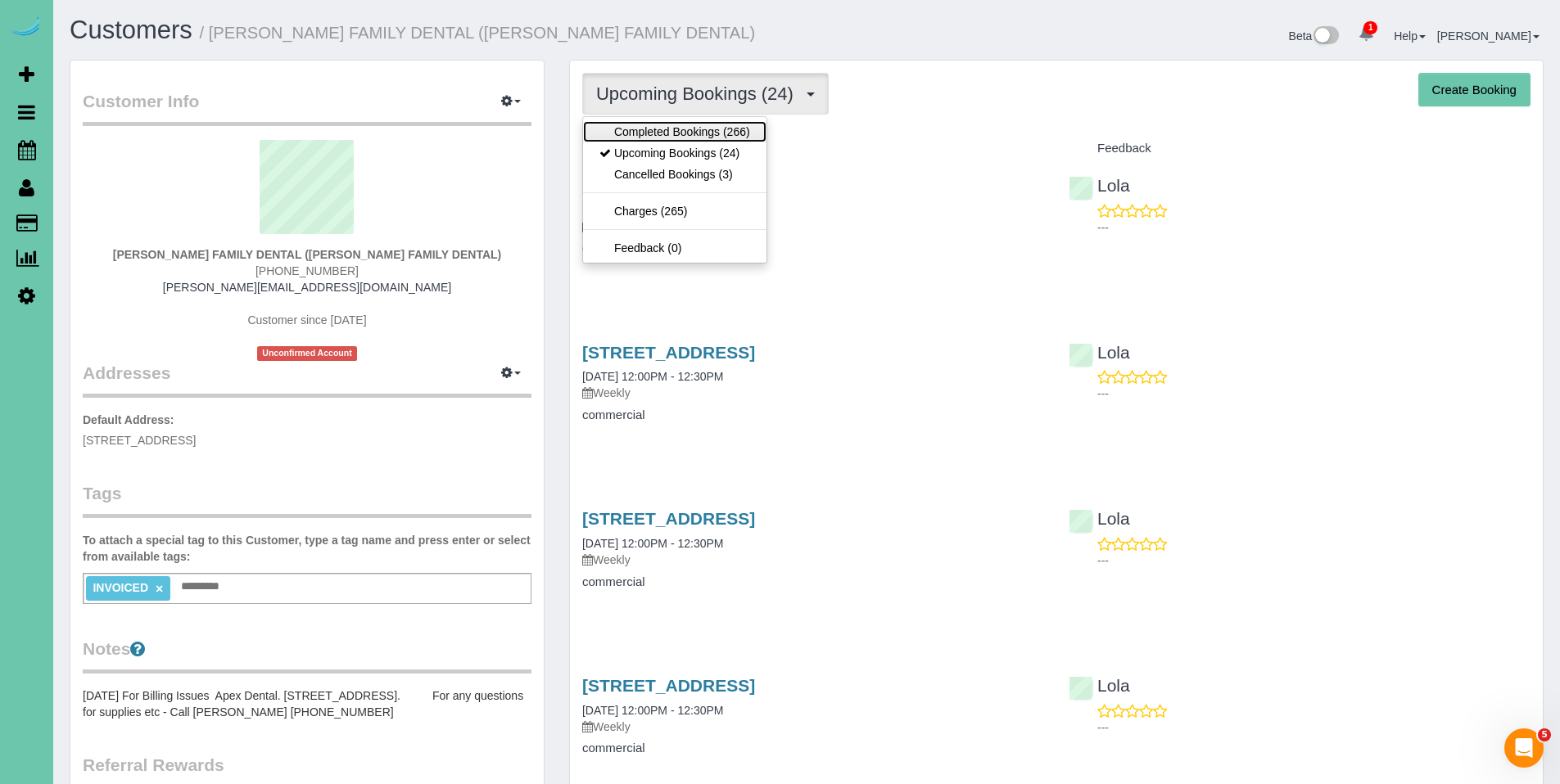
click at [647, 133] on link "Completed Bookings (266)" at bounding box center [675, 132] width 183 height 21
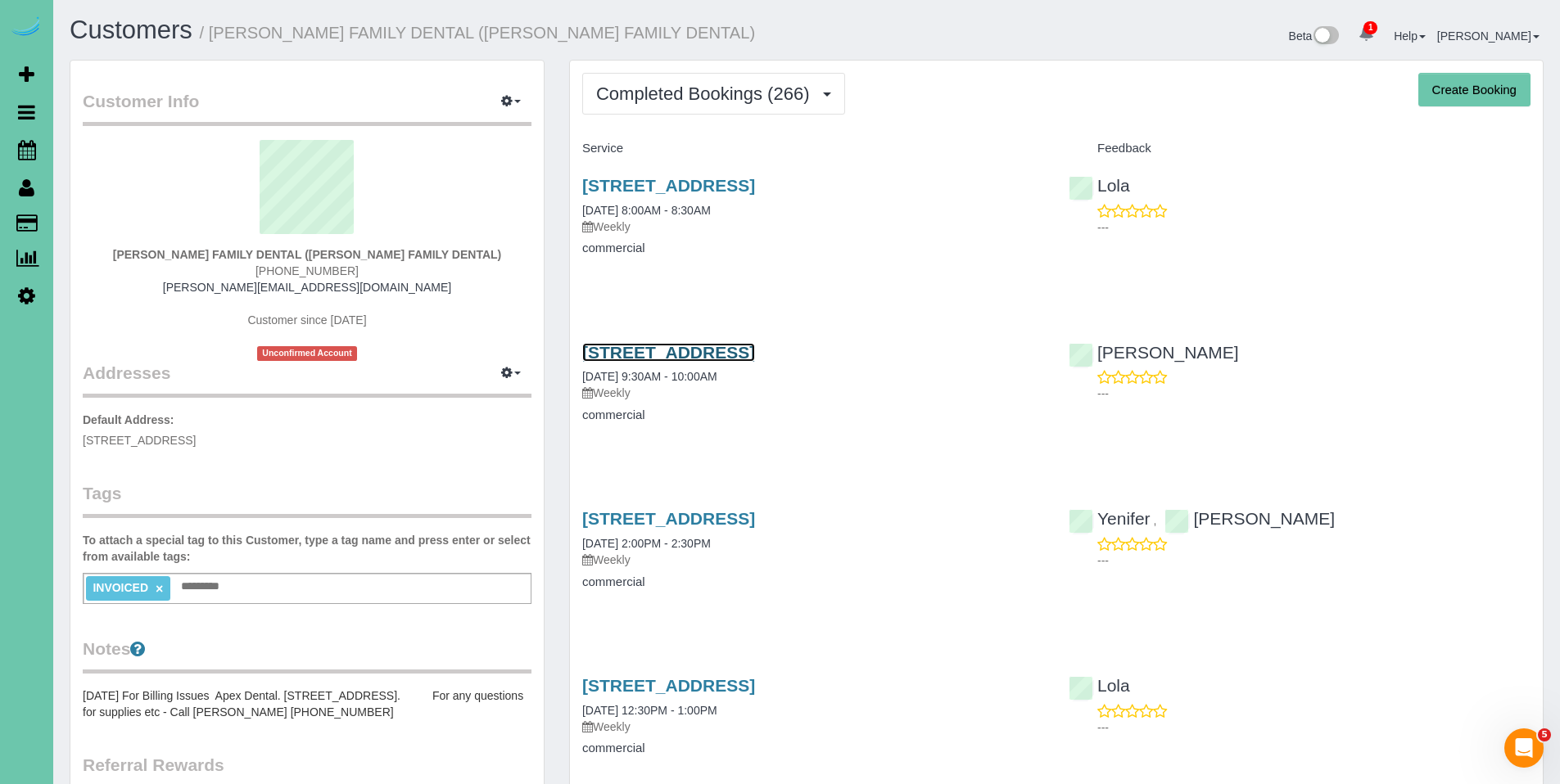
click at [680, 358] on link "14133 Q Street, Omaha, NE 68137" at bounding box center [669, 353] width 173 height 19
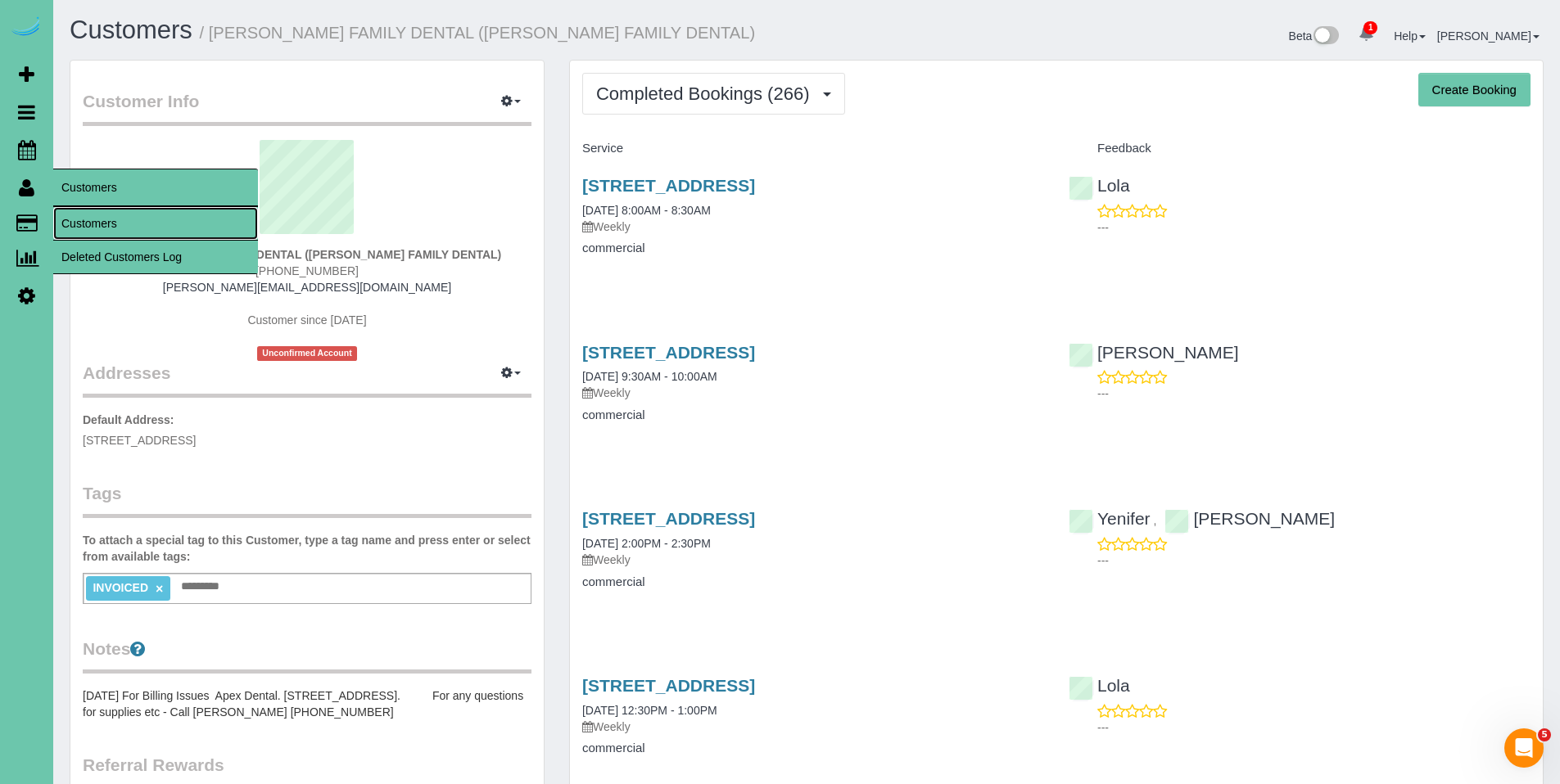
click at [77, 217] on link "Customers" at bounding box center [155, 224] width 204 height 33
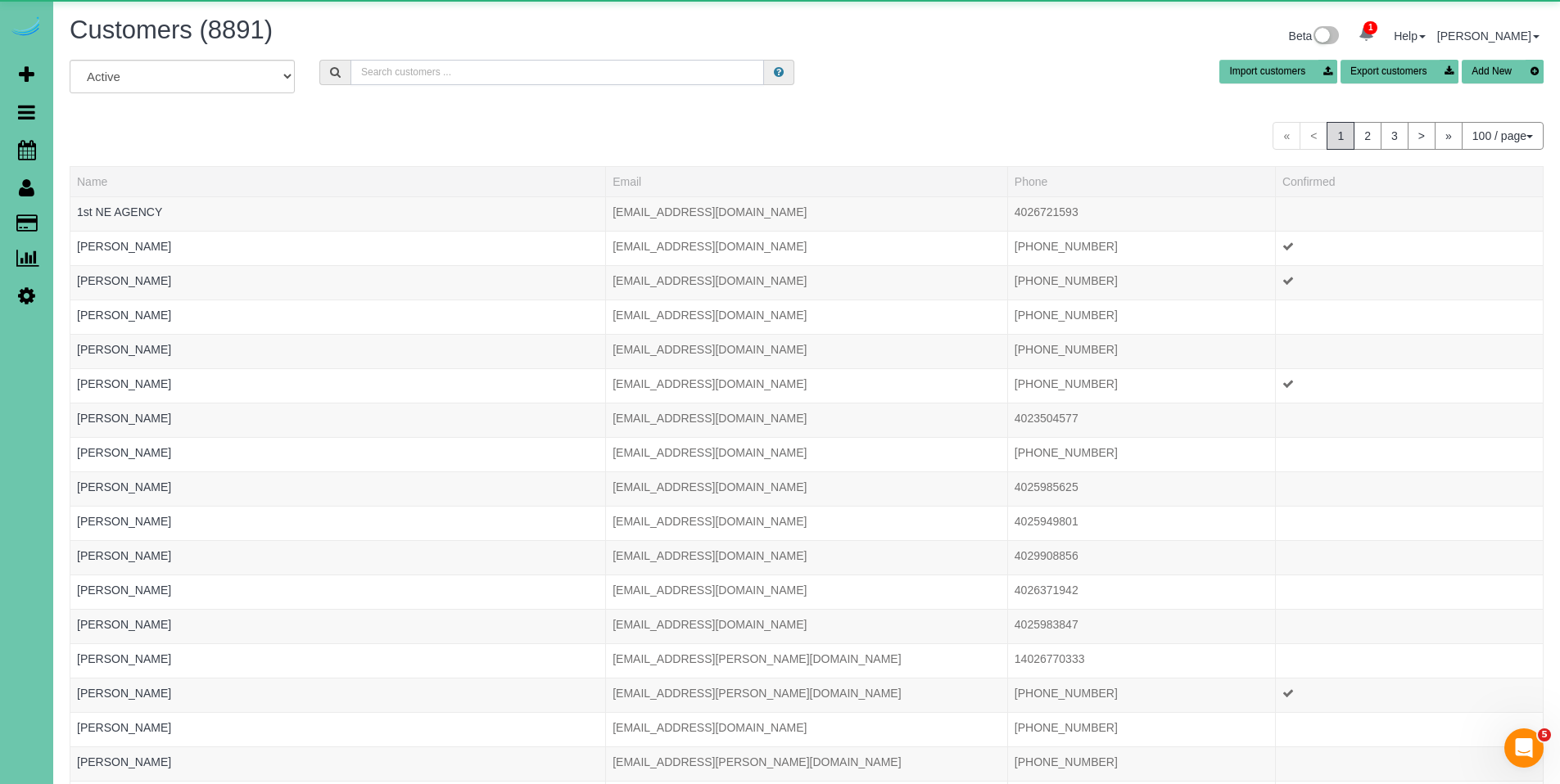
click at [403, 70] on input "text" at bounding box center [557, 72] width 414 height 25
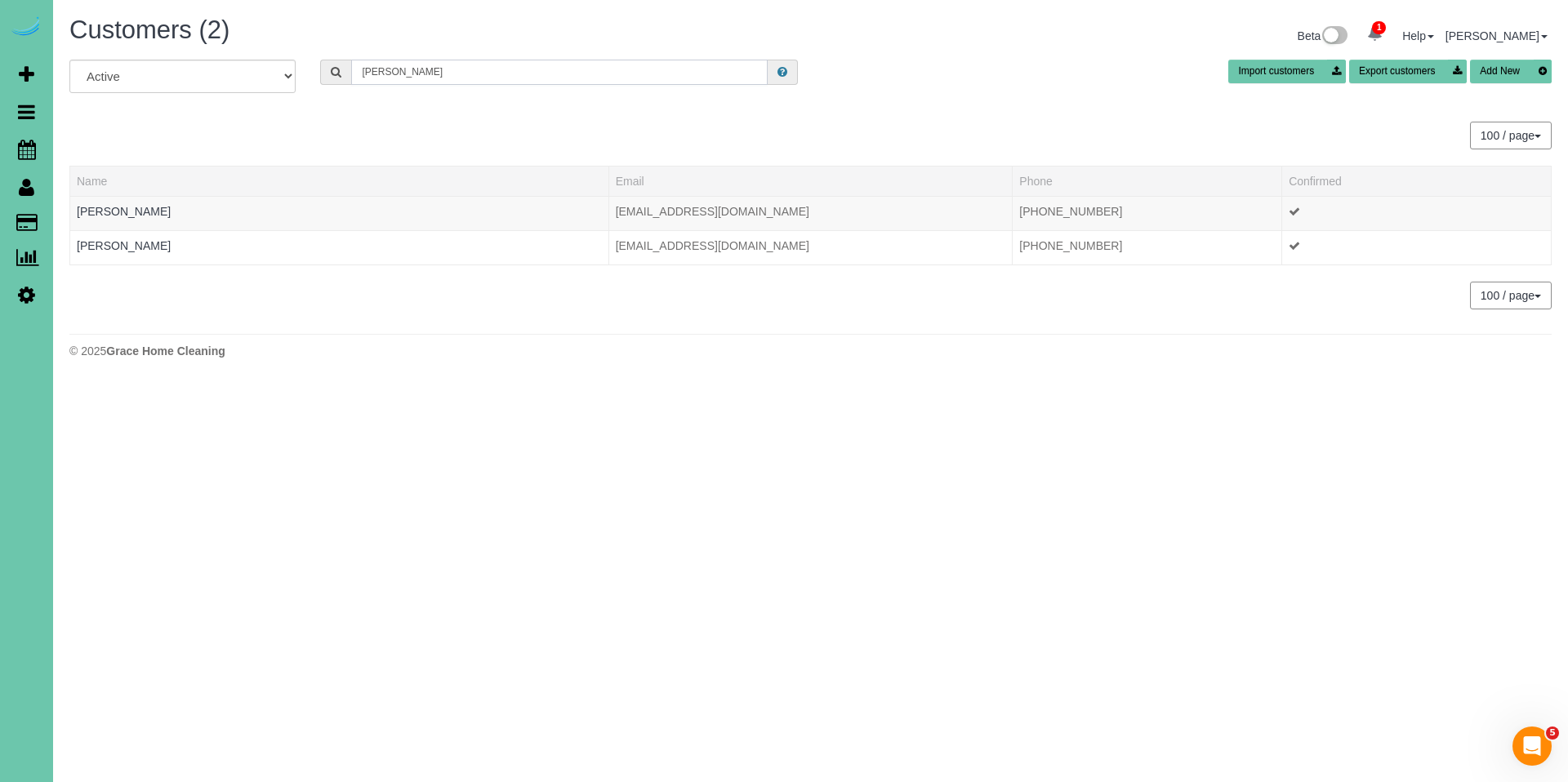
click at [437, 67] on input "julia g" at bounding box center [559, 71] width 416 height 25
drag, startPoint x: 462, startPoint y: 76, endPoint x: 327, endPoint y: 75, distance: 135.0
click at [327, 75] on div "julia g" at bounding box center [559, 71] width 478 height 25
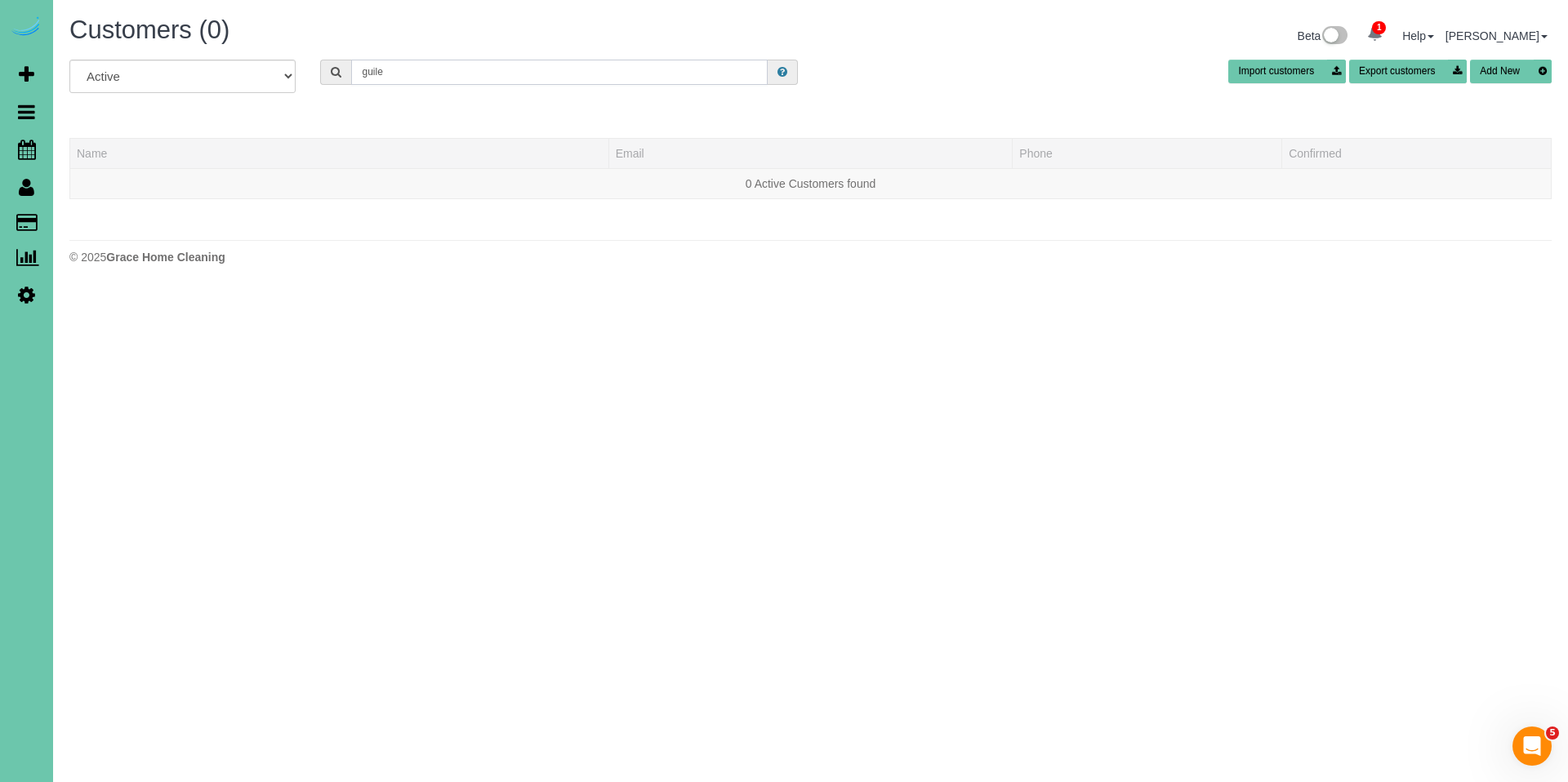
drag, startPoint x: 457, startPoint y: 71, endPoint x: 334, endPoint y: 66, distance: 123.1
click at [334, 66] on div "guile" at bounding box center [559, 71] width 478 height 25
drag, startPoint x: 438, startPoint y: 76, endPoint x: 330, endPoint y: 68, distance: 108.3
click at [330, 68] on div "Julianne Gu" at bounding box center [559, 71] width 478 height 25
drag, startPoint x: 472, startPoint y: 79, endPoint x: 326, endPoint y: 74, distance: 146.1
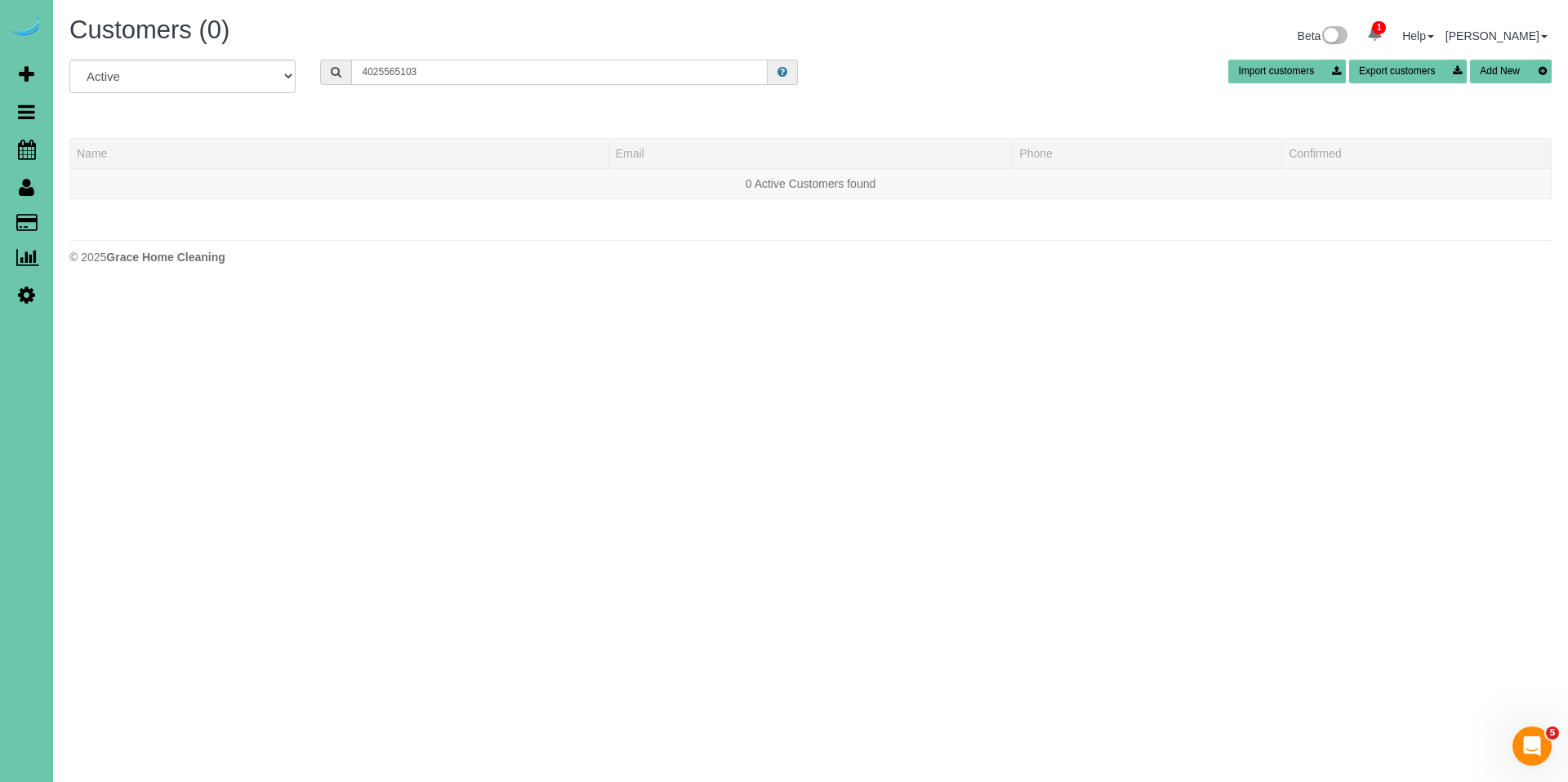
click at [326, 74] on div "4025565103" at bounding box center [559, 71] width 478 height 25
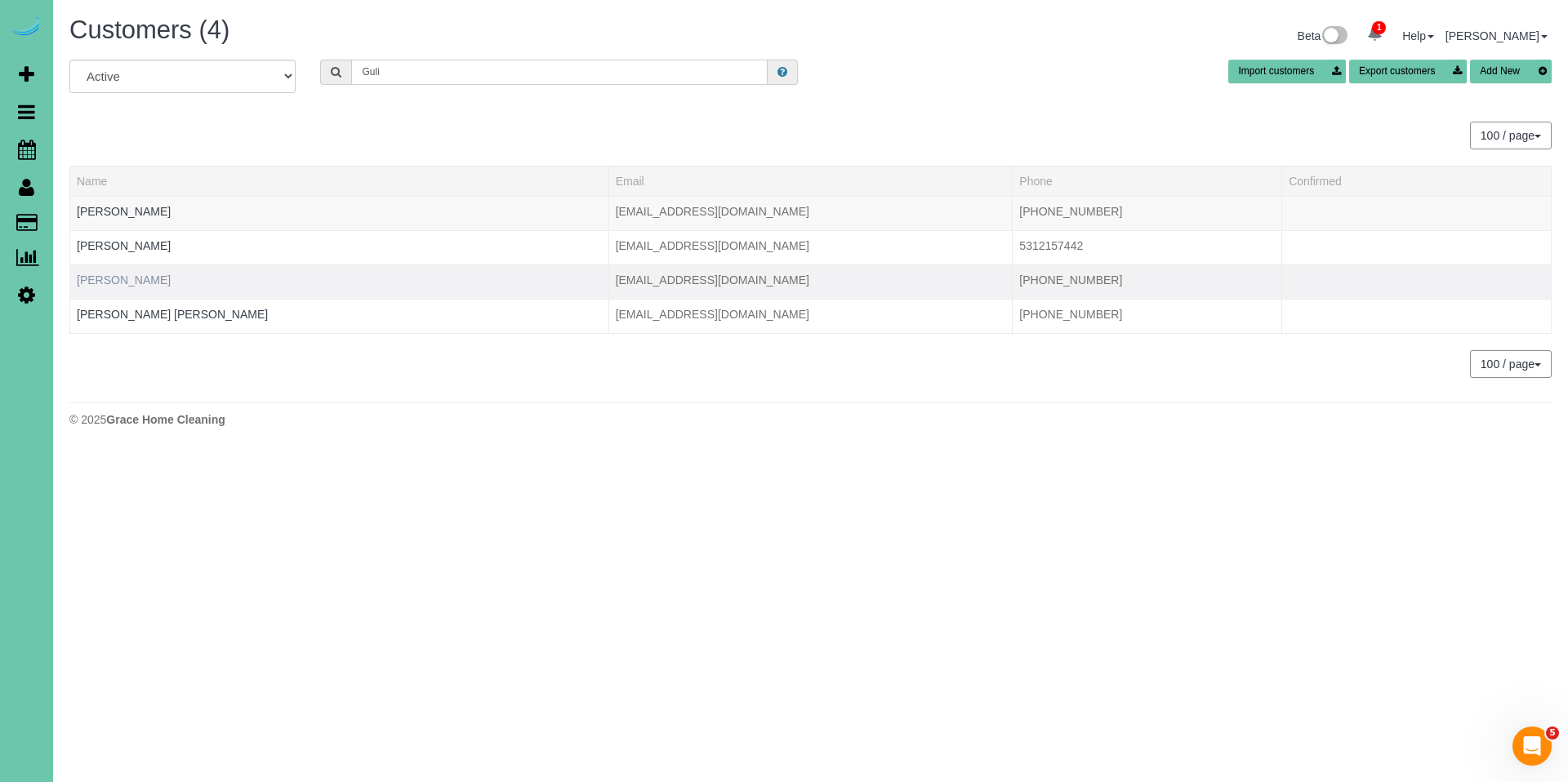
type input "Guli"
click at [115, 282] on link "Julie Gulie" at bounding box center [124, 280] width 94 height 13
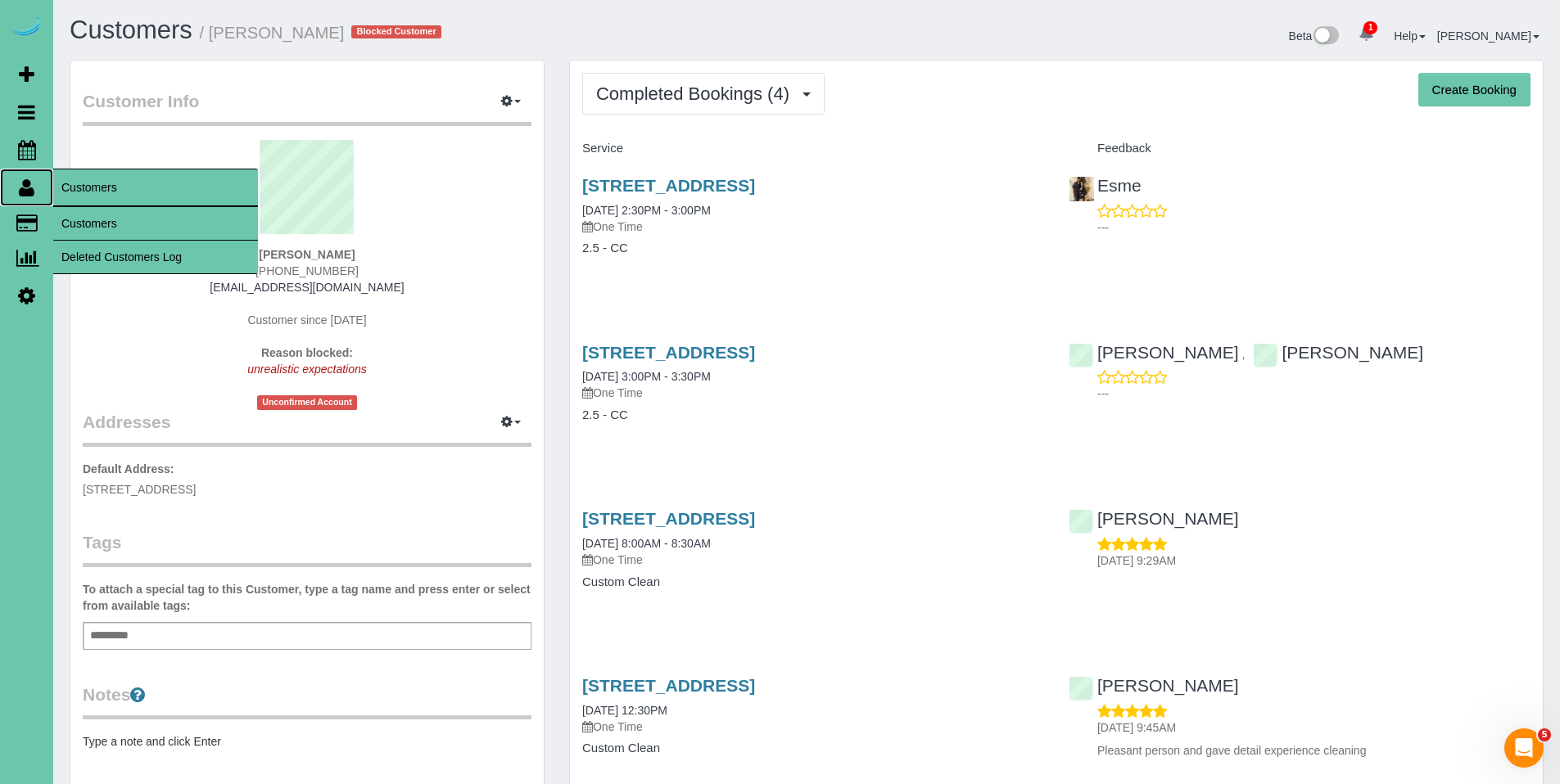
click at [27, 189] on icon at bounding box center [27, 187] width 16 height 20
click at [78, 221] on link "Customers" at bounding box center [155, 224] width 204 height 33
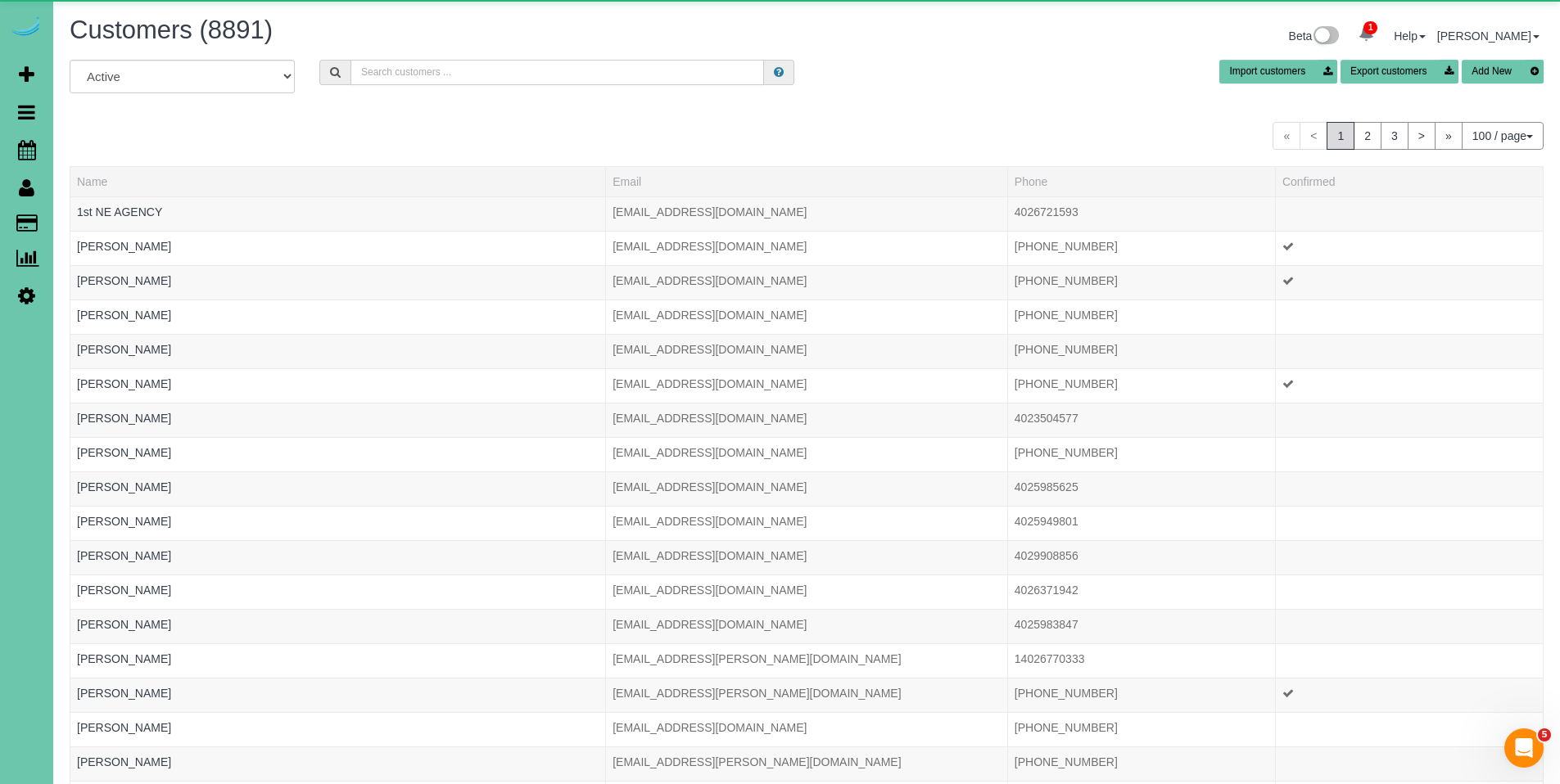
click at [400, 82] on input "text" at bounding box center [557, 72] width 414 height 25
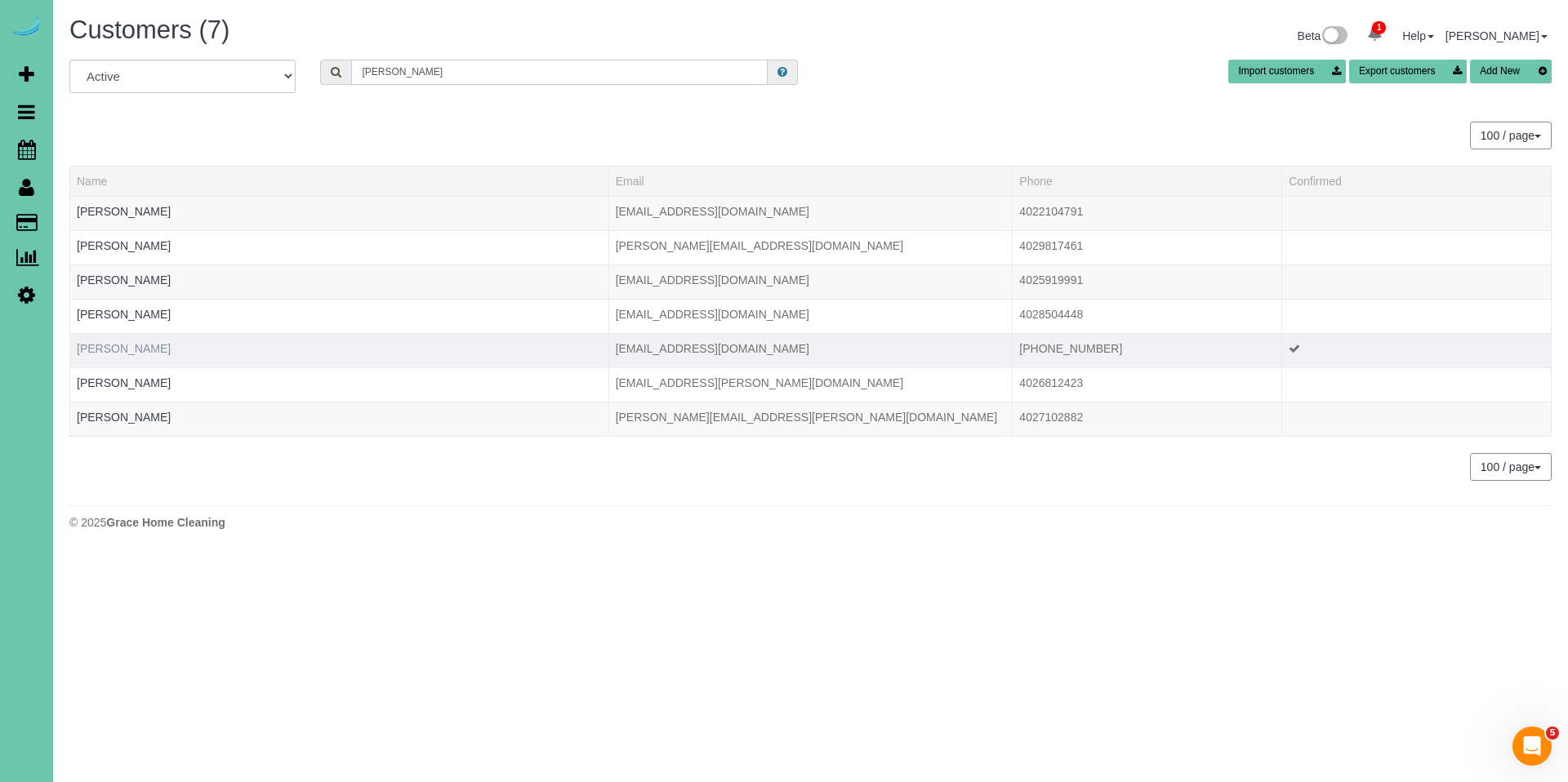
type input "finn"
click at [112, 353] on link "Pamela Finn" at bounding box center [124, 348] width 94 height 13
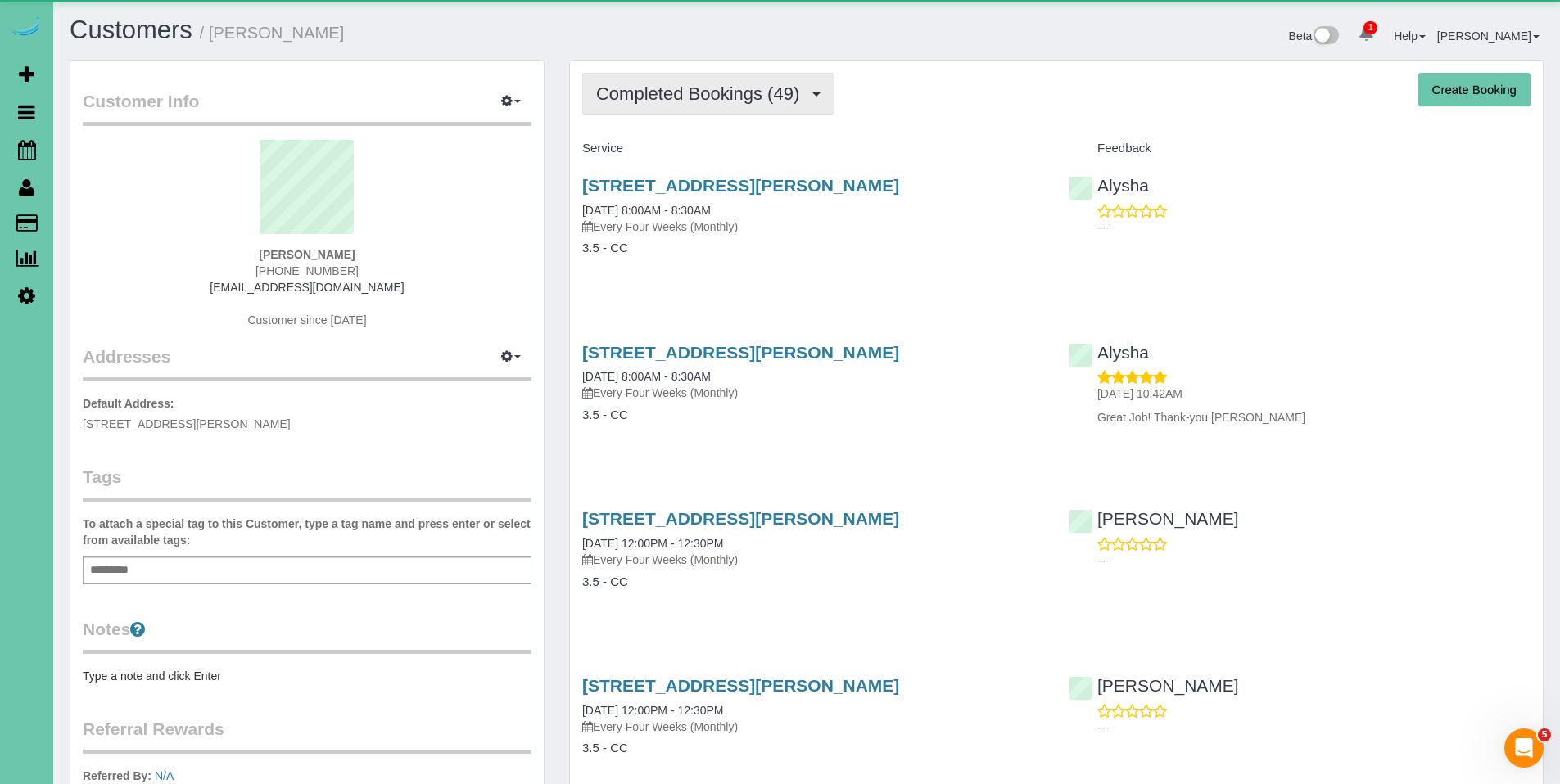
click at [654, 103] on span "Completed Bookings (49)" at bounding box center [702, 93] width 211 height 20
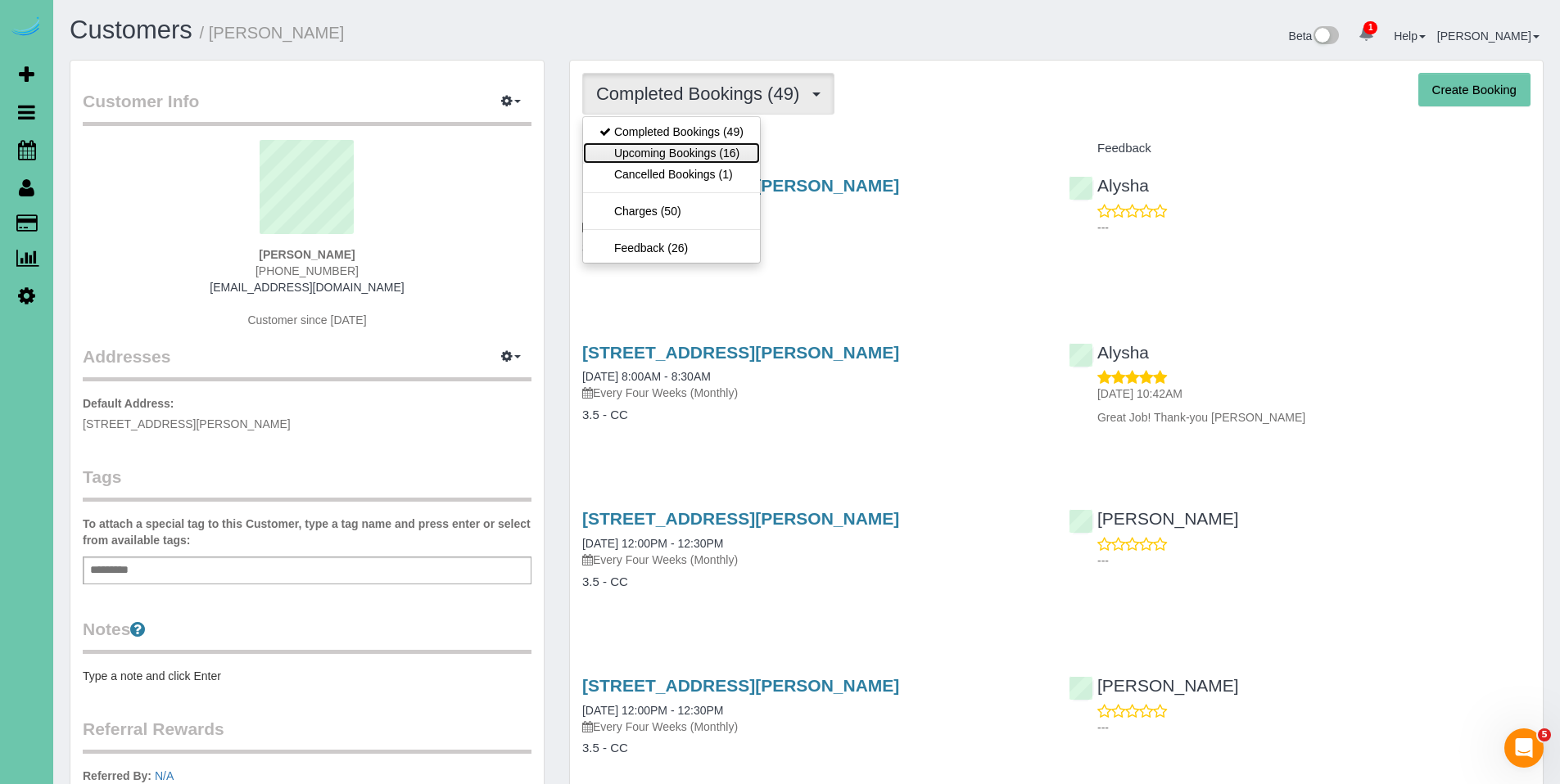
click at [651, 159] on link "Upcoming Bookings (16)" at bounding box center [672, 153] width 177 height 21
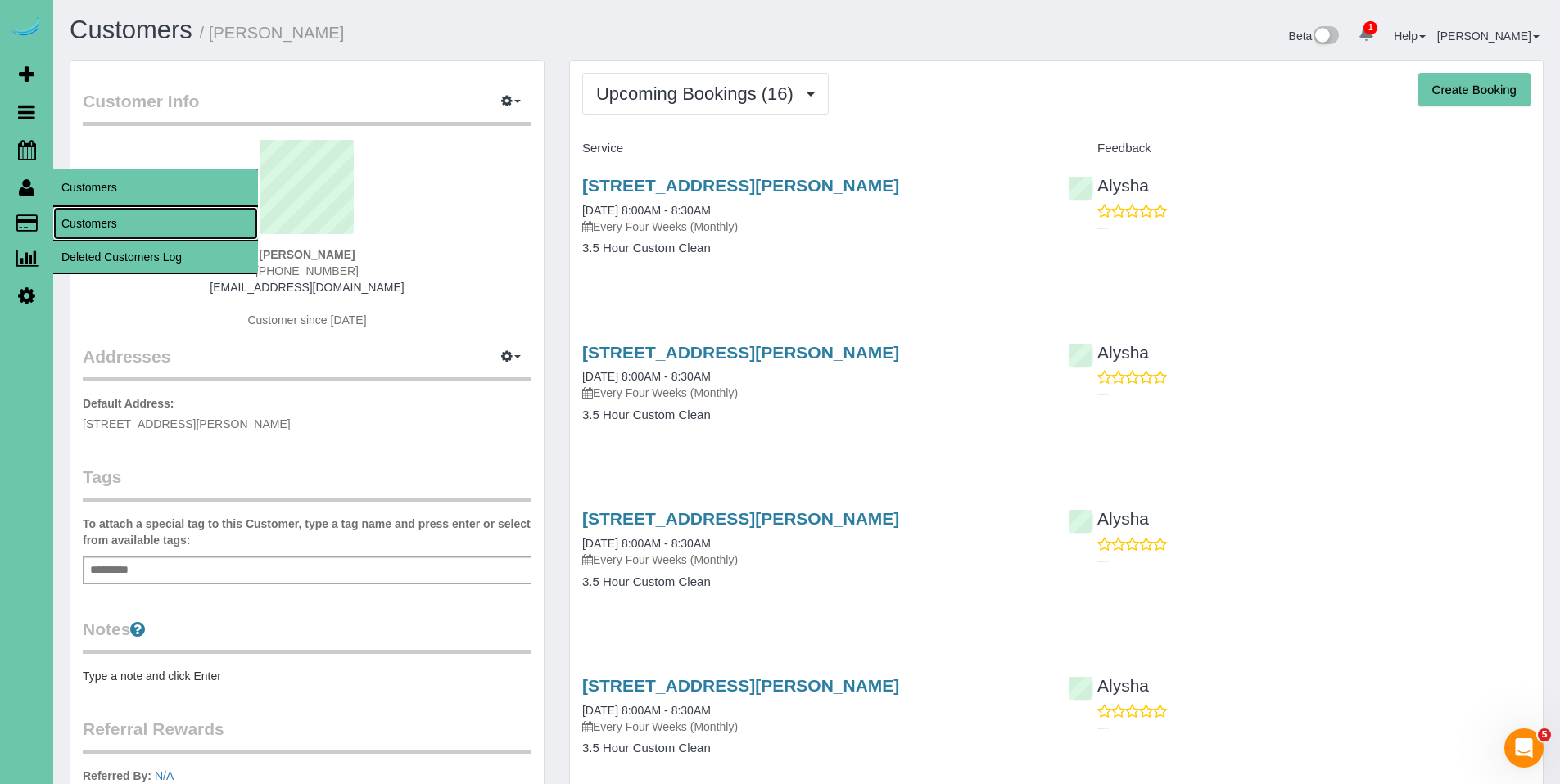
click at [86, 230] on link "Customers" at bounding box center [155, 224] width 204 height 33
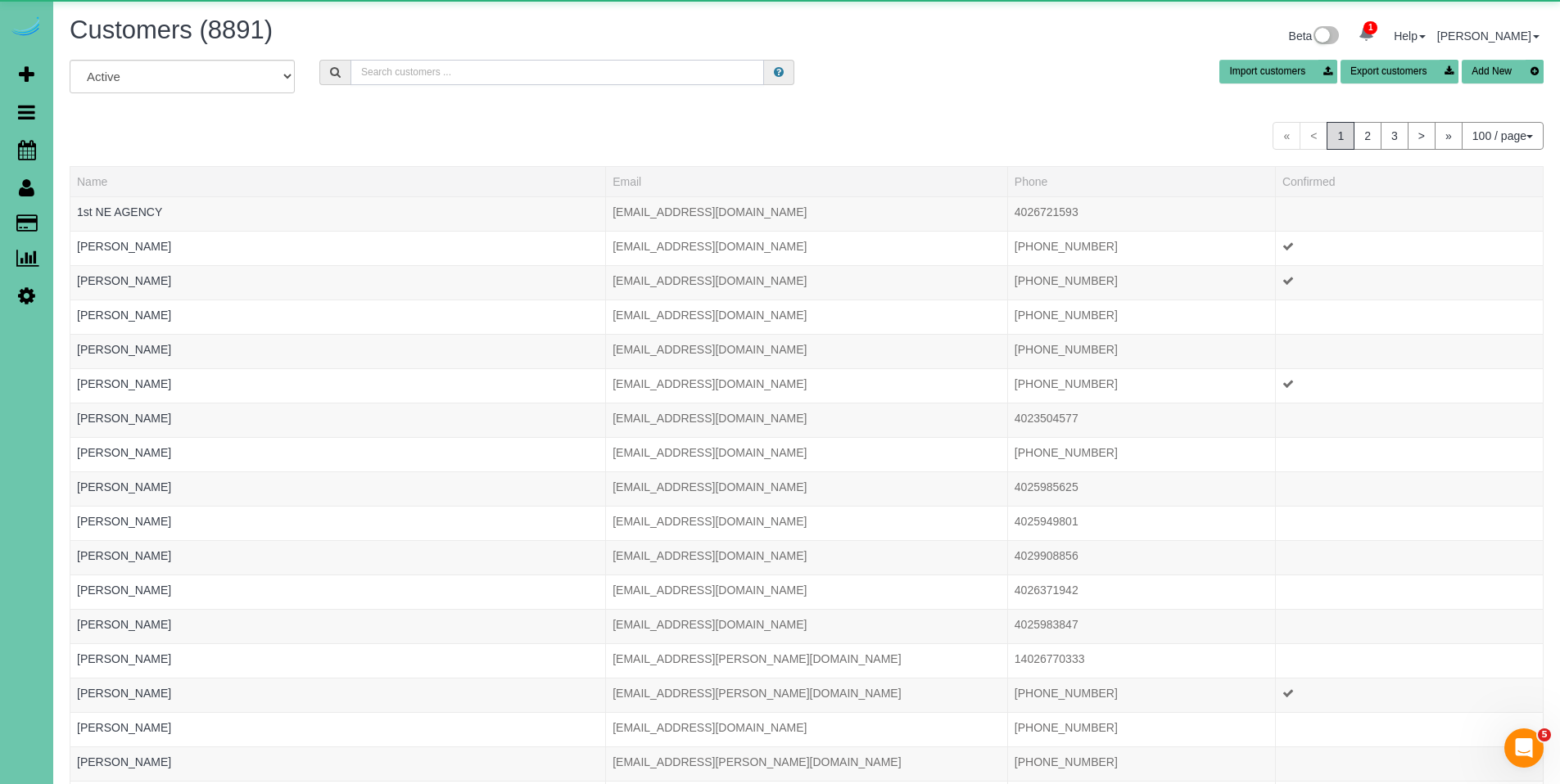
click at [412, 71] on input "text" at bounding box center [557, 72] width 414 height 25
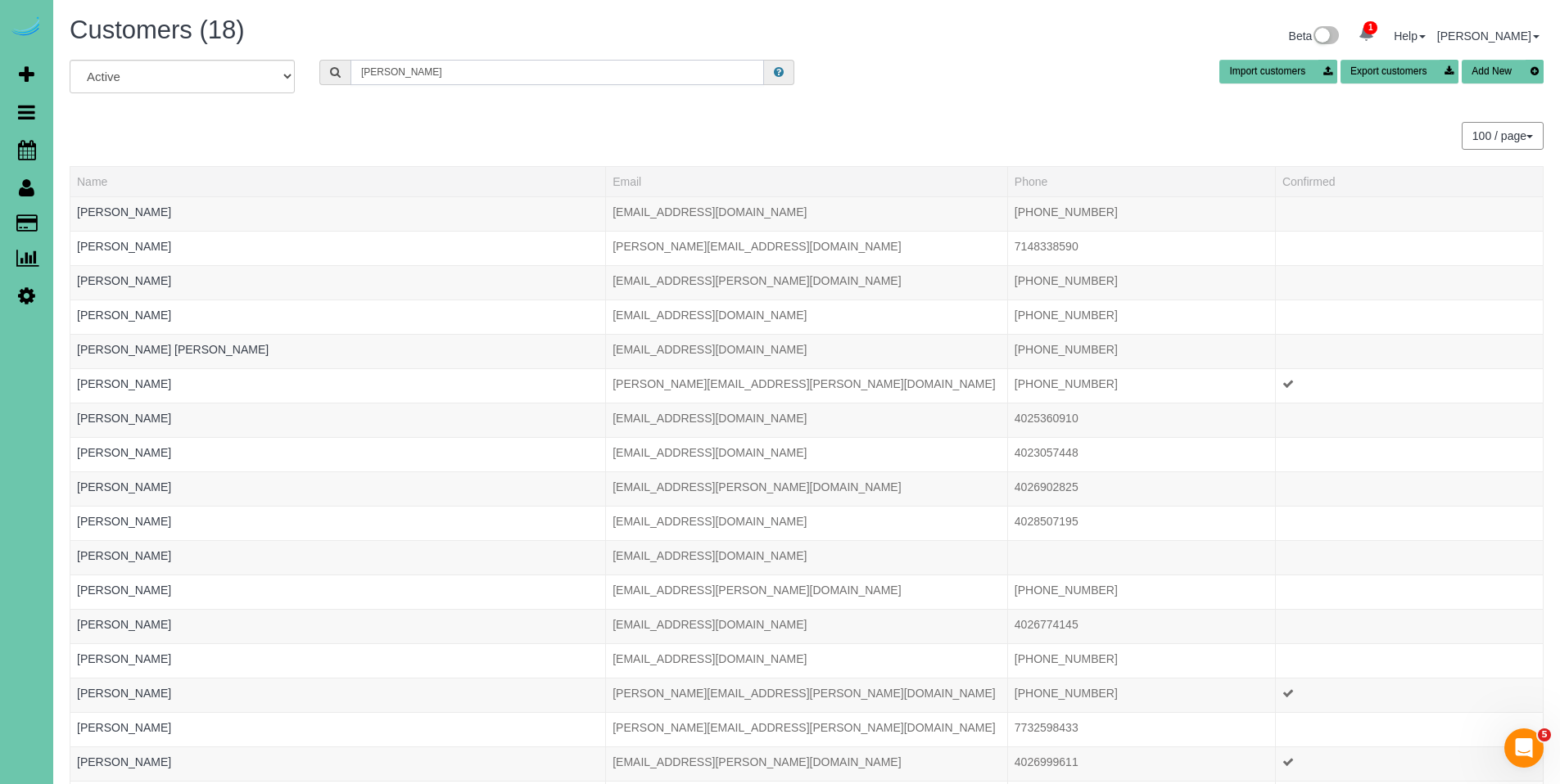
drag, startPoint x: 414, startPoint y: 72, endPoint x: 357, endPoint y: 67, distance: 57.2
click at [357, 67] on input "barr" at bounding box center [557, 72] width 414 height 25
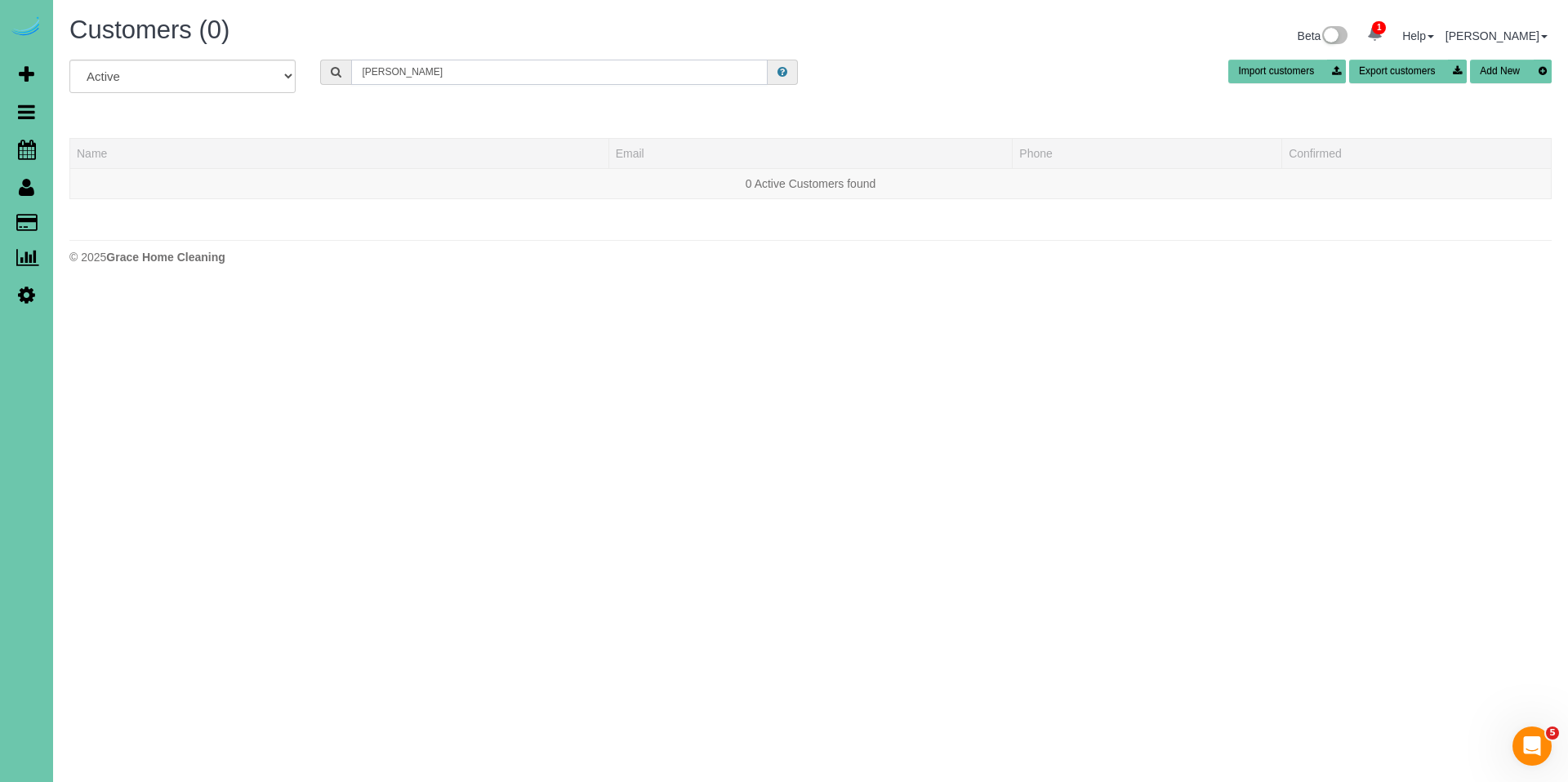
drag, startPoint x: 431, startPoint y: 71, endPoint x: 335, endPoint y: 70, distance: 96.0
click at [335, 70] on div "John Barr" at bounding box center [559, 71] width 478 height 25
type input "J"
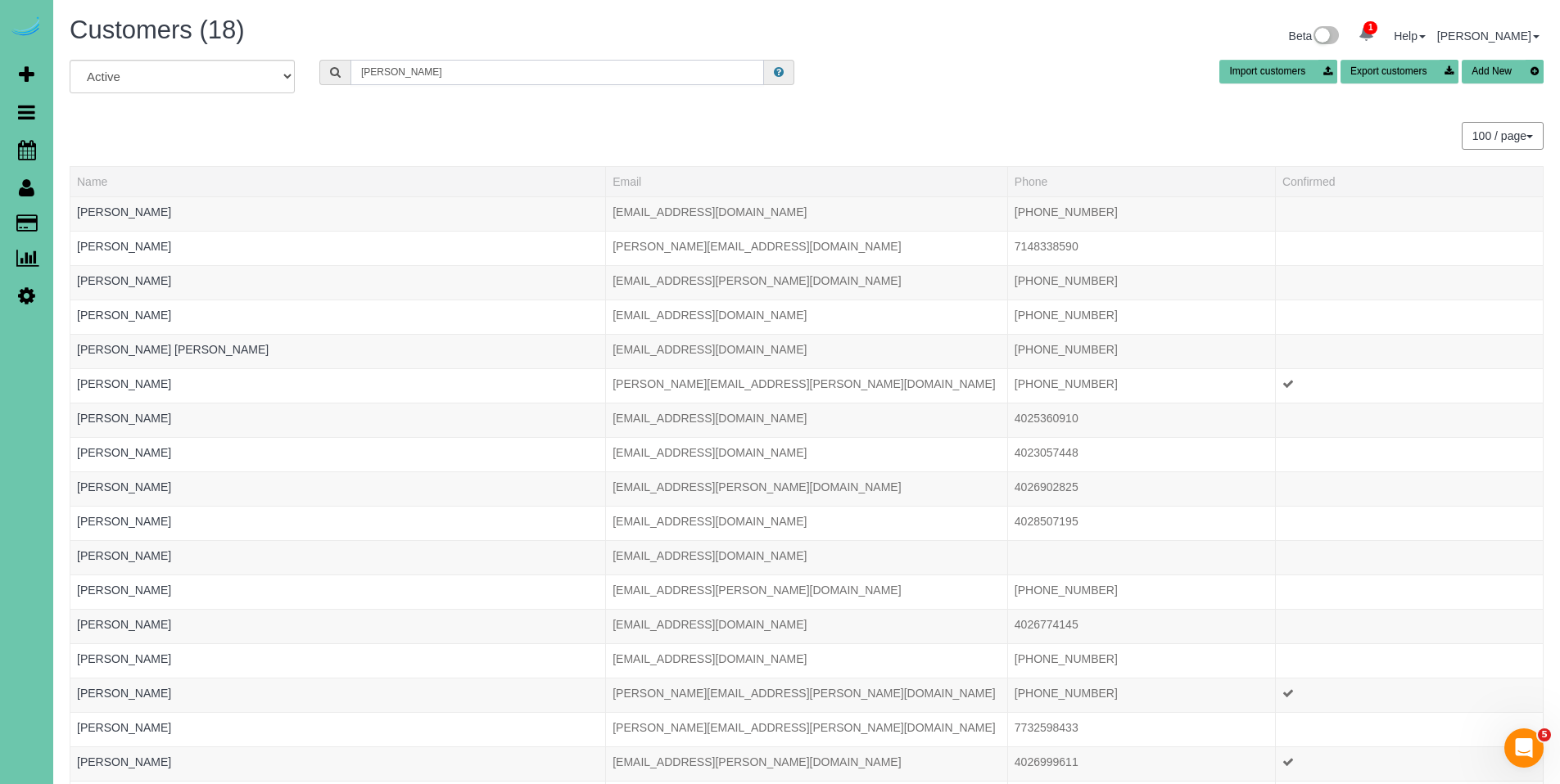
drag, startPoint x: 393, startPoint y: 81, endPoint x: 309, endPoint y: 70, distance: 84.7
click at [309, 70] on div "Barr" at bounding box center [557, 72] width 500 height 25
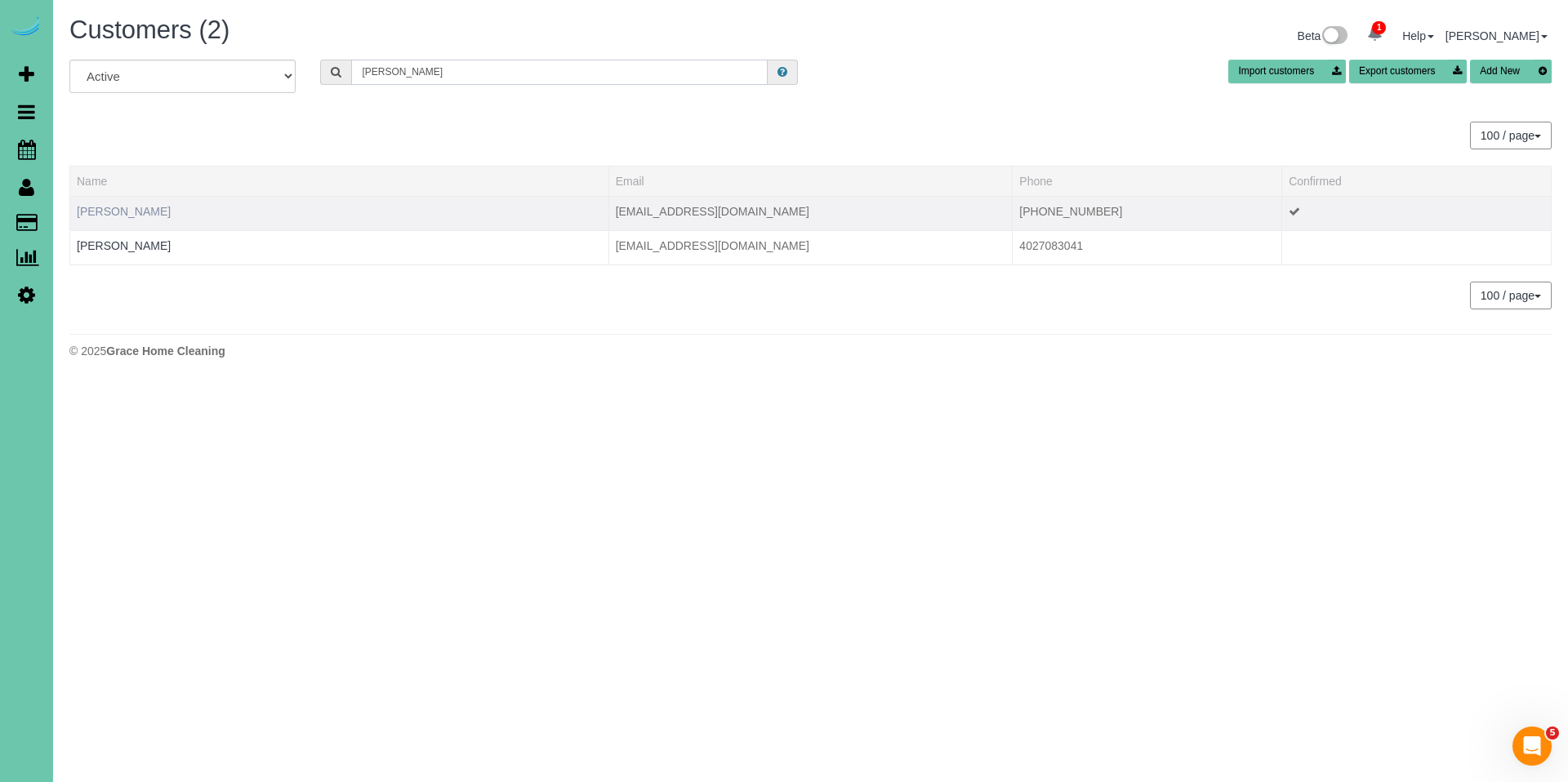
type input "Shannon Ba"
click at [139, 210] on link "Shannon Barr" at bounding box center [124, 211] width 94 height 13
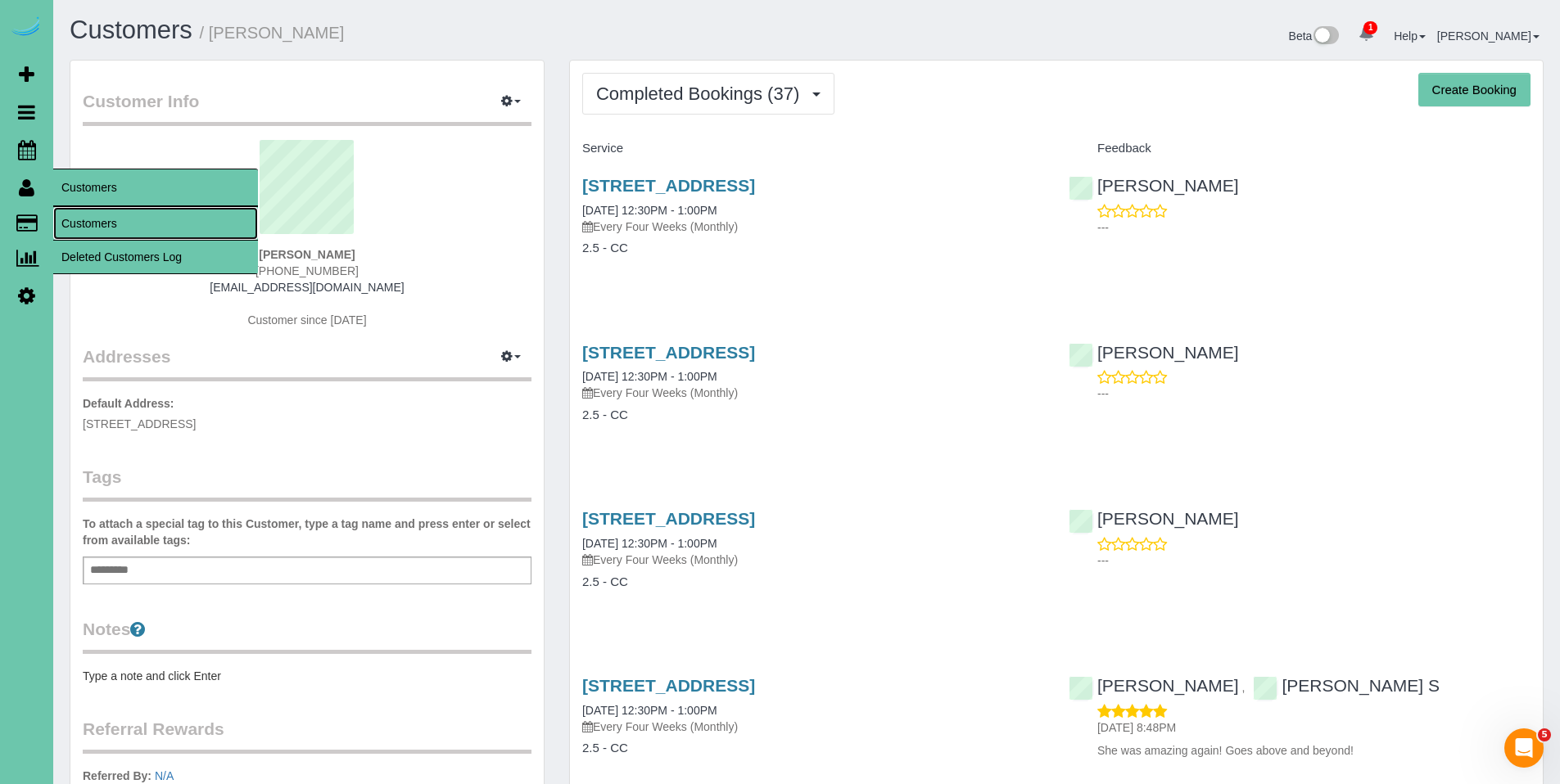
click at [88, 220] on link "Customers" at bounding box center [155, 224] width 204 height 33
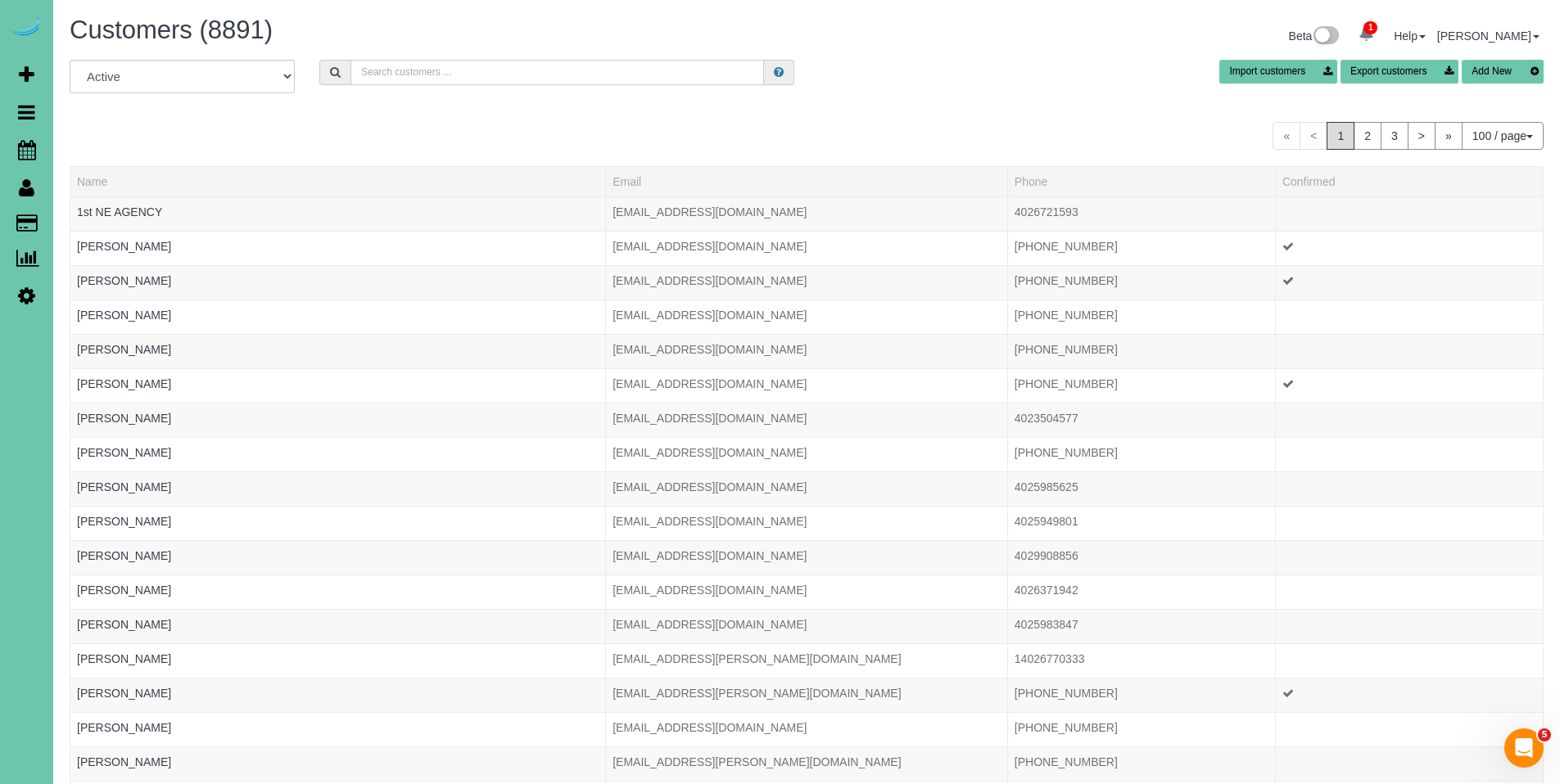
click at [569, 62] on input "text" at bounding box center [557, 72] width 414 height 25
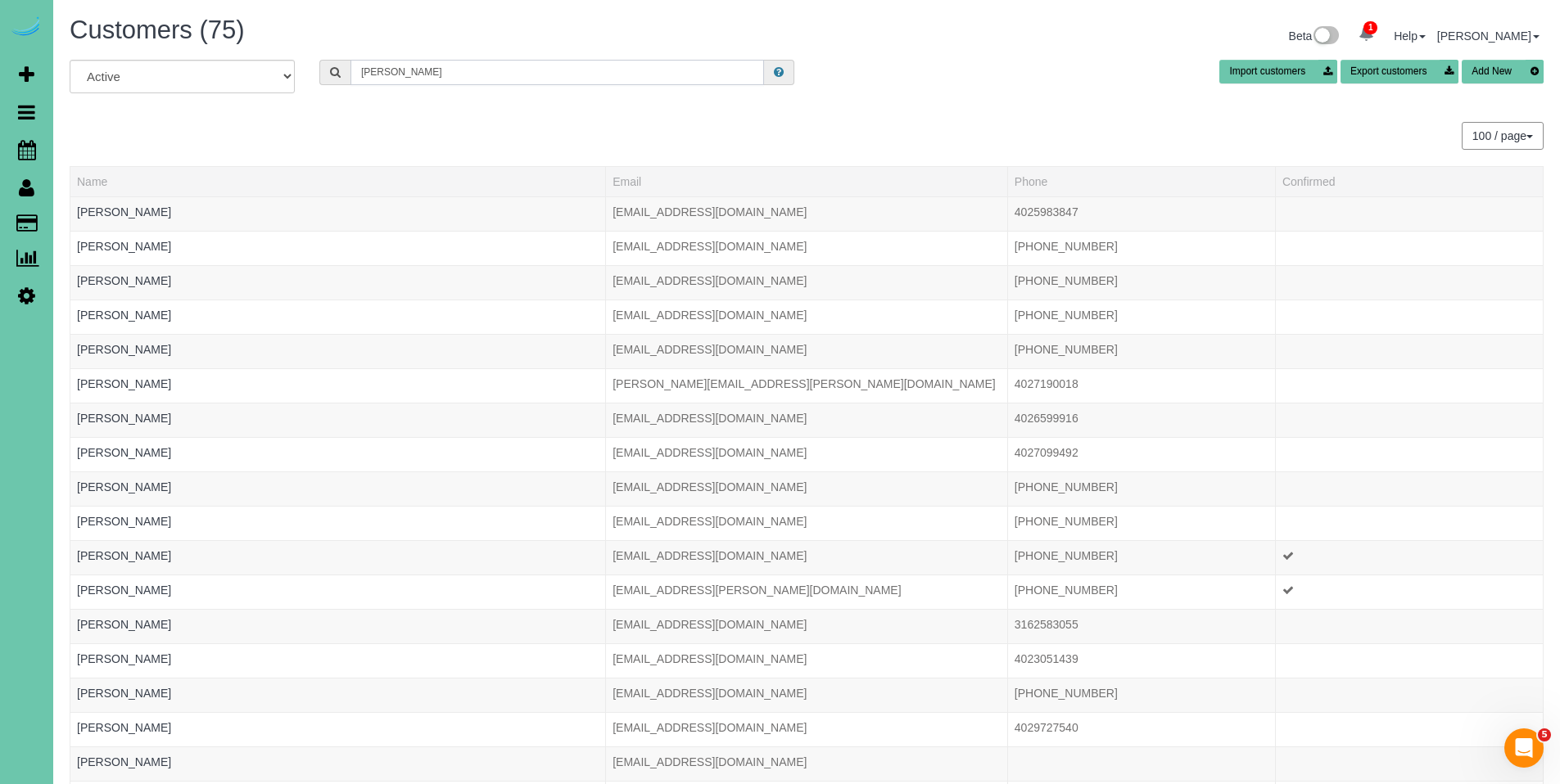
click at [438, 75] on input "ryan" at bounding box center [557, 72] width 414 height 25
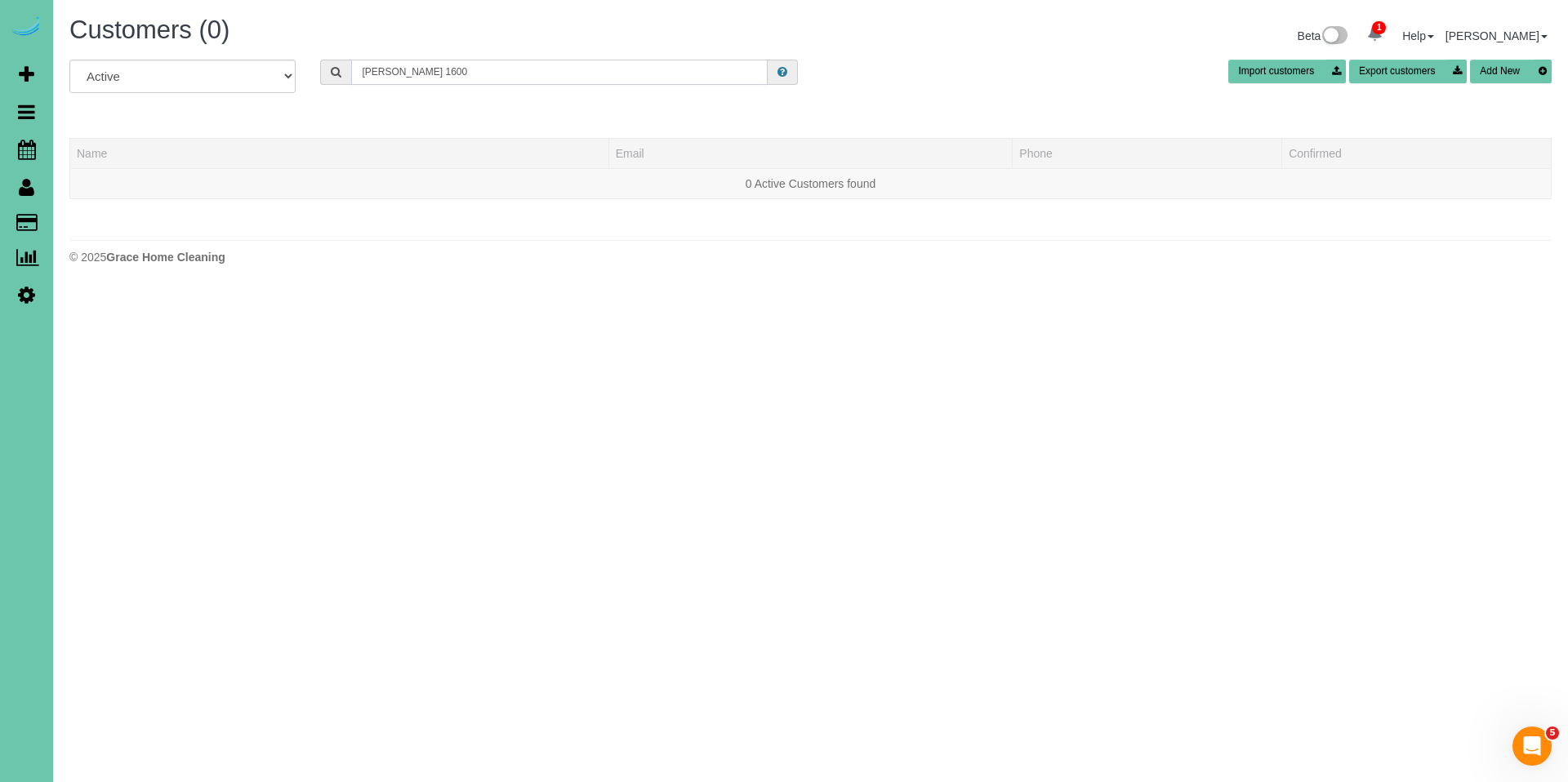
drag, startPoint x: 428, startPoint y: 72, endPoint x: 351, endPoint y: 71, distance: 77.0
click at [351, 71] on input "ryan 1600" at bounding box center [559, 71] width 416 height 25
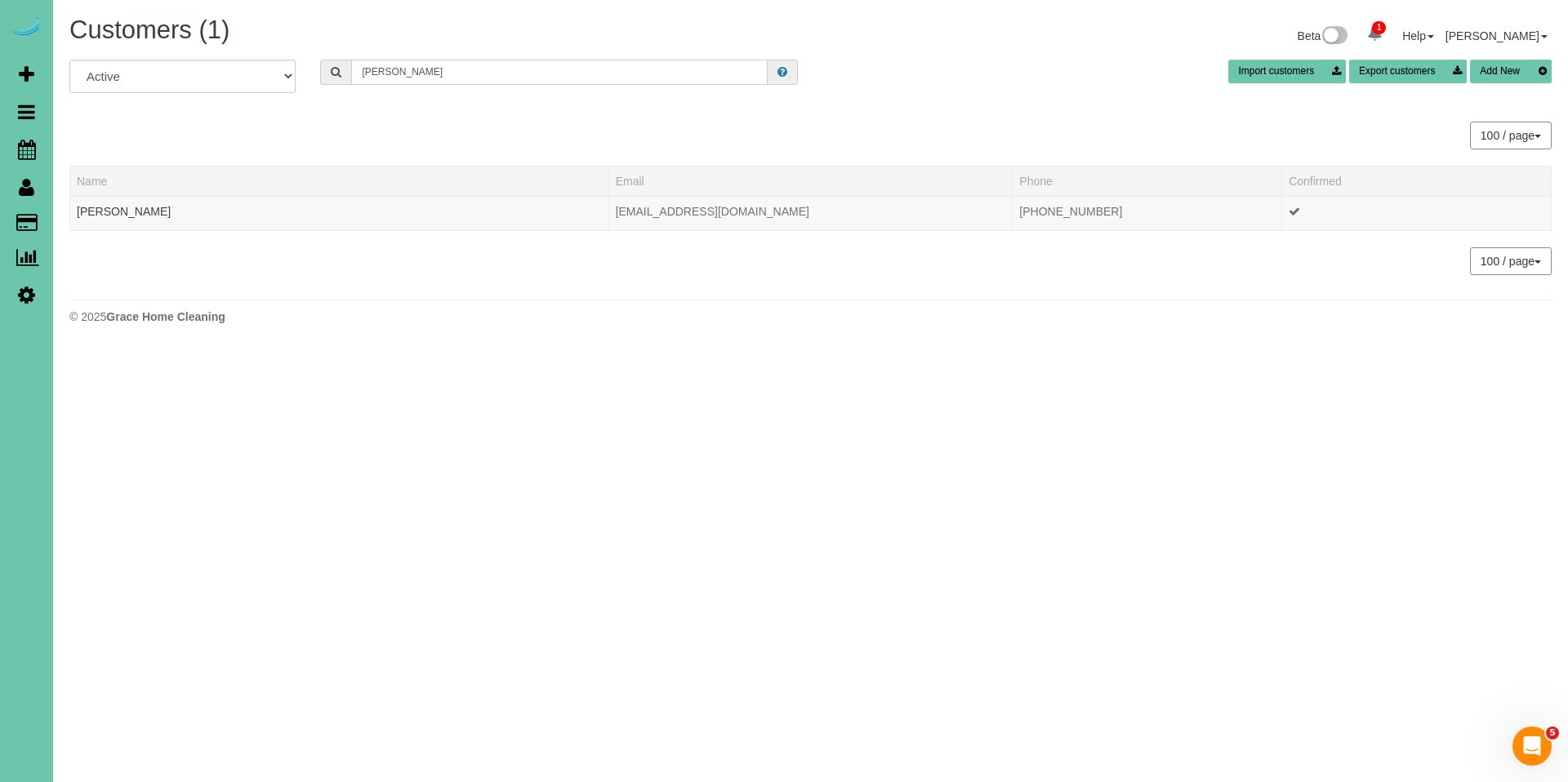
click at [433, 75] on input "sattler" at bounding box center [559, 71] width 416 height 25
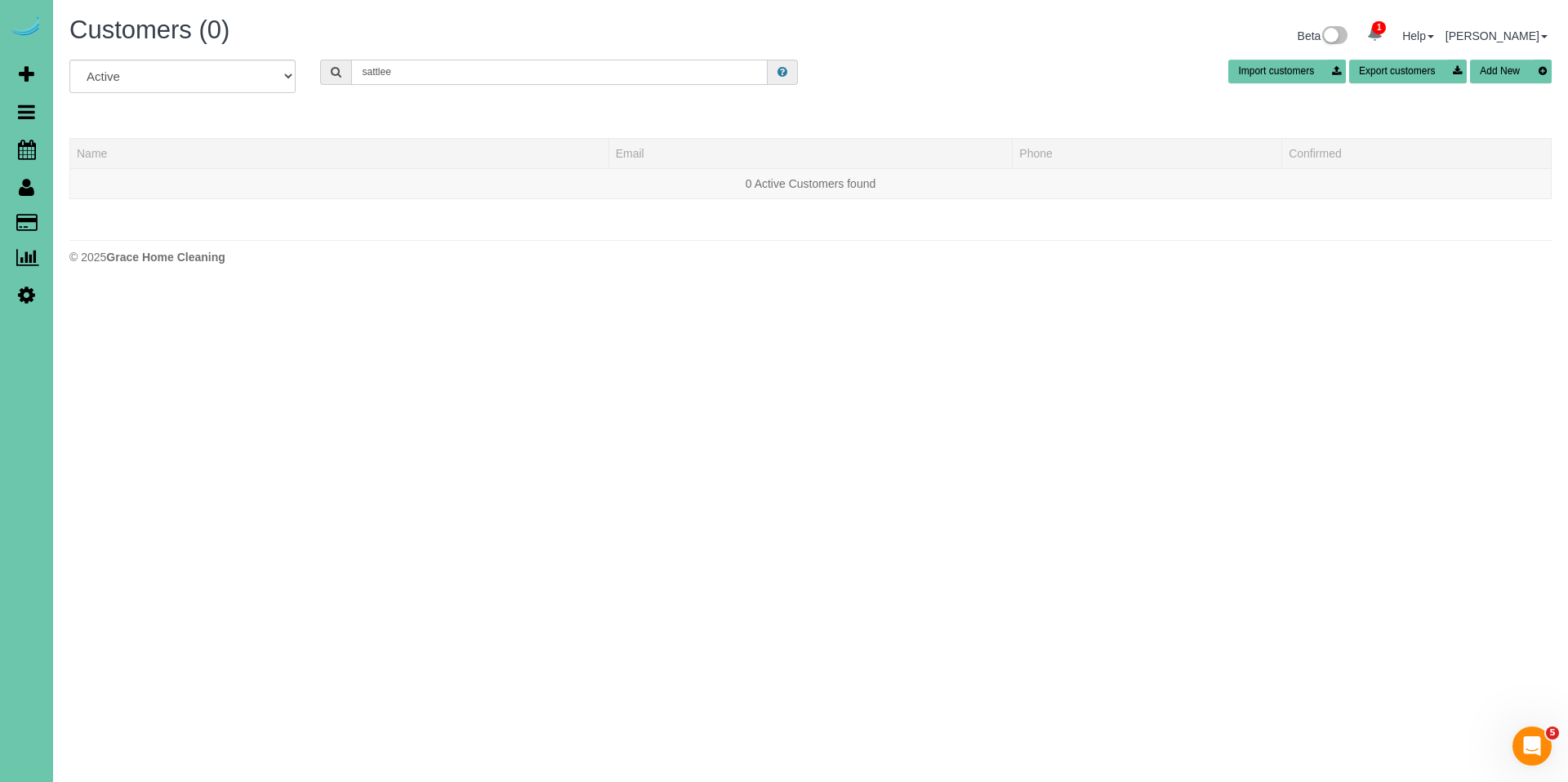
drag, startPoint x: 436, startPoint y: 64, endPoint x: 336, endPoint y: 64, distance: 100.0
click at [336, 64] on div "sattlee" at bounding box center [559, 71] width 478 height 25
drag, startPoint x: 443, startPoint y: 74, endPoint x: 348, endPoint y: 67, distance: 95.3
click at [348, 67] on div "sattlee" at bounding box center [559, 71] width 478 height 25
drag, startPoint x: 521, startPoint y: 68, endPoint x: 326, endPoint y: 65, distance: 195.0
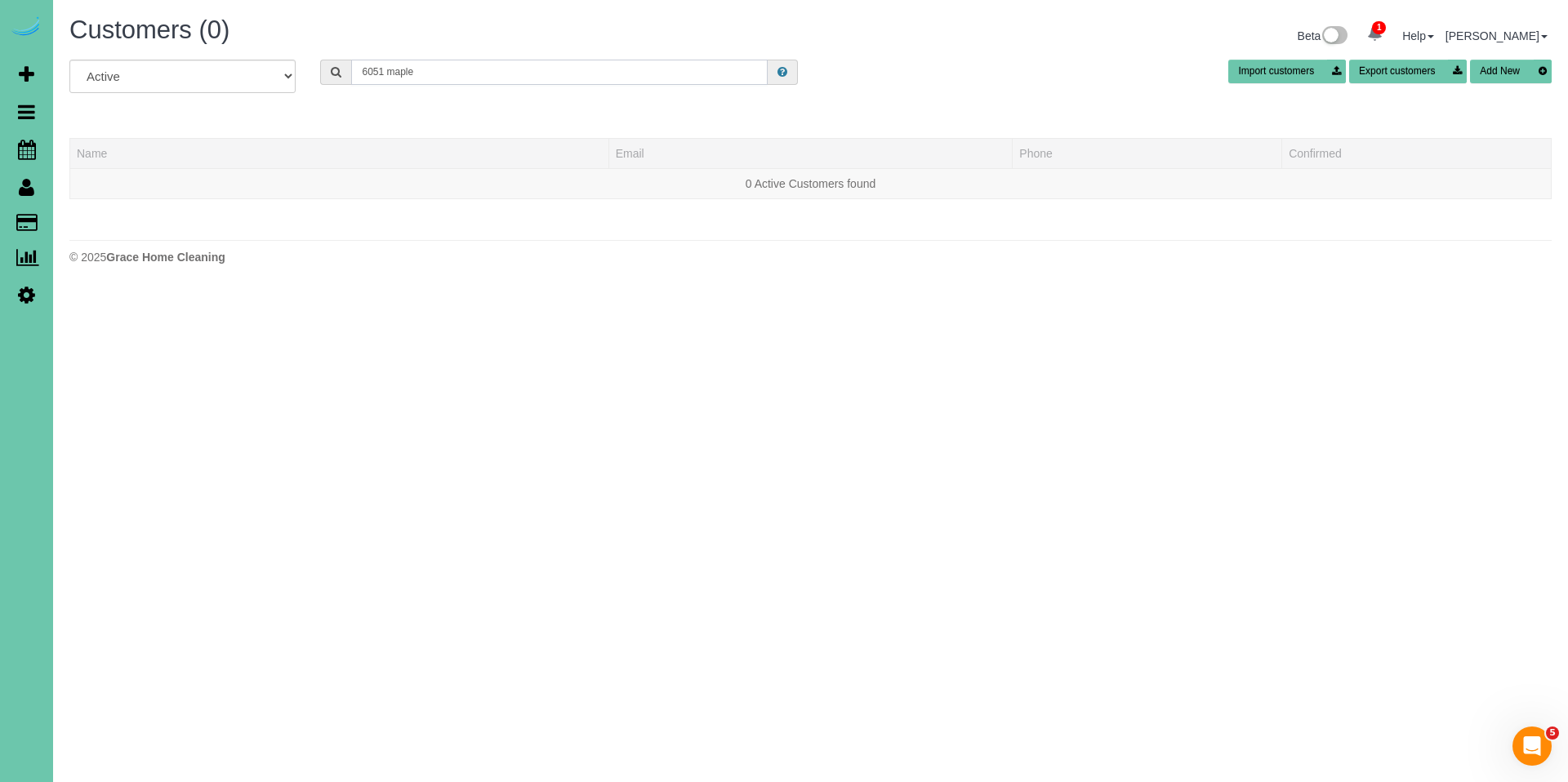
click at [326, 65] on div "6051 maple" at bounding box center [559, 71] width 478 height 25
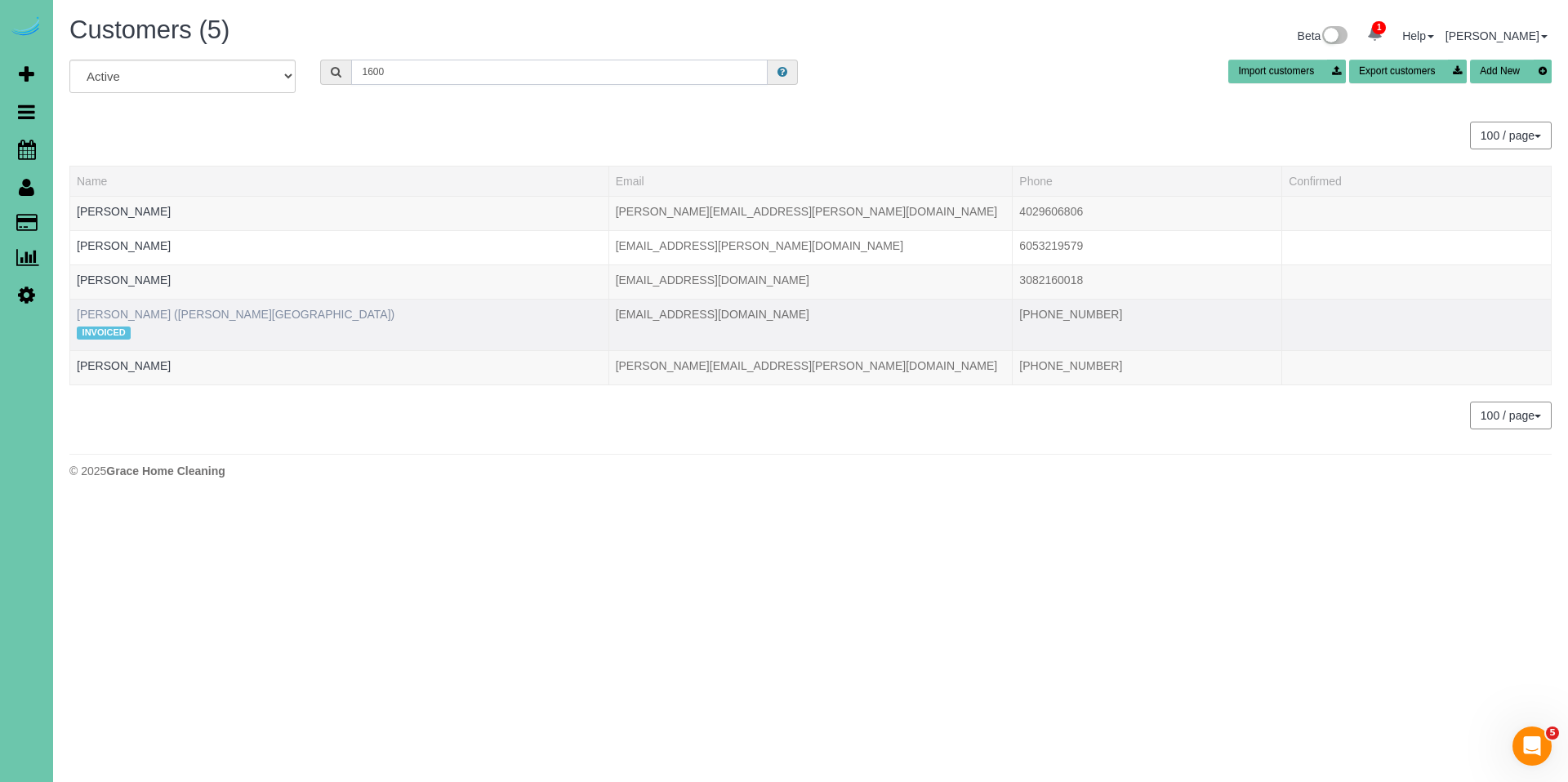
type input "1600"
click at [271, 308] on link "RYAN SATTERLEE (FARNAM 1600 BUILDING)" at bounding box center [235, 314] width 318 height 13
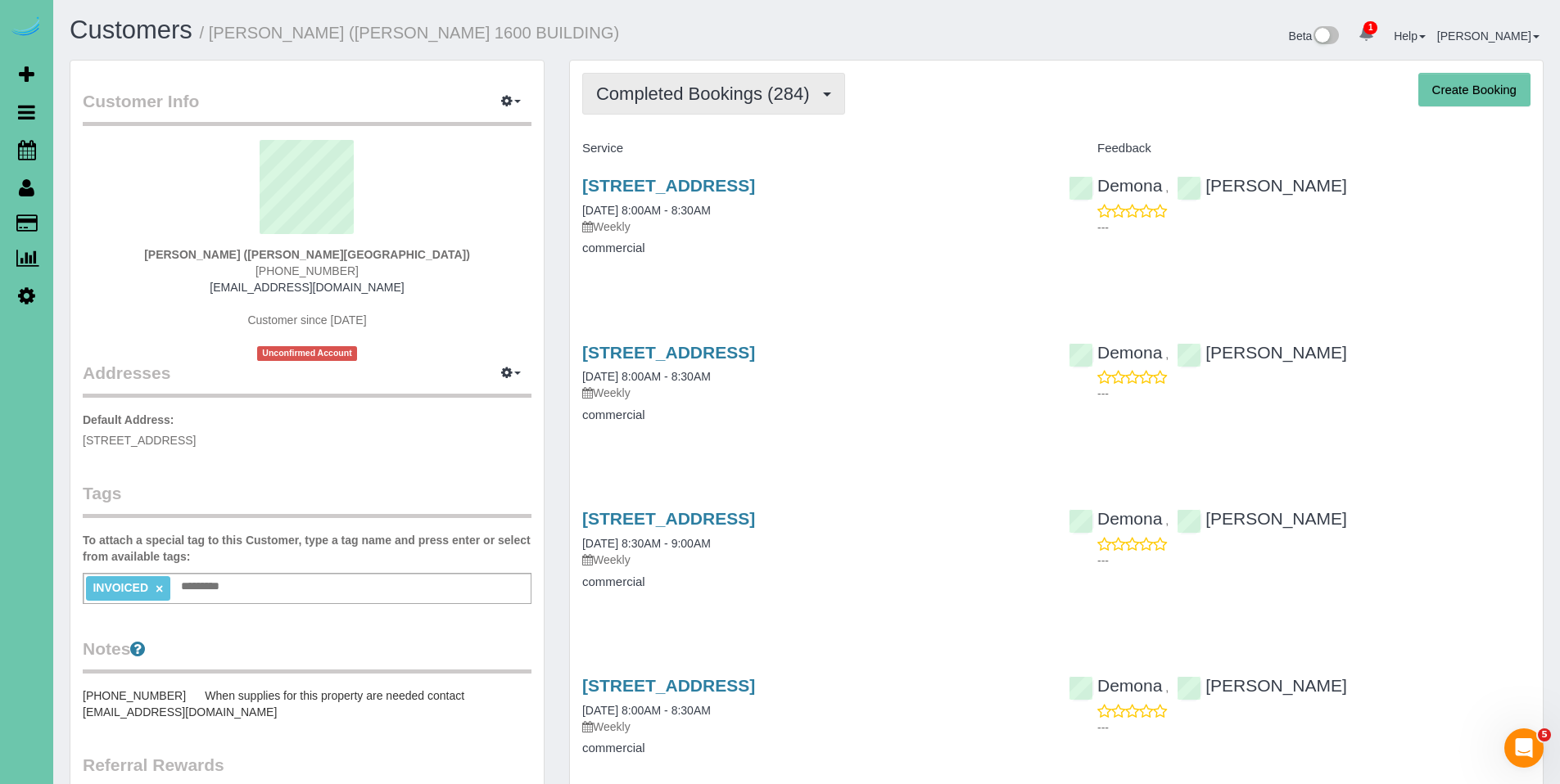
click at [690, 101] on span "Completed Bookings (284)" at bounding box center [707, 93] width 221 height 20
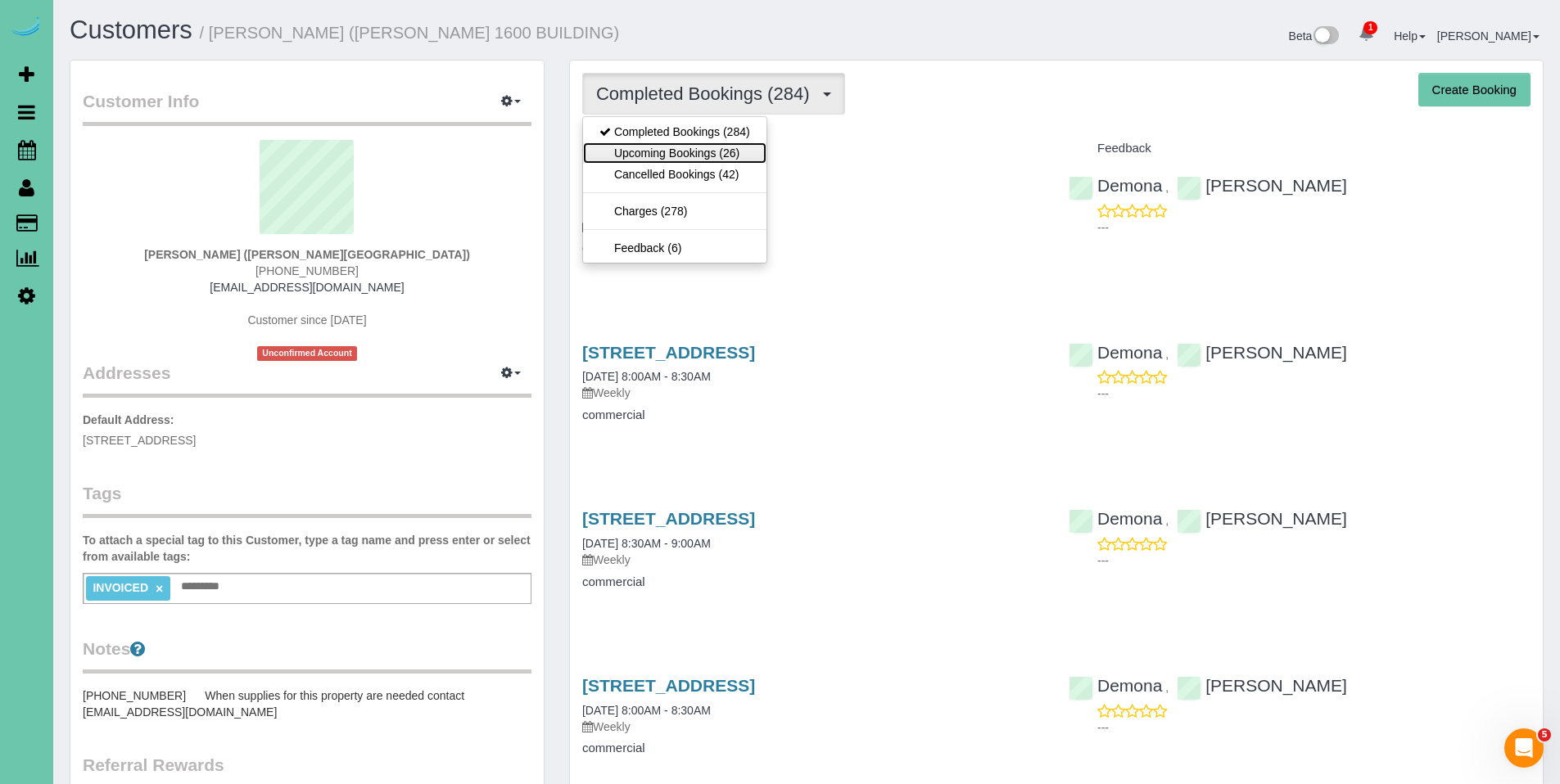
click at [672, 156] on link "Upcoming Bookings (26)" at bounding box center [675, 153] width 183 height 21
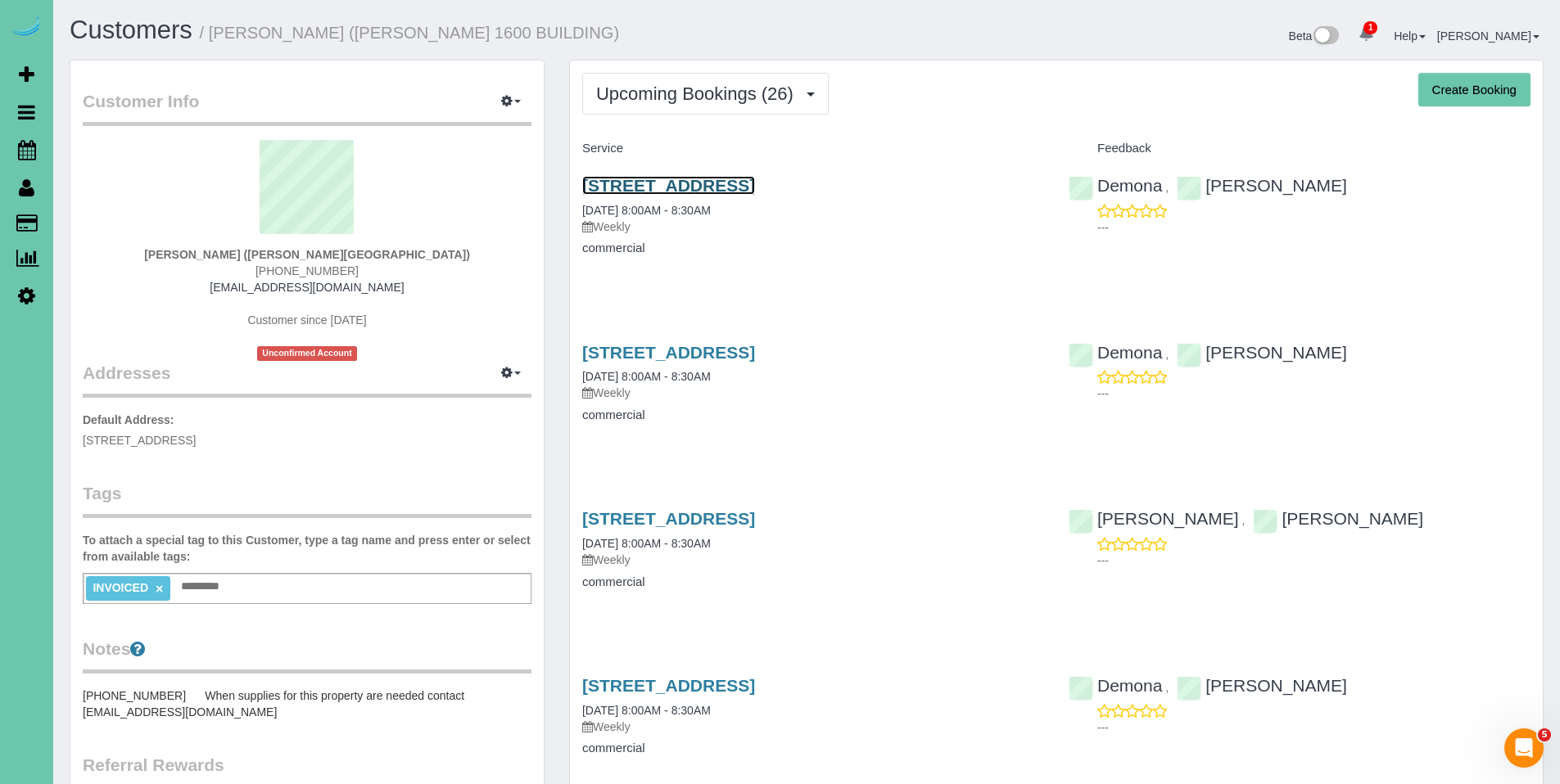
click at [731, 189] on link "300 S 16th St, Omaha, NE 68102" at bounding box center [669, 186] width 173 height 19
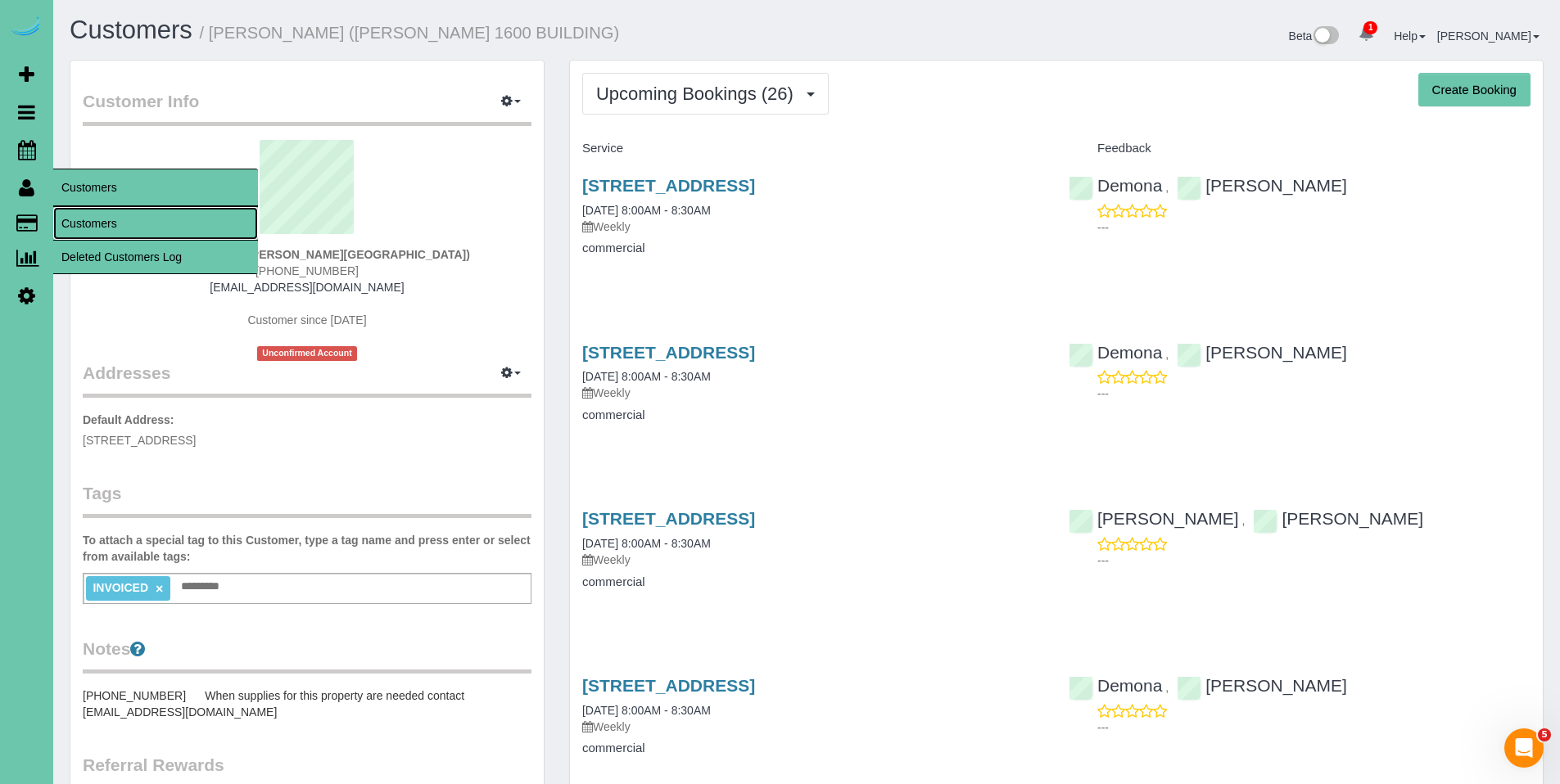
click at [80, 217] on link "Customers" at bounding box center [155, 224] width 204 height 33
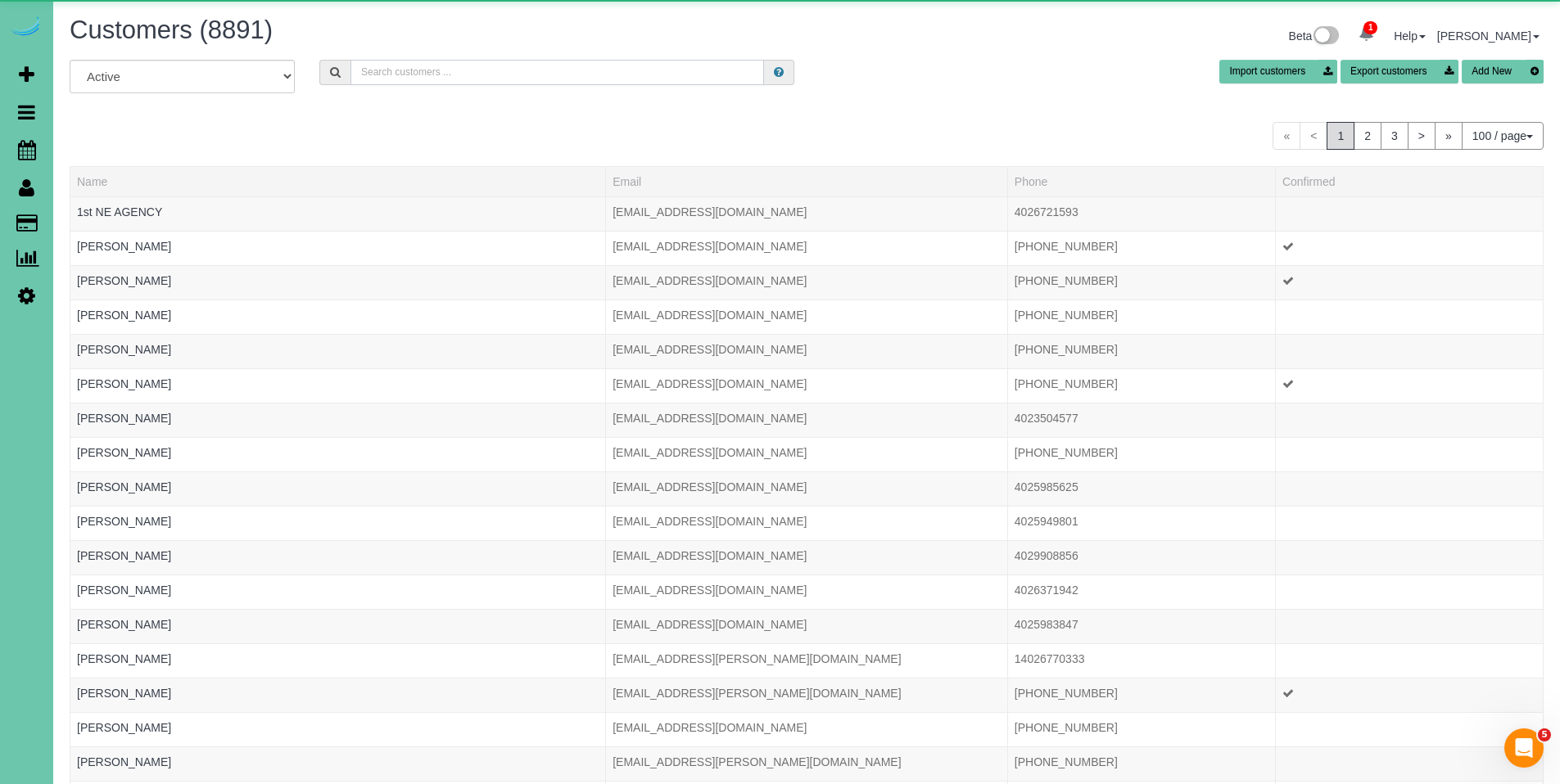
click at [391, 72] on input "text" at bounding box center [557, 72] width 414 height 25
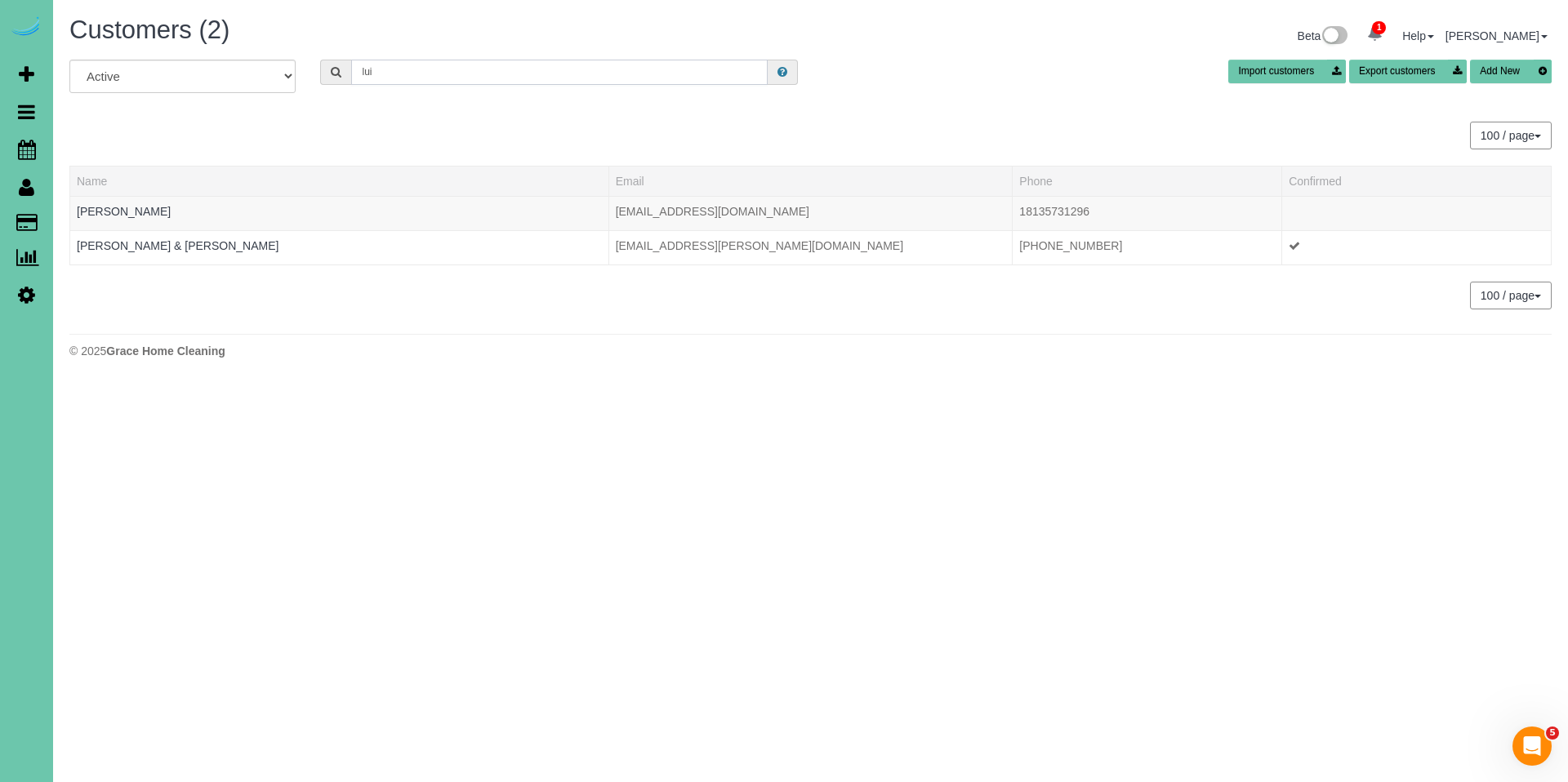
drag, startPoint x: 408, startPoint y: 75, endPoint x: 346, endPoint y: 71, distance: 62.1
click at [346, 71] on div "lui" at bounding box center [559, 71] width 478 height 25
type input "L"
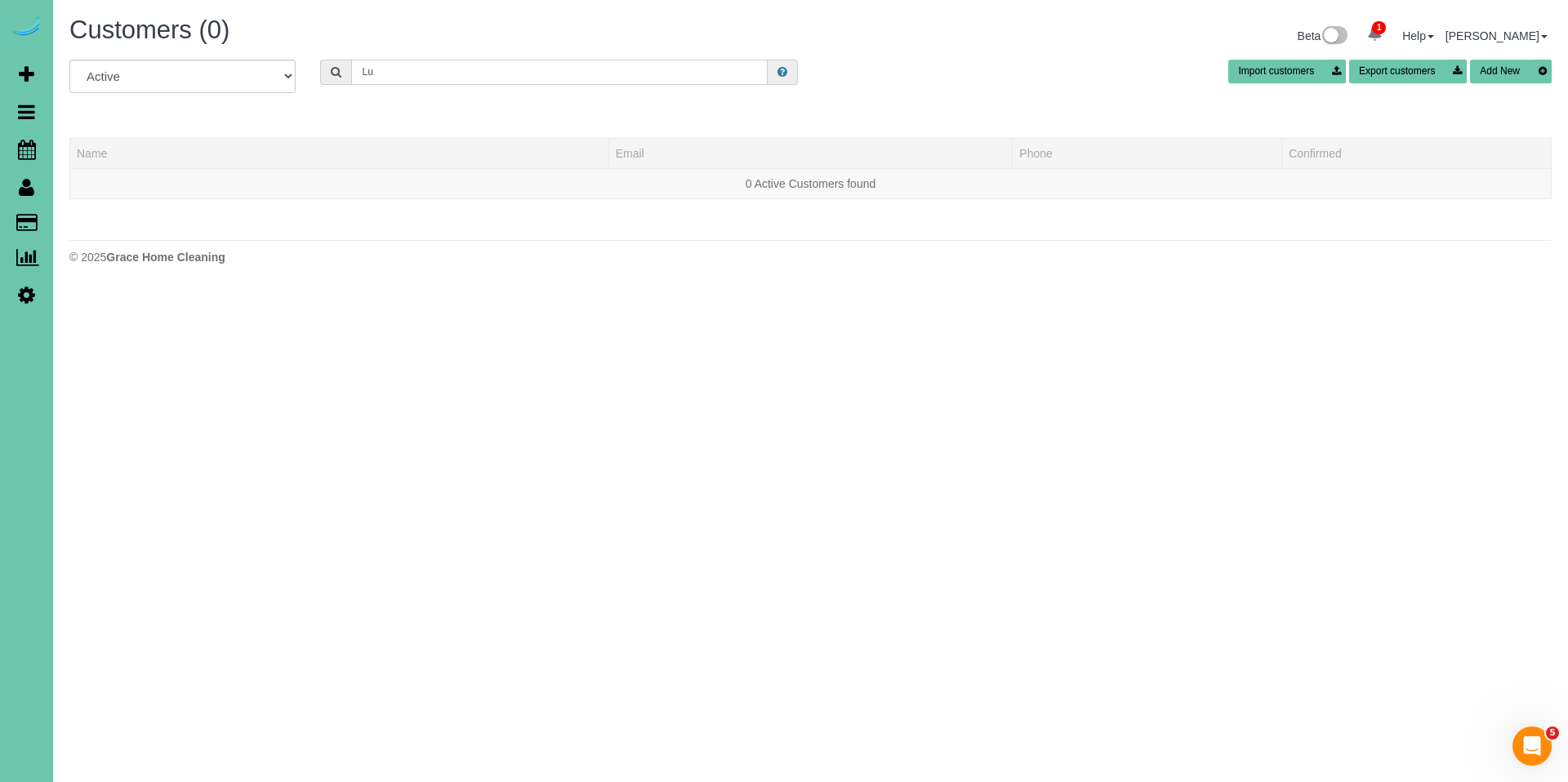
type input "L"
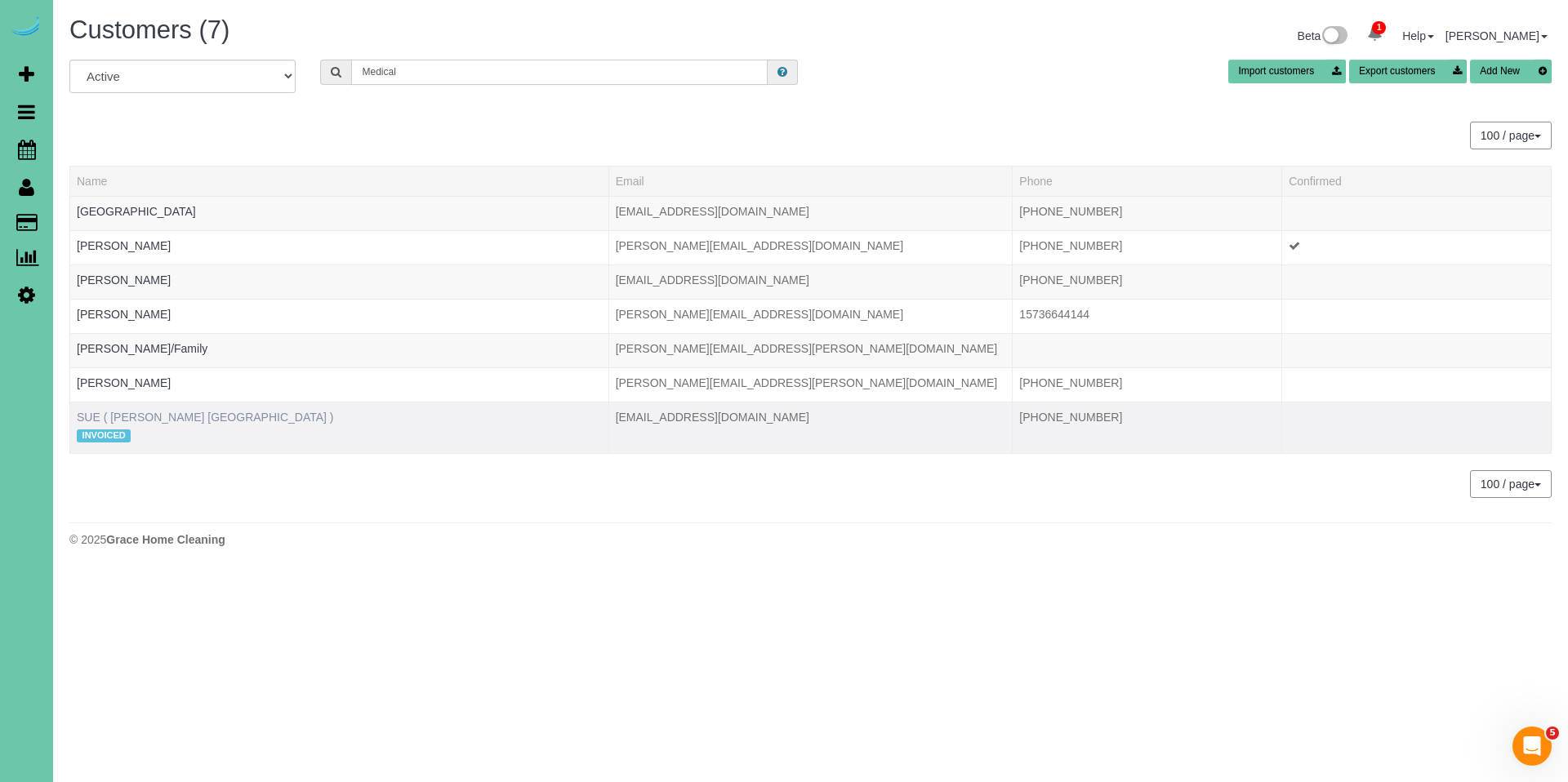
type input "Medical"
click at [226, 421] on link "SUE ( LIU'S ORIENTAL MEDICAL CENTER )" at bounding box center [205, 417] width 257 height 13
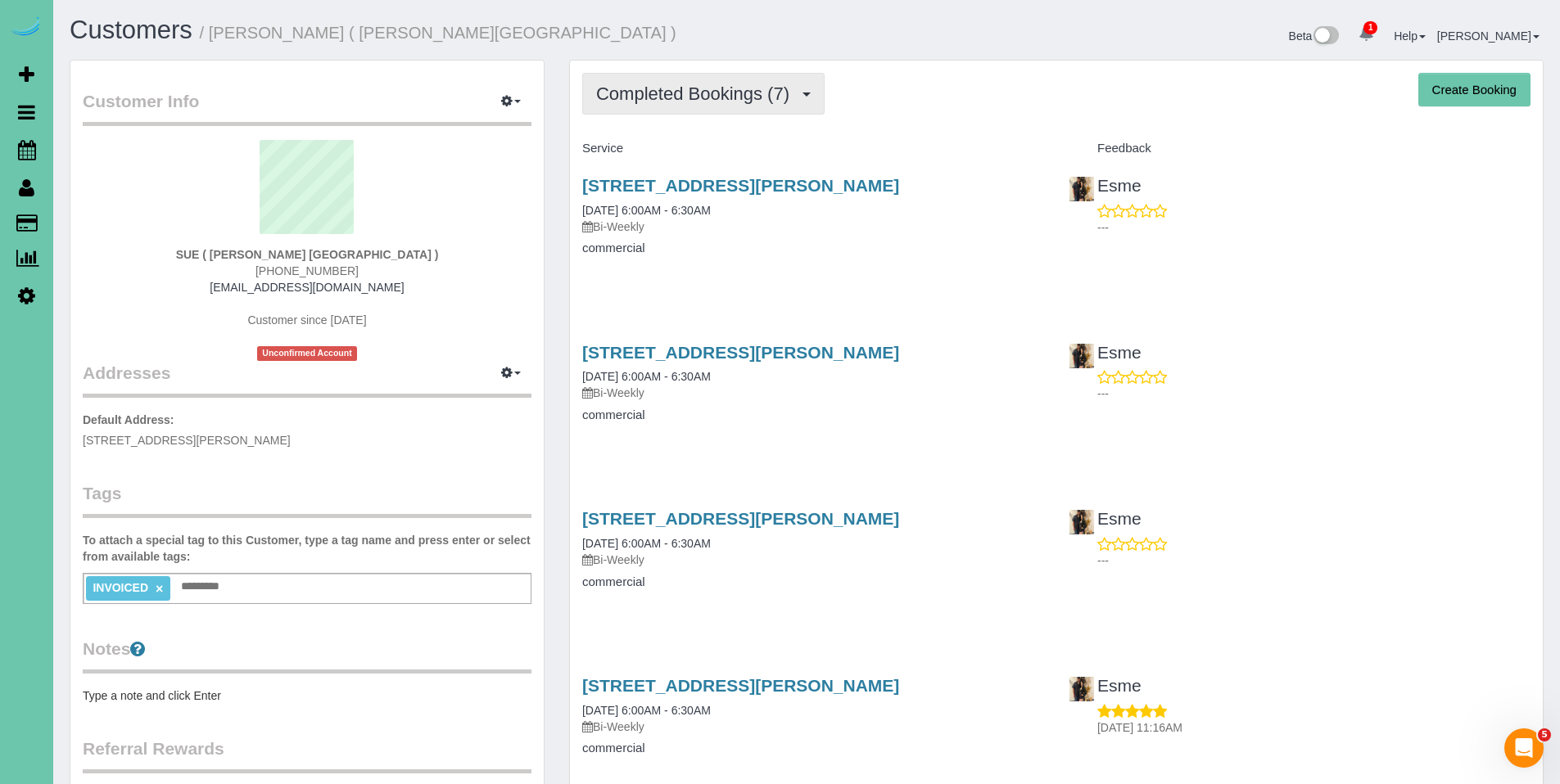
click at [694, 107] on button "Completed Bookings (7)" at bounding box center [704, 93] width 243 height 42
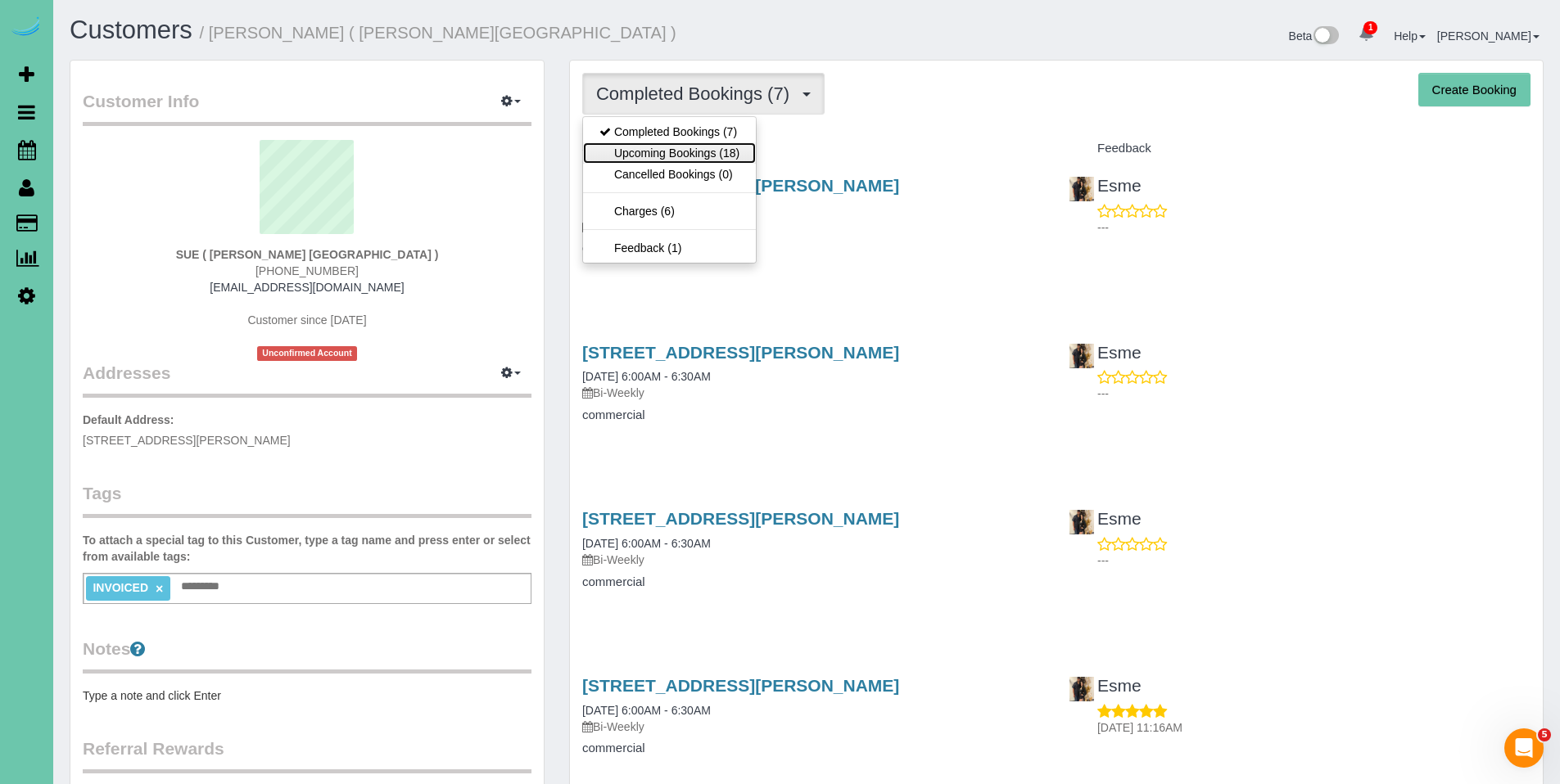
click at [673, 151] on link "Upcoming Bookings (18)" at bounding box center [670, 153] width 173 height 21
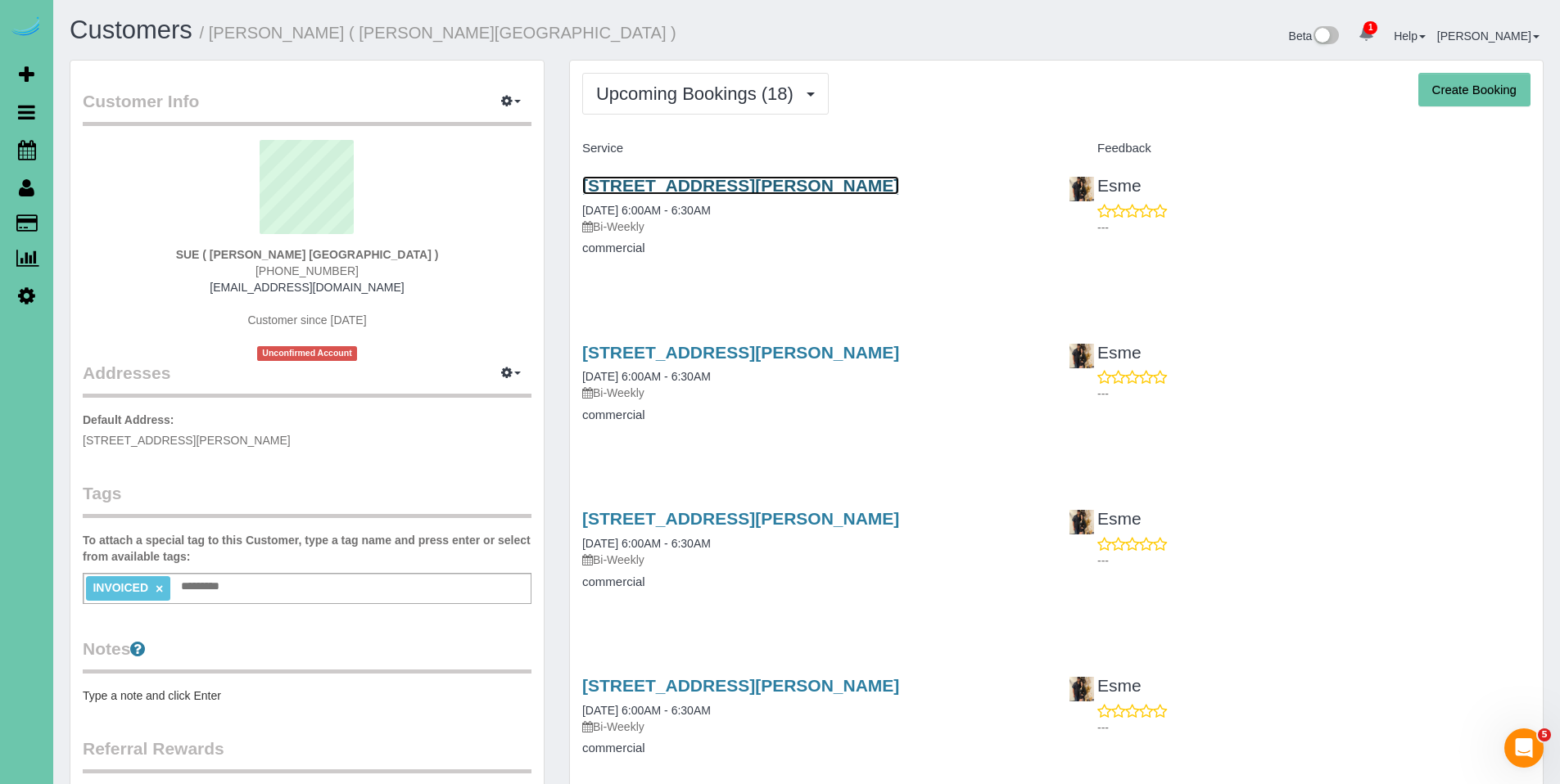
click at [675, 189] on link "609 Olson Dr #5, Papillion, NE 68046" at bounding box center [741, 186] width 317 height 19
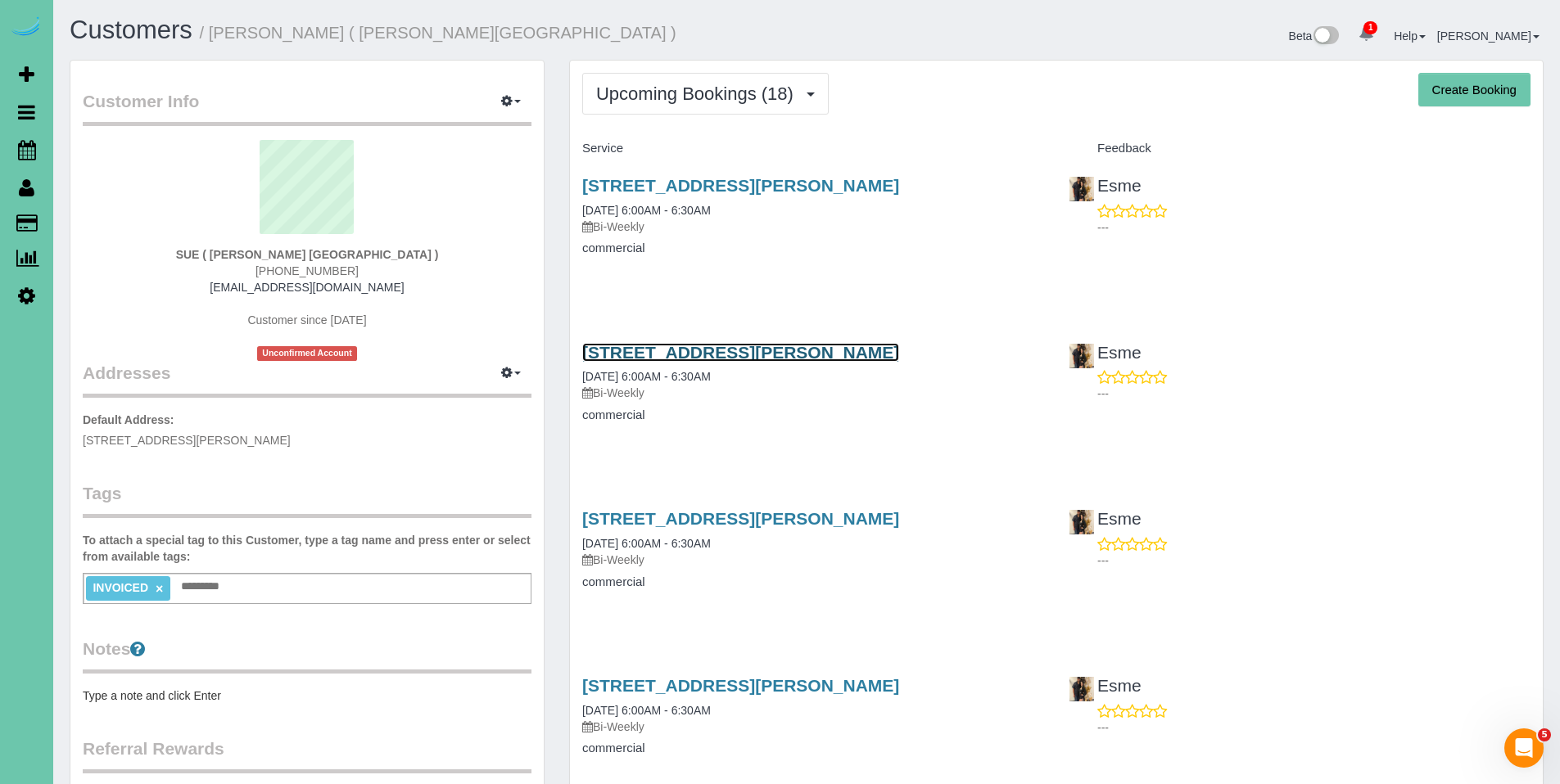
click at [717, 352] on link "609 Olson Dr #5, Papillion, NE 68046" at bounding box center [741, 353] width 317 height 19
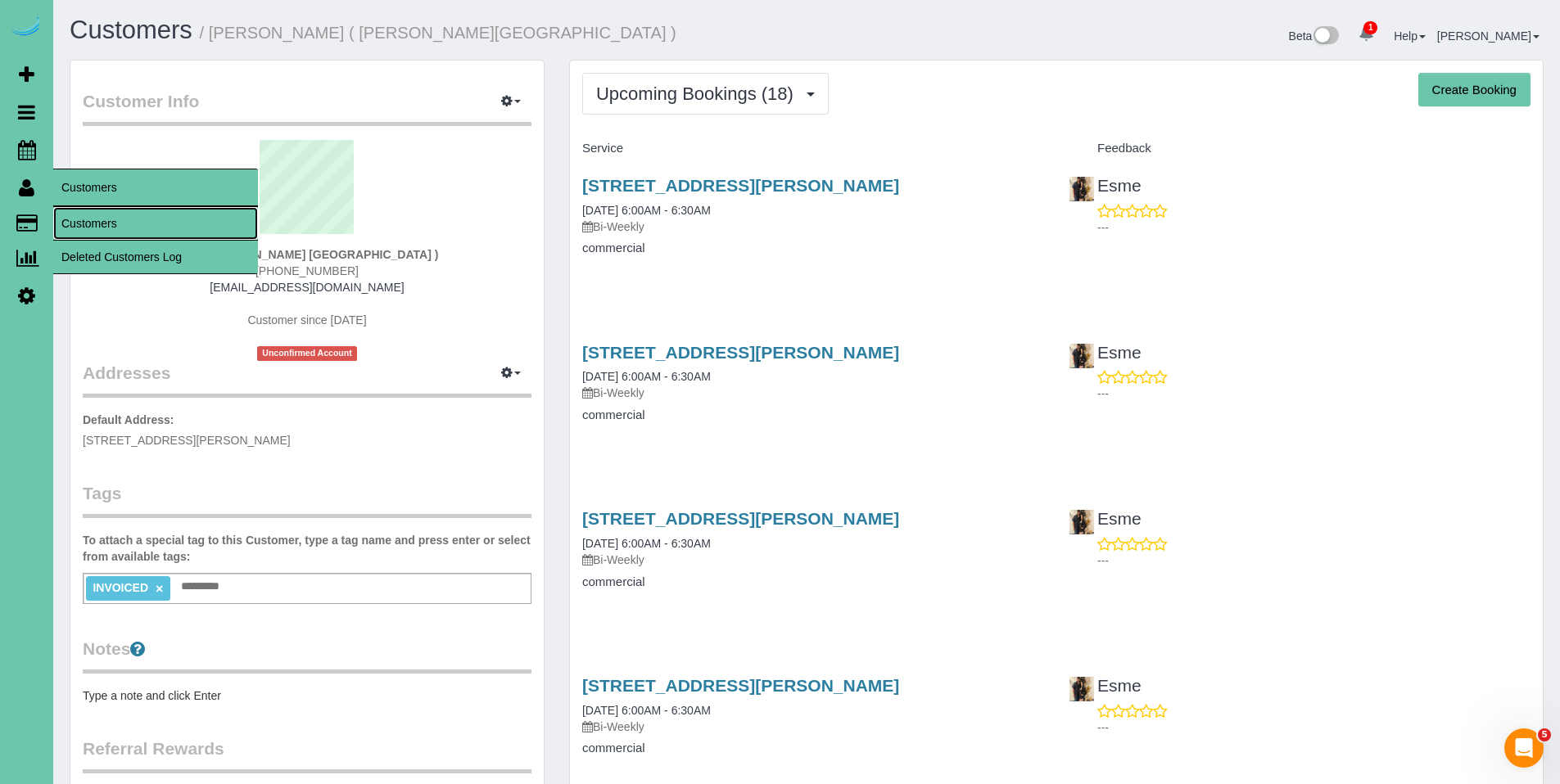
click at [91, 223] on link "Customers" at bounding box center [155, 224] width 204 height 33
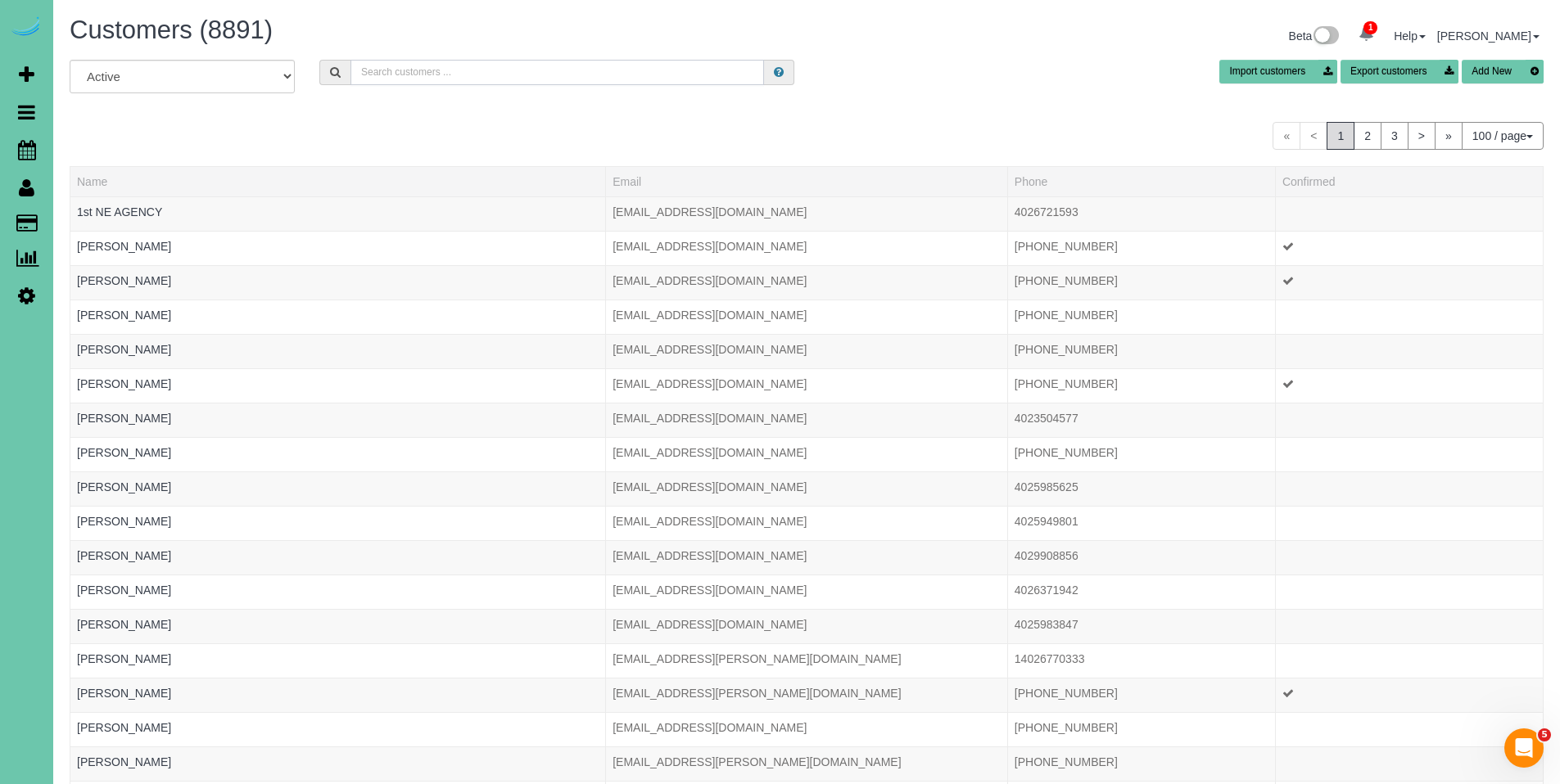
click at [446, 73] on input "text" at bounding box center [557, 72] width 414 height 25
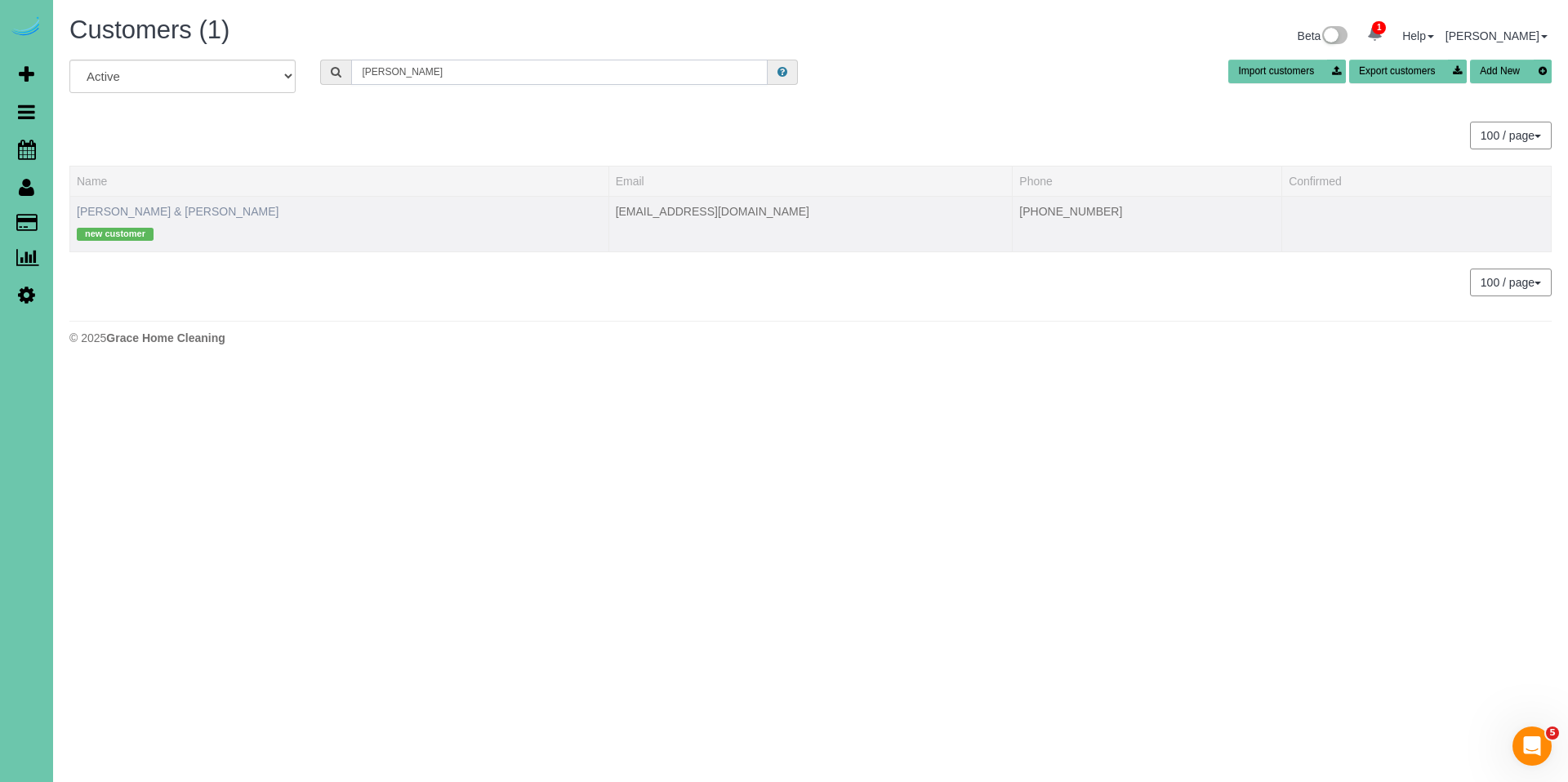
type input "amy himes"
click at [162, 216] on link "Tim & Amy Himes" at bounding box center [178, 211] width 202 height 13
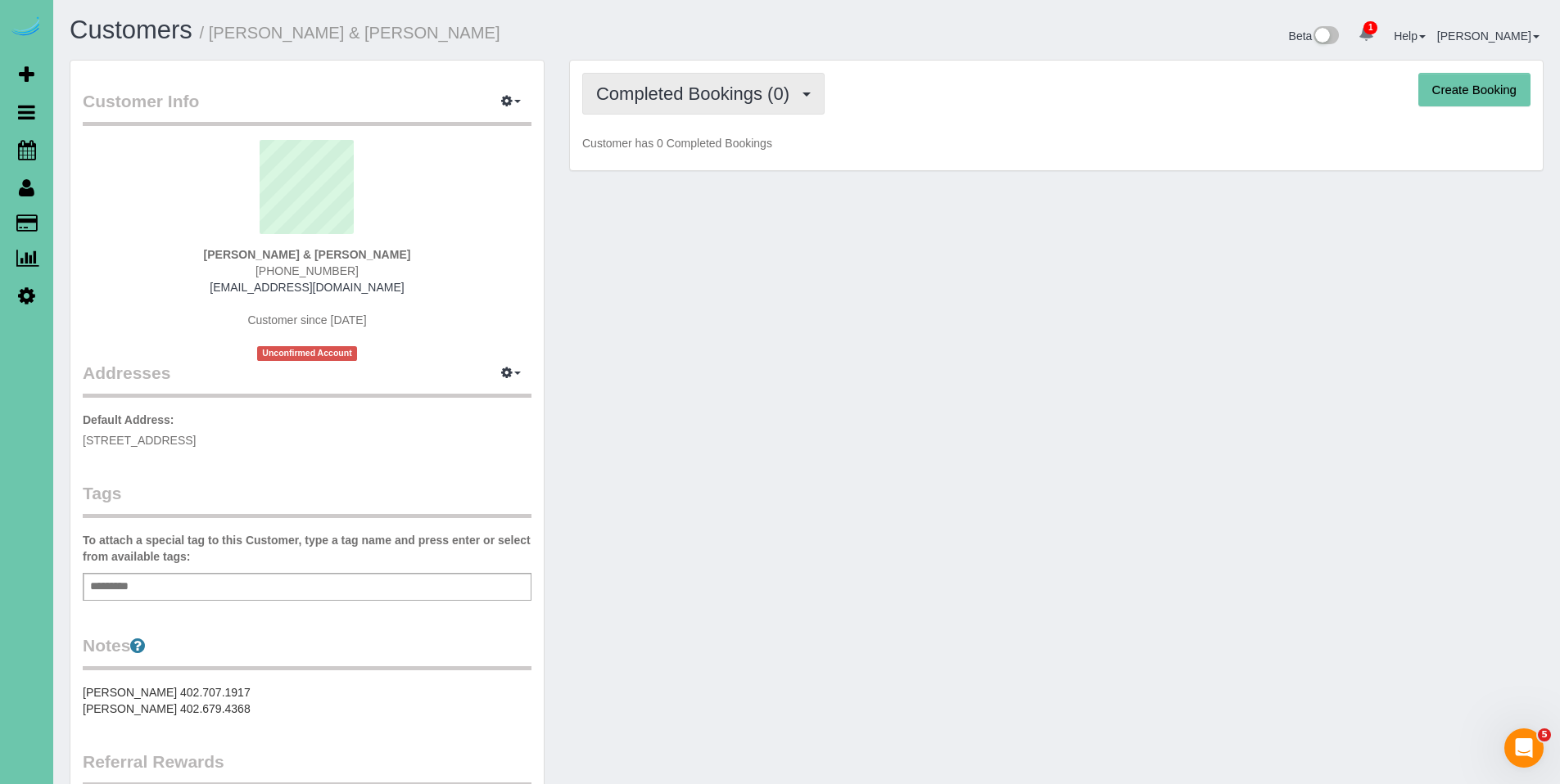
click at [690, 105] on button "Completed Bookings (0)" at bounding box center [704, 93] width 243 height 42
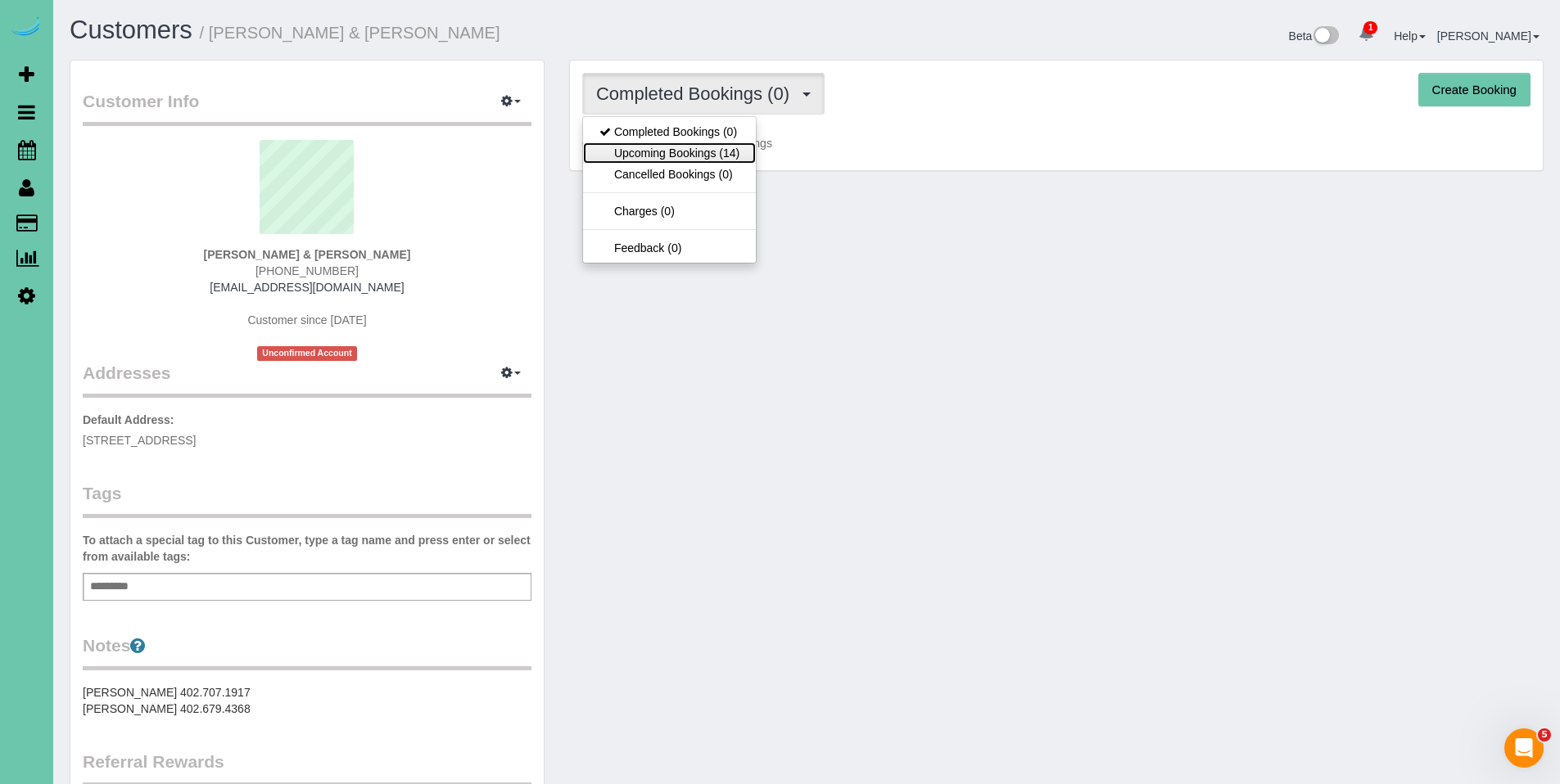
click at [686, 146] on link "Upcoming Bookings (14)" at bounding box center [670, 153] width 173 height 21
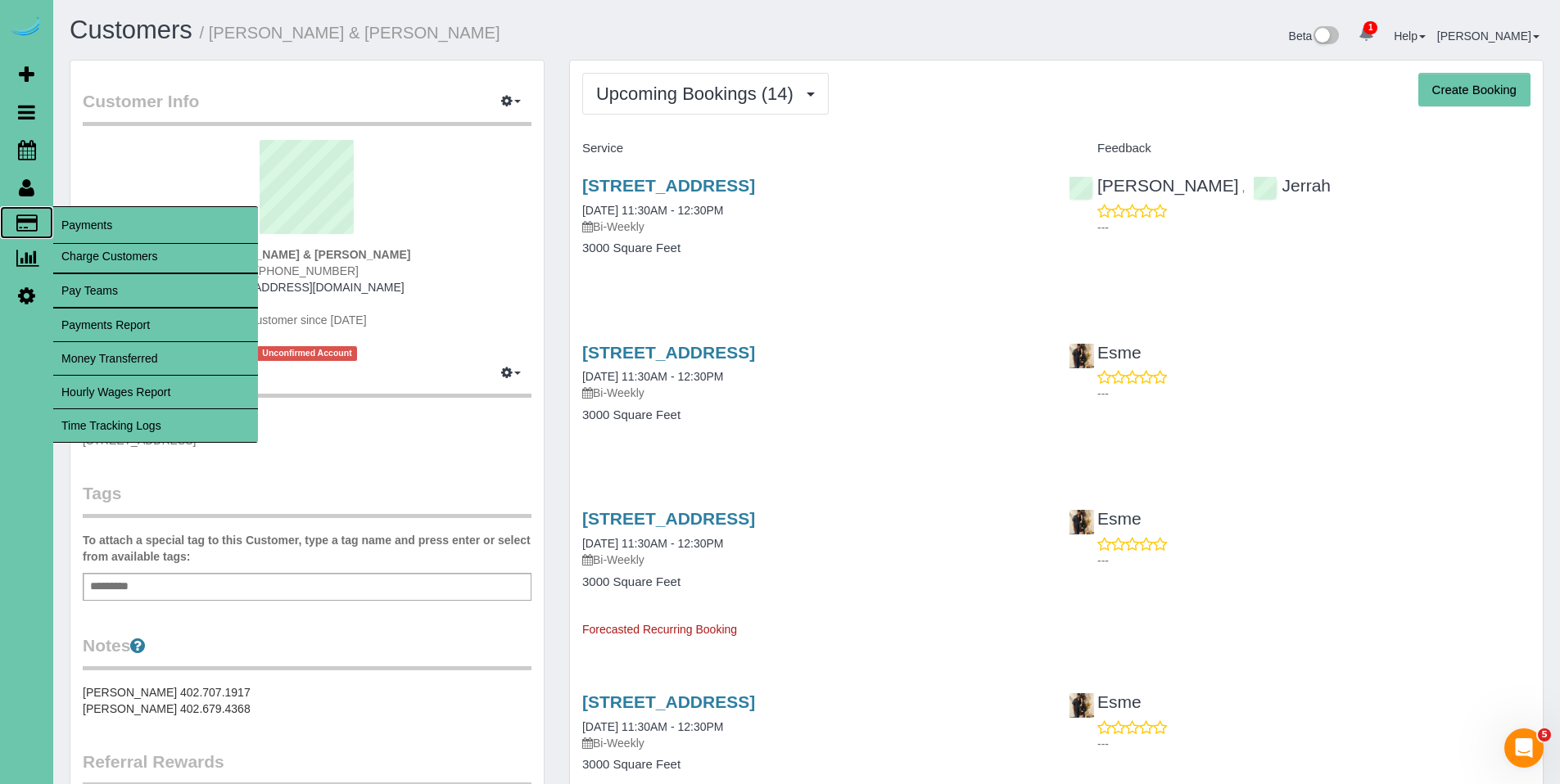
click at [78, 228] on span "Payments" at bounding box center [155, 224] width 204 height 38
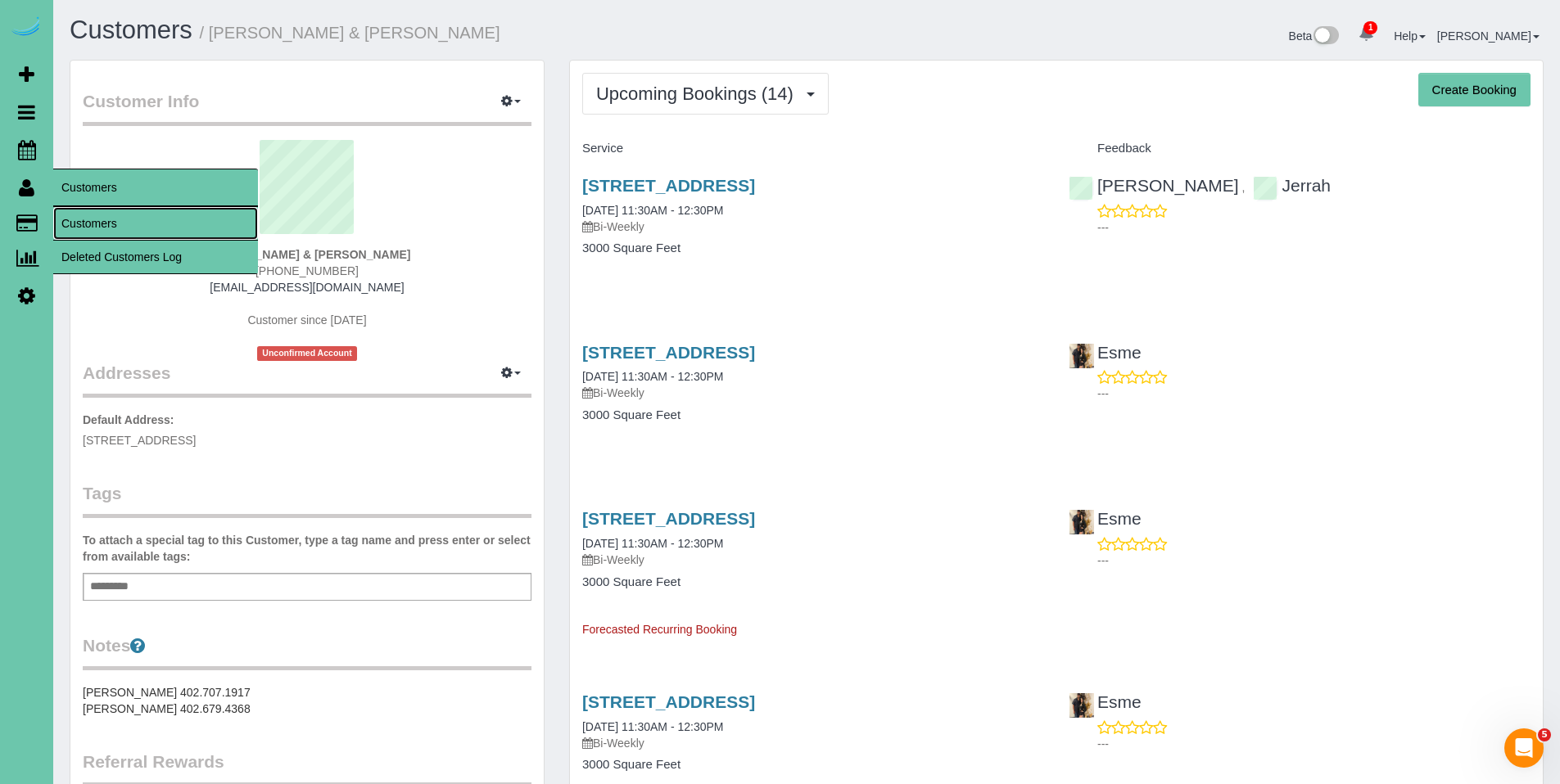
click at [84, 224] on link "Customers" at bounding box center [155, 224] width 204 height 33
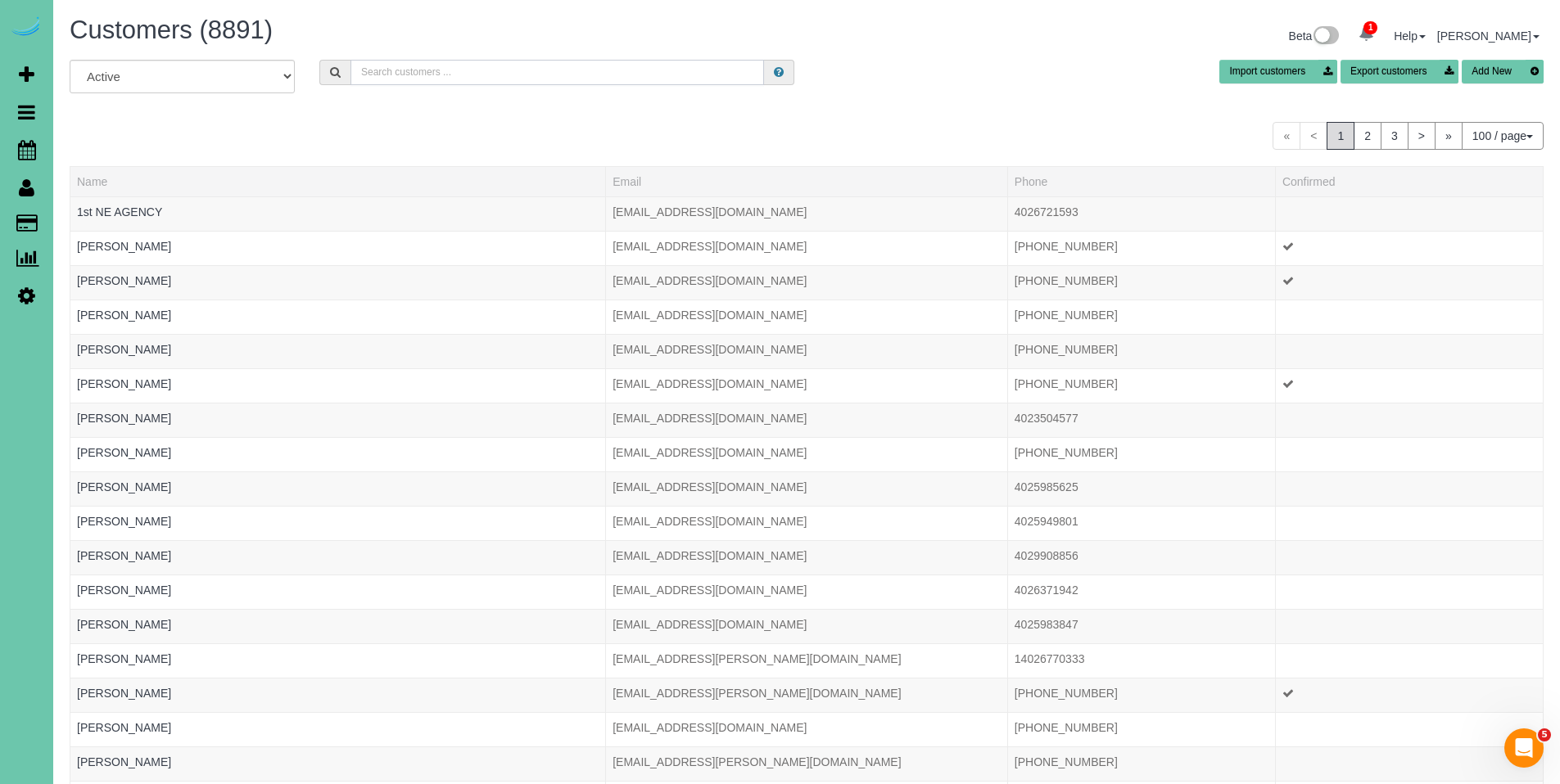
click at [532, 80] on input "text" at bounding box center [557, 72] width 414 height 25
type input "R"
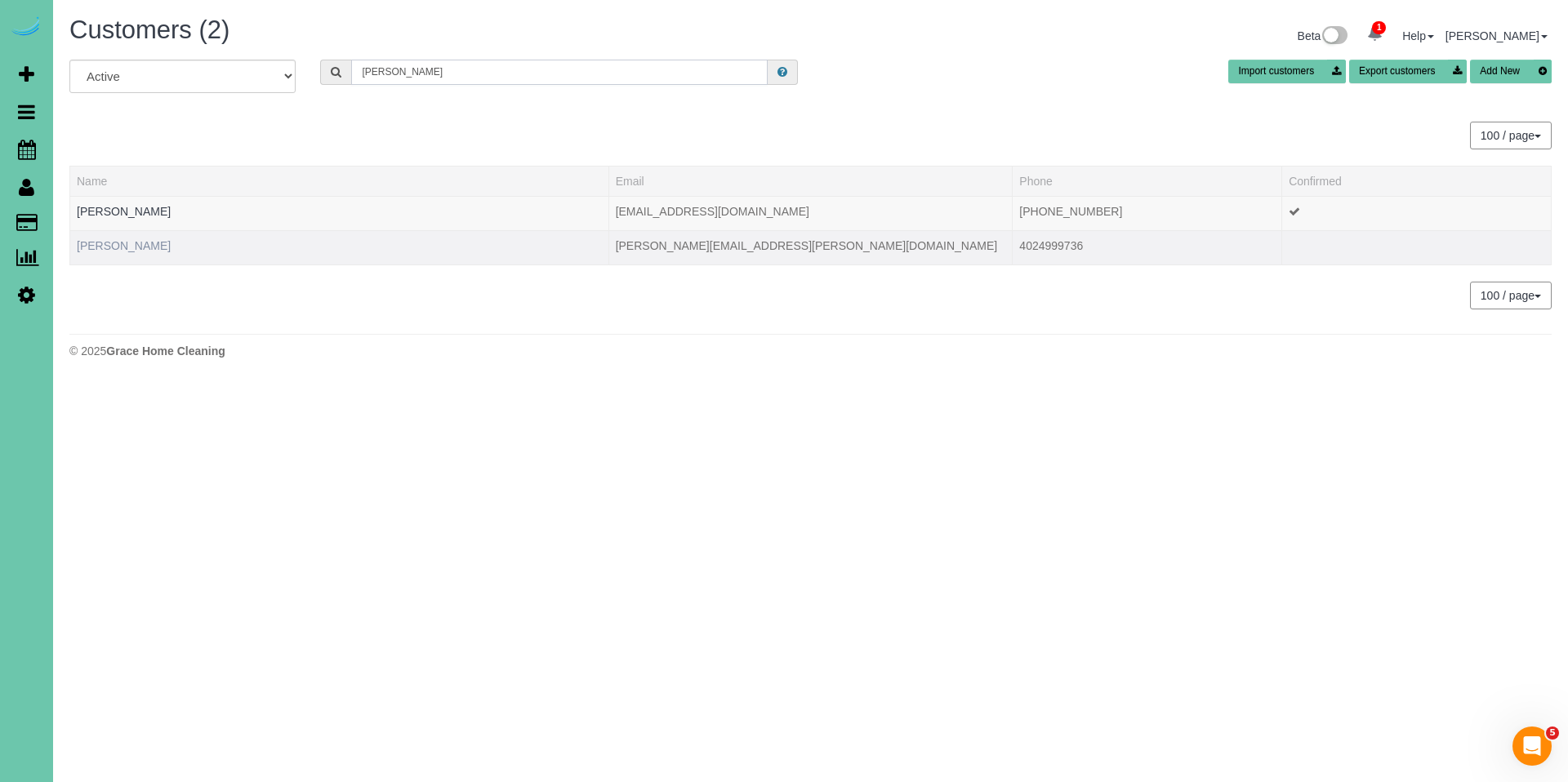
type input "Tiffany r"
click at [104, 240] on link "Tiffany Riffle" at bounding box center [124, 246] width 94 height 13
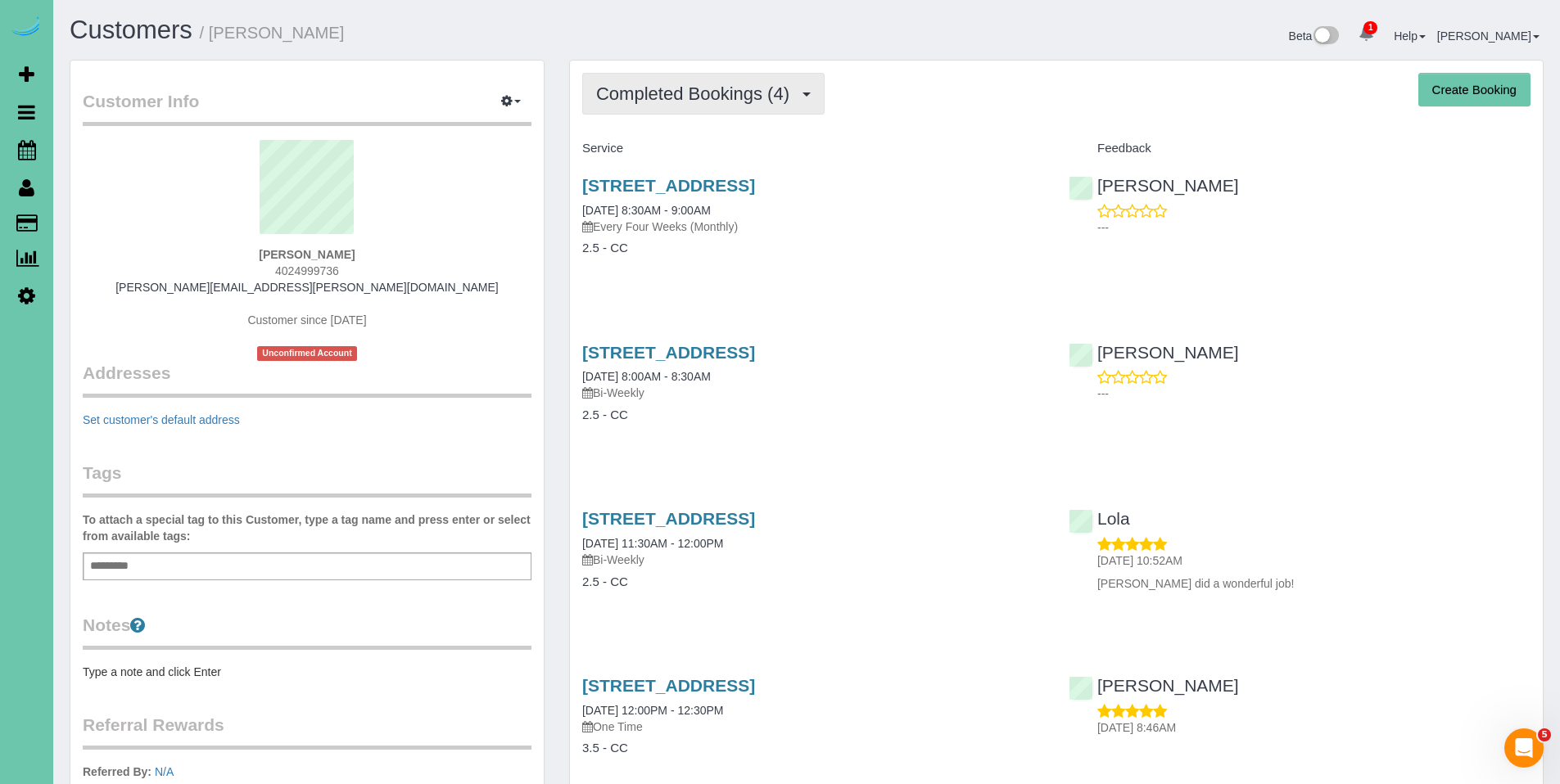
click at [663, 99] on span "Completed Bookings (4)" at bounding box center [697, 93] width 202 height 20
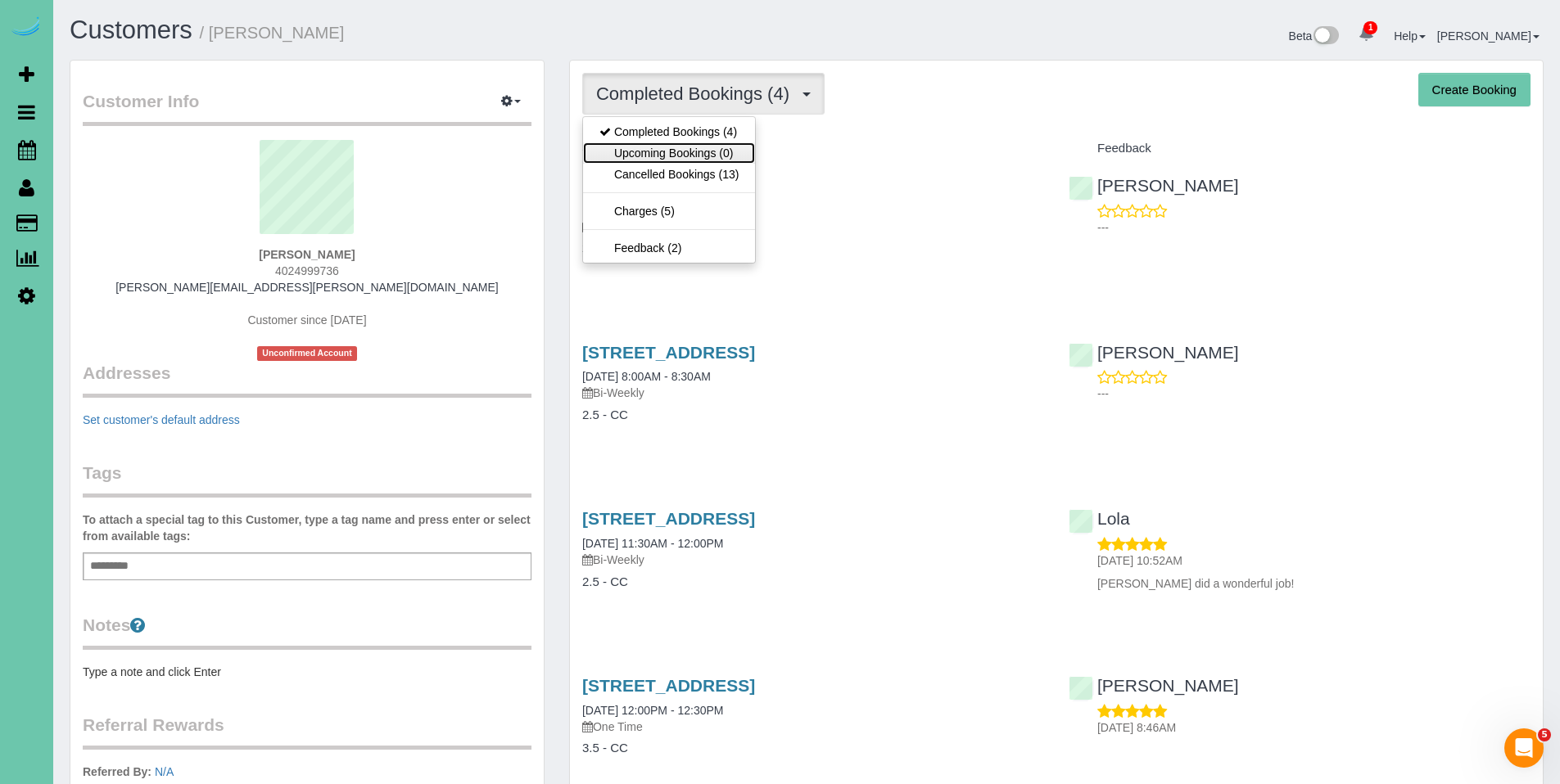
click at [651, 147] on link "Upcoming Bookings (0)" at bounding box center [669, 153] width 172 height 21
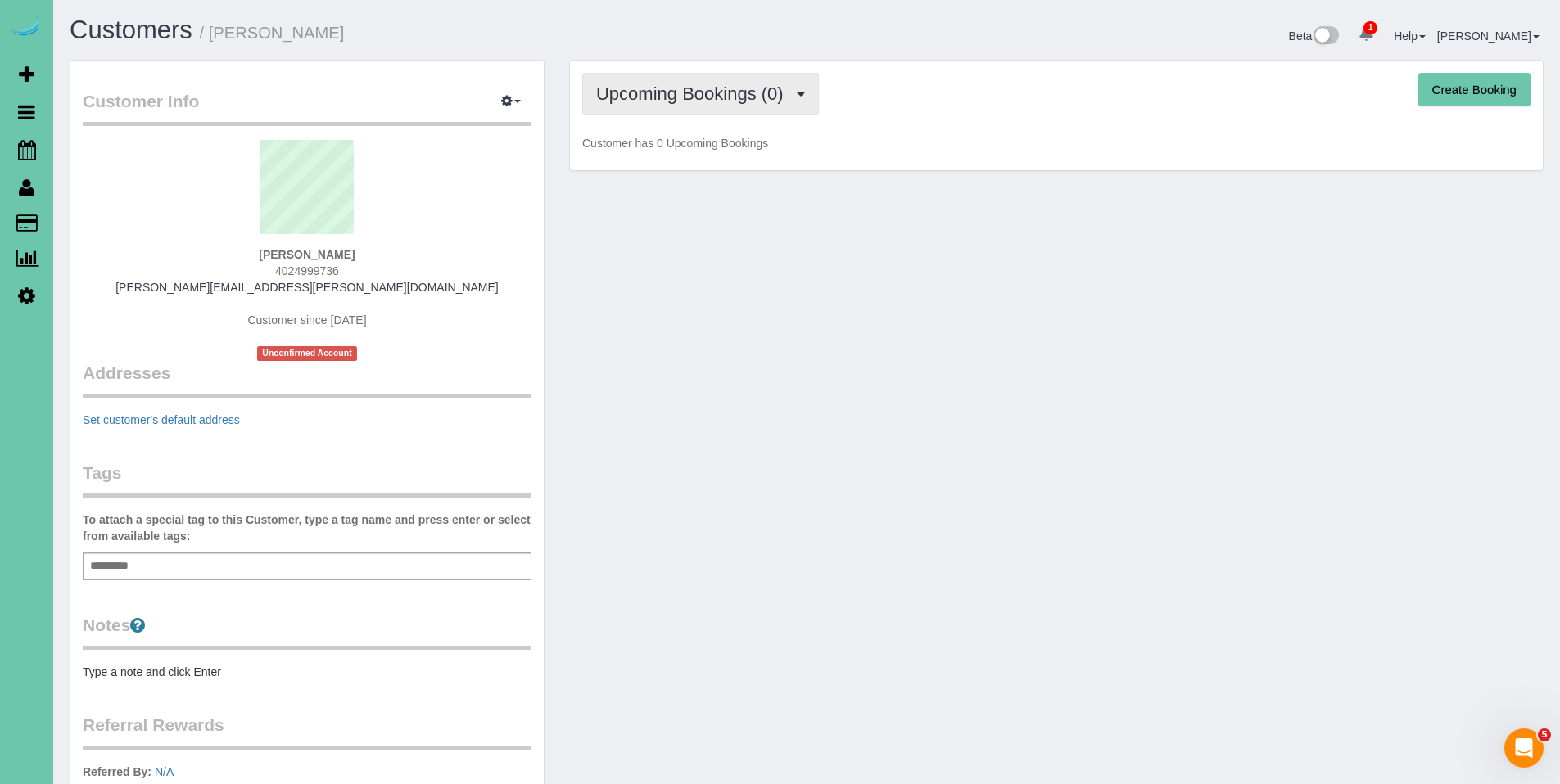
click at [672, 97] on span "Upcoming Bookings (0)" at bounding box center [694, 93] width 196 height 20
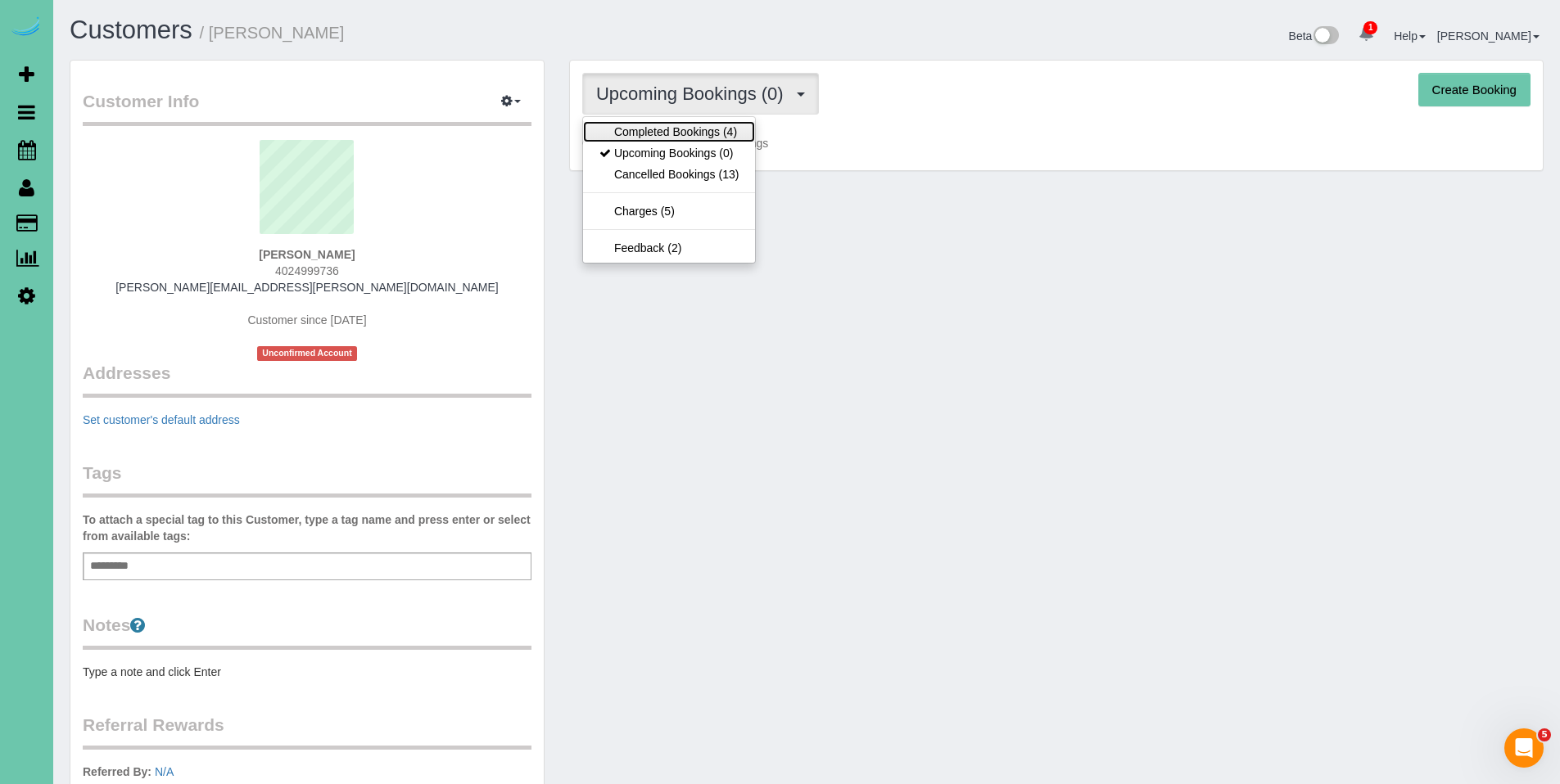
click at [667, 129] on link "Completed Bookings (4)" at bounding box center [669, 132] width 172 height 21
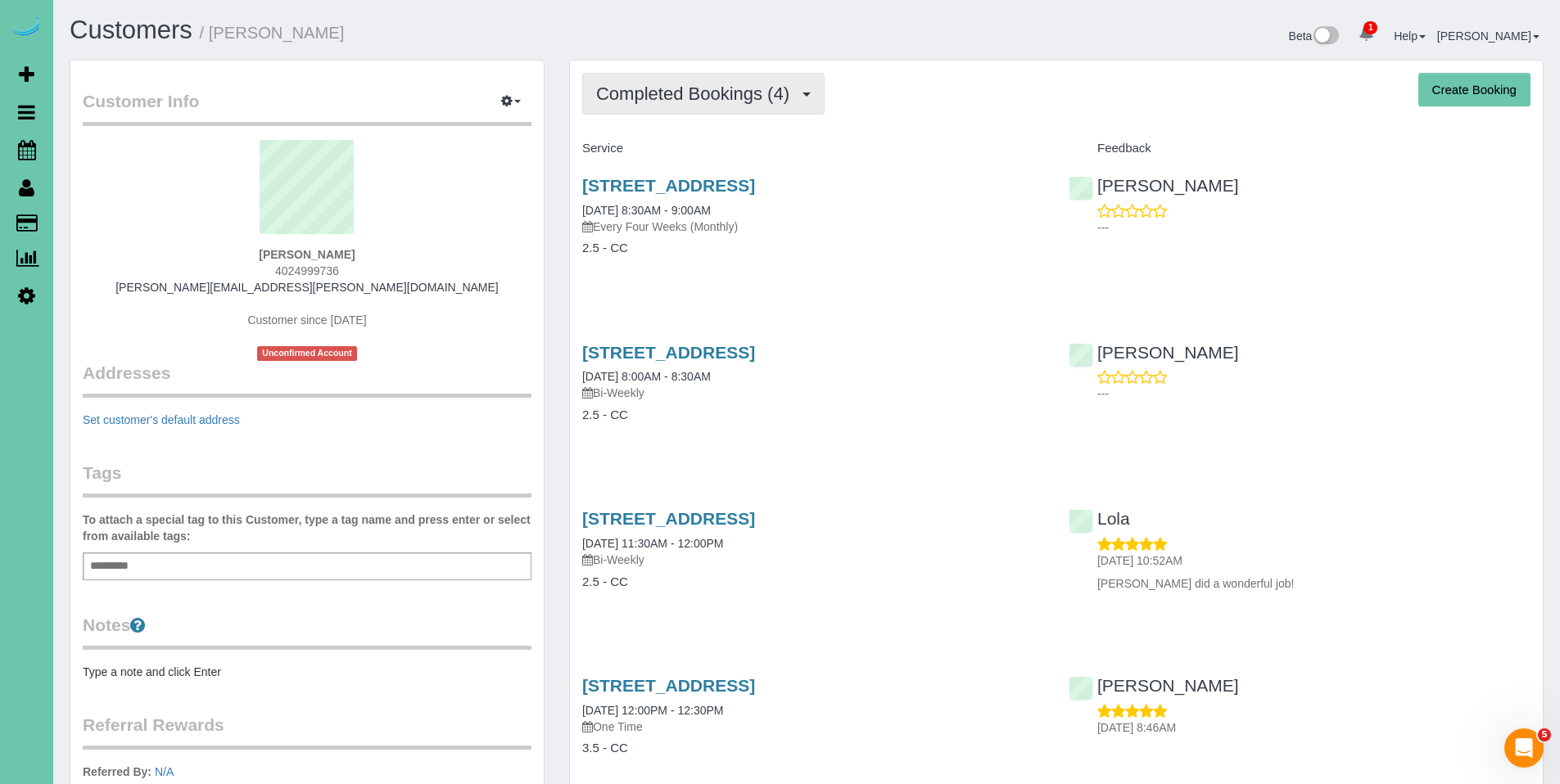
click at [665, 104] on button "Completed Bookings (4)" at bounding box center [704, 93] width 243 height 42
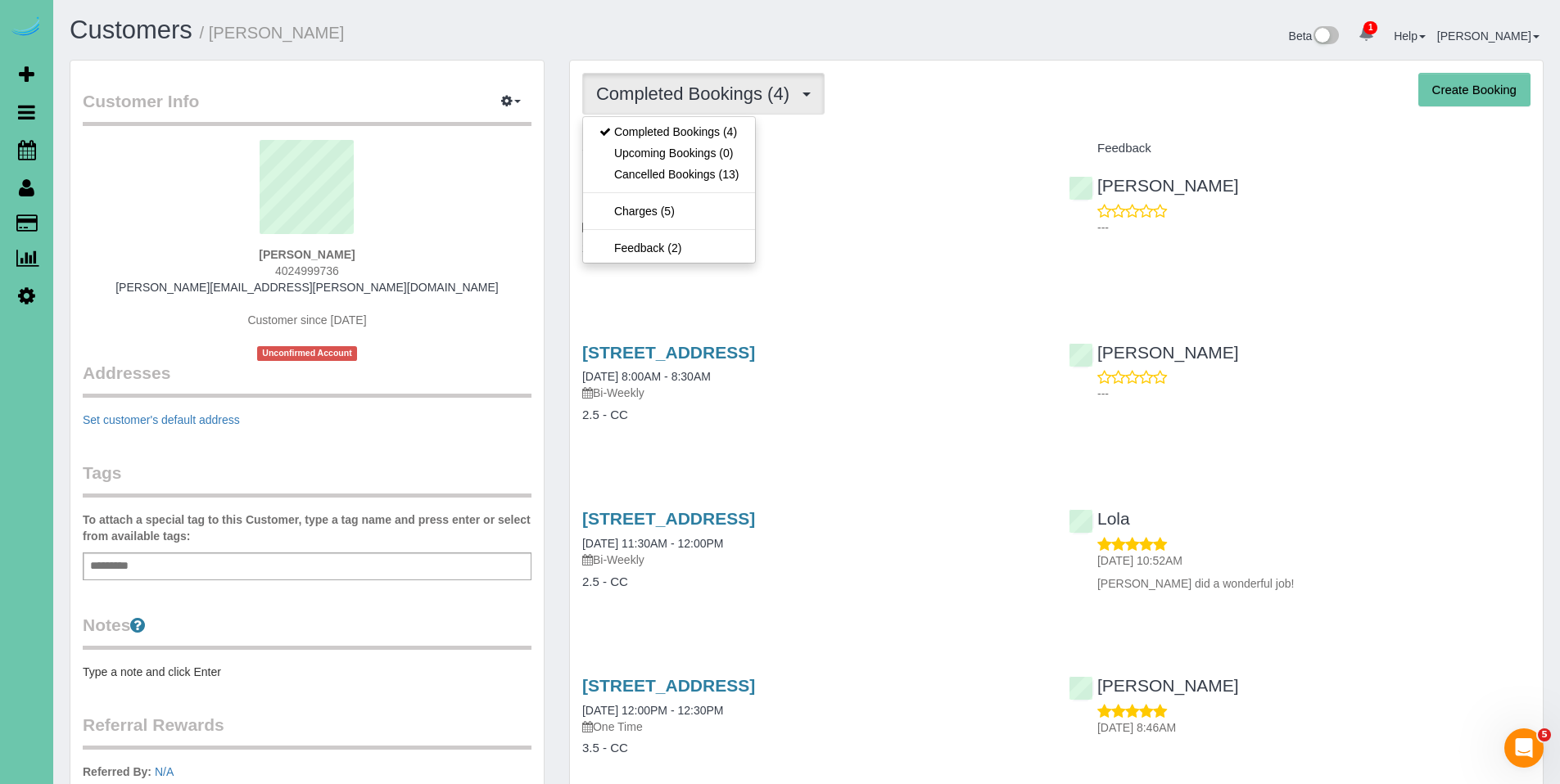
click at [665, 104] on button "Completed Bookings (4)" at bounding box center [704, 93] width 243 height 42
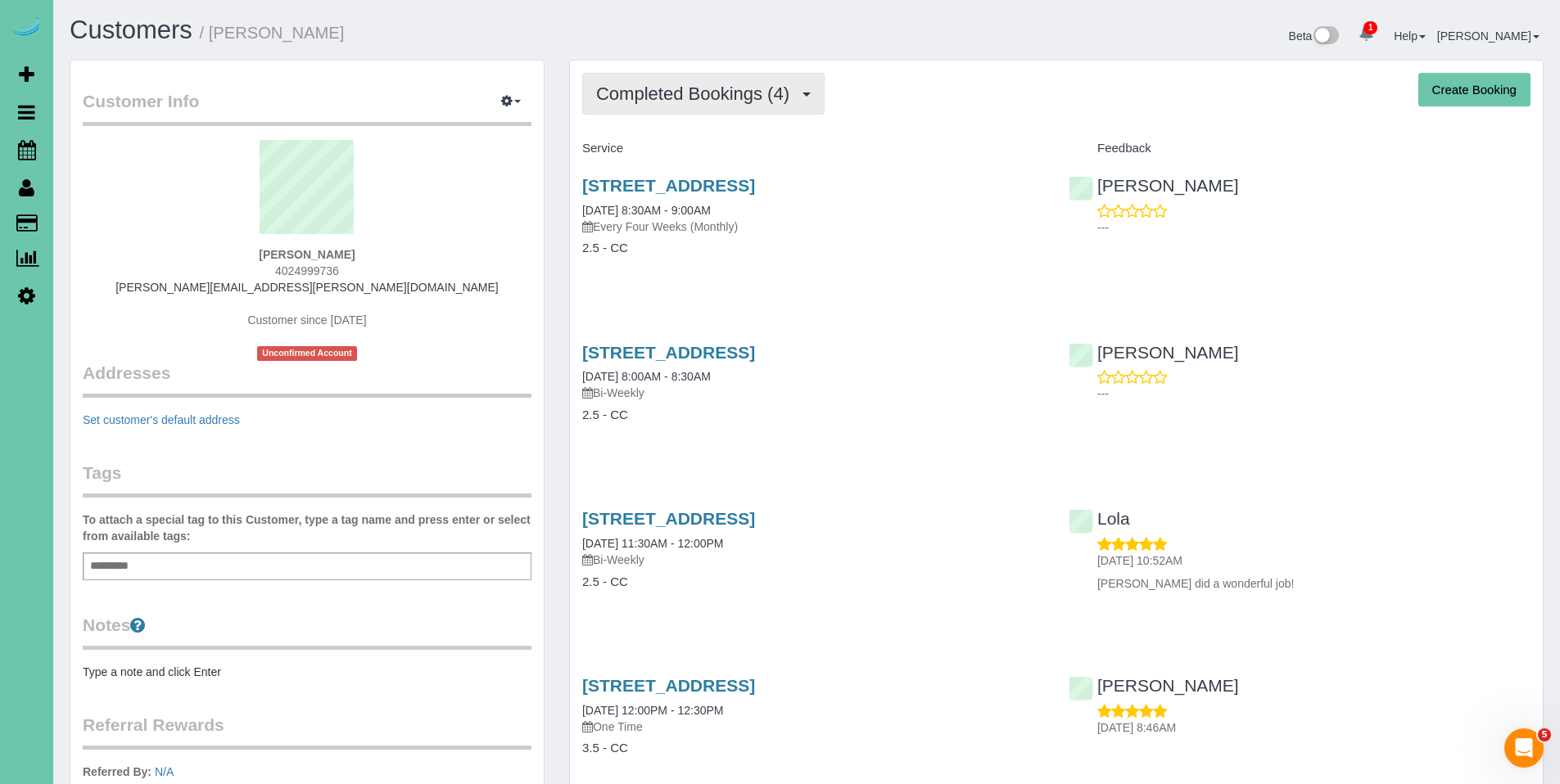
click at [673, 95] on span "Completed Bookings (4)" at bounding box center [697, 93] width 202 height 20
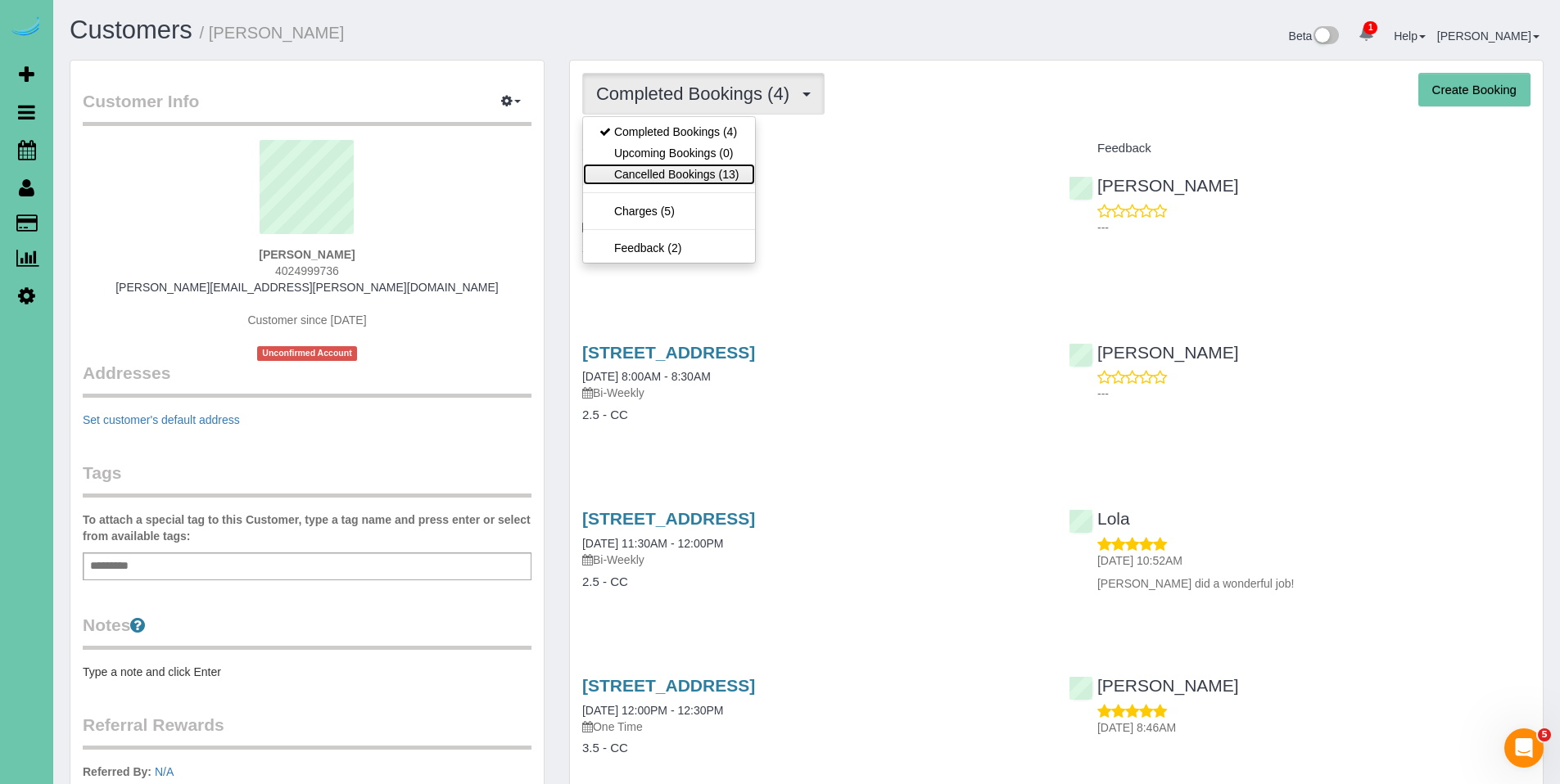
click at [673, 170] on link "Cancelled Bookings (13)" at bounding box center [669, 175] width 172 height 21
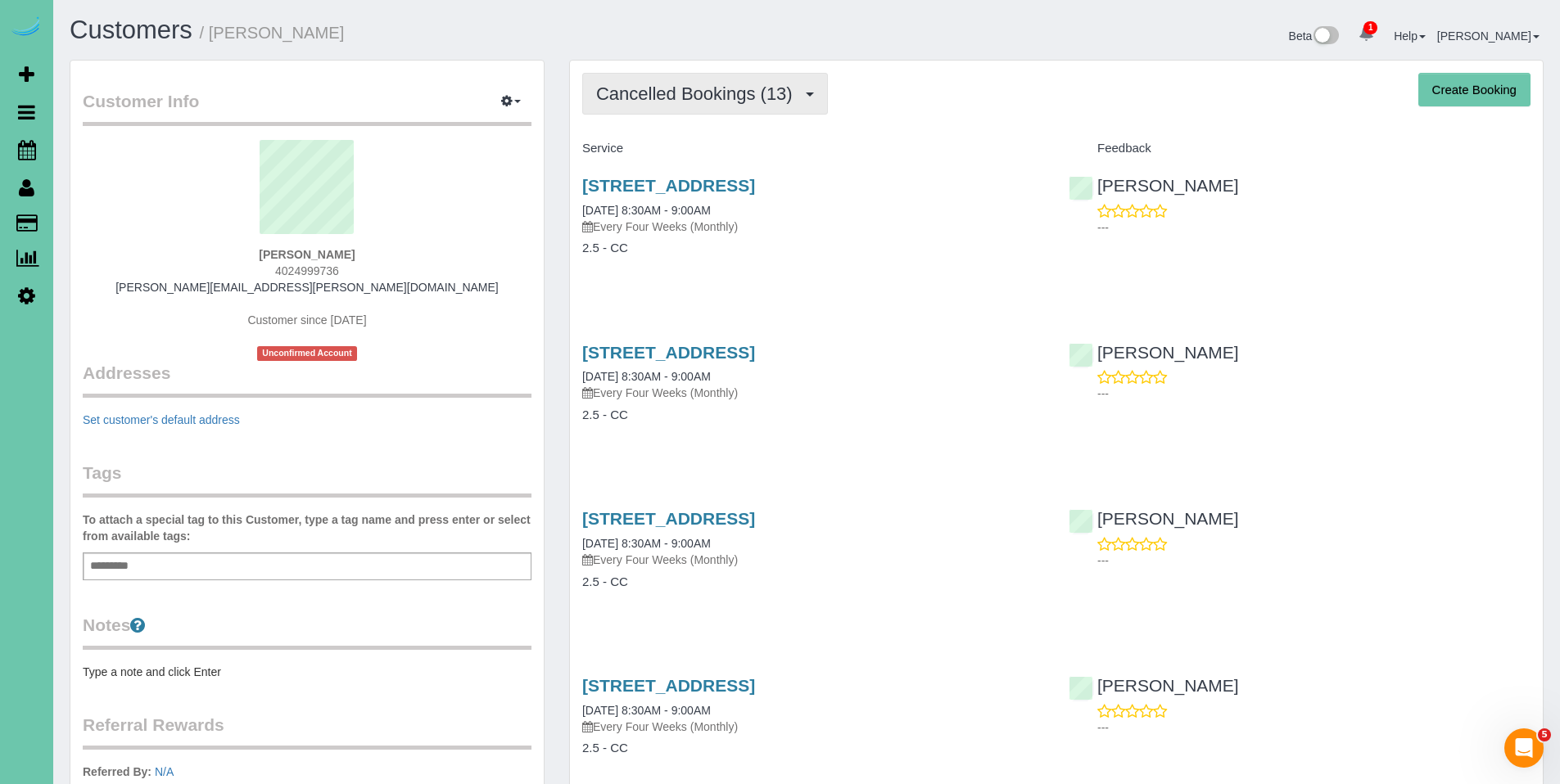
click at [731, 89] on span "Cancelled Bookings (13)" at bounding box center [699, 93] width 204 height 20
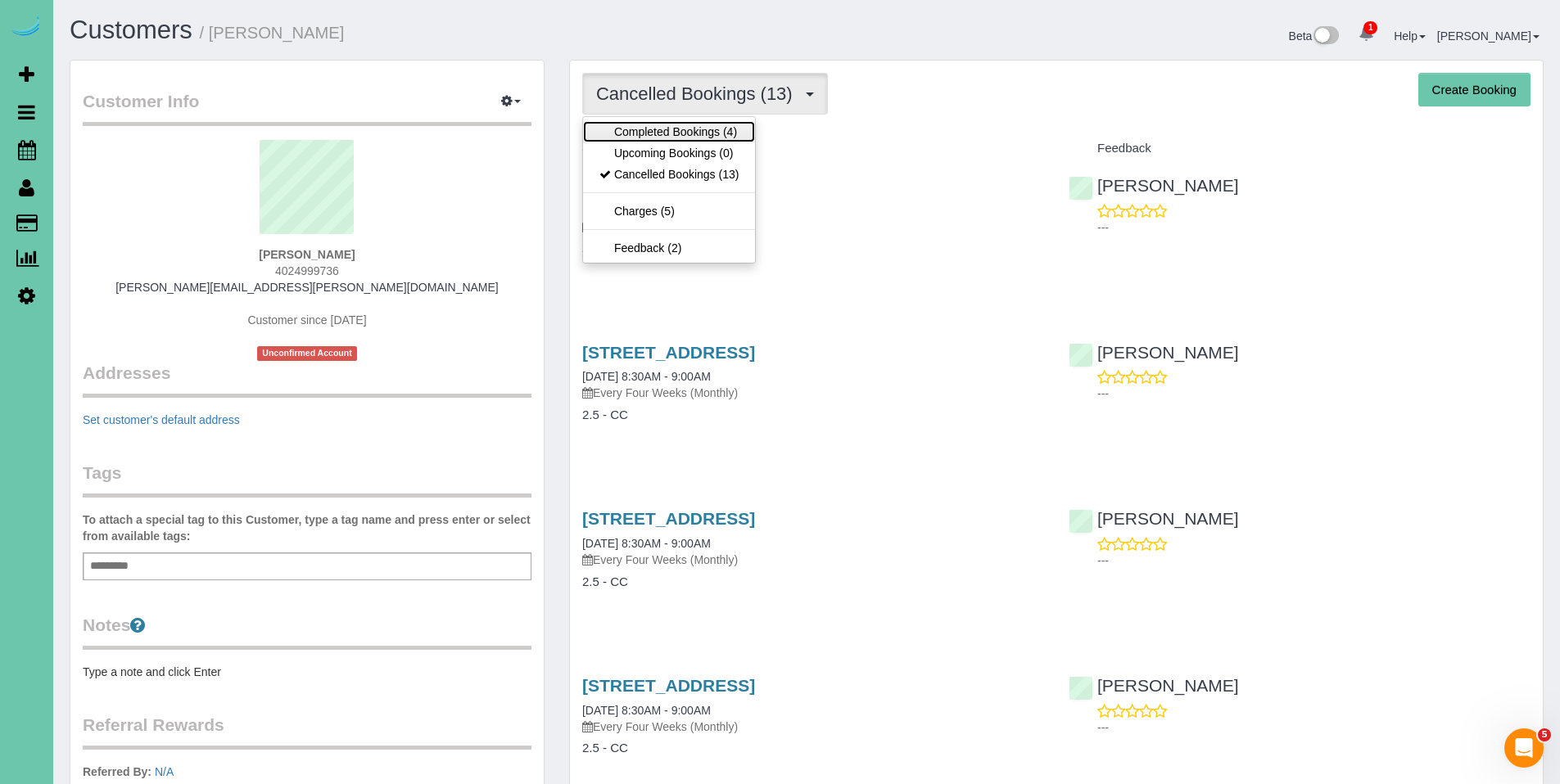
click at [693, 134] on link "Completed Bookings (4)" at bounding box center [669, 132] width 172 height 21
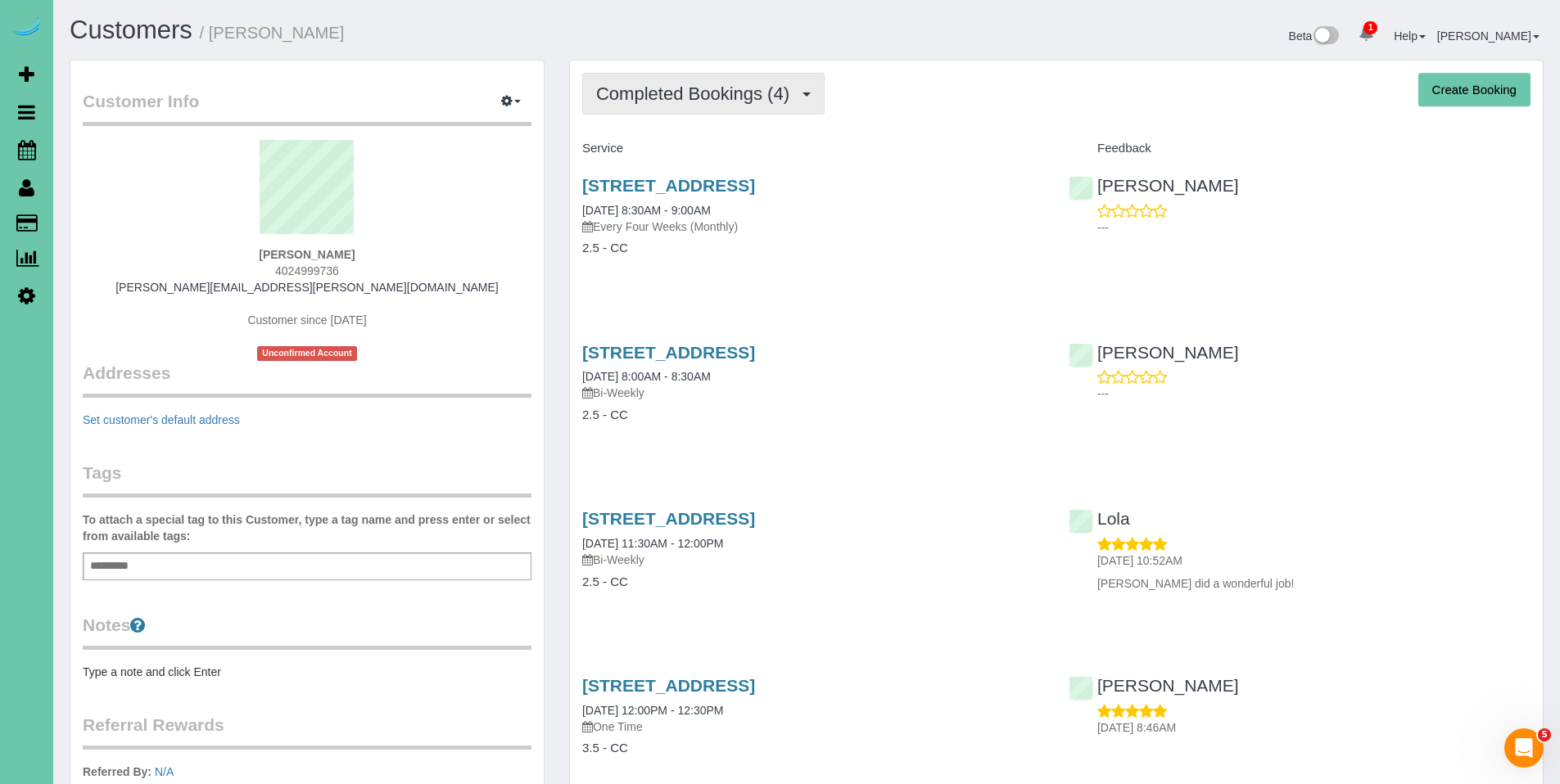
click at [694, 100] on span "Completed Bookings (4)" at bounding box center [697, 93] width 202 height 20
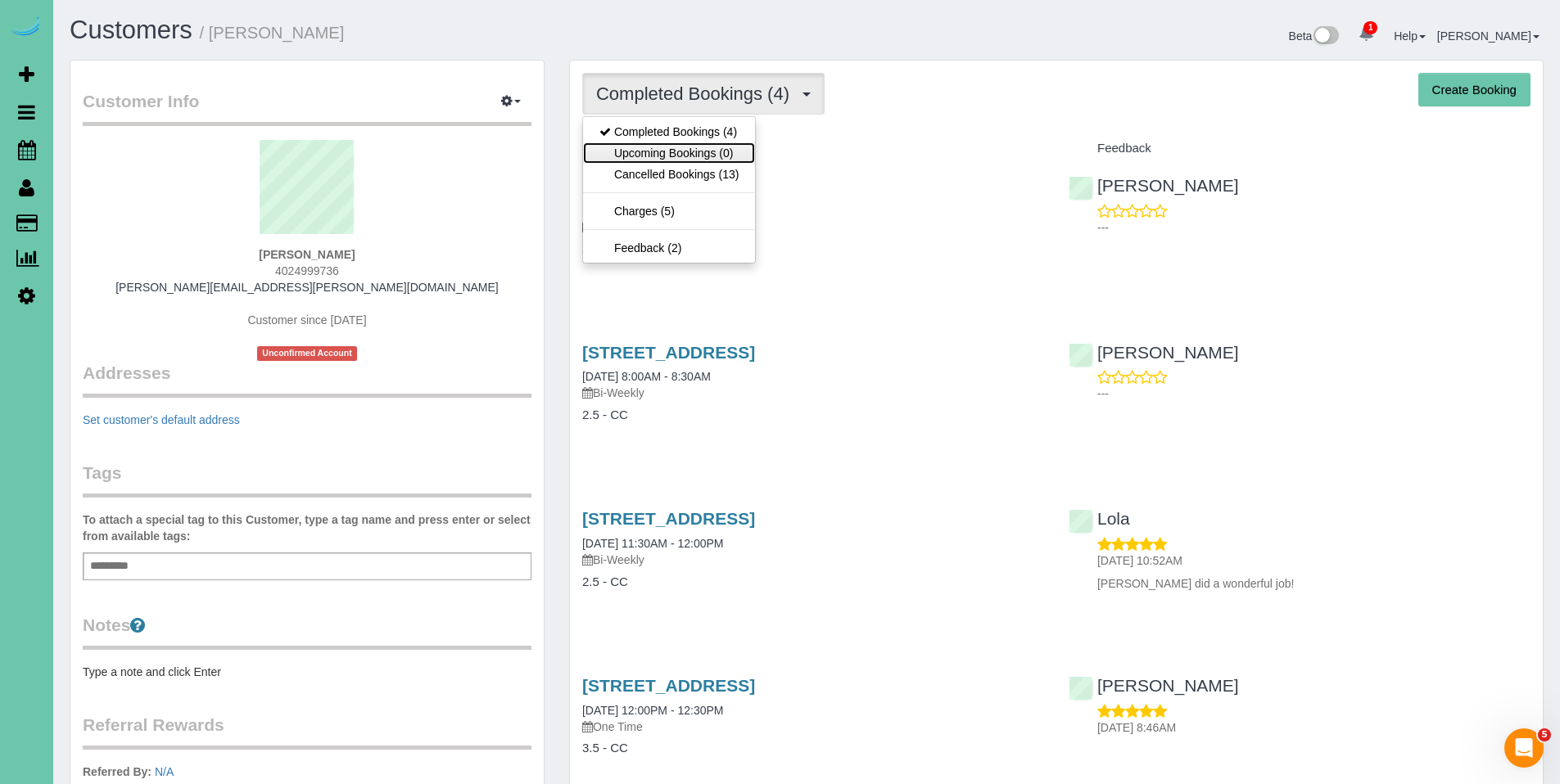
click at [683, 145] on link "Upcoming Bookings (0)" at bounding box center [669, 153] width 172 height 21
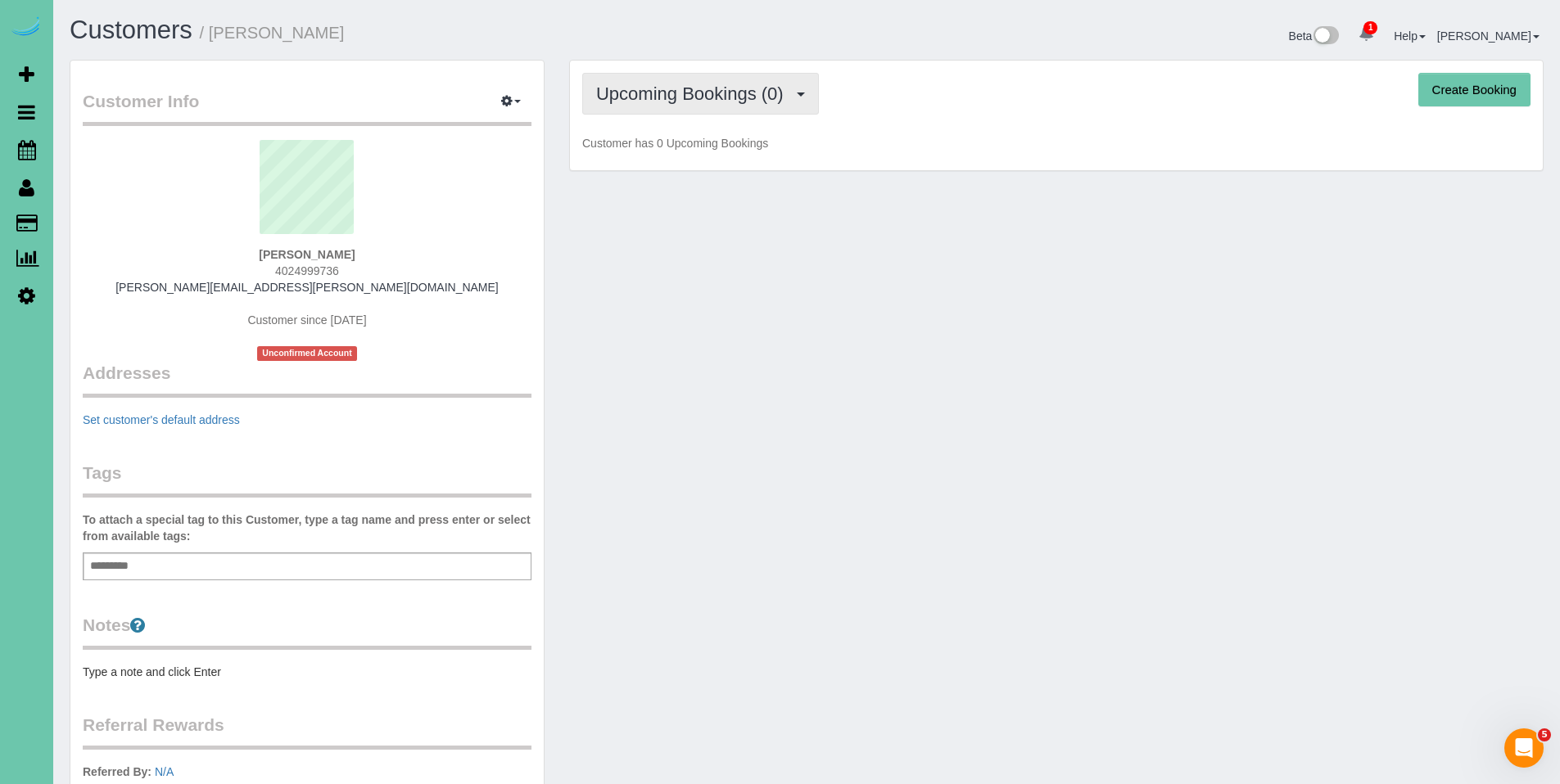
click at [686, 101] on span "Upcoming Bookings (0)" at bounding box center [694, 93] width 196 height 20
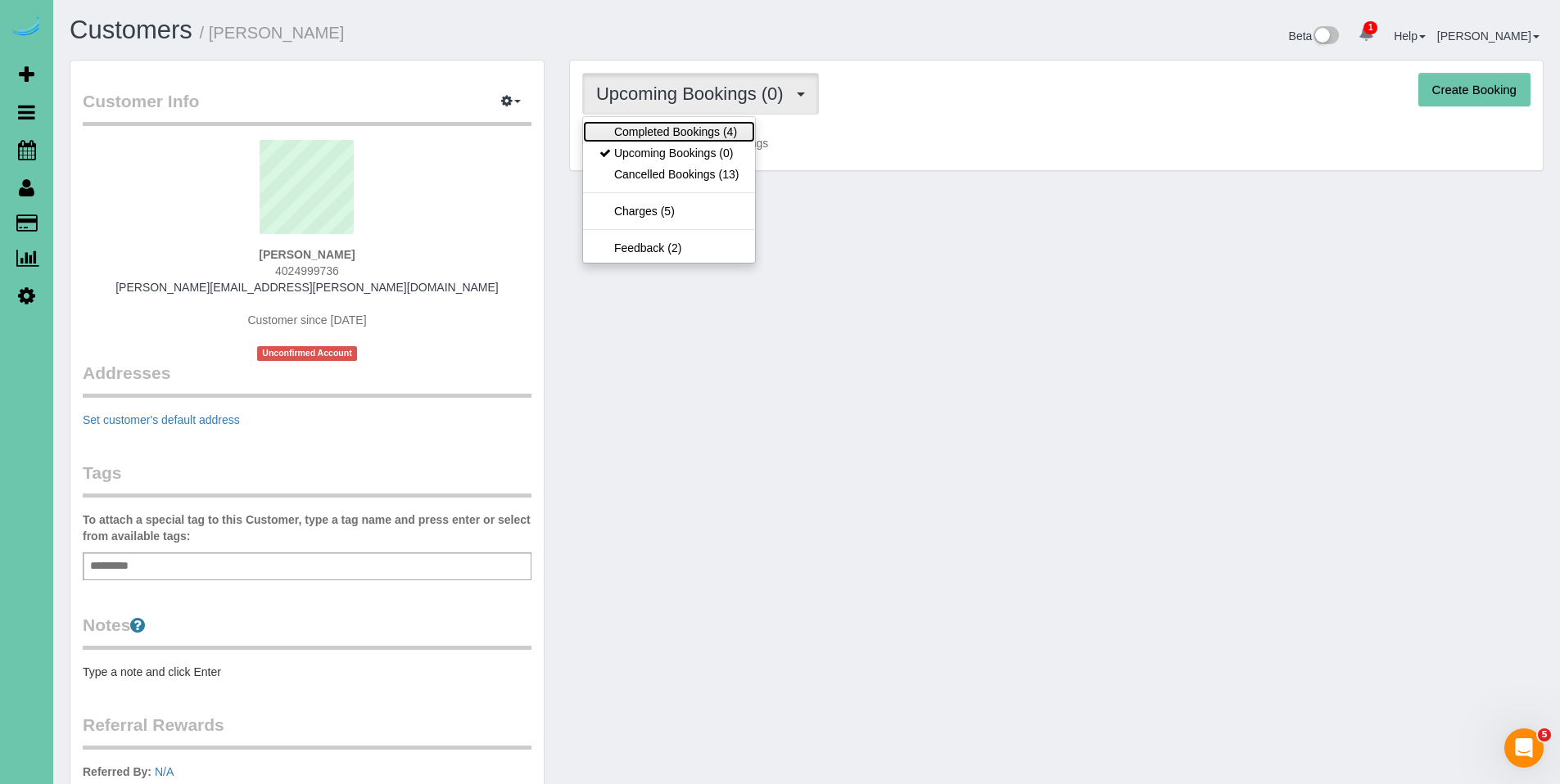
click at [680, 133] on link "Completed Bookings (4)" at bounding box center [669, 132] width 172 height 21
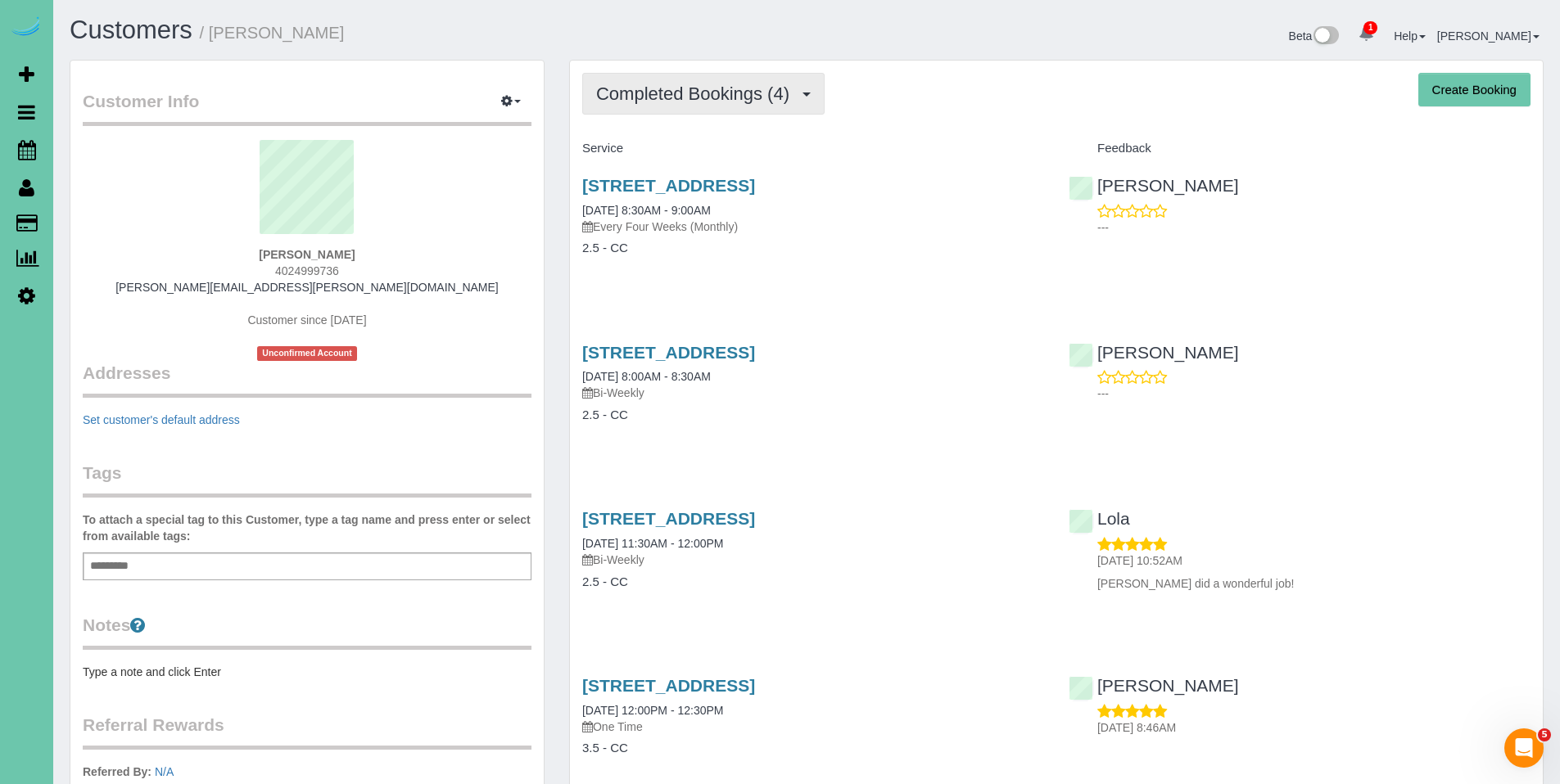
click at [683, 100] on span "Completed Bookings (4)" at bounding box center [697, 93] width 202 height 20
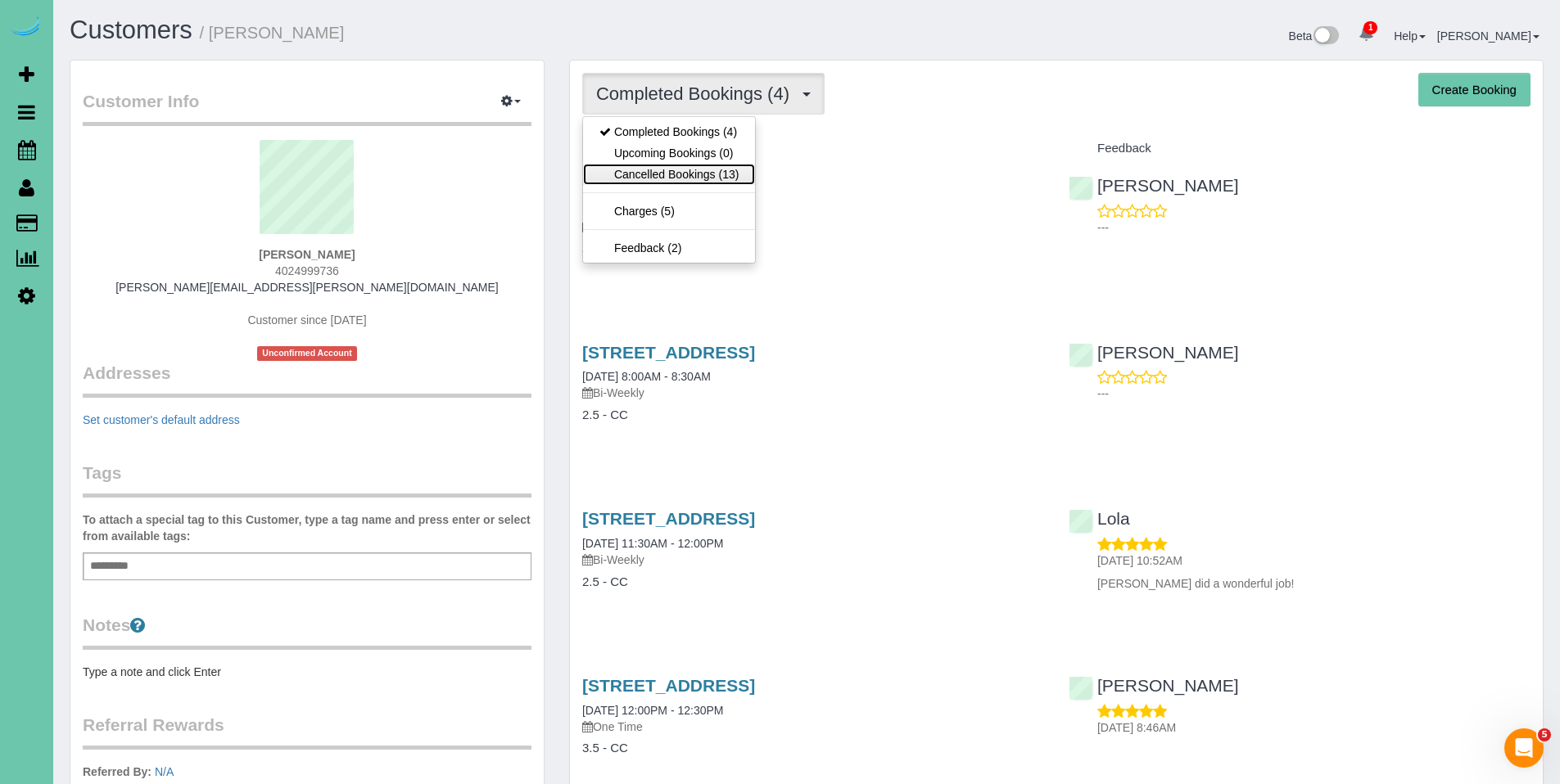
click at [667, 169] on link "Cancelled Bookings (13)" at bounding box center [669, 175] width 172 height 21
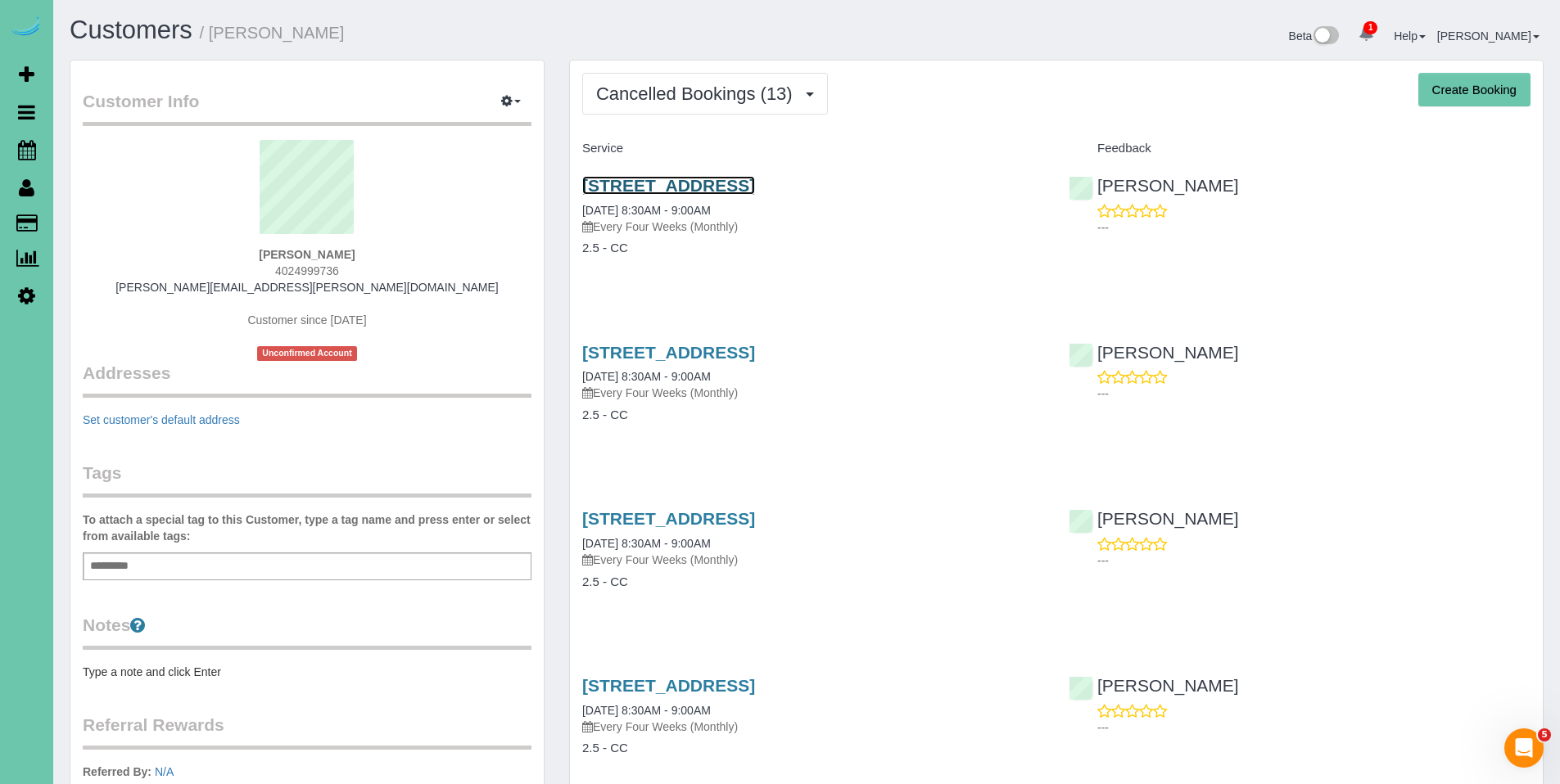
click at [708, 188] on link "6123 S 142nd St, Omaha, NE 68137" at bounding box center [669, 186] width 173 height 19
click at [688, 355] on link "6123 S 142nd St, Omaha, NE 68137" at bounding box center [669, 353] width 173 height 19
click at [750, 682] on link "6123 S 142nd St, Omaha, NE 68137" at bounding box center [669, 686] width 173 height 19
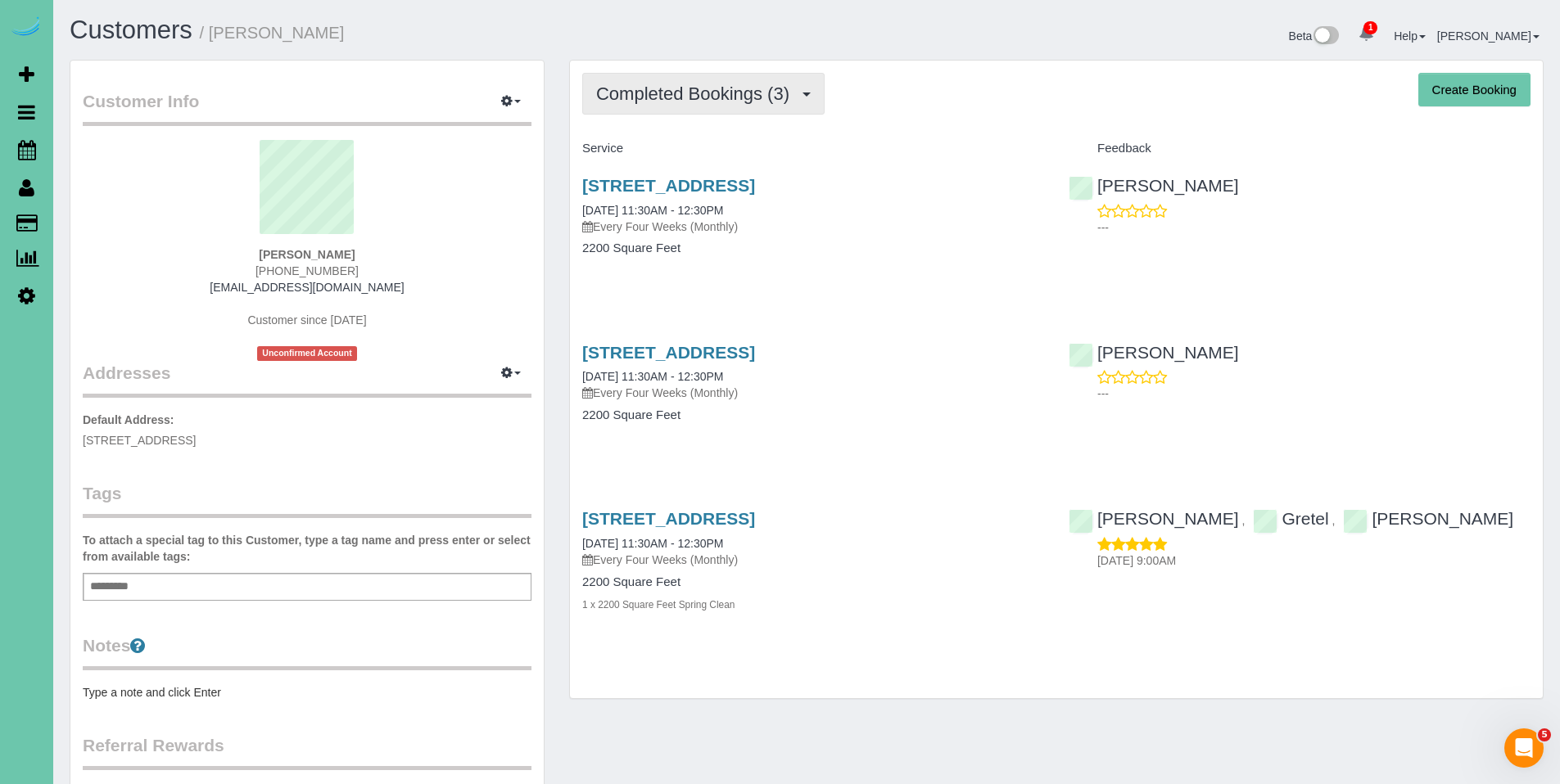
click at [672, 94] on span "Completed Bookings (3)" at bounding box center [697, 93] width 202 height 20
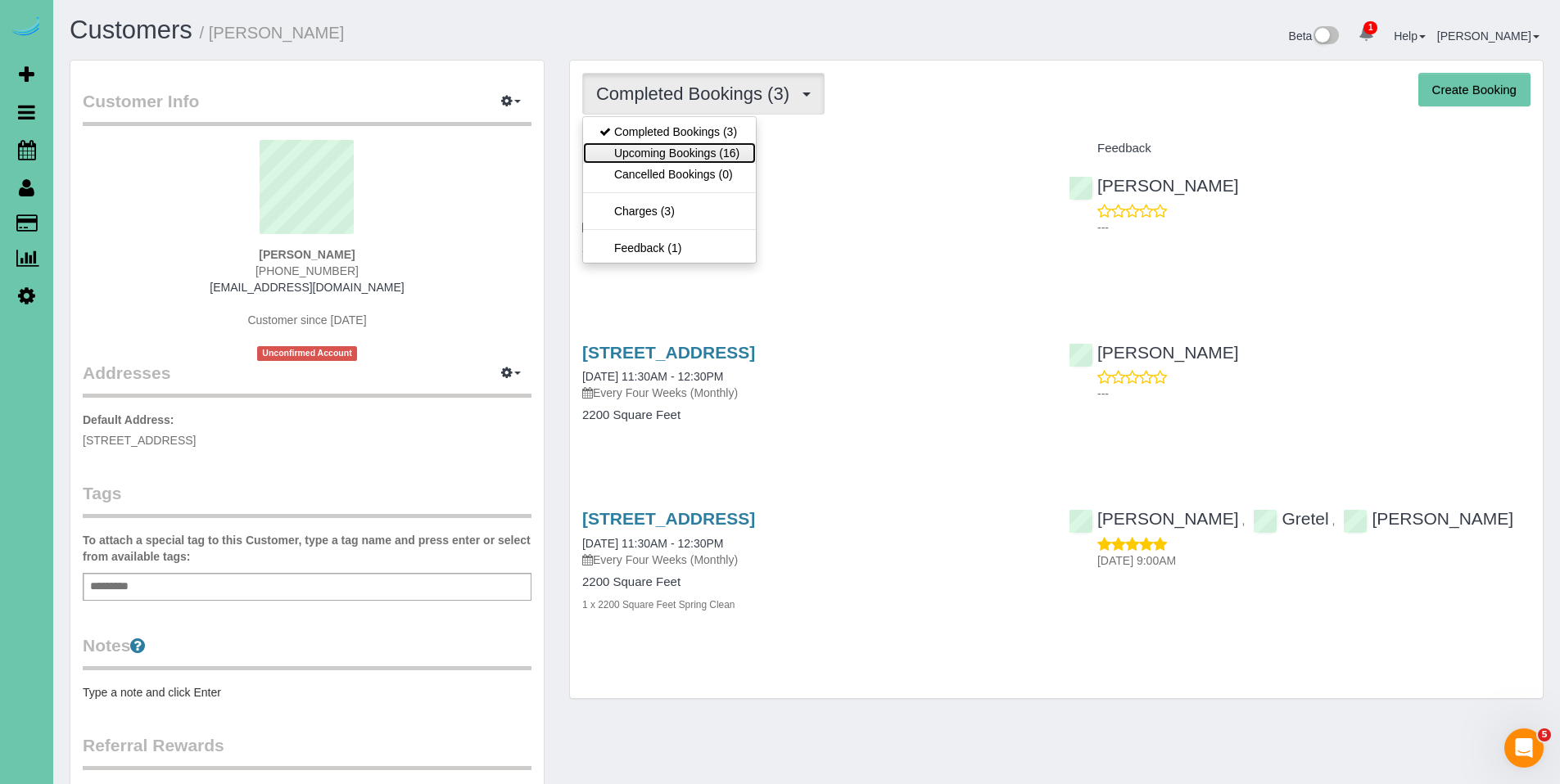
click at [658, 151] on link "Upcoming Bookings (16)" at bounding box center [670, 153] width 173 height 21
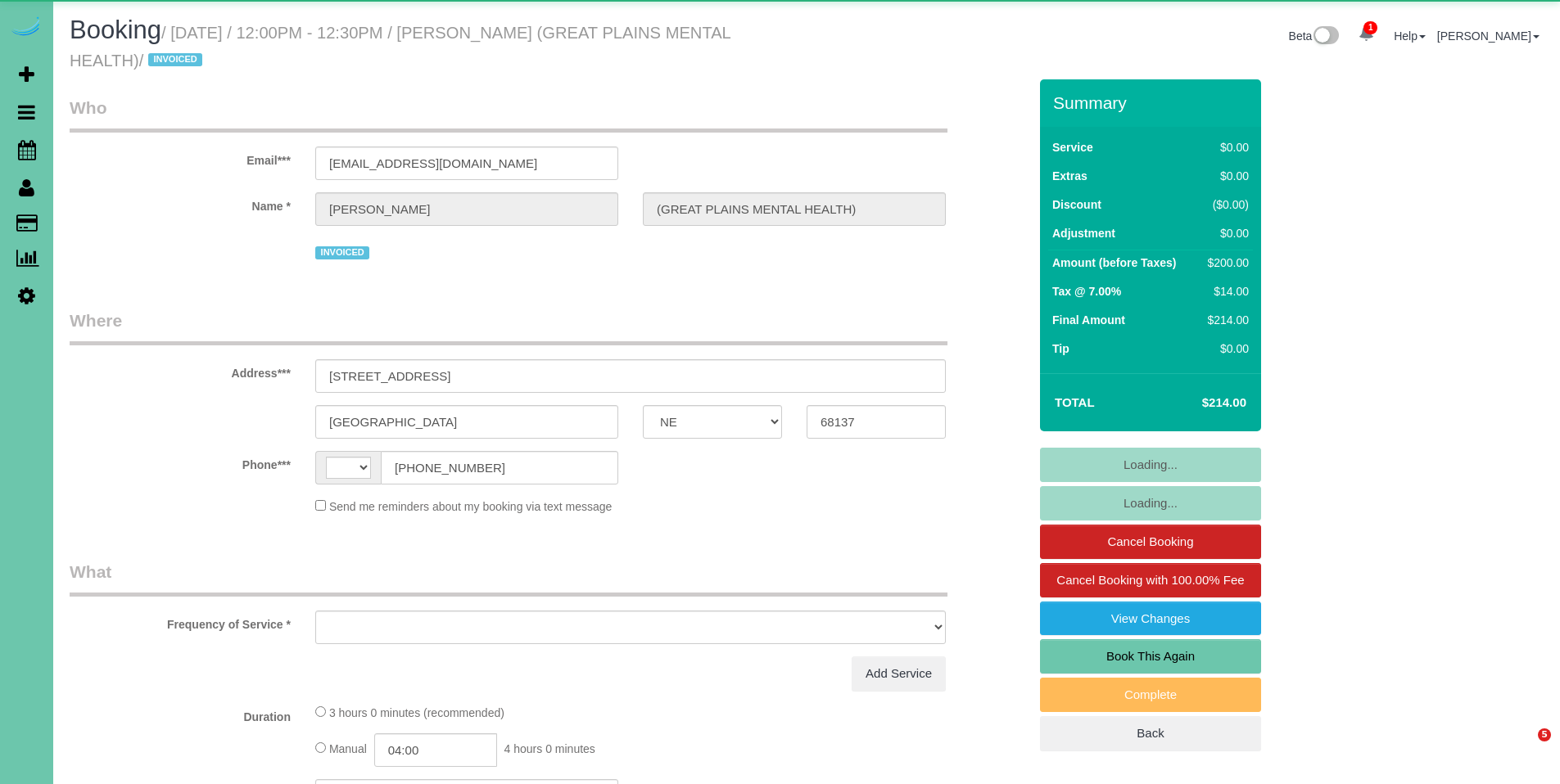
select select "NE"
select select "string:[GEOGRAPHIC_DATA]"
select select "object:852"
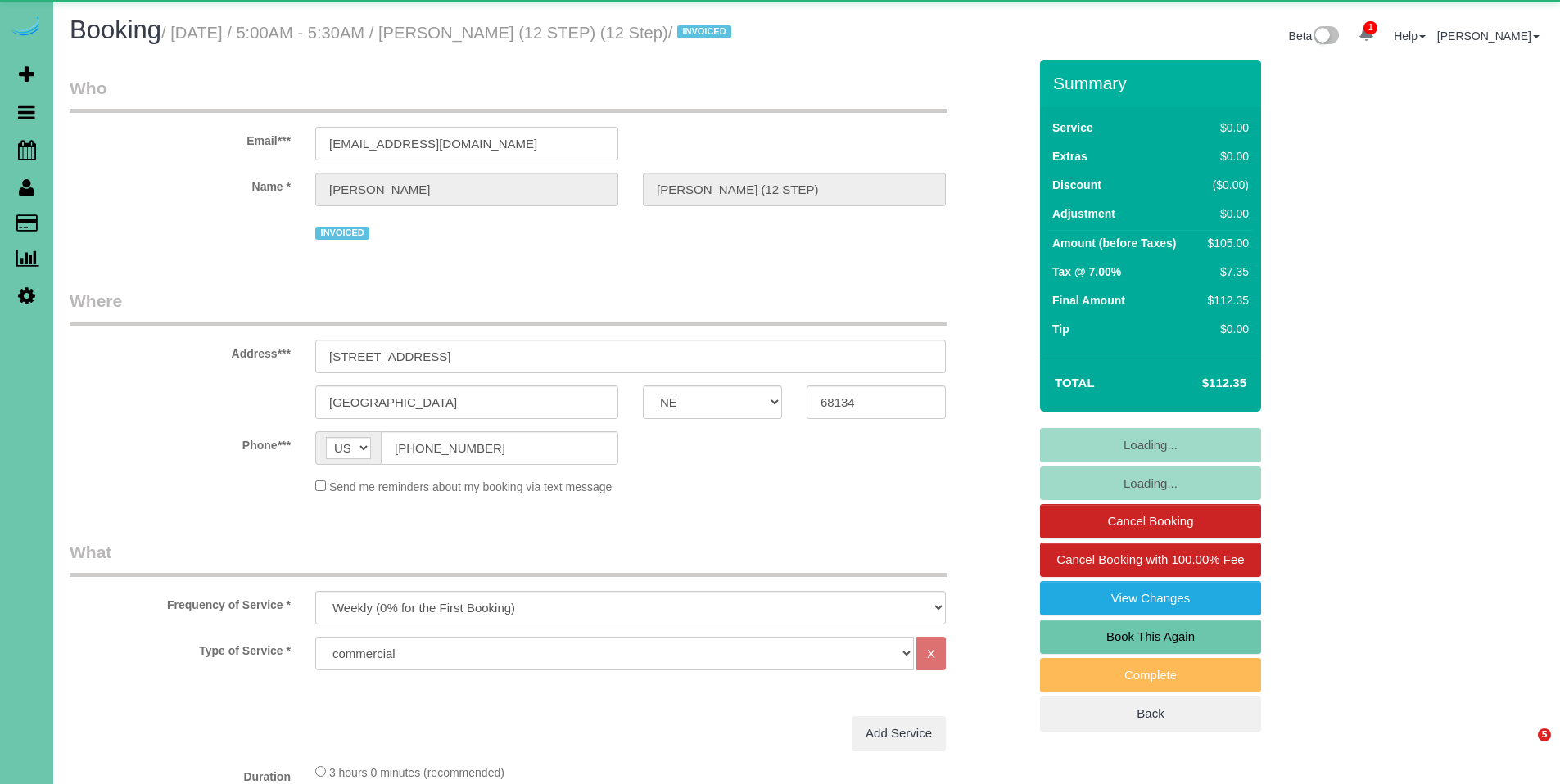
select select "NE"
select select "object:832"
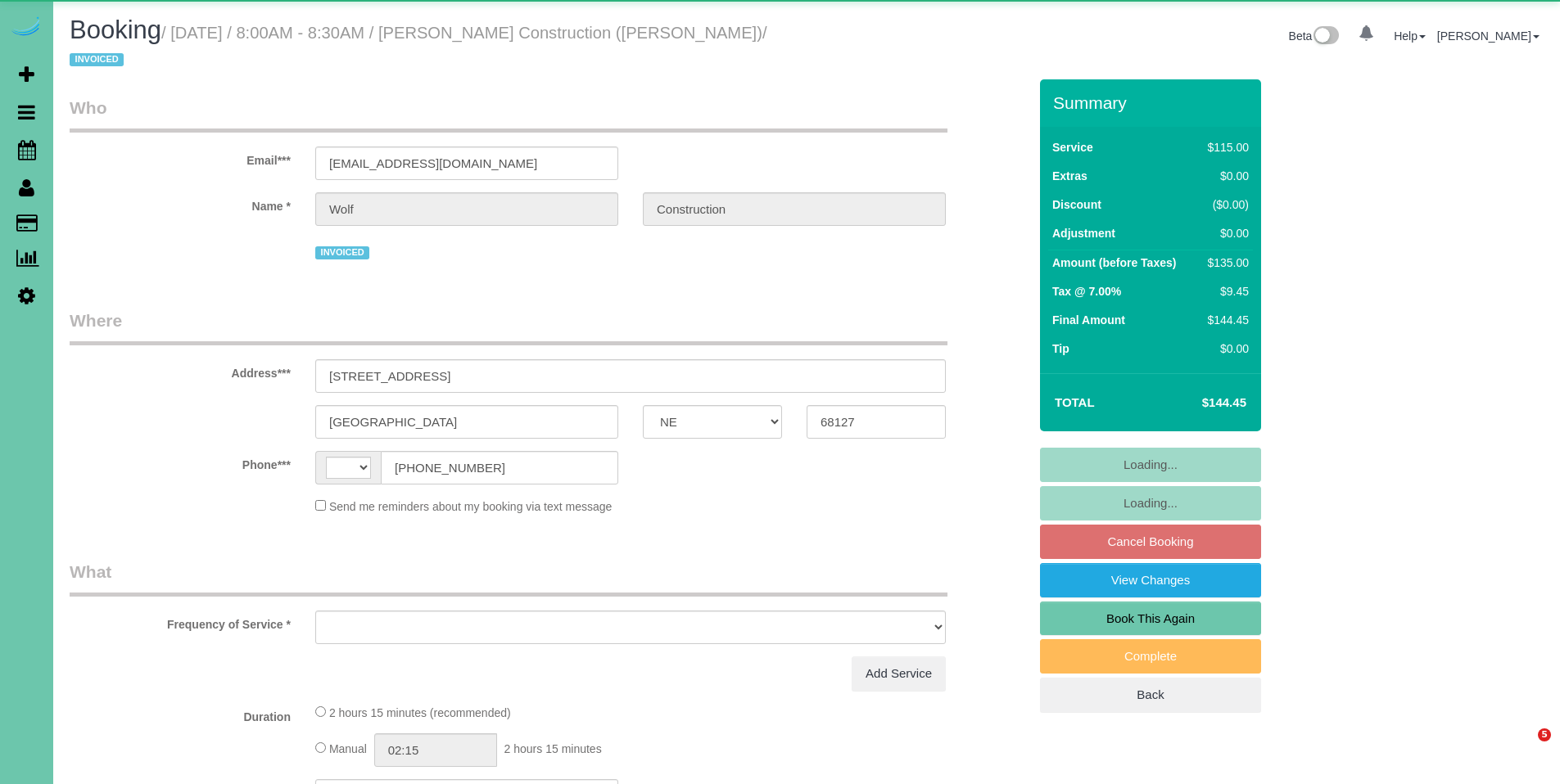
select select "NE"
select select "string:US"
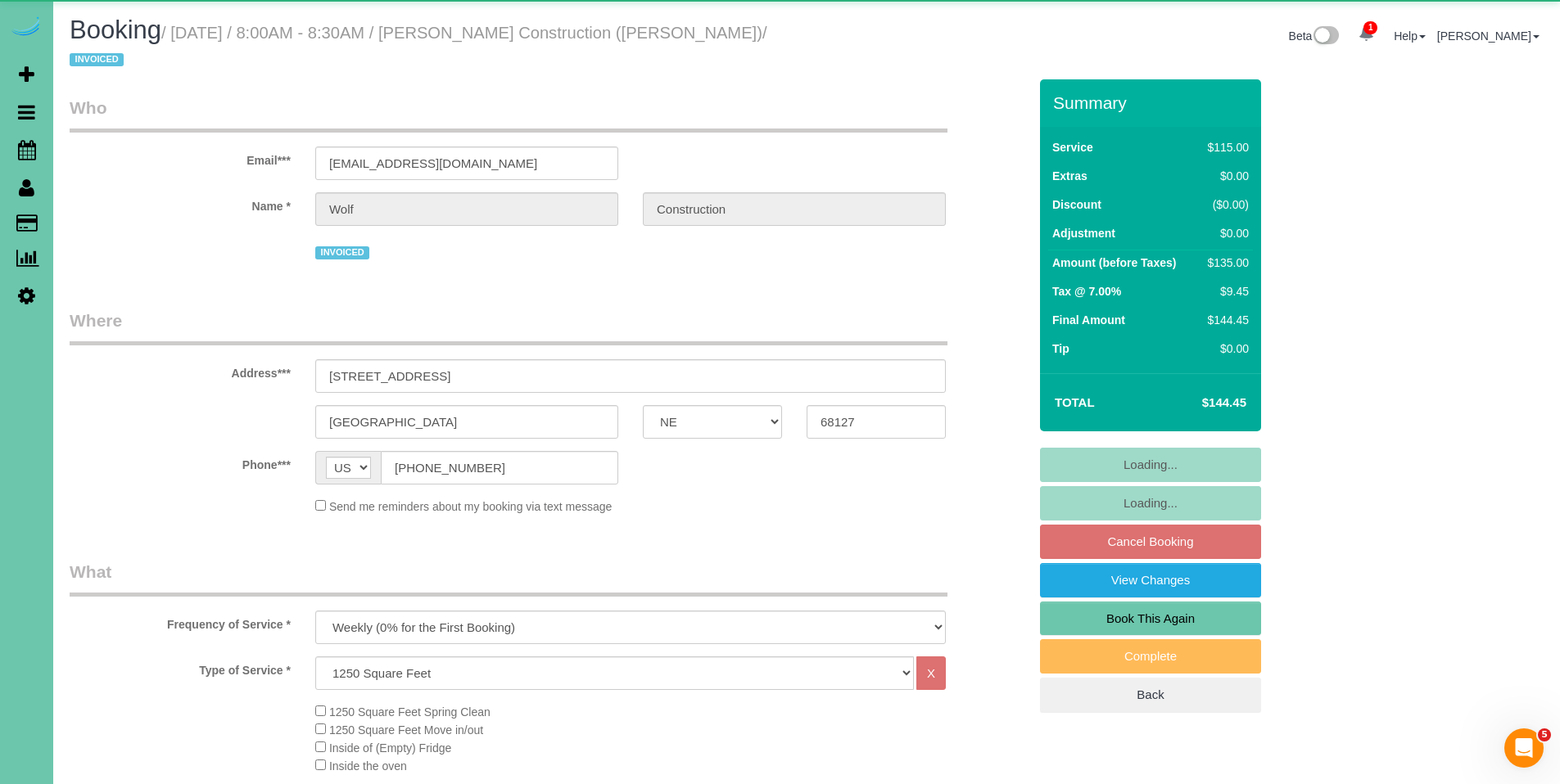
select select "object:702"
select select "number:35"
select select "number:41"
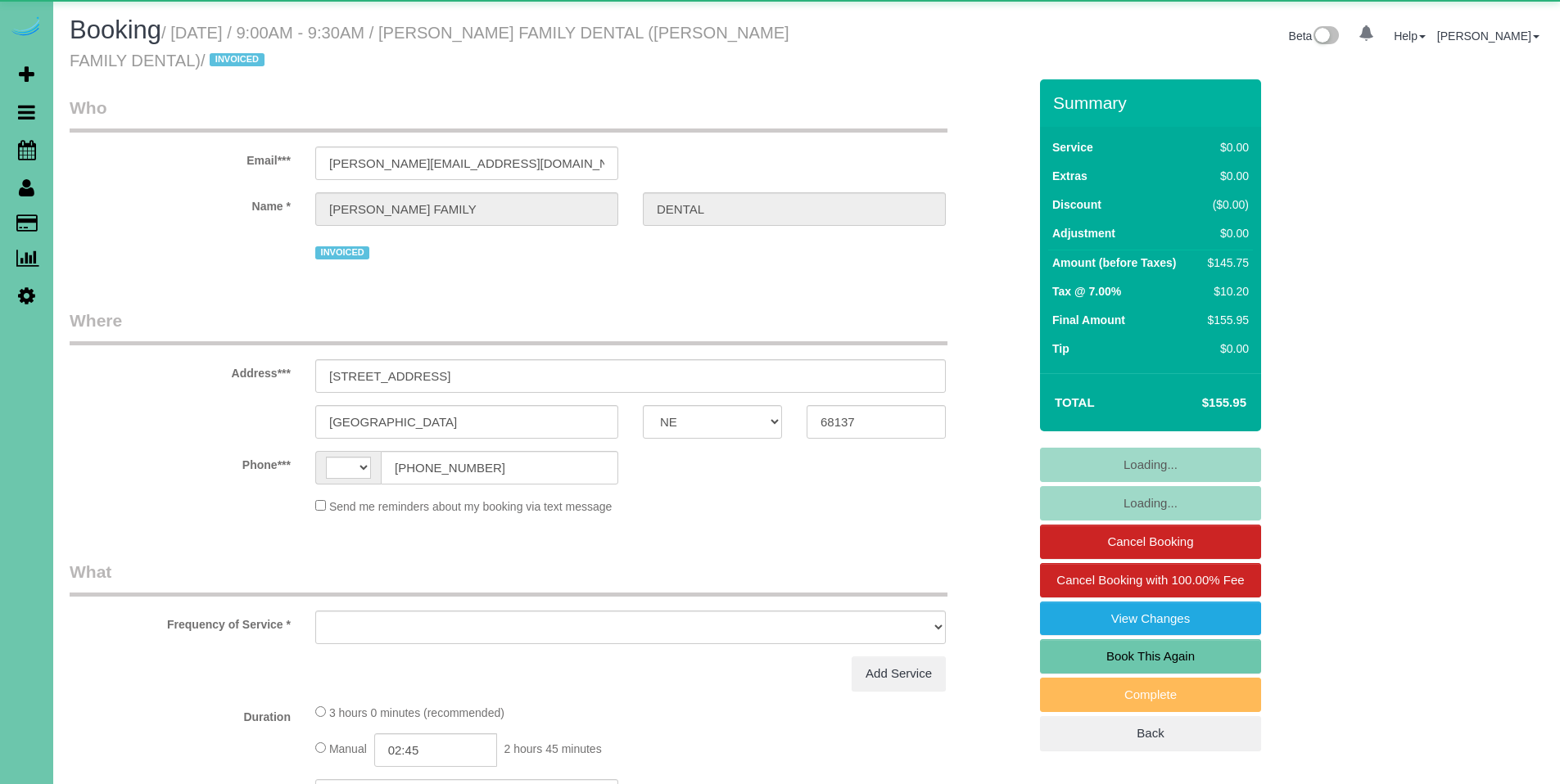
select select "NE"
select select "string:[GEOGRAPHIC_DATA]"
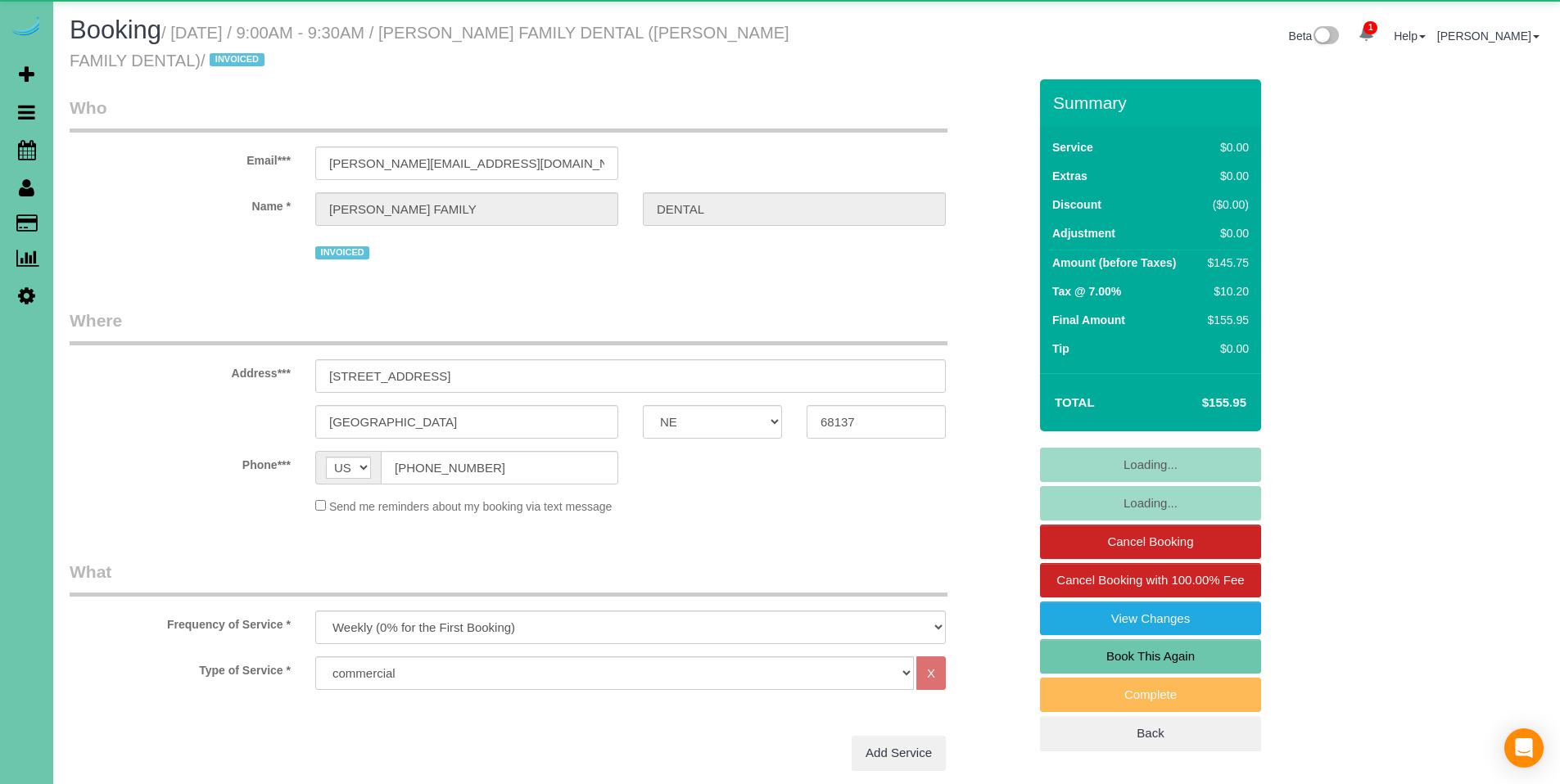
select select "object:900"
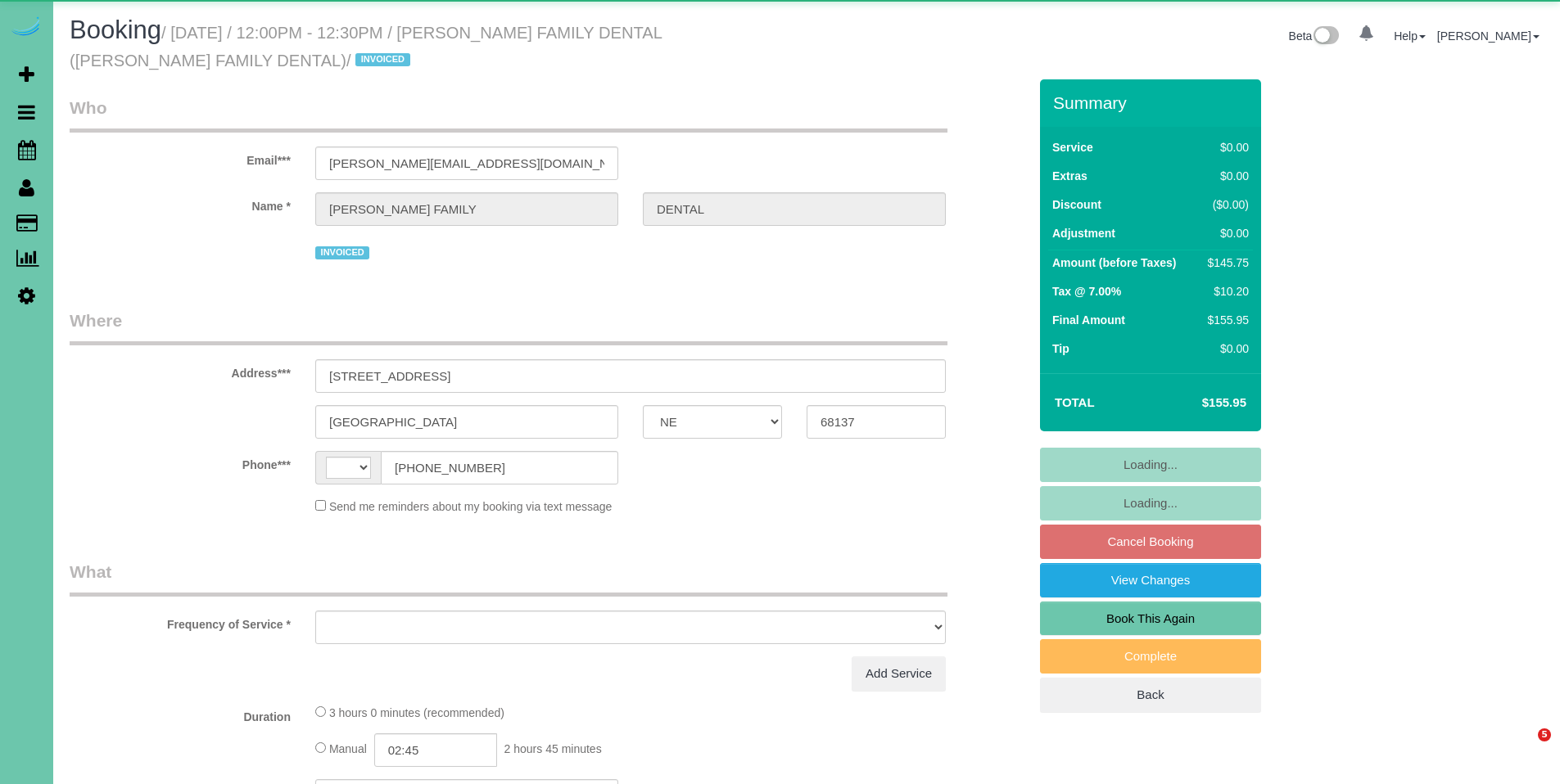
select select "NE"
select select "string:[GEOGRAPHIC_DATA]"
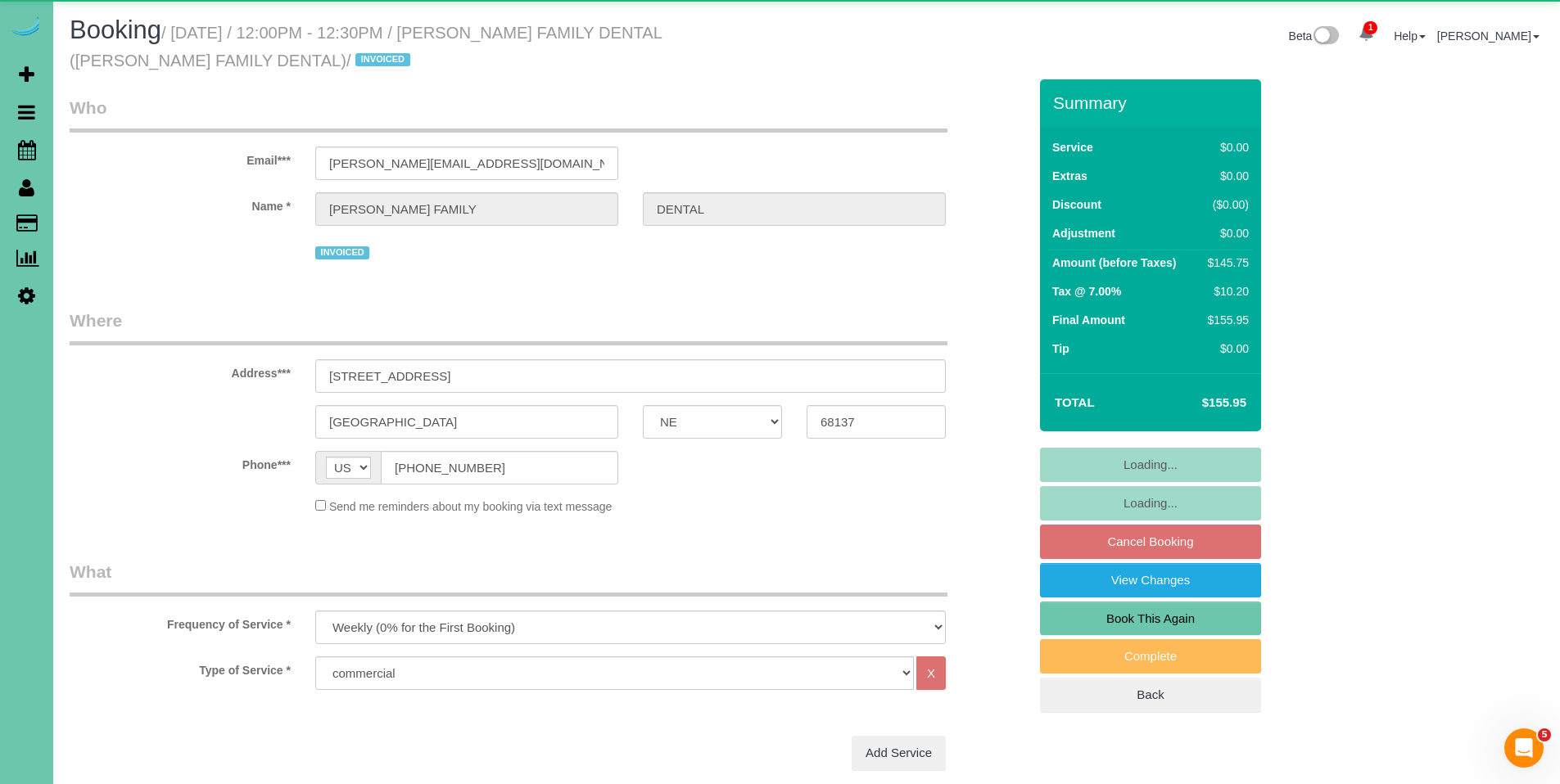
select select "object:828"
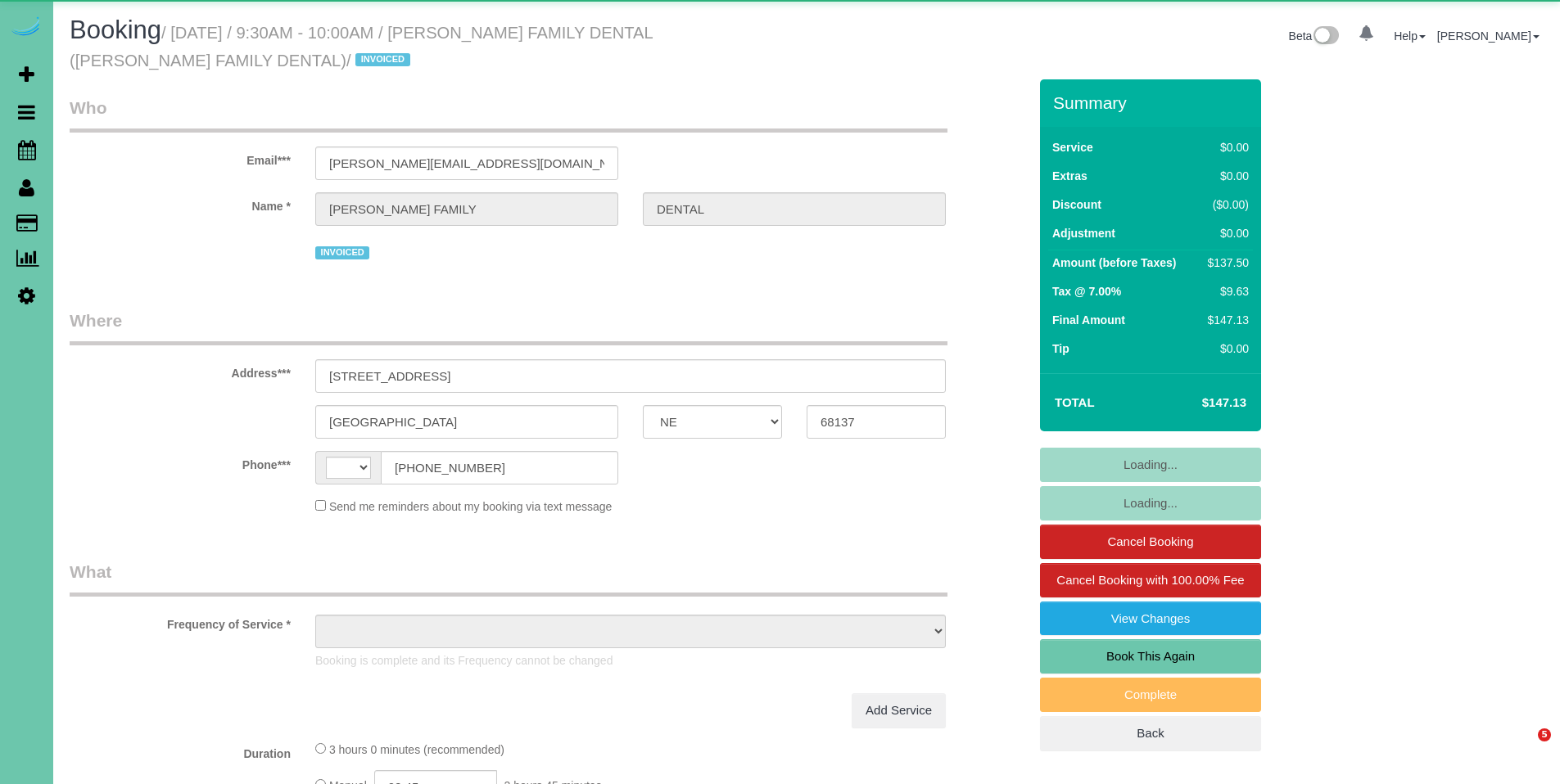
select select "NE"
select select "string:[GEOGRAPHIC_DATA]"
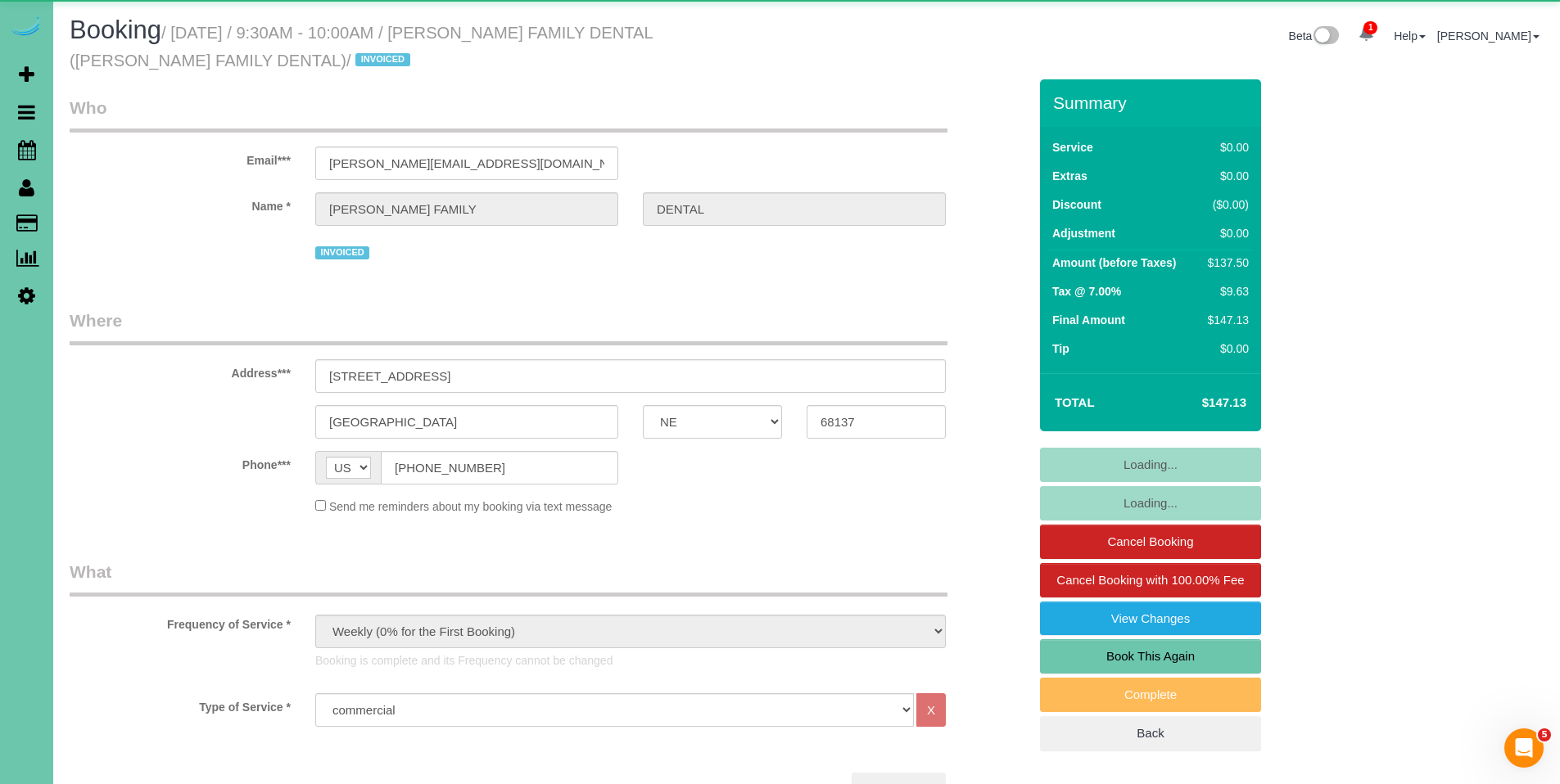
select select "object:837"
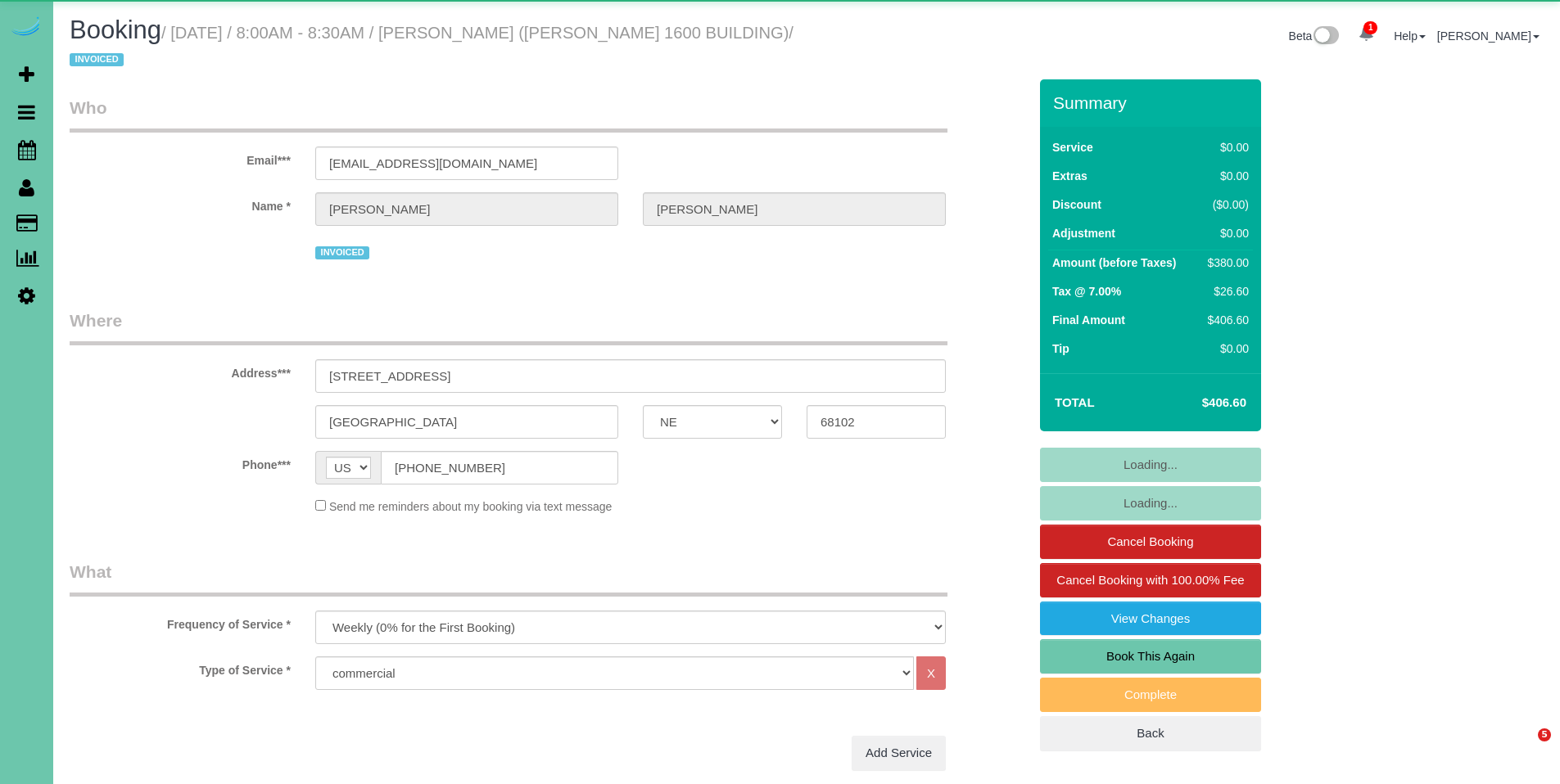
select select "NE"
select select "object:852"
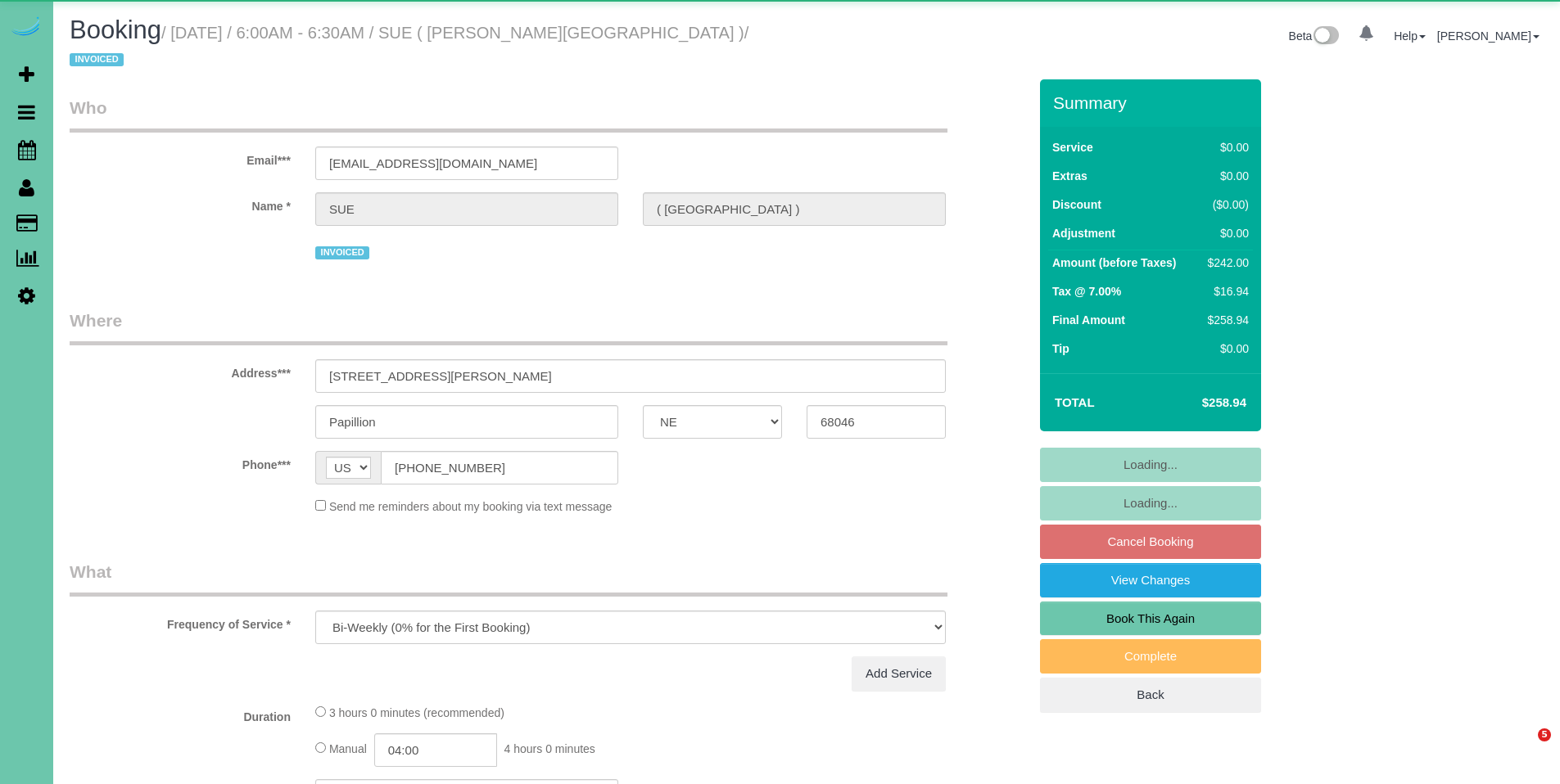
select select "NE"
select select "object:896"
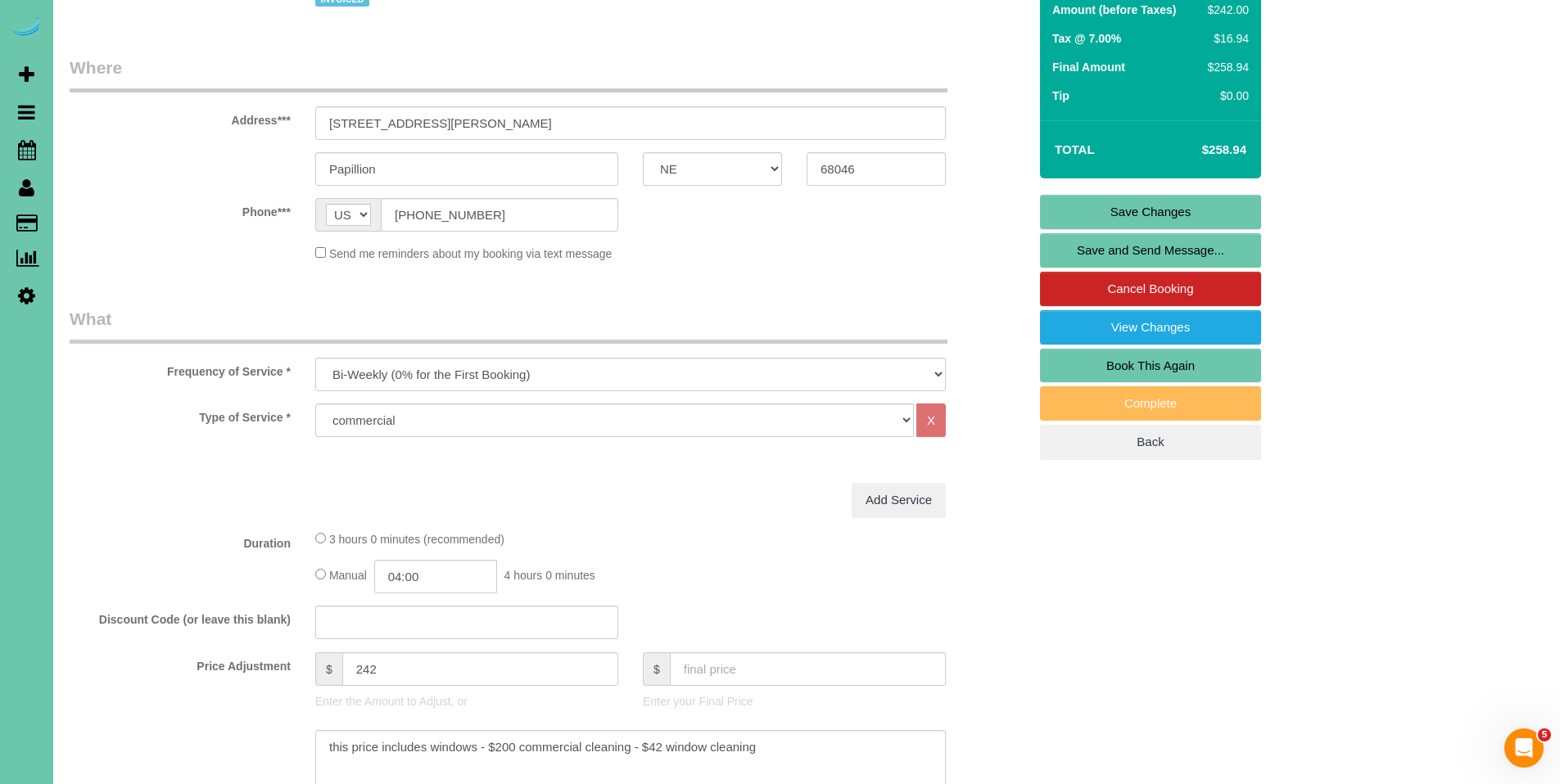
scroll to position [264, 0]
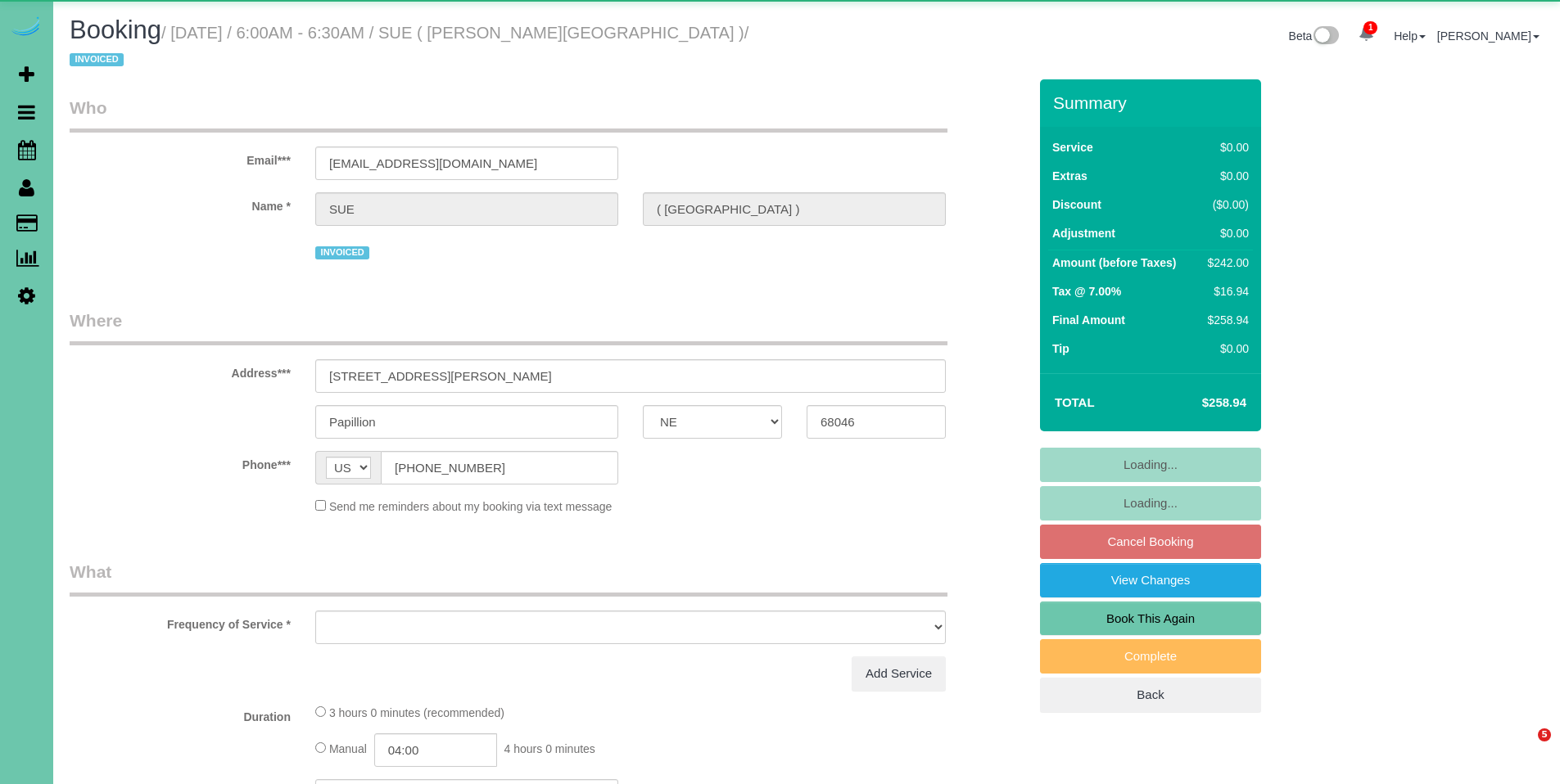
select select "NE"
select select "object:828"
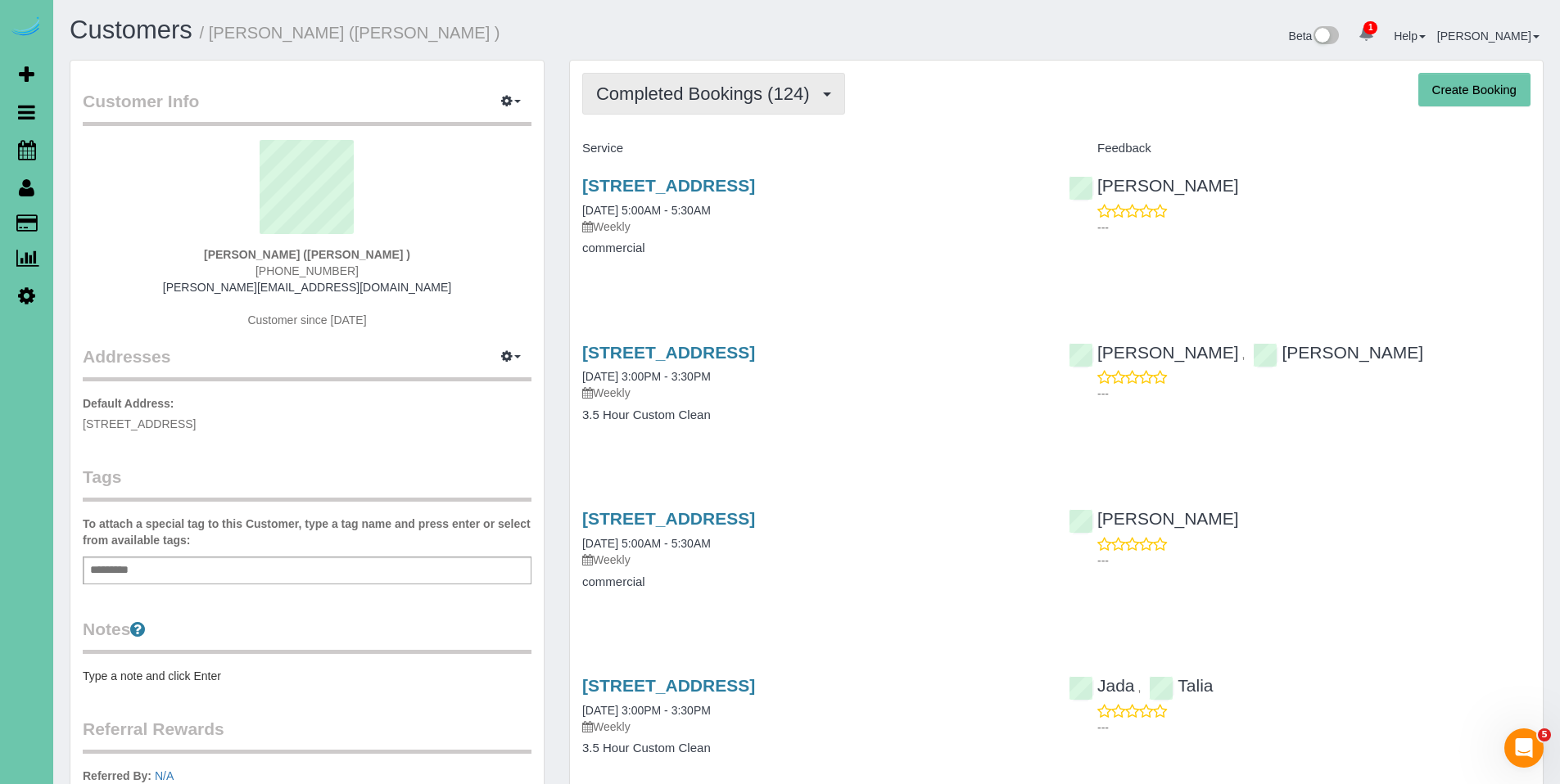
click at [706, 100] on span "Completed Bookings (124)" at bounding box center [707, 93] width 221 height 20
